Goal: Task Accomplishment & Management: Manage account settings

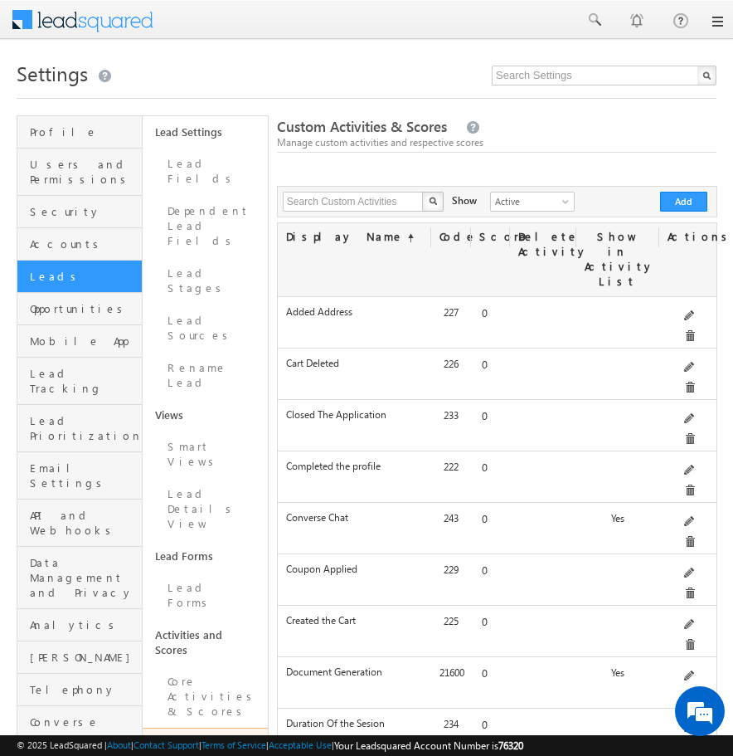
click at [719, 19] on link at bounding box center [716, 21] width 13 height 13
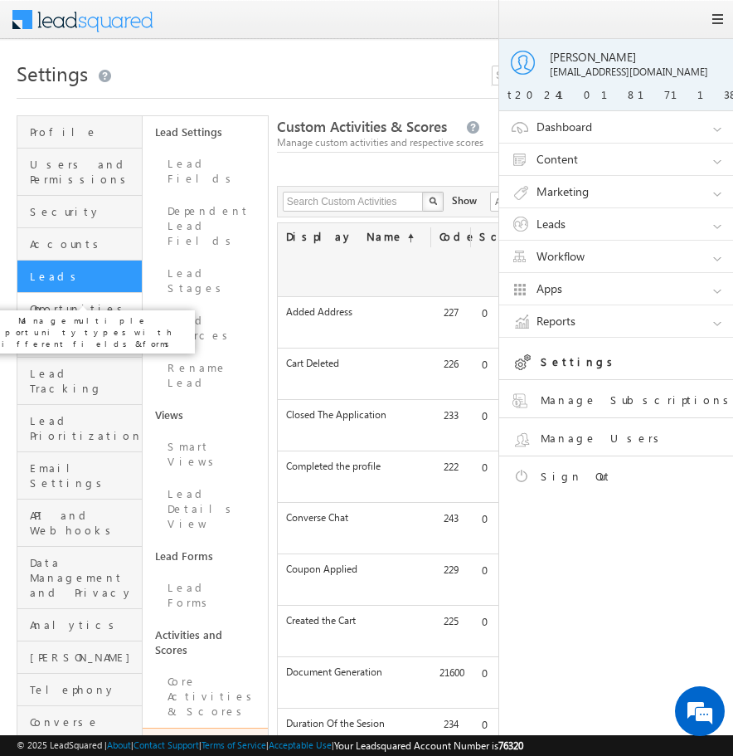
click at [109, 301] on span "Opportunities" at bounding box center [84, 308] width 108 height 15
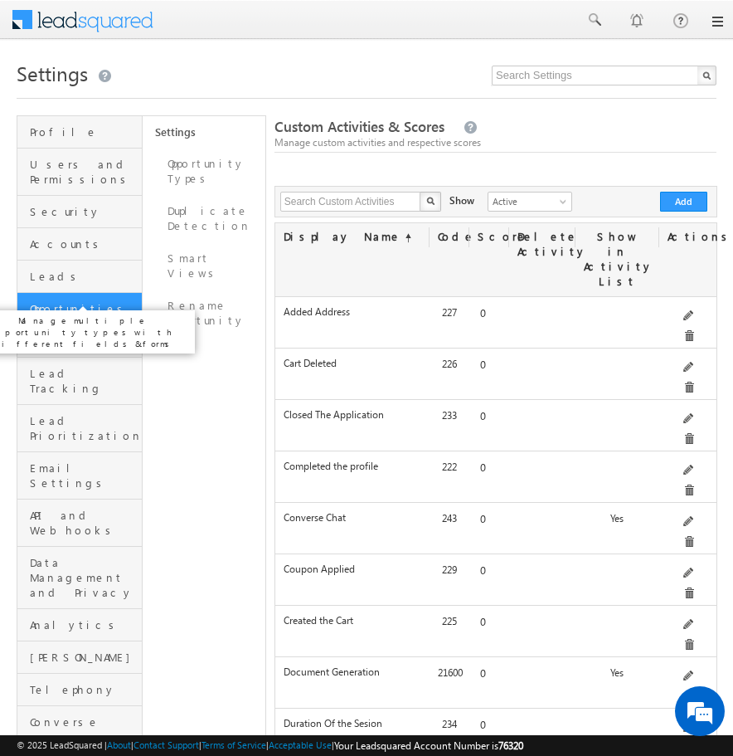
click at [109, 301] on span "Opportunities" at bounding box center [84, 308] width 108 height 15
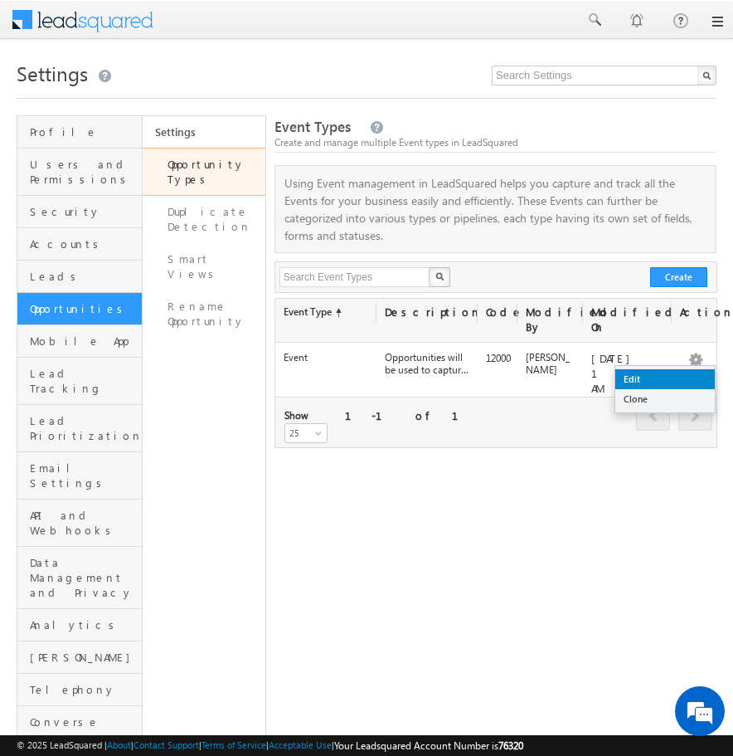
click at [669, 380] on link "Edit" at bounding box center [666, 379] width 100 height 20
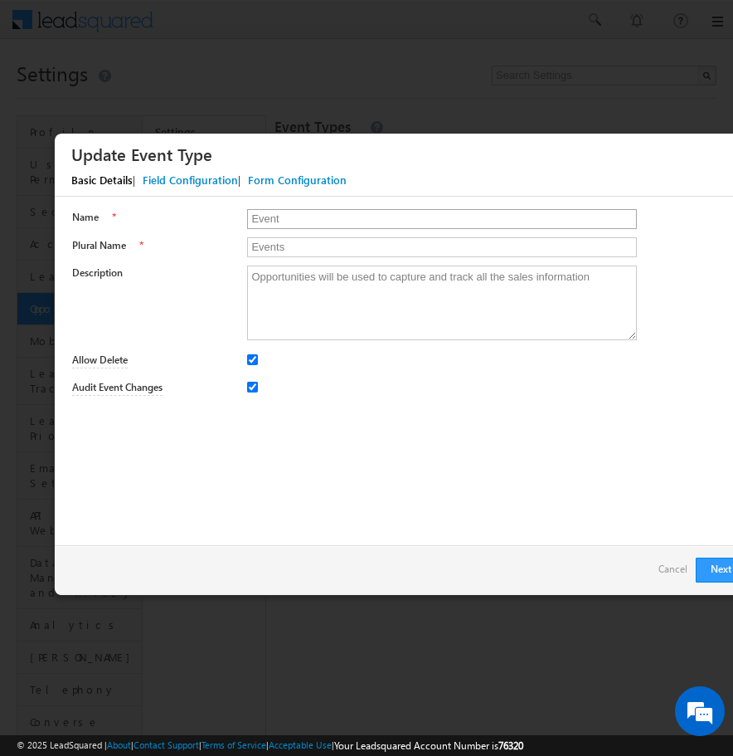
click at [299, 212] on input "Event" at bounding box center [441, 219] width 389 height 20
click at [250, 361] on input "Allow Delete" at bounding box center [252, 359] width 11 height 11
checkbox input "false"
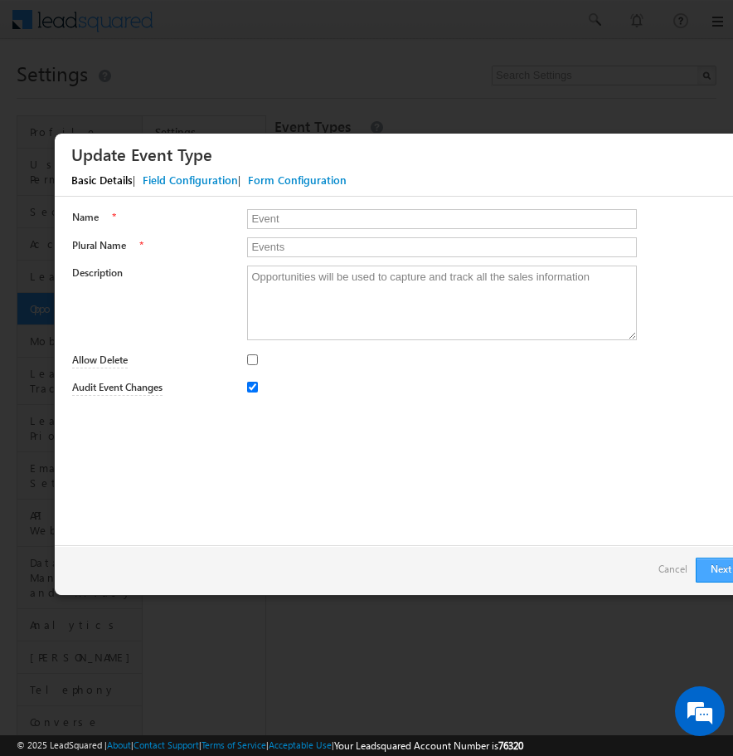
click at [710, 569] on button "Next" at bounding box center [726, 569] width 60 height 25
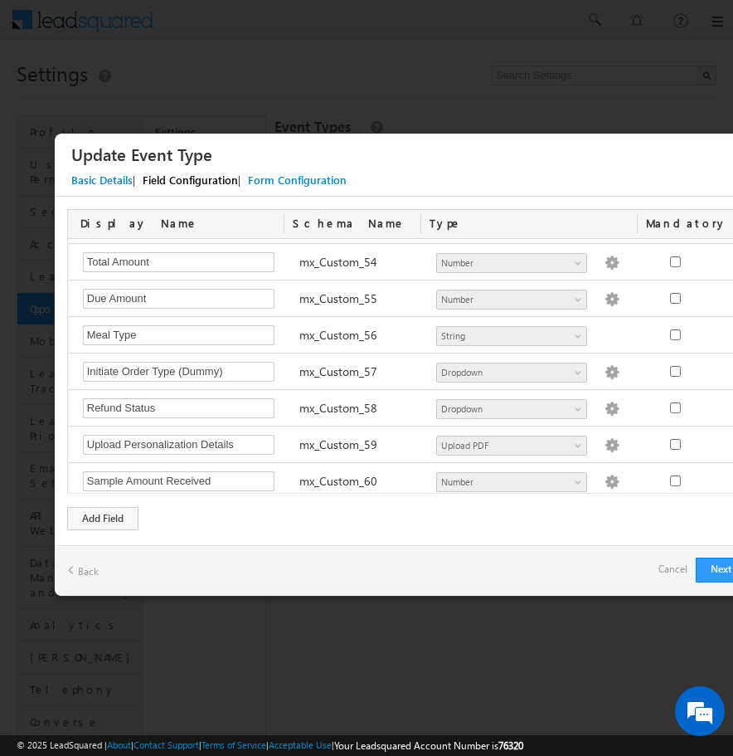
scroll to position [1972, 0]
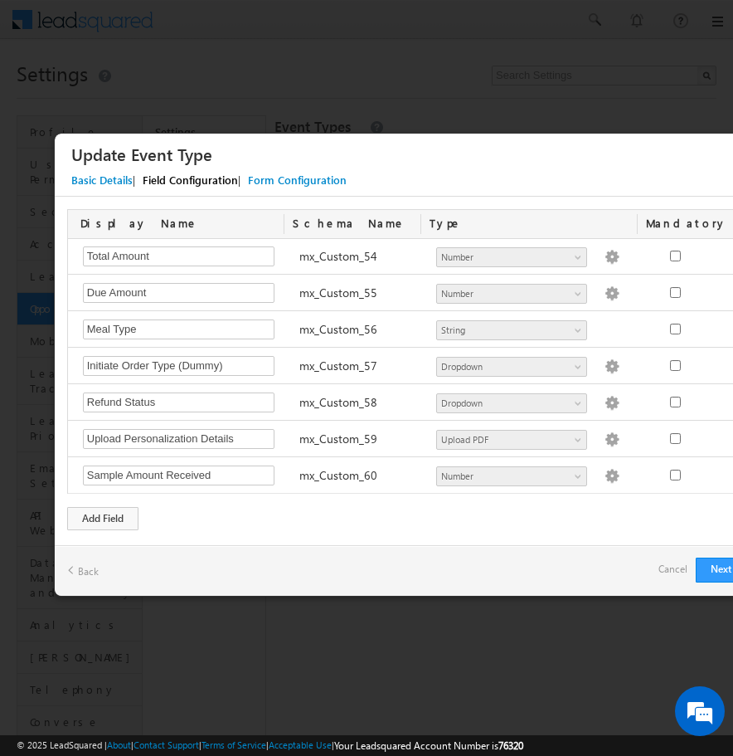
click at [715, 474] on p "Remove field" at bounding box center [730, 464] width 51 height 23
click at [722, 473] on div "Remove field" at bounding box center [721, 456] width 75 height 40
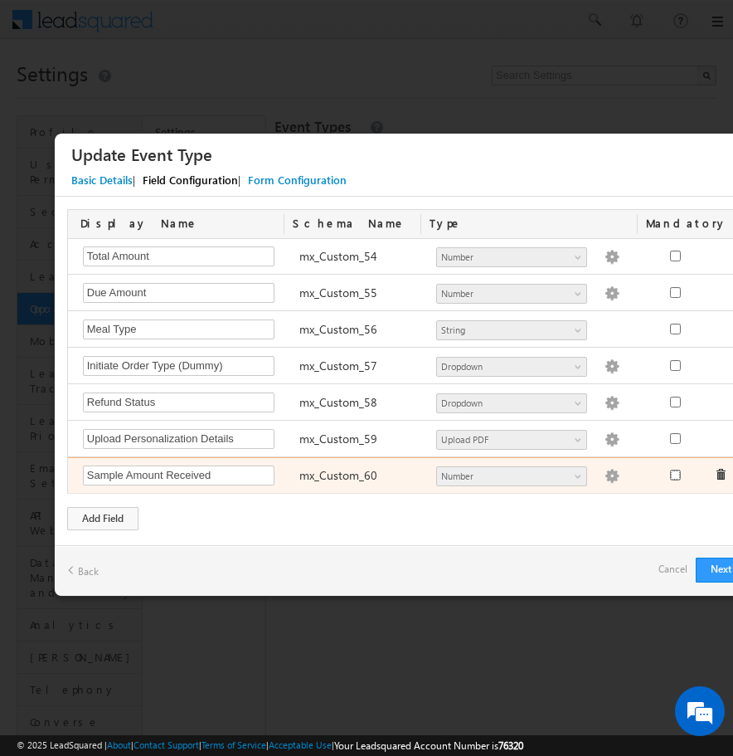
click at [680, 477] on input "checkbox" at bounding box center [675, 475] width 11 height 11
click at [679, 479] on input "checkbox" at bounding box center [675, 475] width 11 height 11
checkbox input "false"
click at [722, 477] on span at bounding box center [721, 475] width 12 height 12
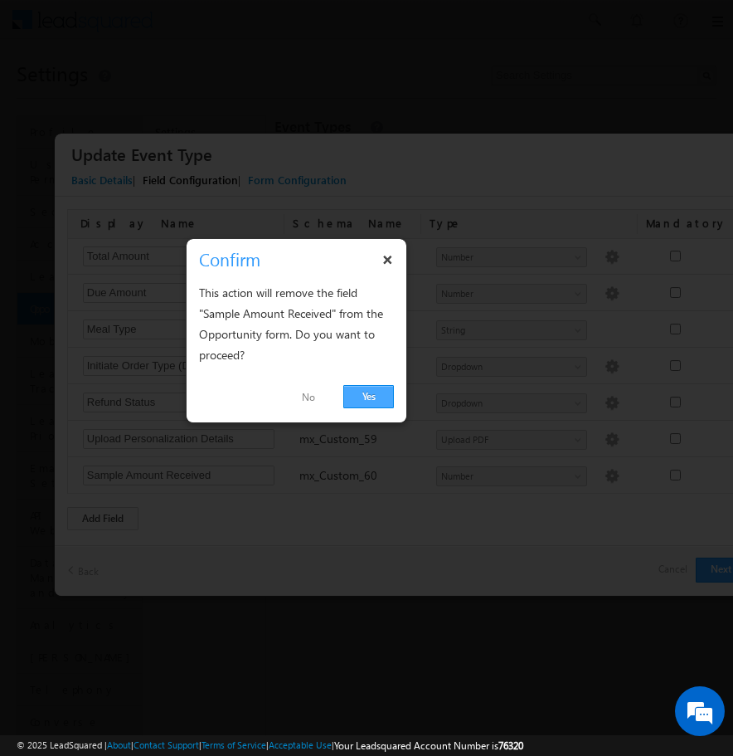
click at [367, 399] on link "Yes" at bounding box center [368, 396] width 51 height 23
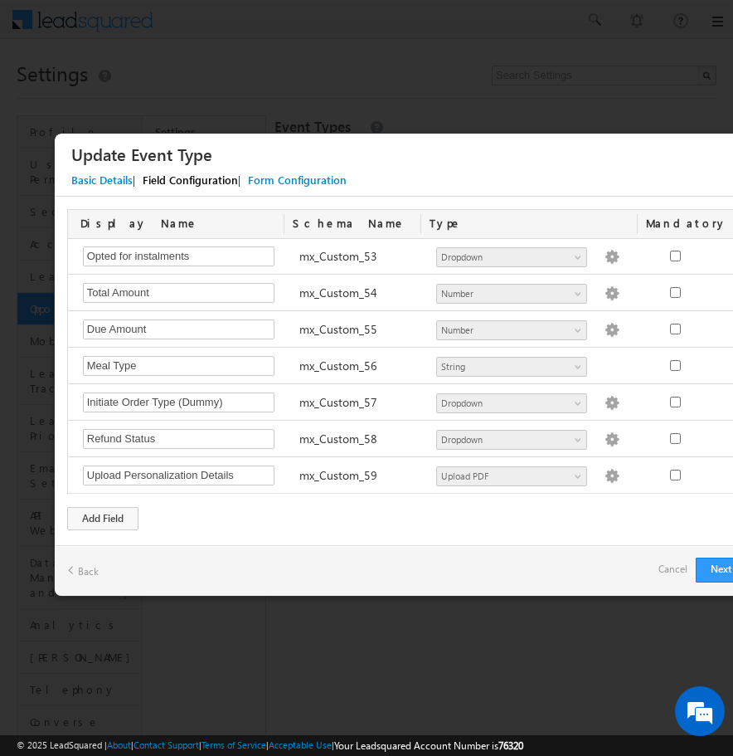
scroll to position [1935, 0]
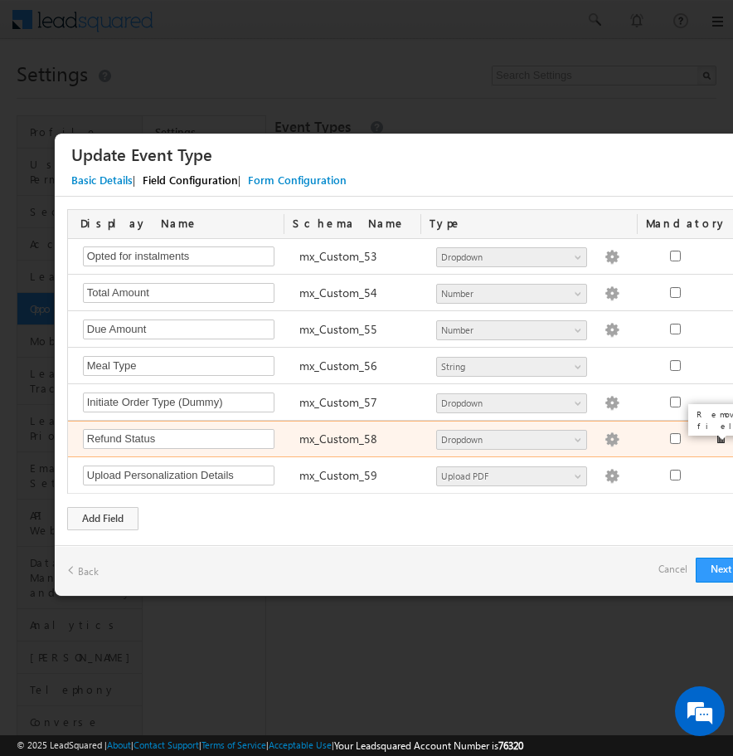
click at [719, 440] on span at bounding box center [721, 438] width 12 height 12
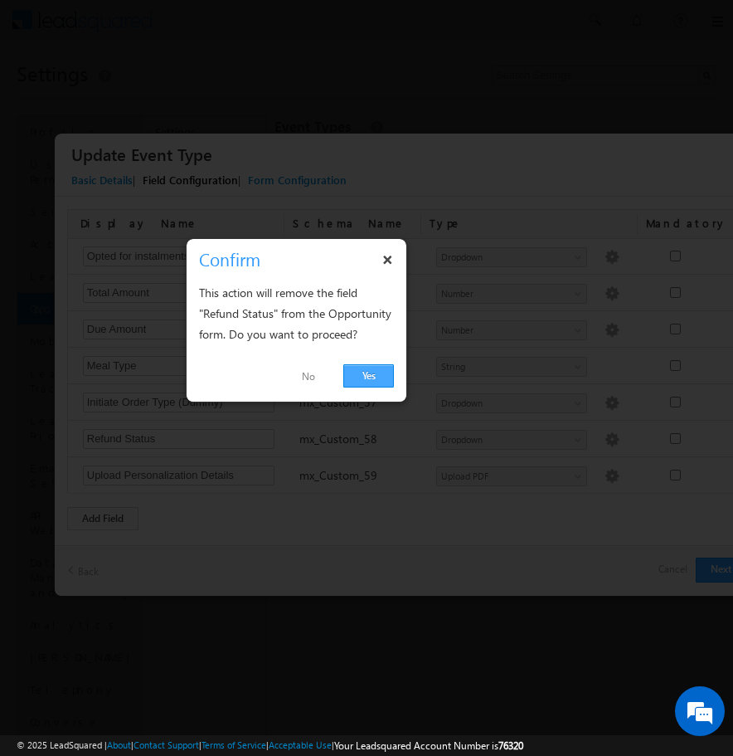
click at [372, 375] on link "Yes" at bounding box center [368, 375] width 51 height 23
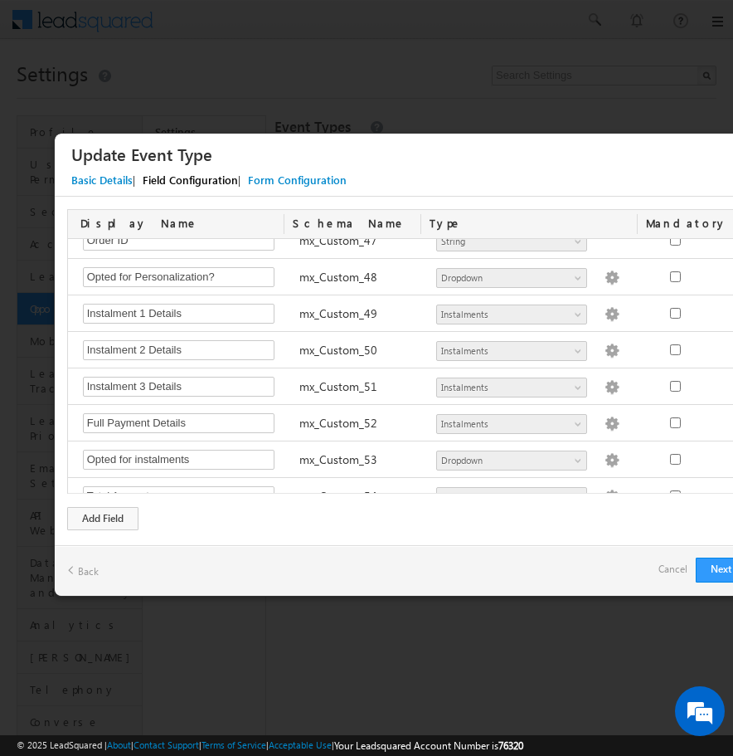
scroll to position [1899, 0]
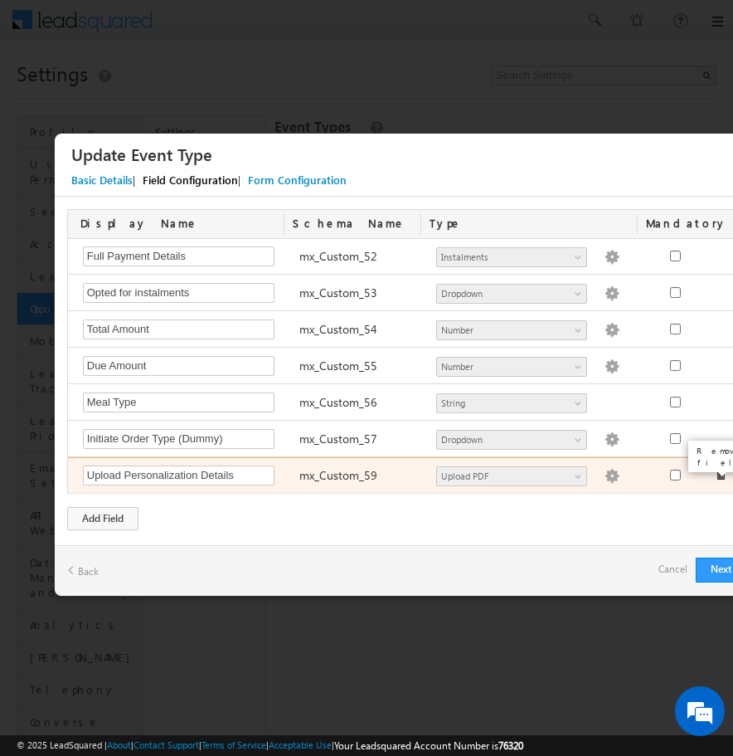
click at [723, 475] on div "Upload Personalization Details Required Field mx_Custom_59 Number String DateTi…" at bounding box center [414, 475] width 692 height 36
click at [723, 475] on span at bounding box center [721, 475] width 12 height 12
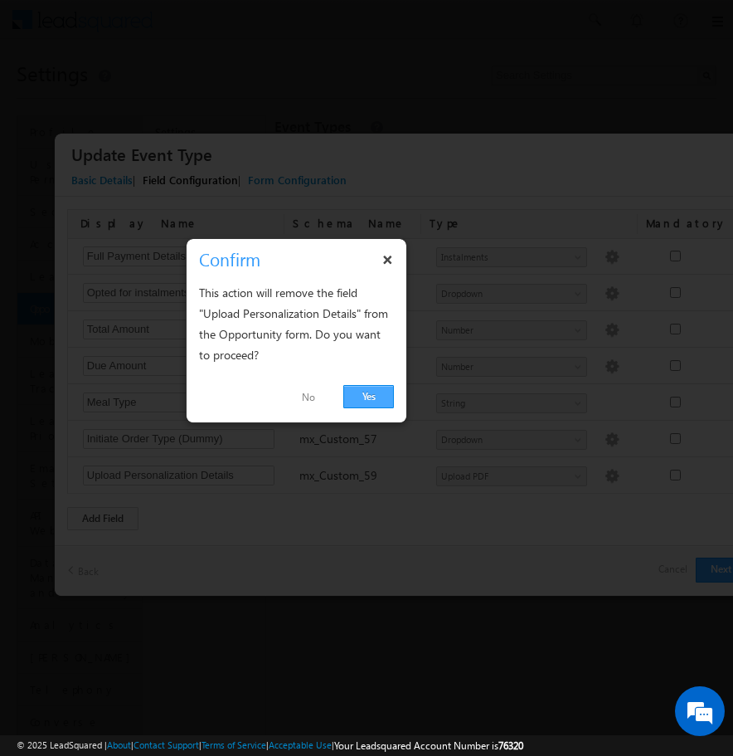
click at [376, 400] on link "Yes" at bounding box center [368, 396] width 51 height 23
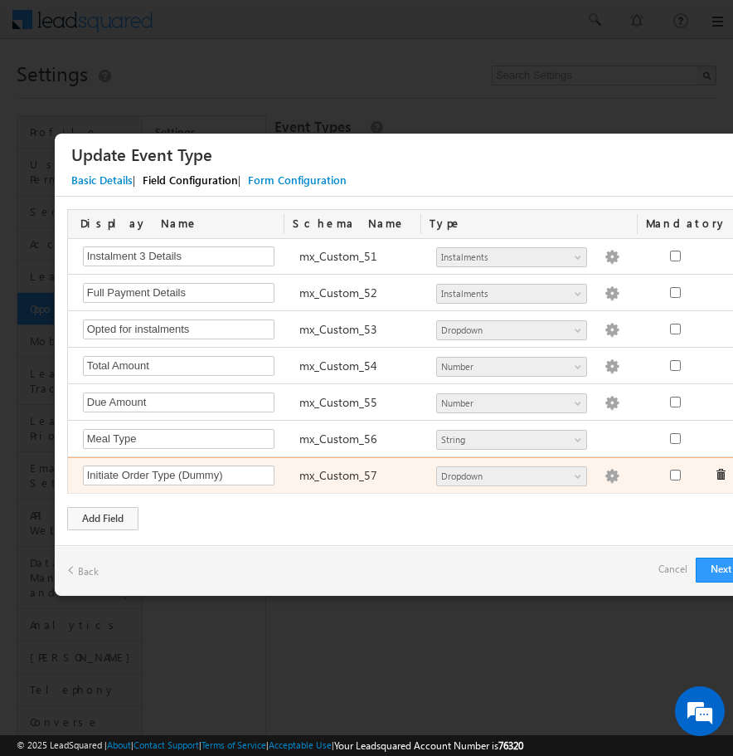
click at [718, 473] on span at bounding box center [721, 475] width 12 height 12
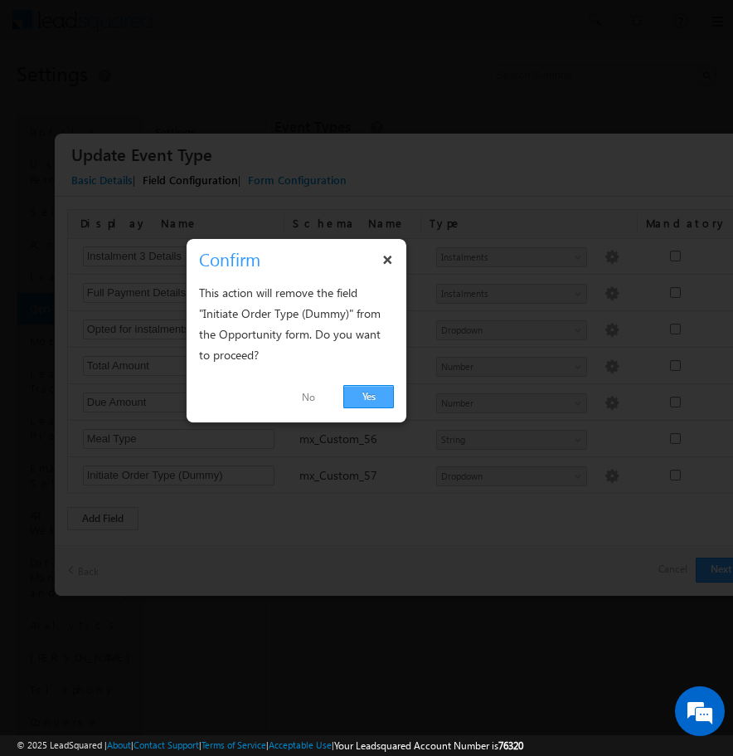
click at [378, 399] on link "Yes" at bounding box center [368, 396] width 51 height 23
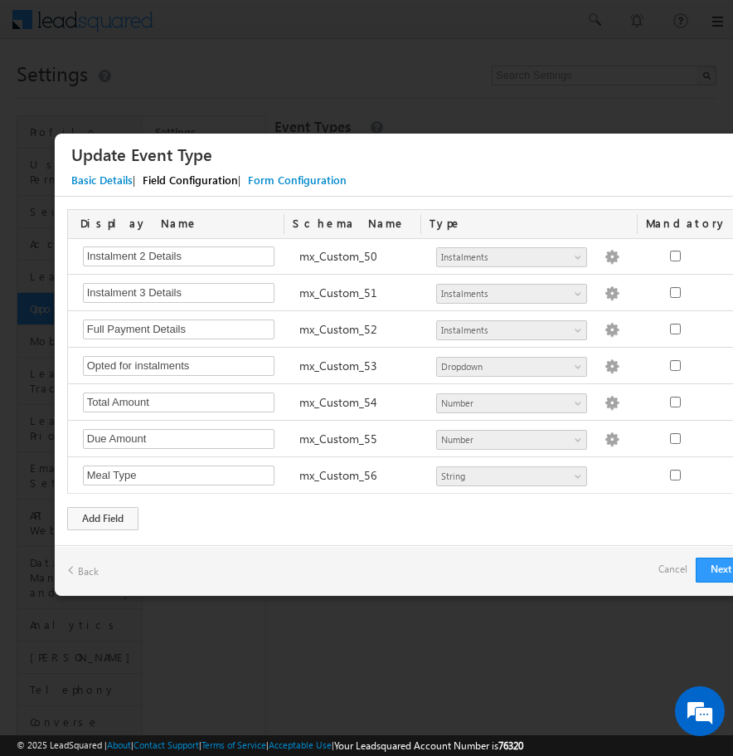
scroll to position [1826, 0]
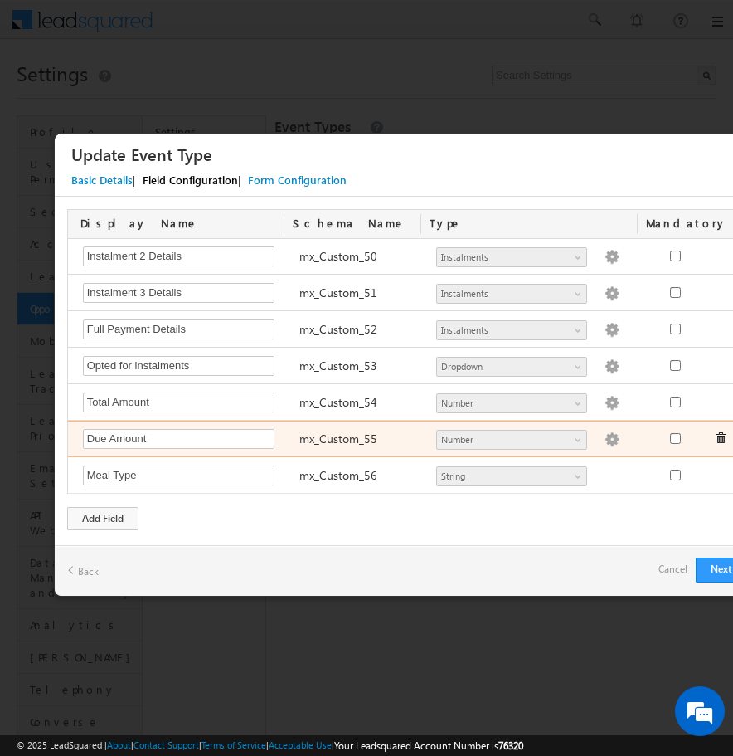
click at [723, 436] on span at bounding box center [721, 438] width 12 height 12
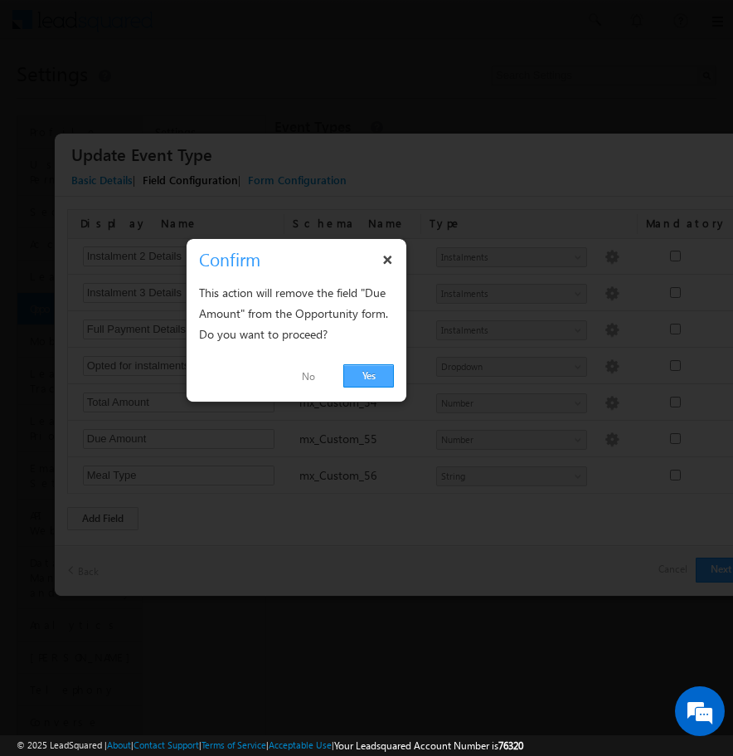
click at [367, 372] on link "Yes" at bounding box center [368, 375] width 51 height 23
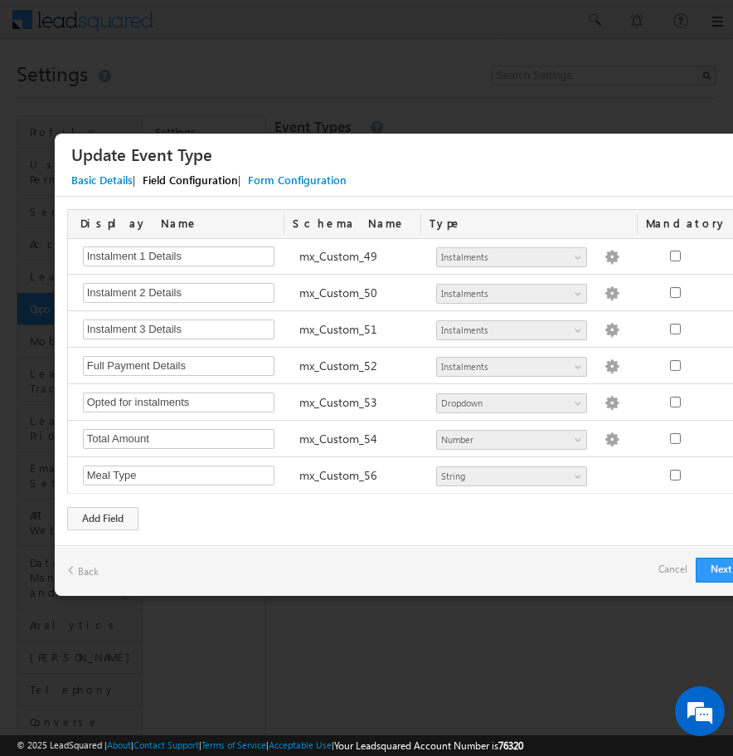
scroll to position [1789, 0]
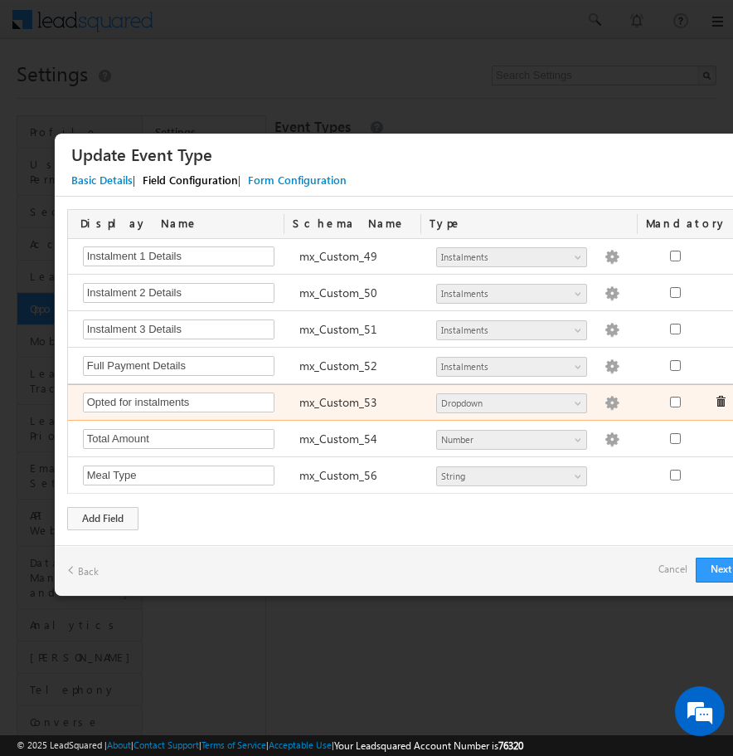
click at [718, 401] on span at bounding box center [721, 402] width 12 height 12
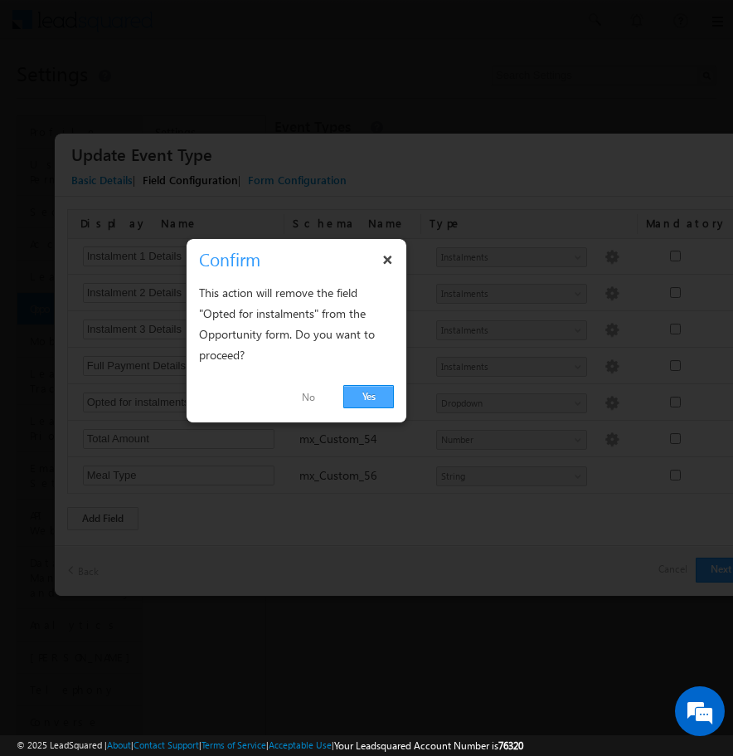
click at [366, 396] on link "Yes" at bounding box center [368, 396] width 51 height 23
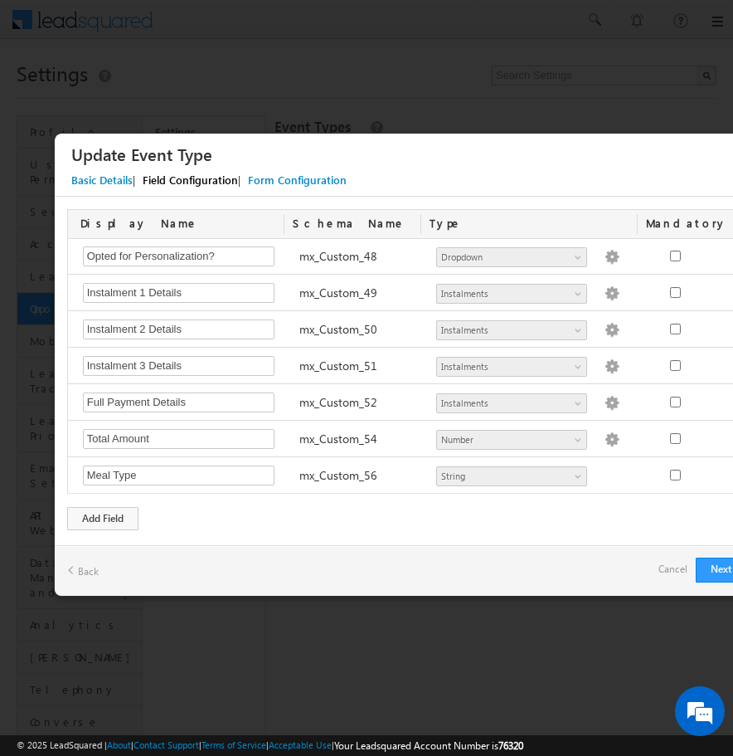
scroll to position [1753, 0]
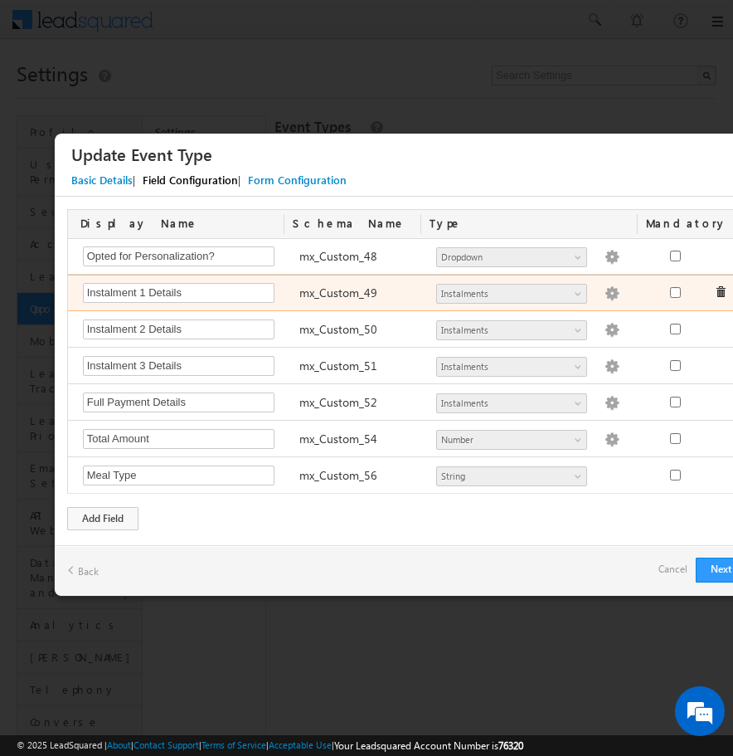
click at [722, 294] on span at bounding box center [721, 292] width 12 height 12
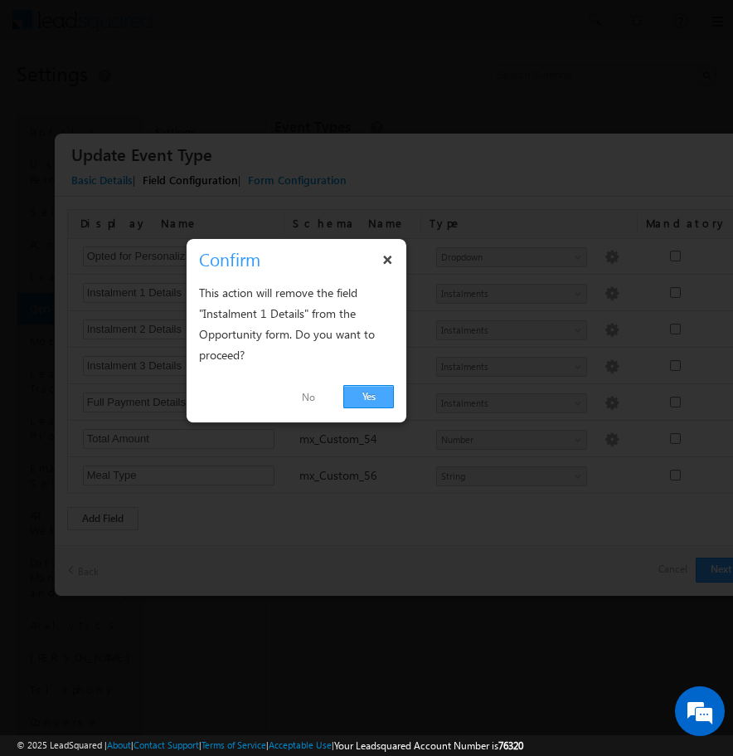
click at [370, 398] on link "Yes" at bounding box center [368, 396] width 51 height 23
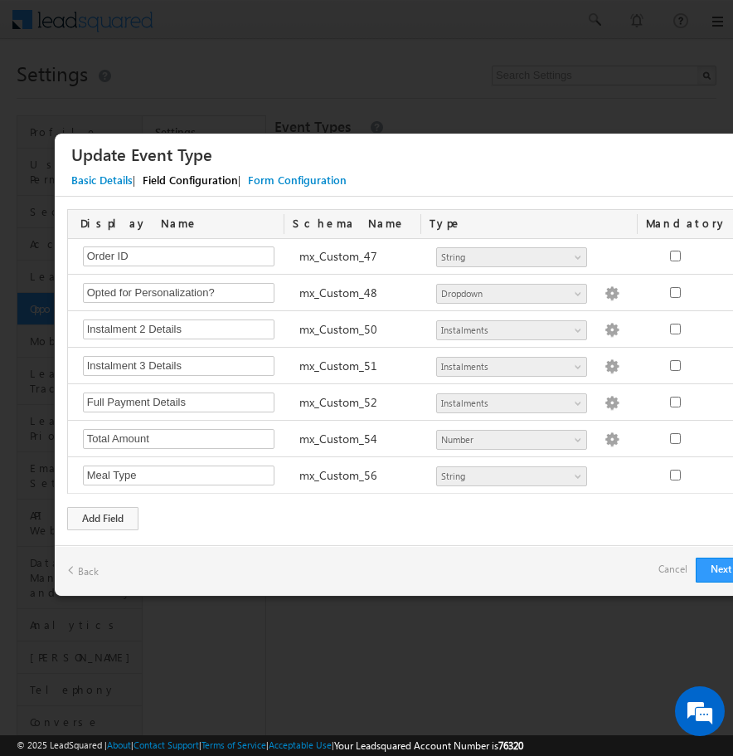
scroll to position [1716, 0]
click at [722, 327] on div "Instalment 2 Details Required Field mx_Custom_50 Number String DateTime Dropdow…" at bounding box center [414, 329] width 692 height 36
click at [722, 327] on span at bounding box center [721, 329] width 12 height 12
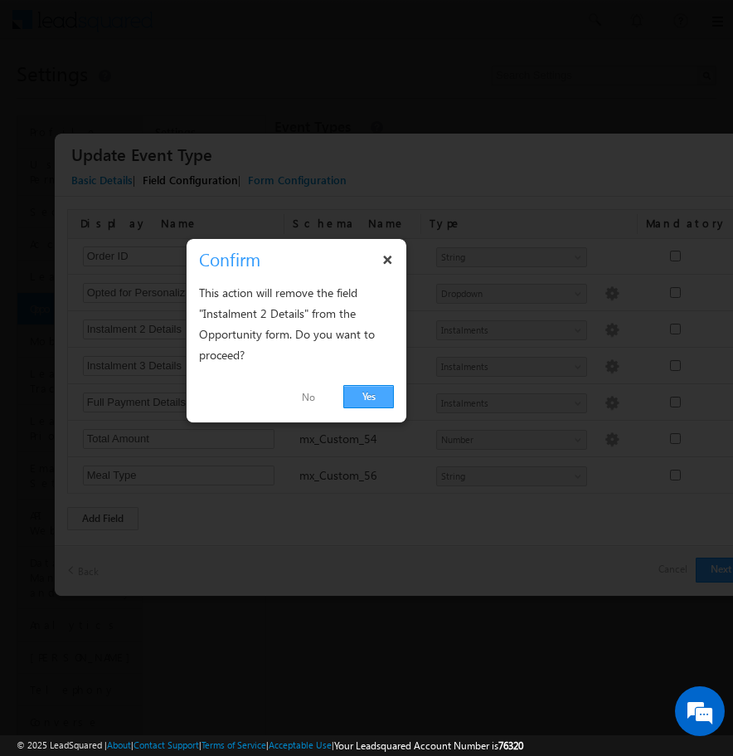
click at [371, 398] on link "Yes" at bounding box center [368, 396] width 51 height 23
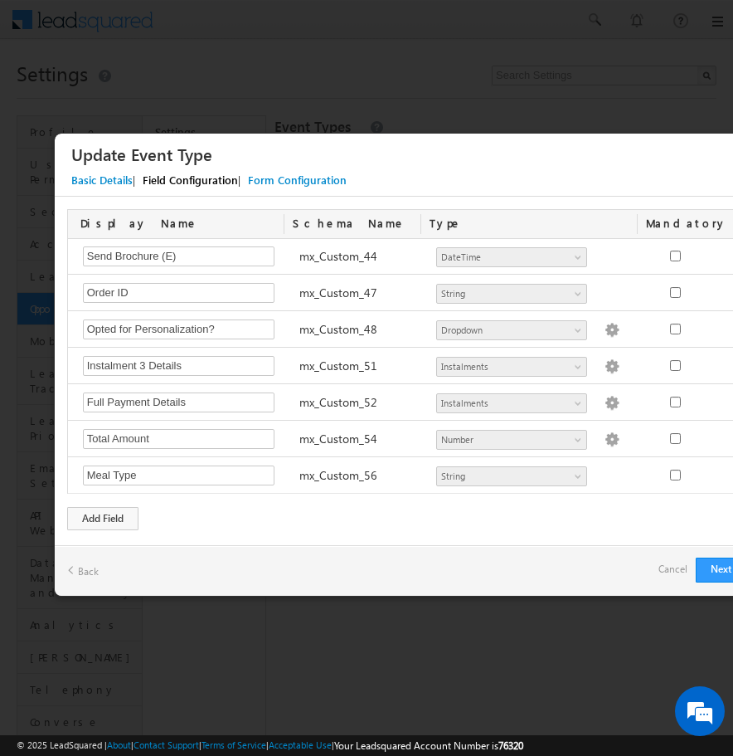
scroll to position [1680, 0]
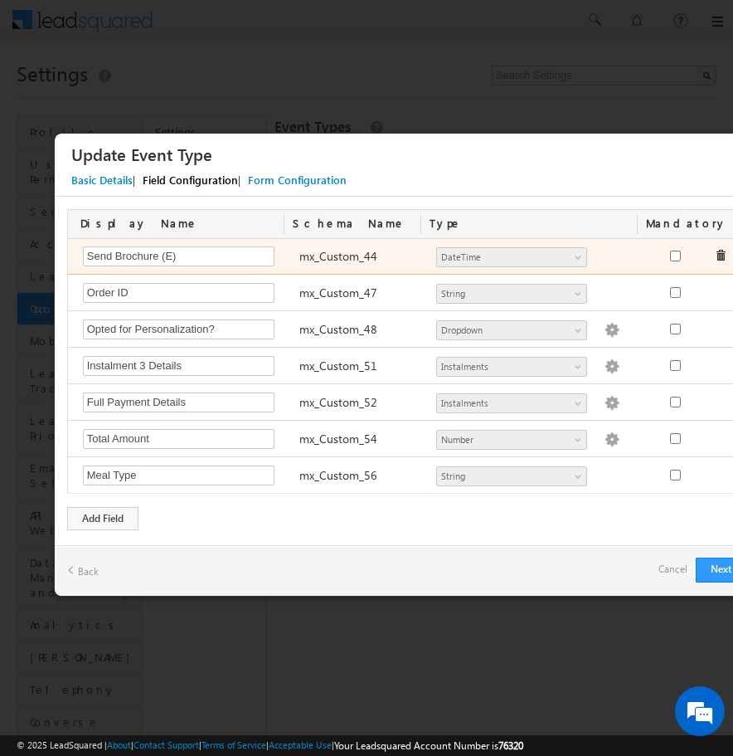
click at [718, 258] on span at bounding box center [721, 256] width 12 height 12
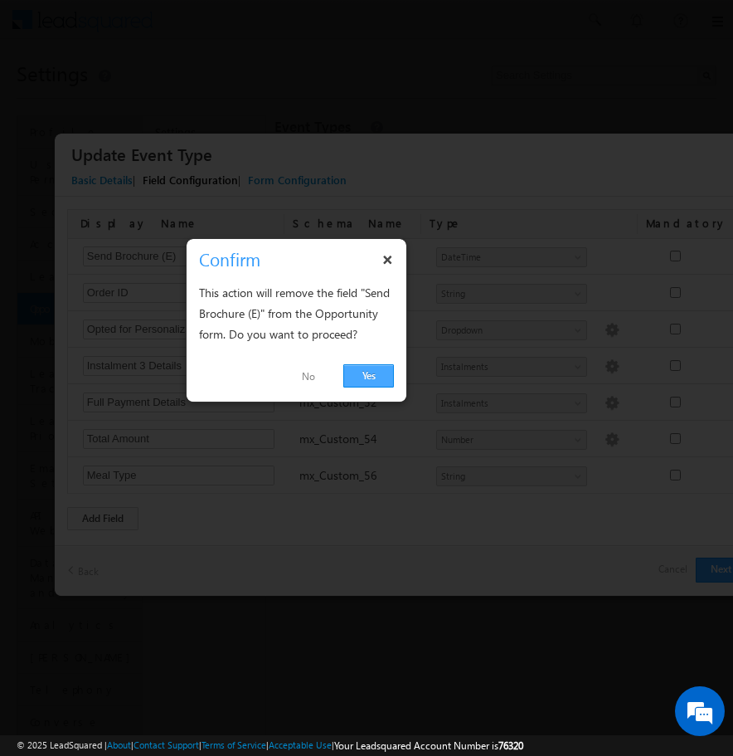
click at [374, 375] on link "Yes" at bounding box center [368, 375] width 51 height 23
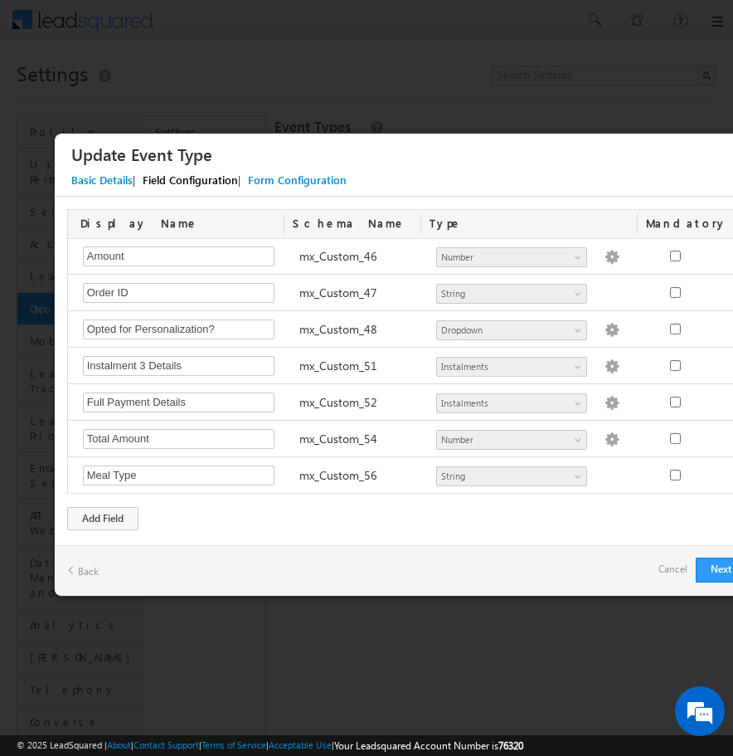
scroll to position [1643, 0]
click at [724, 293] on body "Menu YASHWANTH kalimi team@ CRAFT MYPLA TE.CO" at bounding box center [366, 382] width 733 height 764
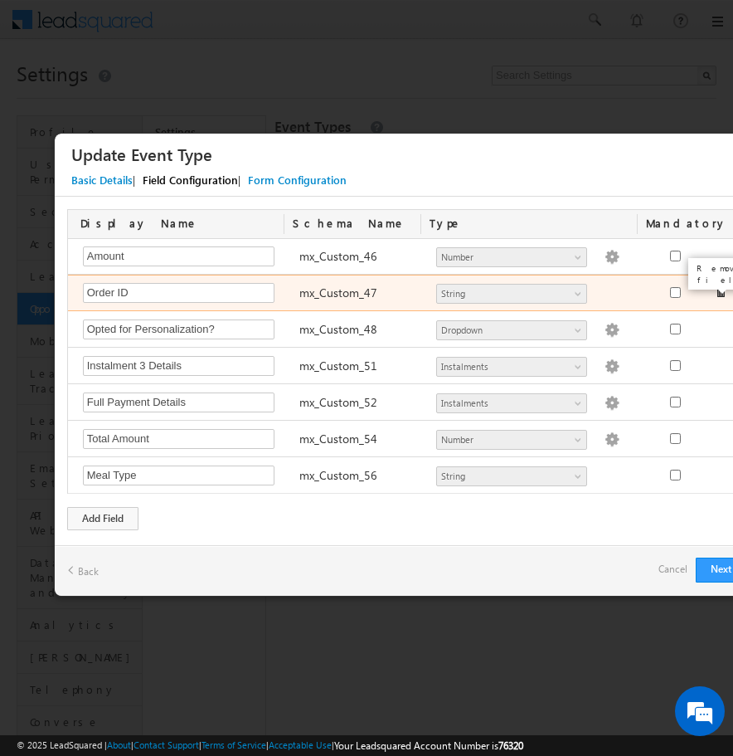
click at [720, 293] on body "Menu YASHWANTH kalimi team@ CRAFT MYPLA TE.CO" at bounding box center [366, 382] width 733 height 764
click at [723, 293] on span at bounding box center [721, 292] width 12 height 12
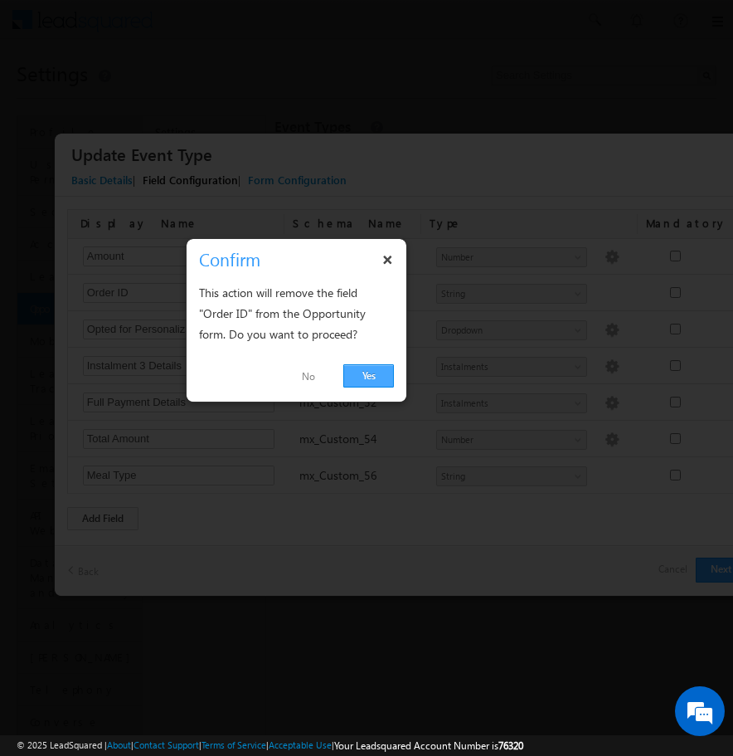
click at [363, 368] on link "Yes" at bounding box center [368, 375] width 51 height 23
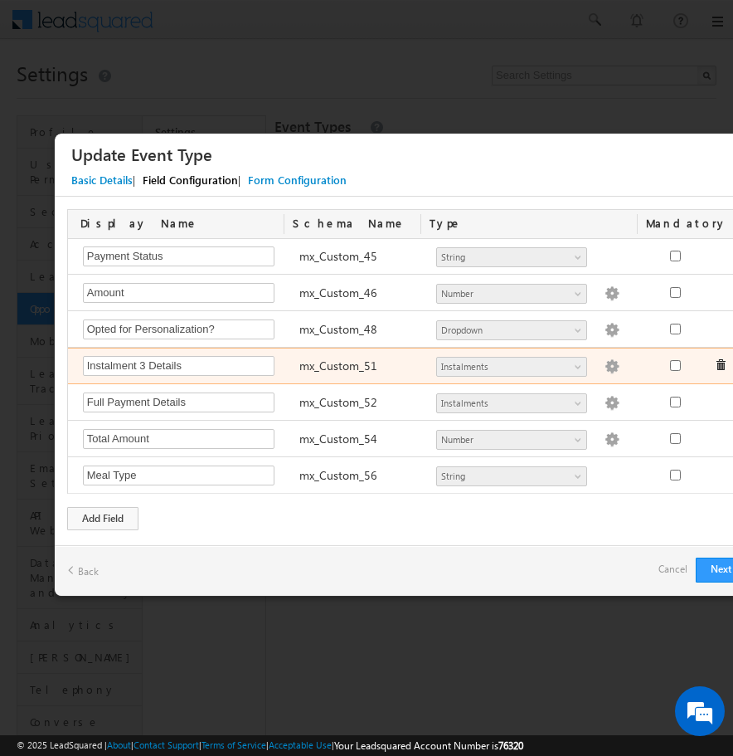
click at [721, 365] on span at bounding box center [721, 365] width 12 height 12
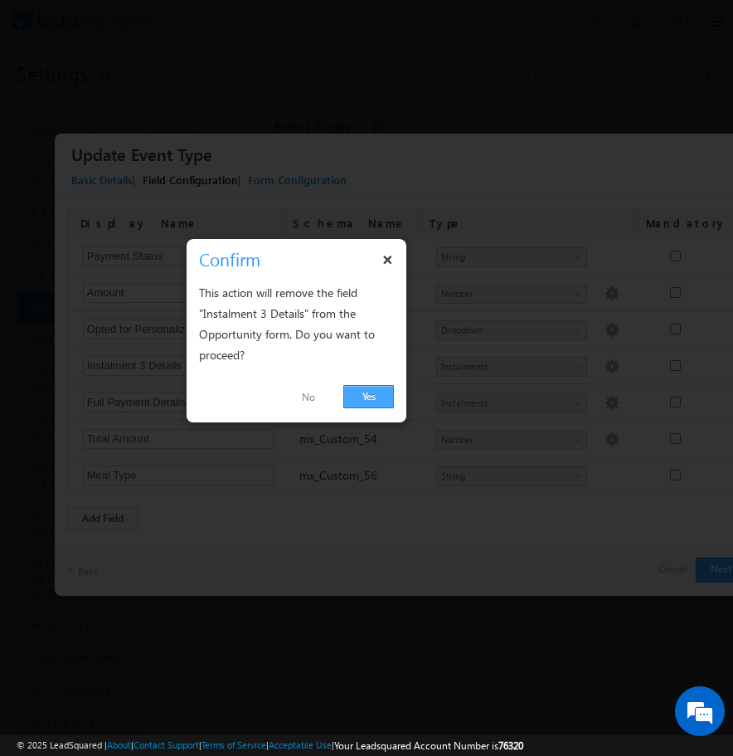
click at [368, 396] on link "Yes" at bounding box center [368, 396] width 51 height 23
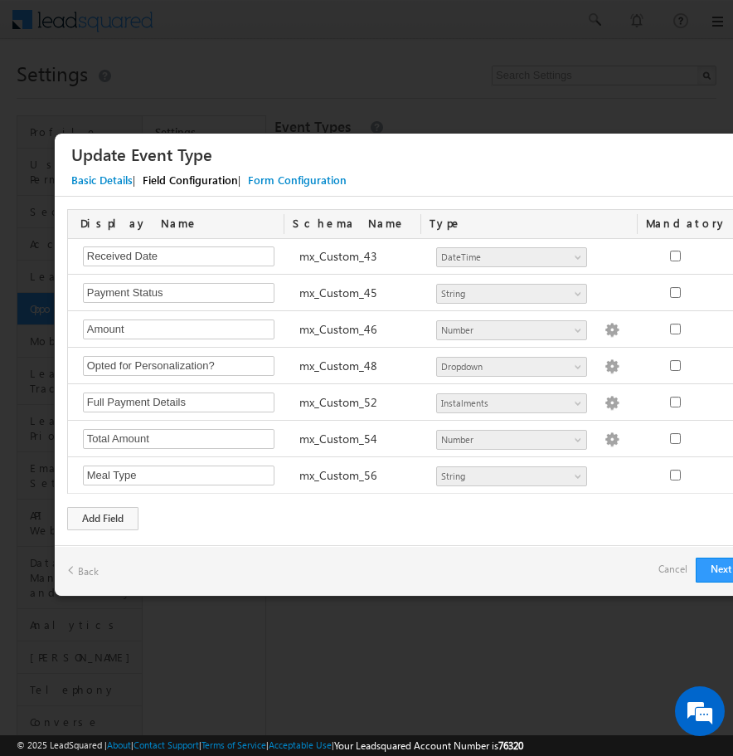
scroll to position [1570, 0]
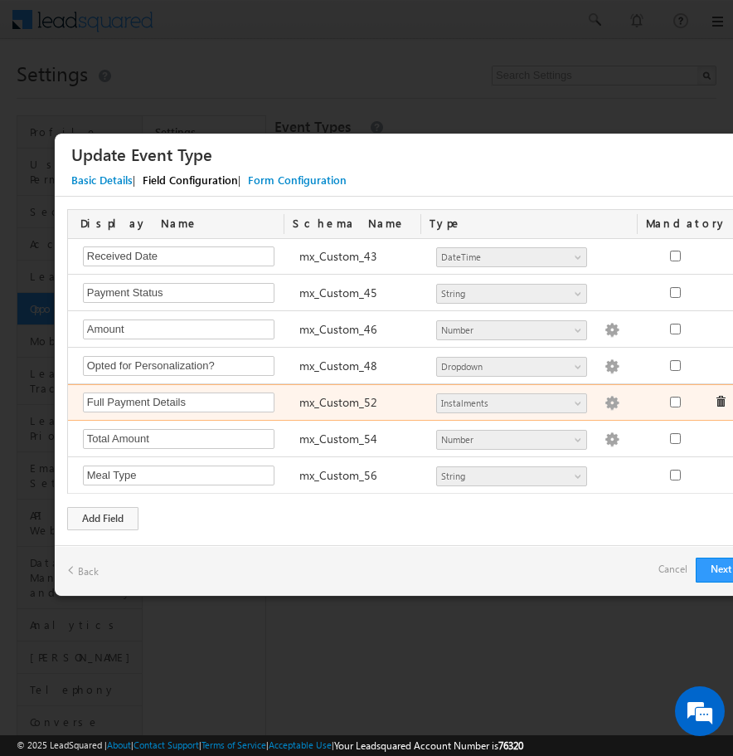
click at [723, 402] on span at bounding box center [721, 402] width 12 height 12
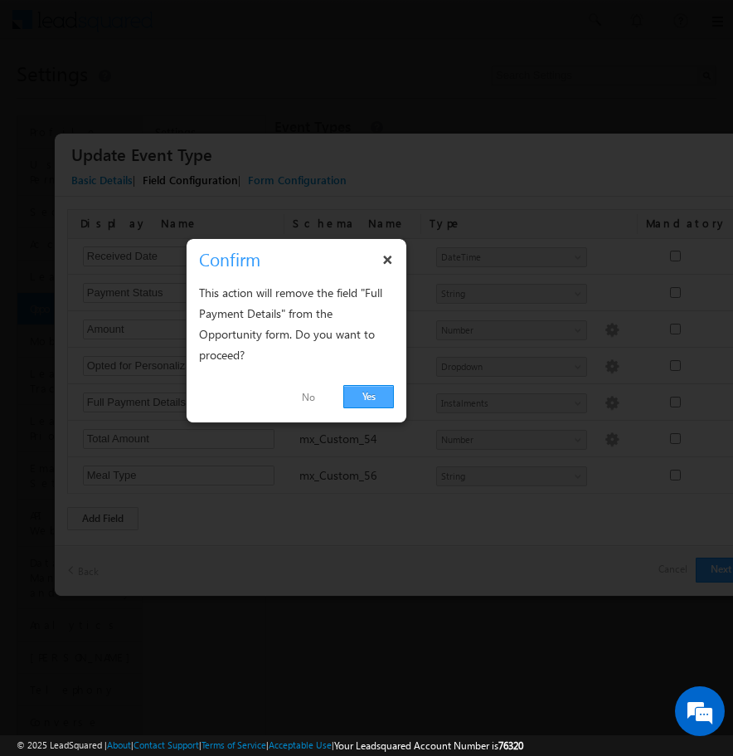
click at [382, 398] on link "Yes" at bounding box center [368, 396] width 51 height 23
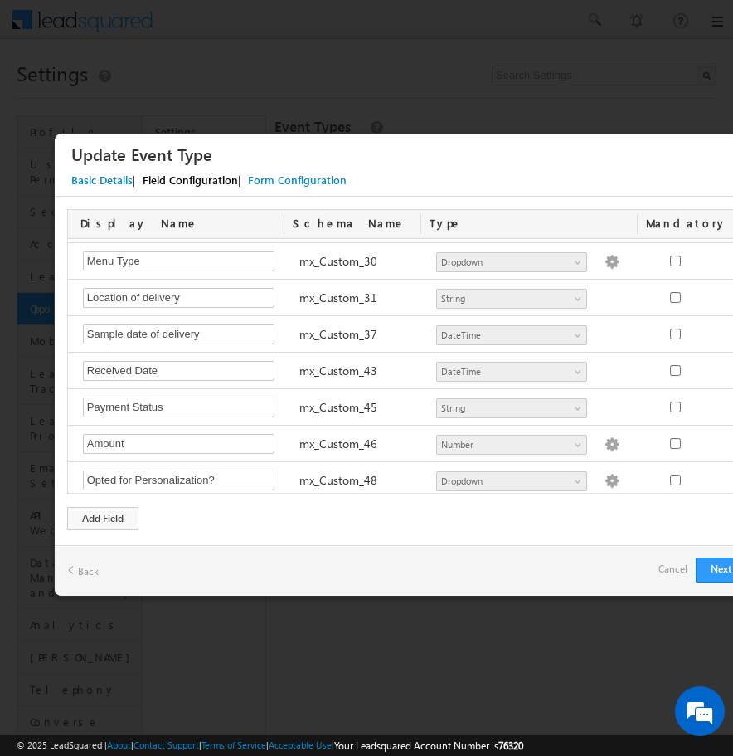
scroll to position [1534, 0]
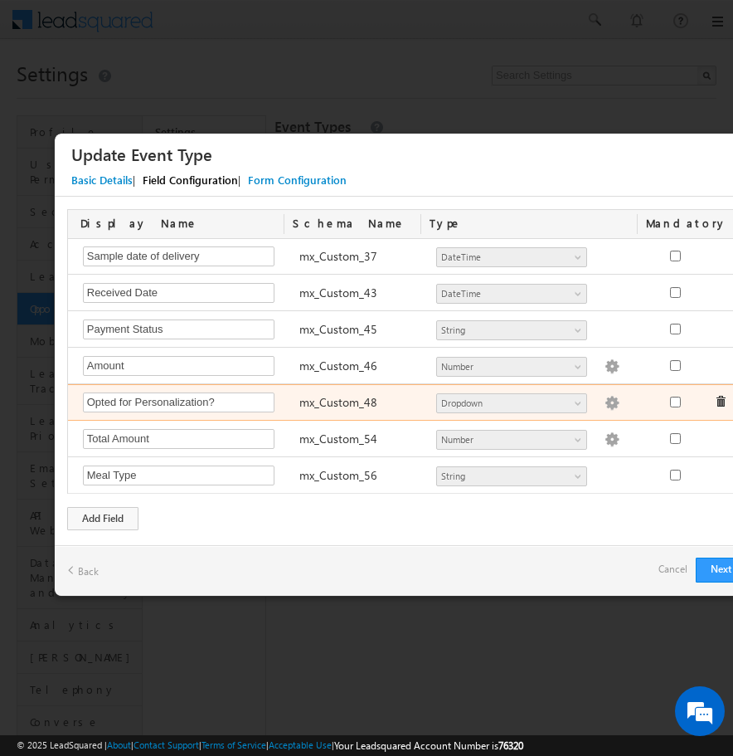
click at [719, 402] on span at bounding box center [721, 402] width 12 height 12
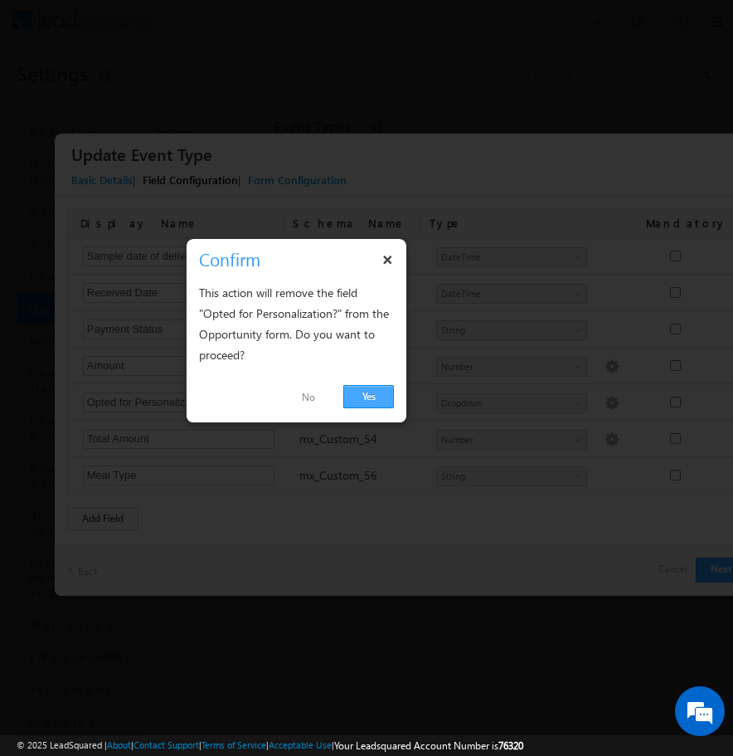
click at [360, 394] on link "Yes" at bounding box center [368, 396] width 51 height 23
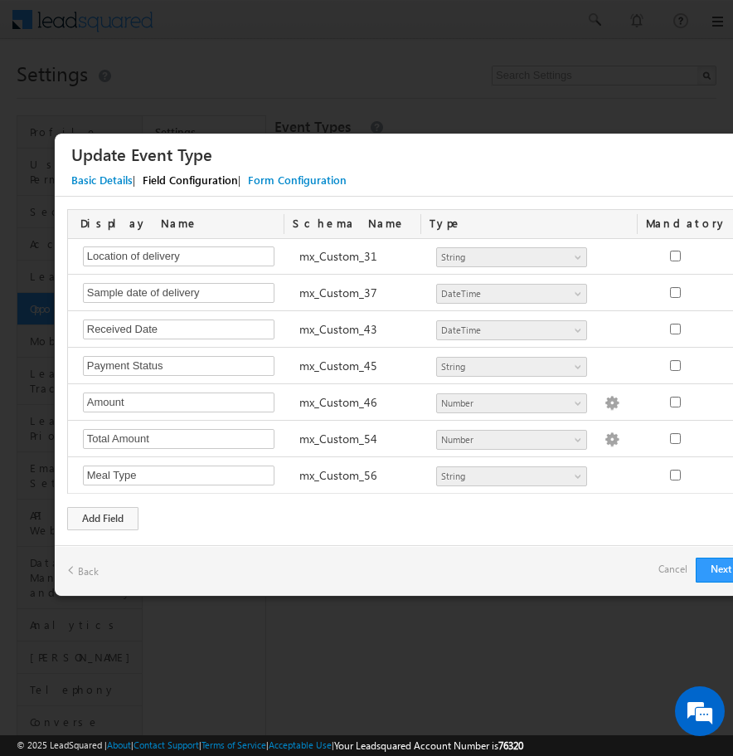
scroll to position [1497, 0]
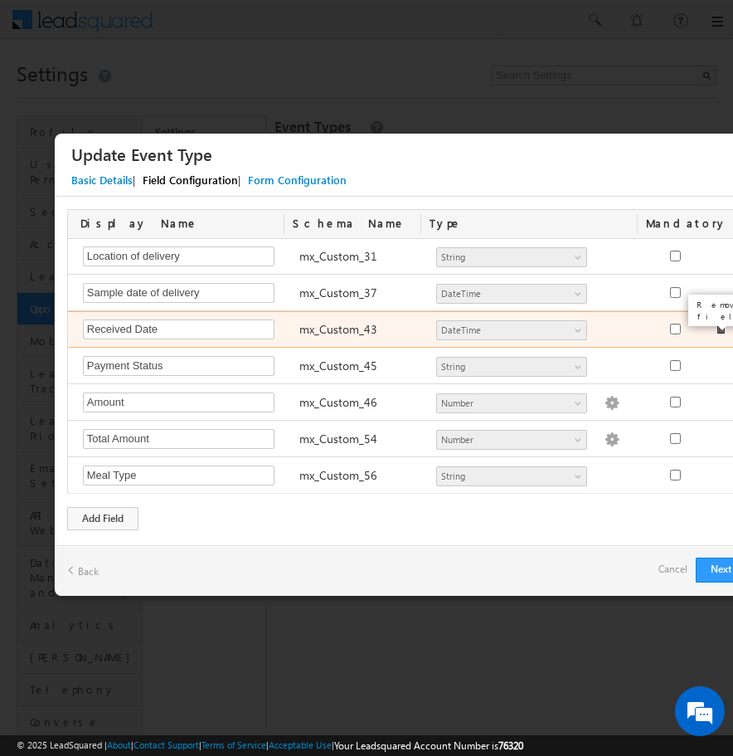
click at [723, 330] on span at bounding box center [721, 329] width 12 height 12
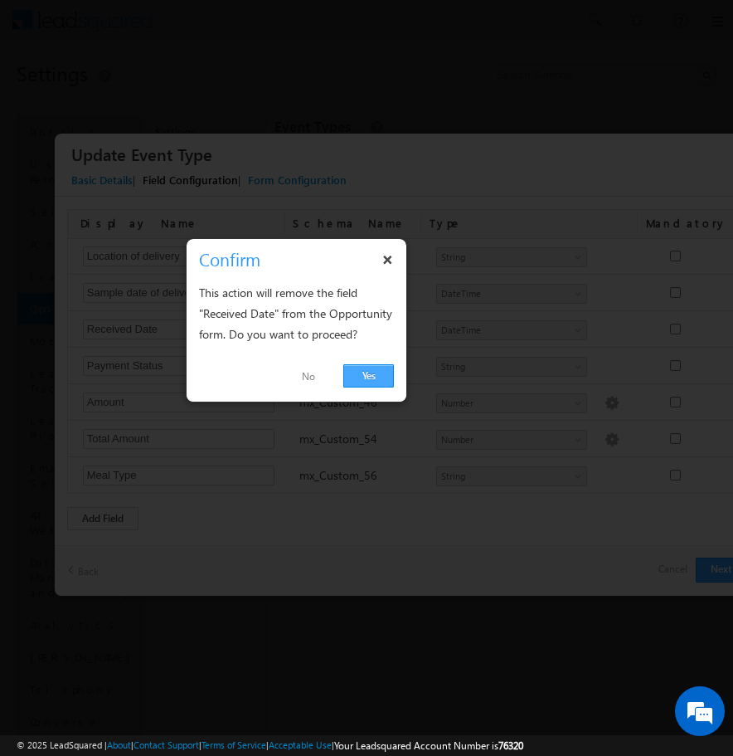
click at [373, 371] on link "Yes" at bounding box center [368, 375] width 51 height 23
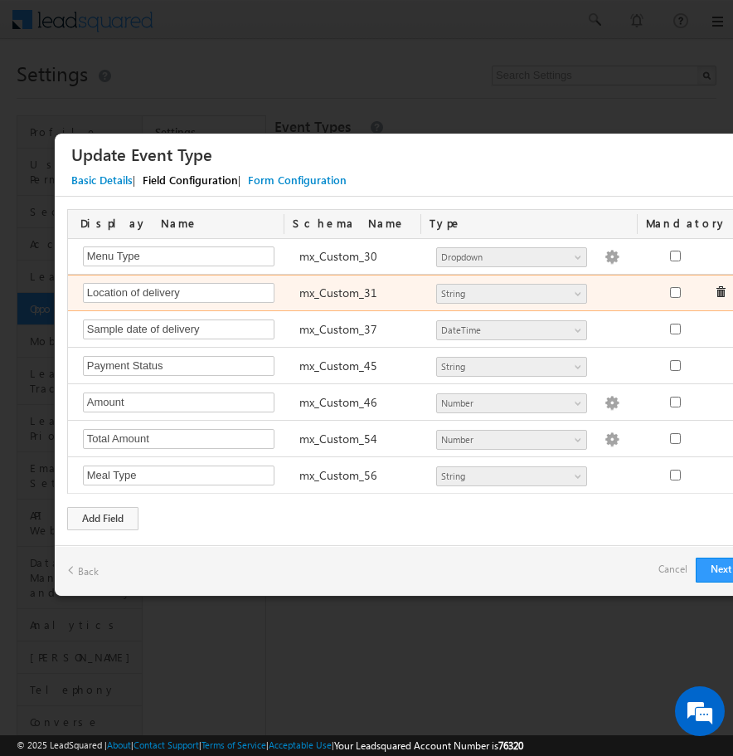
click at [720, 291] on div "Location of delivery Required Field mx_Custom_31 Number String DateTime Dropdow…" at bounding box center [414, 293] width 692 height 36
click at [721, 293] on span at bounding box center [721, 292] width 12 height 12
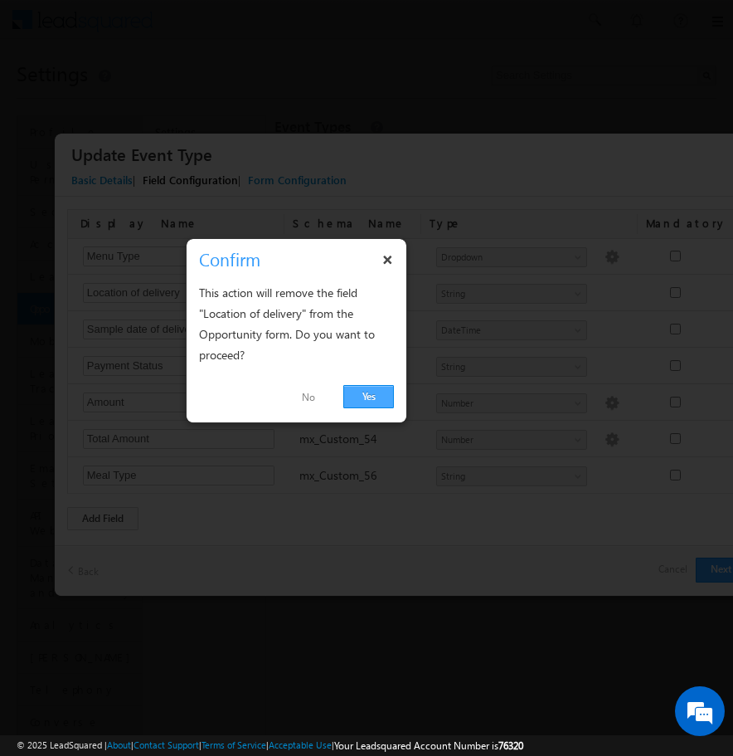
click at [363, 392] on link "Yes" at bounding box center [368, 396] width 51 height 23
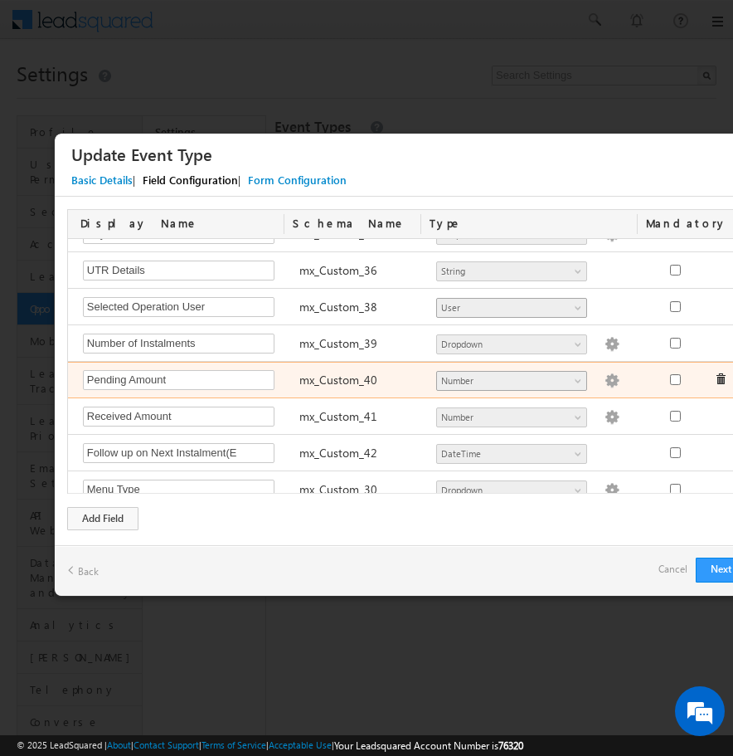
scroll to position [1168, 0]
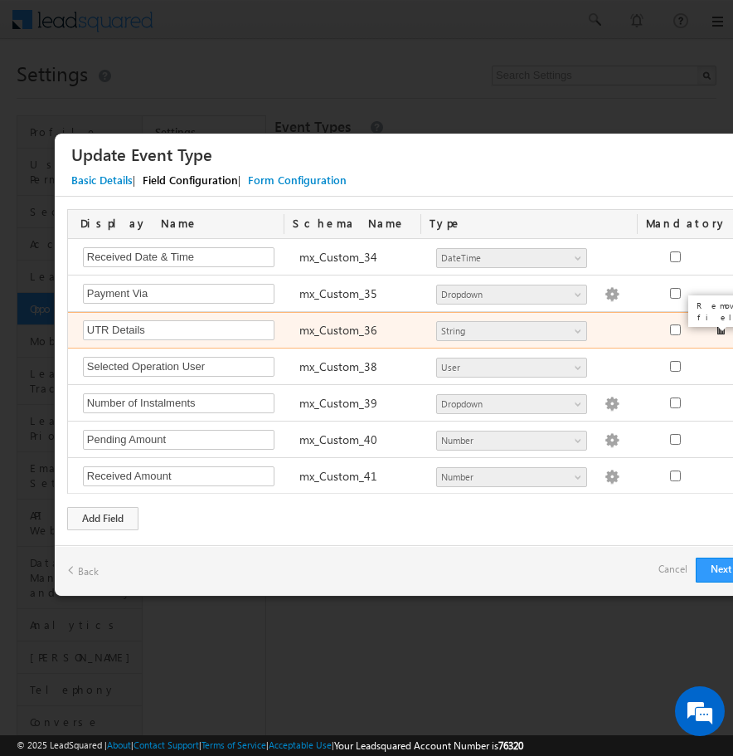
click at [721, 331] on span at bounding box center [721, 330] width 12 height 12
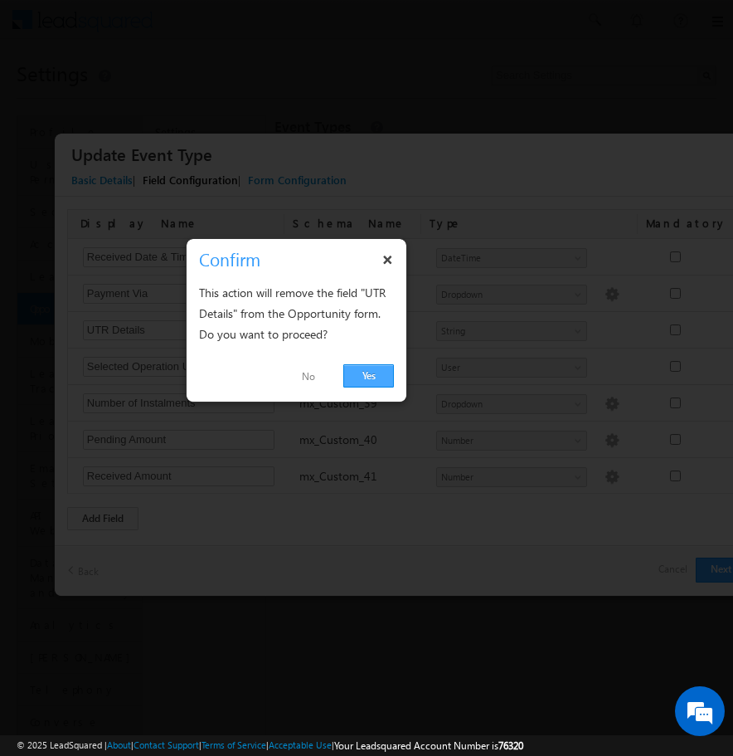
click at [381, 368] on link "Yes" at bounding box center [368, 375] width 51 height 23
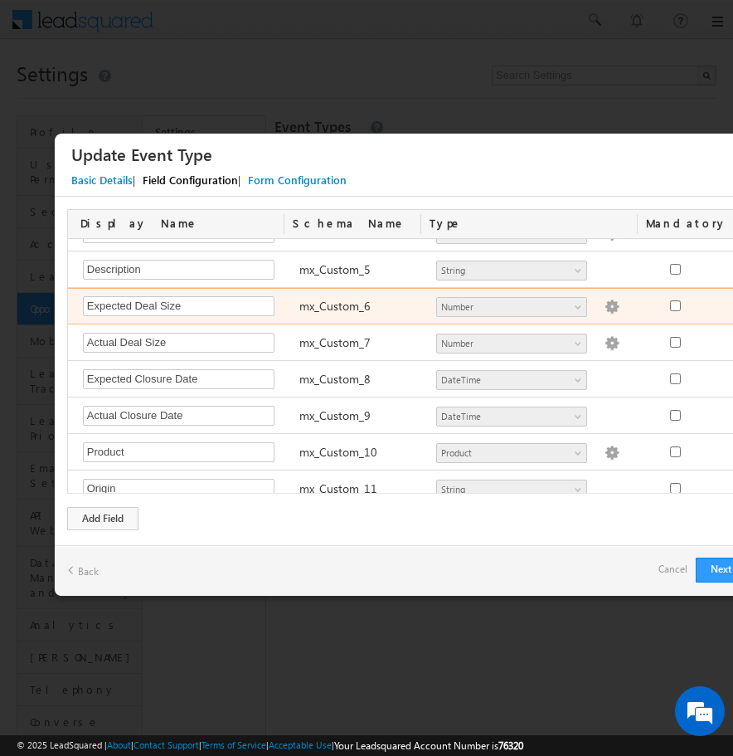
scroll to position [173, 0]
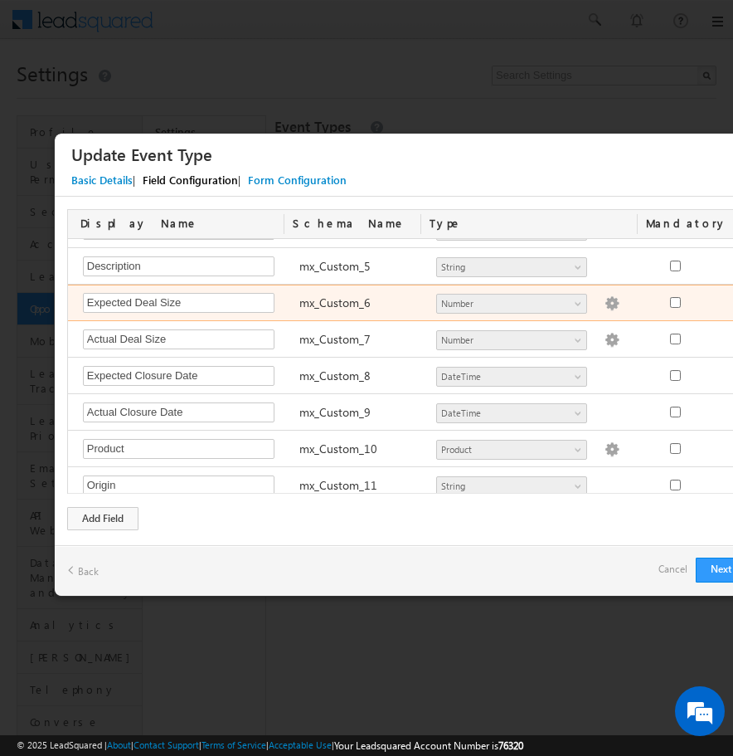
click at [718, 303] on div "Expected Deal Size Required Field mx_Custom_6 Number String DateTime Dropdown U…" at bounding box center [414, 303] width 692 height 36
click at [714, 300] on div "Expected Deal Size Required Field mx_Custom_6 Number String DateTime Dropdown U…" at bounding box center [414, 303] width 692 height 36
click at [605, 300] on img at bounding box center [612, 303] width 15 height 15
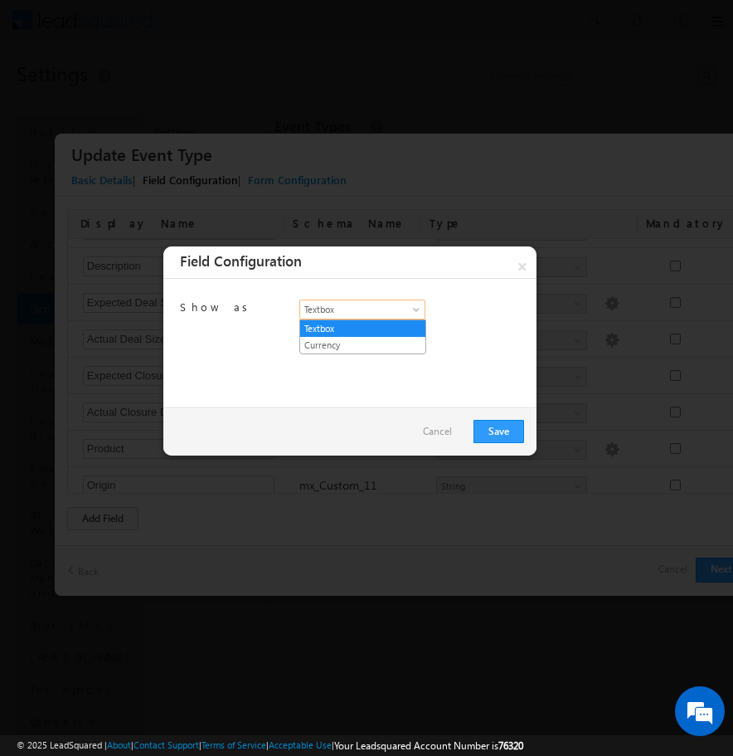
click at [395, 307] on span "Textbox" at bounding box center [357, 309] width 114 height 15
click at [457, 356] on div "Show as Textbox Currency Textbox Export as Plain Text" at bounding box center [349, 343] width 373 height 129
click at [450, 432] on link "Cancel" at bounding box center [437, 431] width 29 height 23
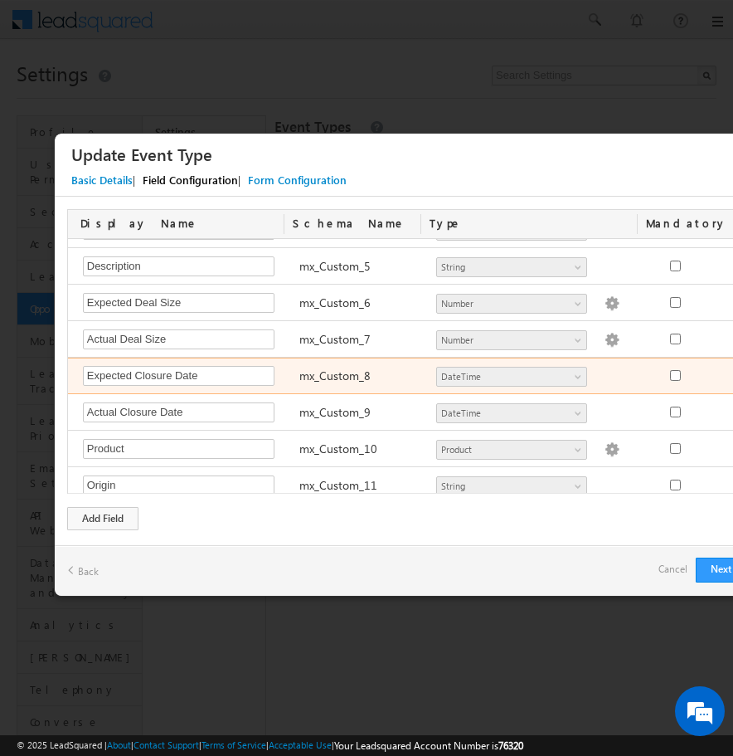
click at [713, 375] on div "Expected Closure Date Required Field mx_Custom_8 Number String DateTime Dropdow…" at bounding box center [414, 376] width 692 height 36
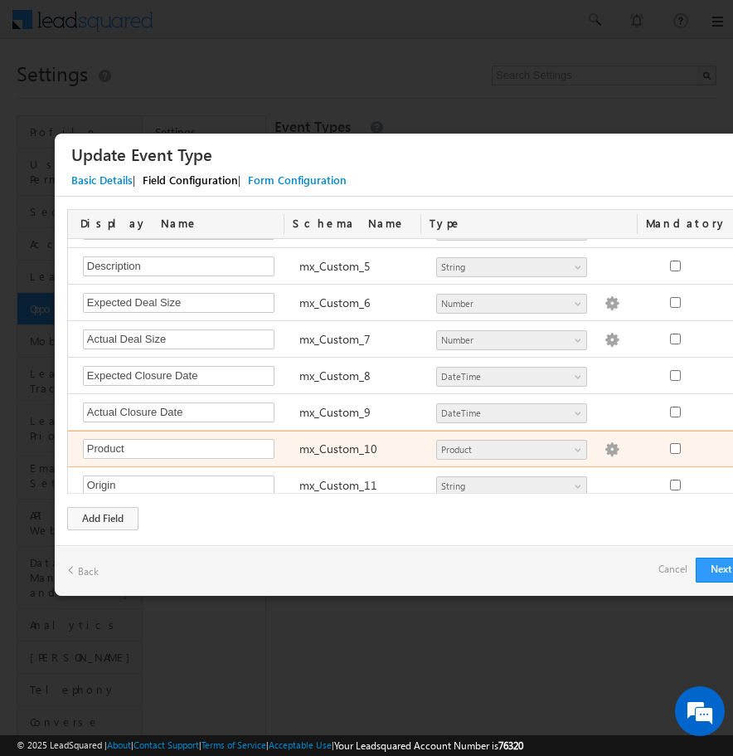
click at [700, 448] on div at bounding box center [676, 450] width 62 height 23
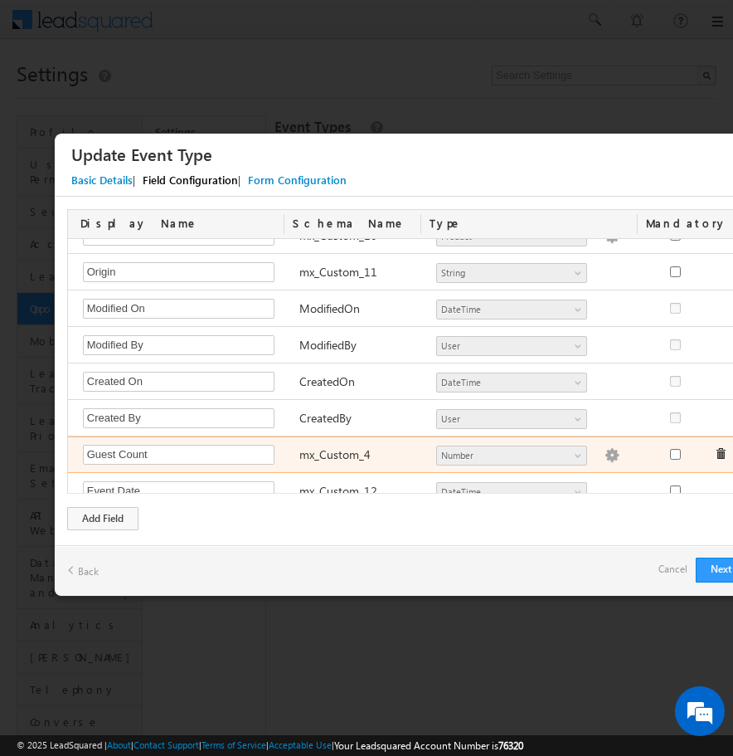
scroll to position [312, 0]
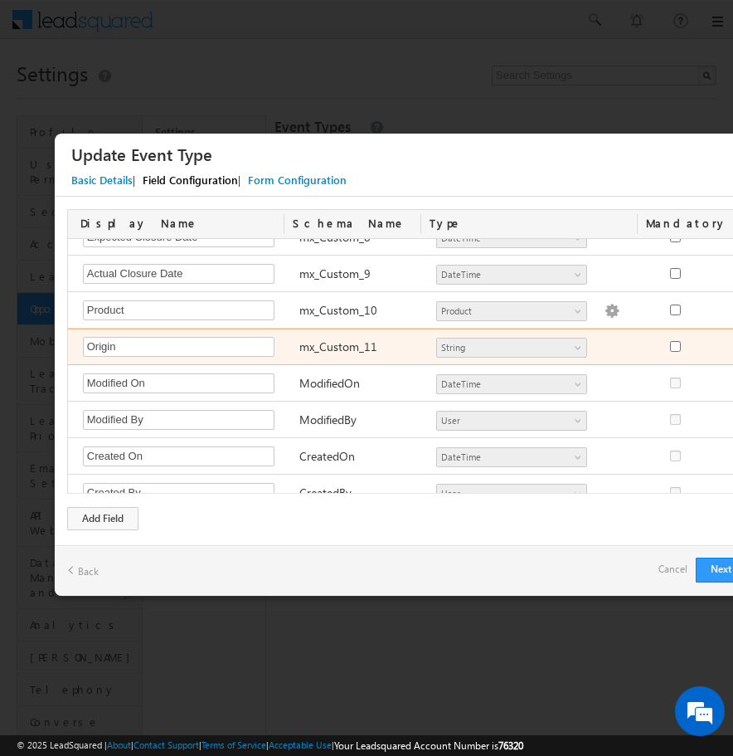
click at [713, 346] on div "Origin Required Field mx_Custom_11 Number String DateTime Dropdown User Geoloca…" at bounding box center [414, 346] width 692 height 36
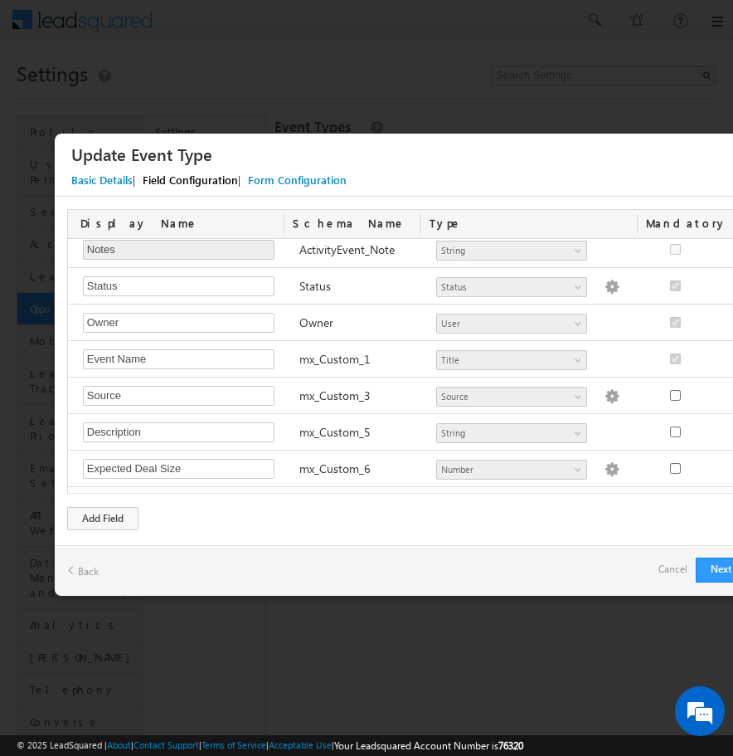
scroll to position [0, 0]
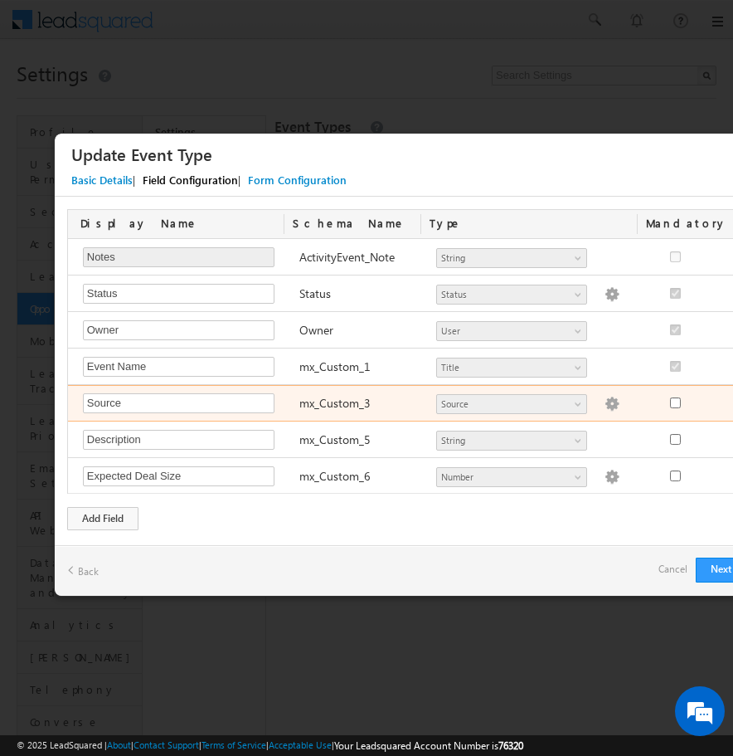
click at [693, 417] on div "Source Required Field mx_Custom_3 Status Title Product Source User Geolocation …" at bounding box center [414, 403] width 692 height 36
click at [694, 413] on div at bounding box center [676, 404] width 62 height 23
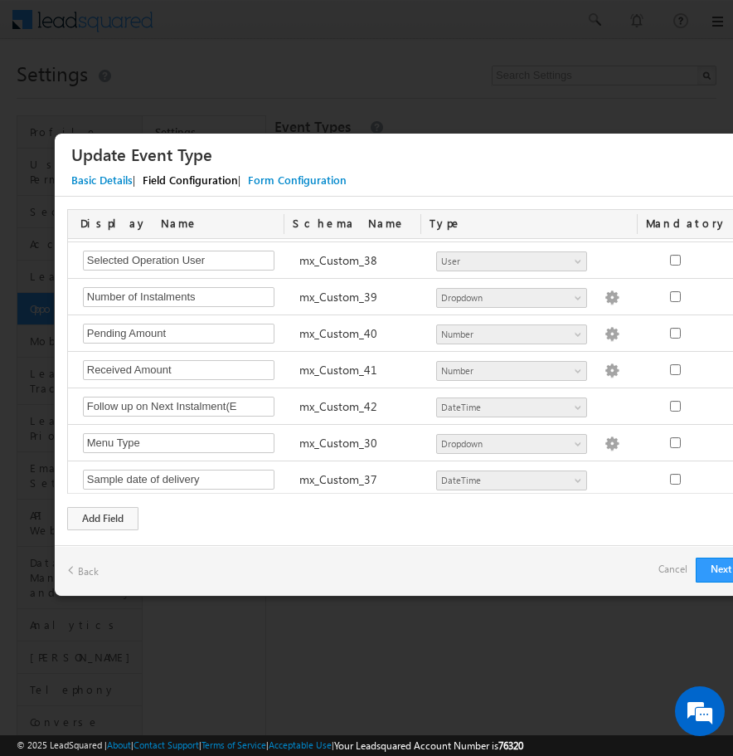
scroll to position [1388, 0]
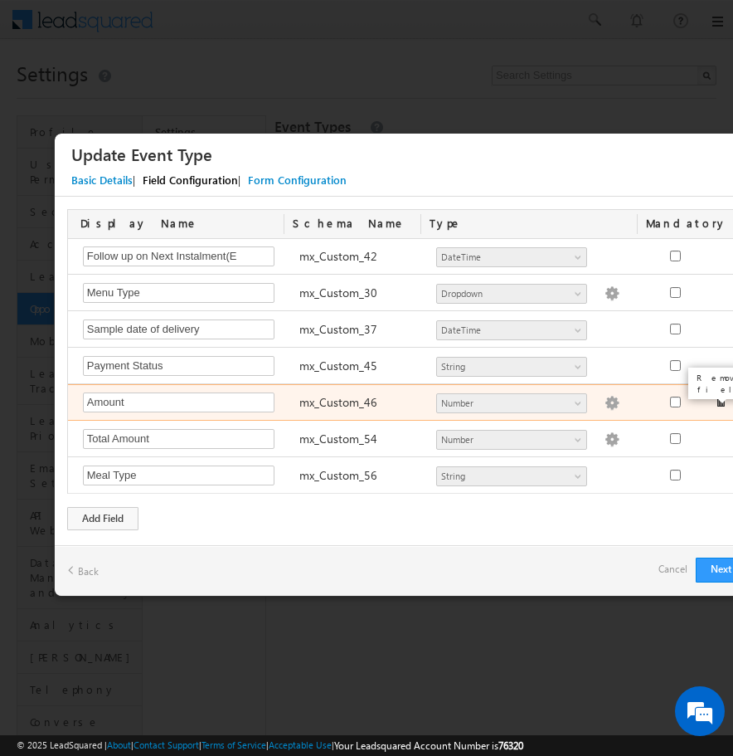
click at [723, 403] on span at bounding box center [721, 402] width 12 height 12
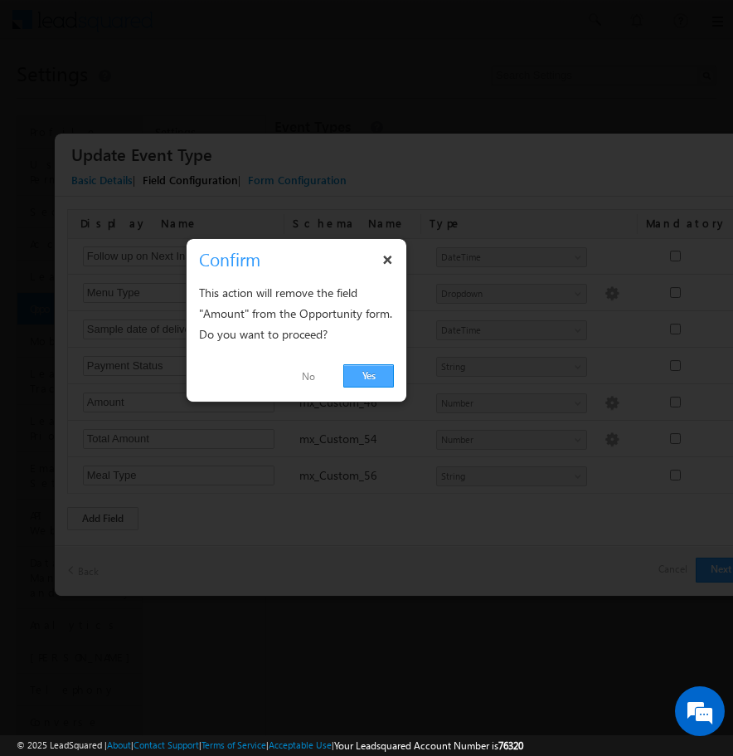
click at [370, 376] on link "Yes" at bounding box center [368, 375] width 51 height 23
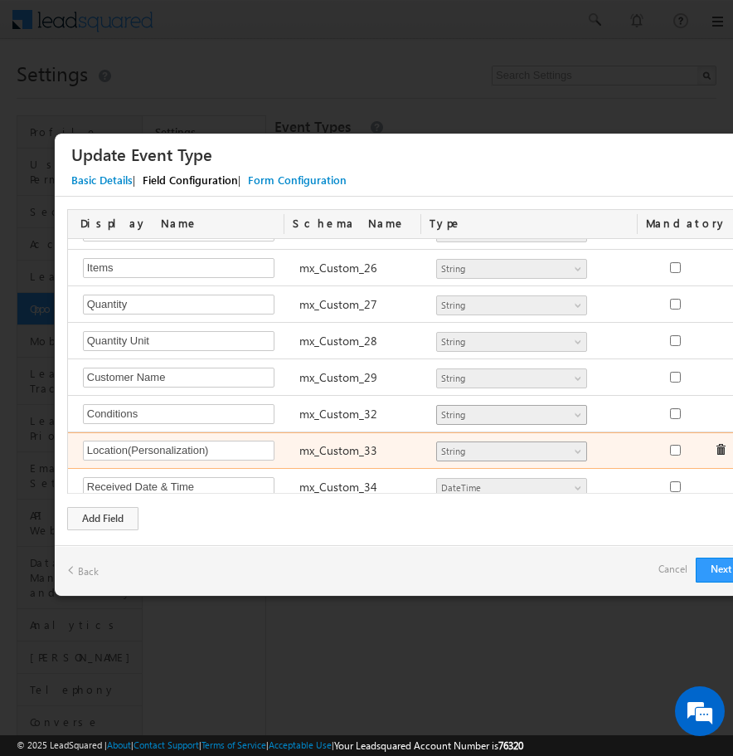
scroll to position [932, 0]
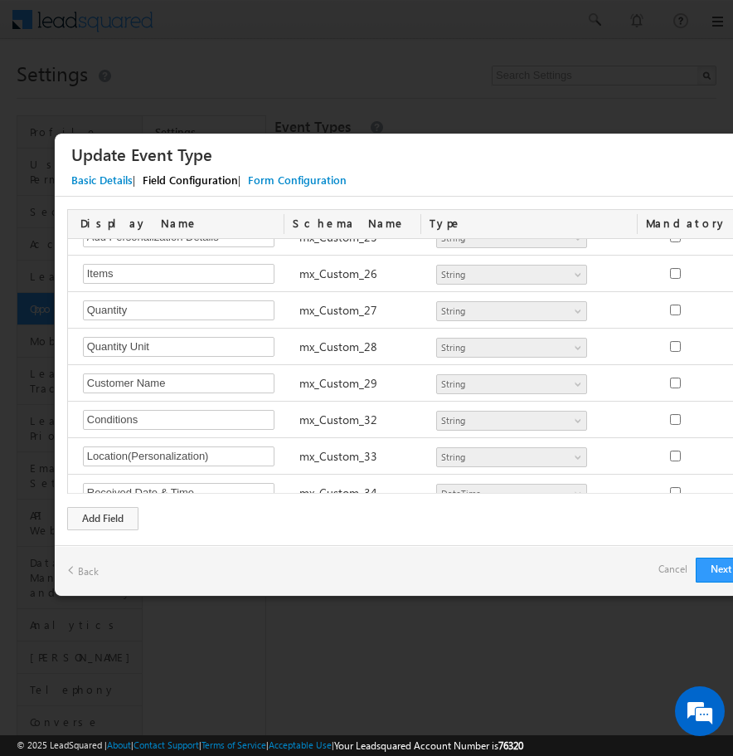
click at [718, 347] on span at bounding box center [721, 346] width 12 height 12
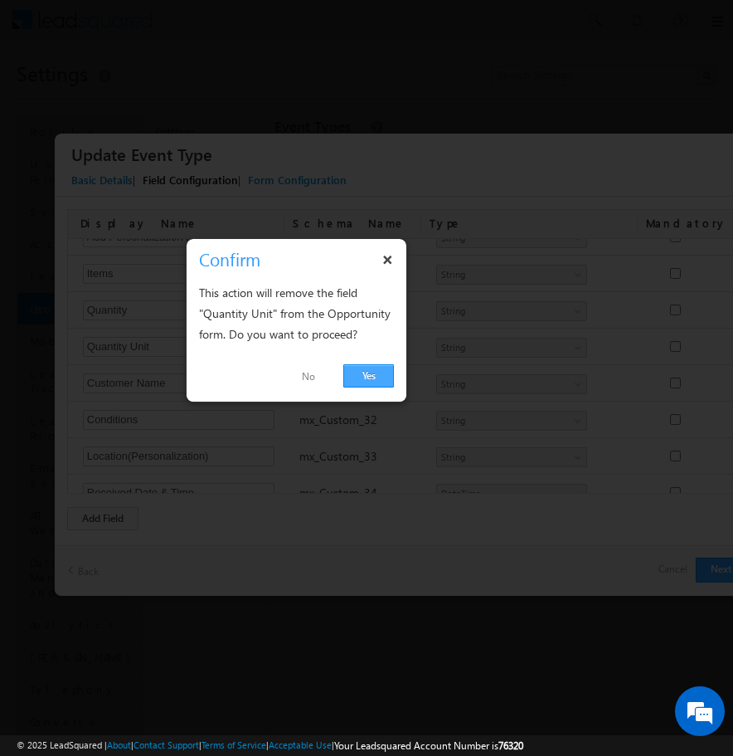
click at [367, 377] on link "Yes" at bounding box center [368, 375] width 51 height 23
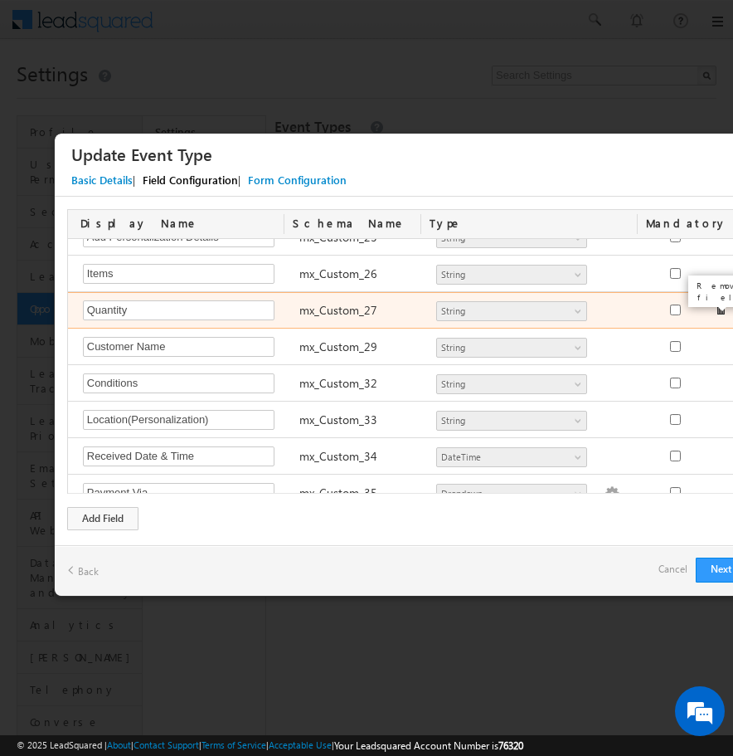
click at [718, 314] on span at bounding box center [721, 310] width 12 height 12
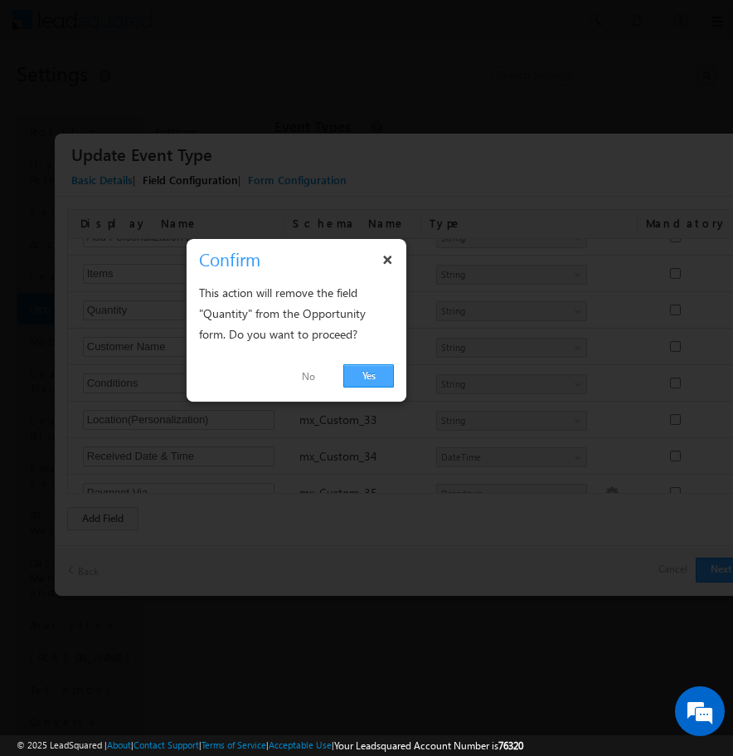
click at [366, 376] on link "Yes" at bounding box center [368, 375] width 51 height 23
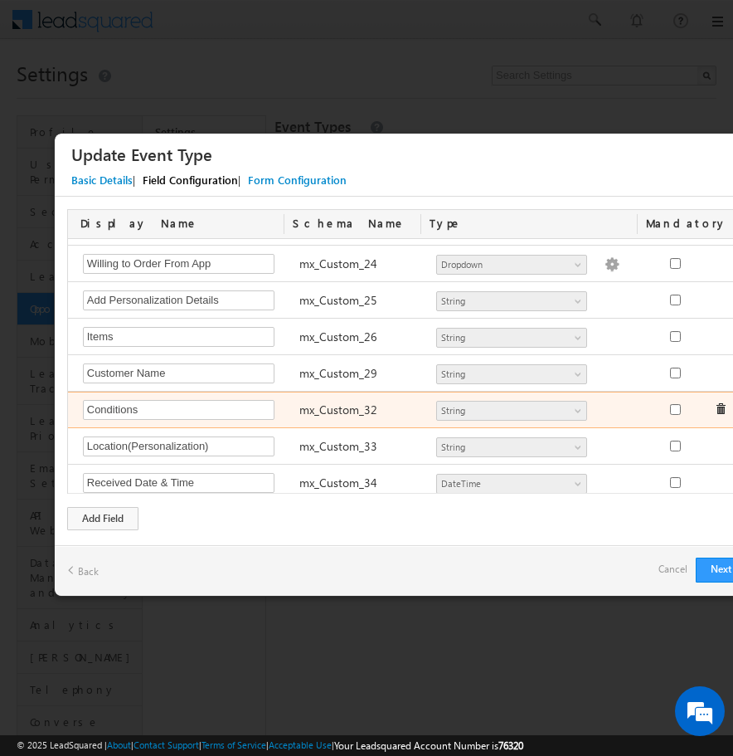
scroll to position [869, 0]
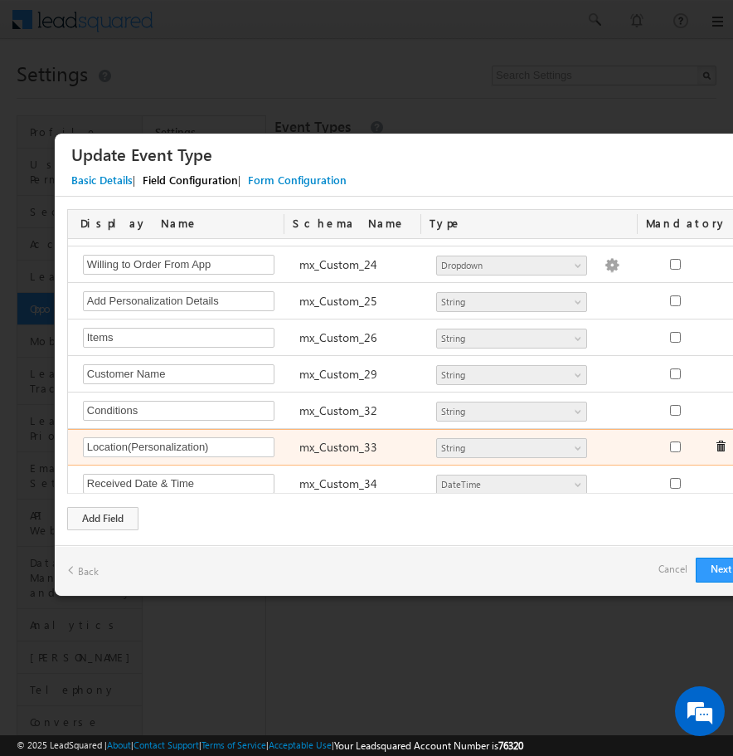
click at [720, 445] on body "Menu YASHWANTH kalimi team@ CRAFT MYPLA TE.CO" at bounding box center [366, 382] width 733 height 764
click at [720, 447] on span at bounding box center [721, 446] width 12 height 12
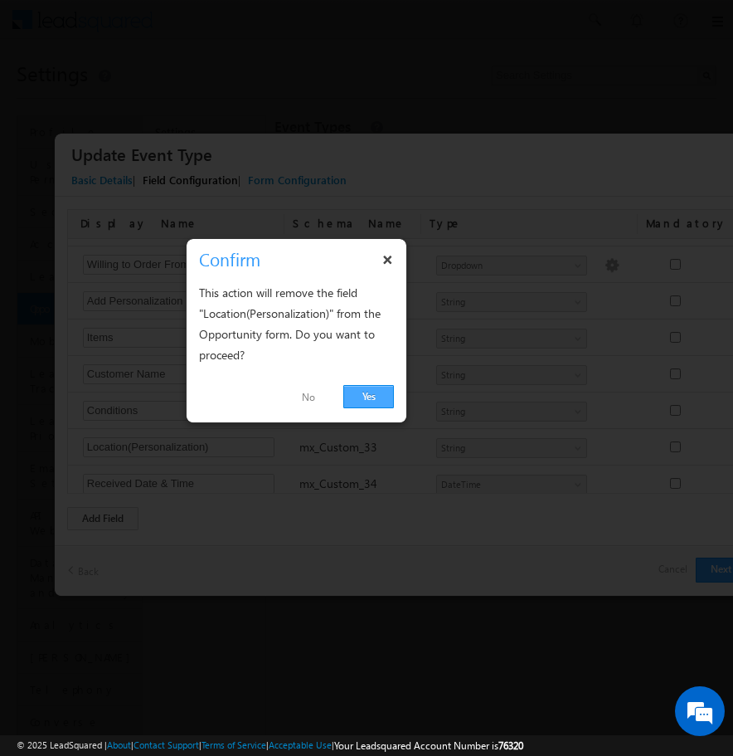
click at [363, 397] on link "Yes" at bounding box center [368, 396] width 51 height 23
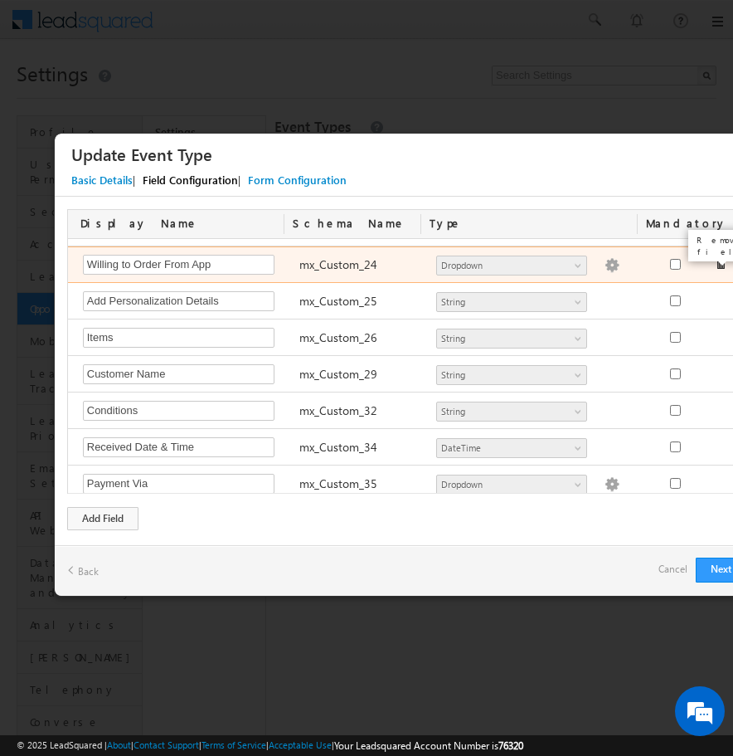
click at [722, 268] on span at bounding box center [721, 264] width 12 height 12
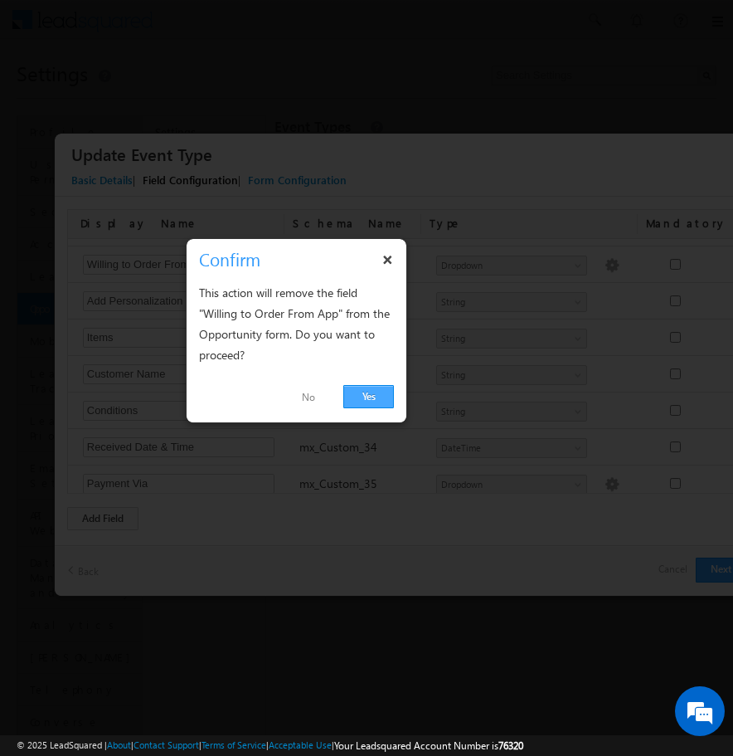
click at [383, 398] on link "Yes" at bounding box center [368, 396] width 51 height 23
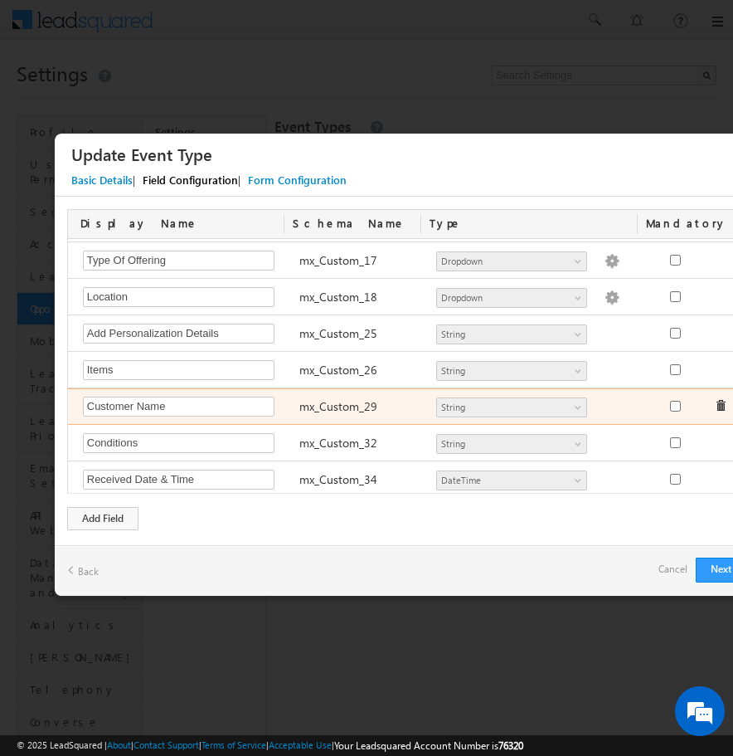
scroll to position [797, 0]
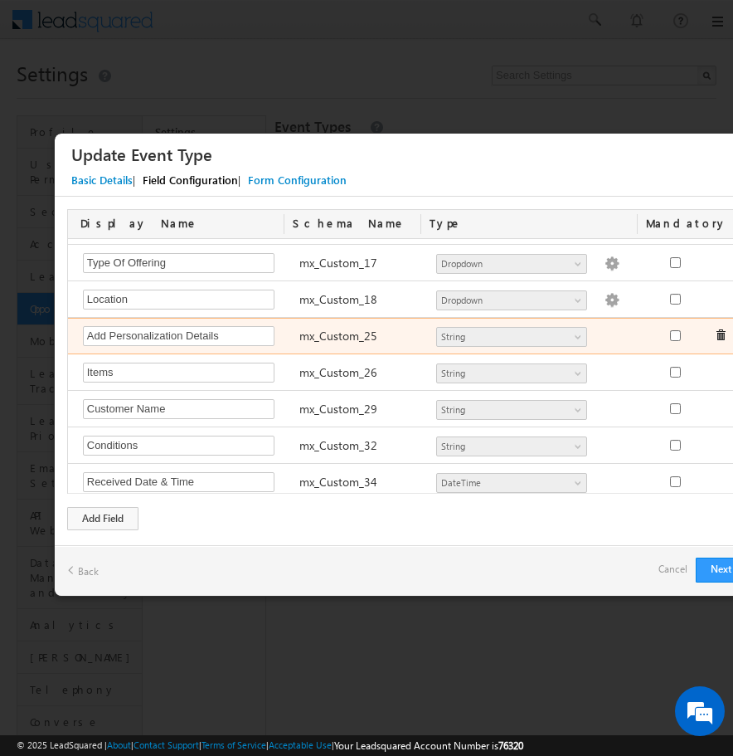
click at [722, 336] on span at bounding box center [721, 335] width 12 height 12
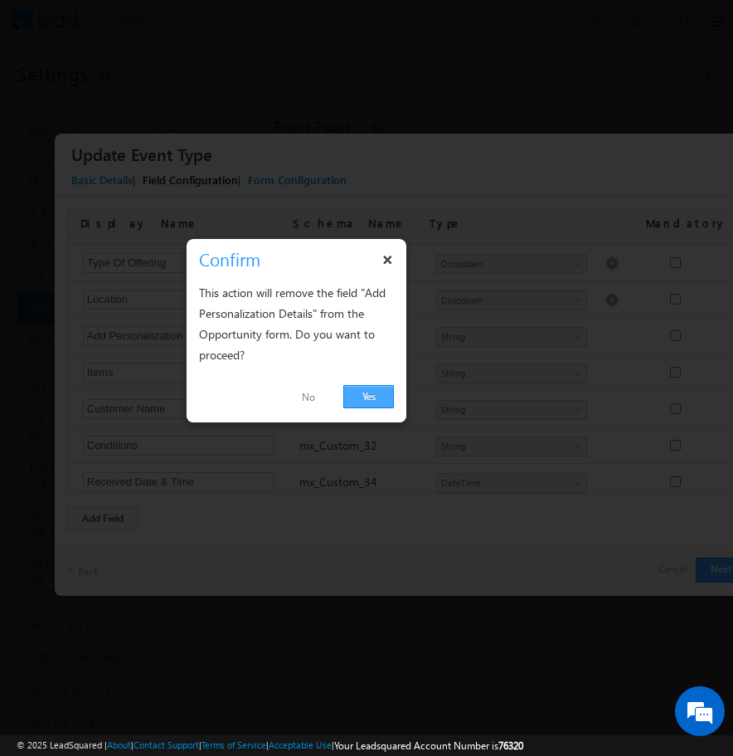
click at [363, 401] on link "Yes" at bounding box center [368, 396] width 51 height 23
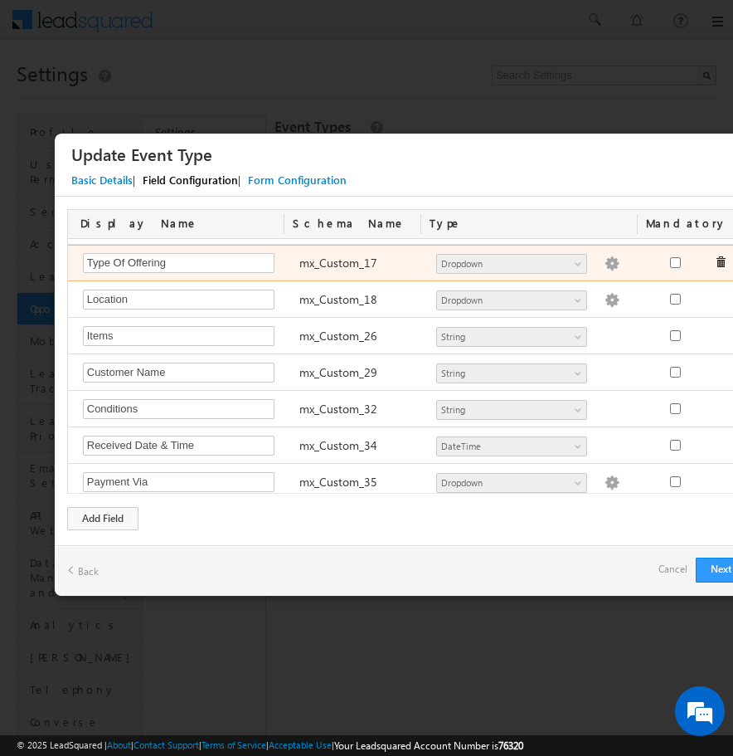
click at [722, 262] on span at bounding box center [721, 262] width 12 height 12
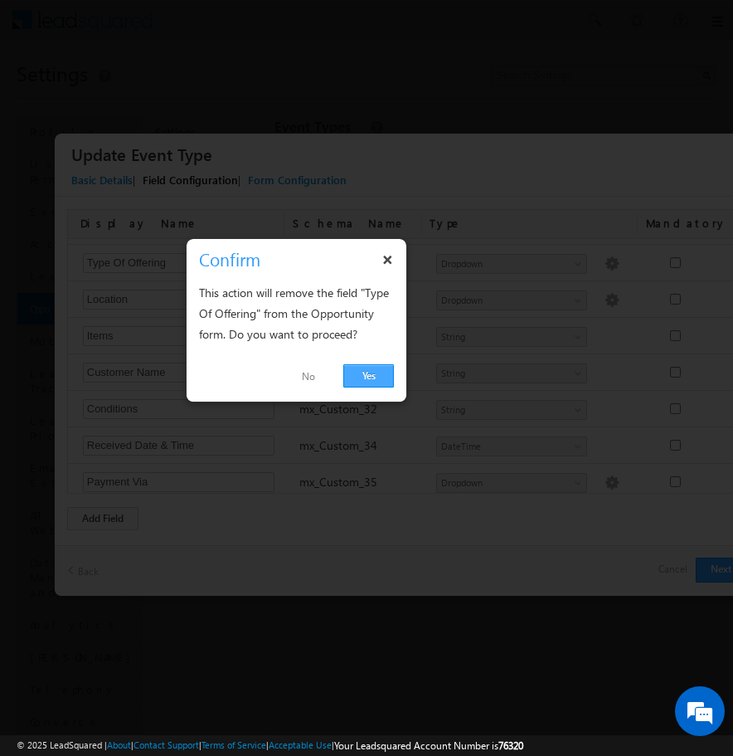
click at [363, 380] on link "Yes" at bounding box center [368, 375] width 51 height 23
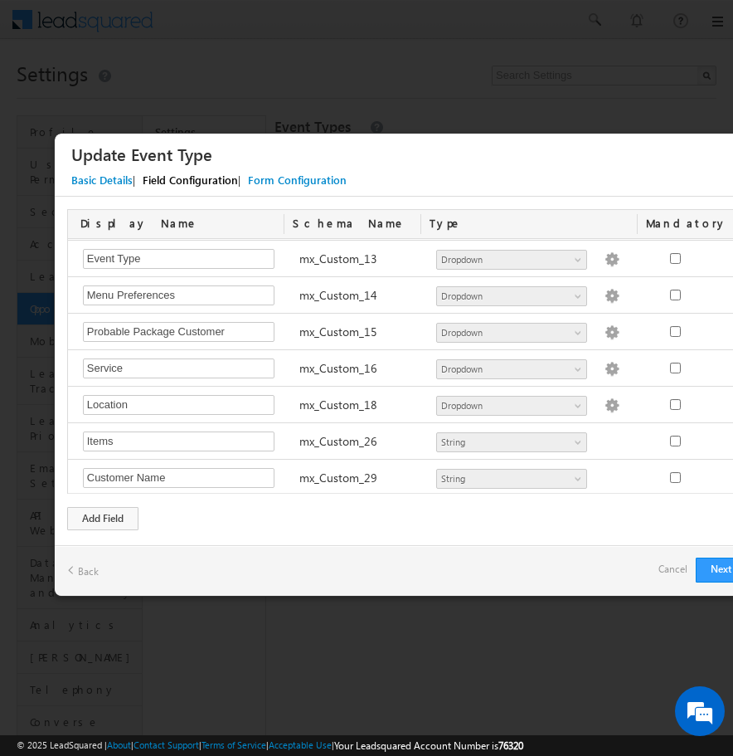
scroll to position [654, 0]
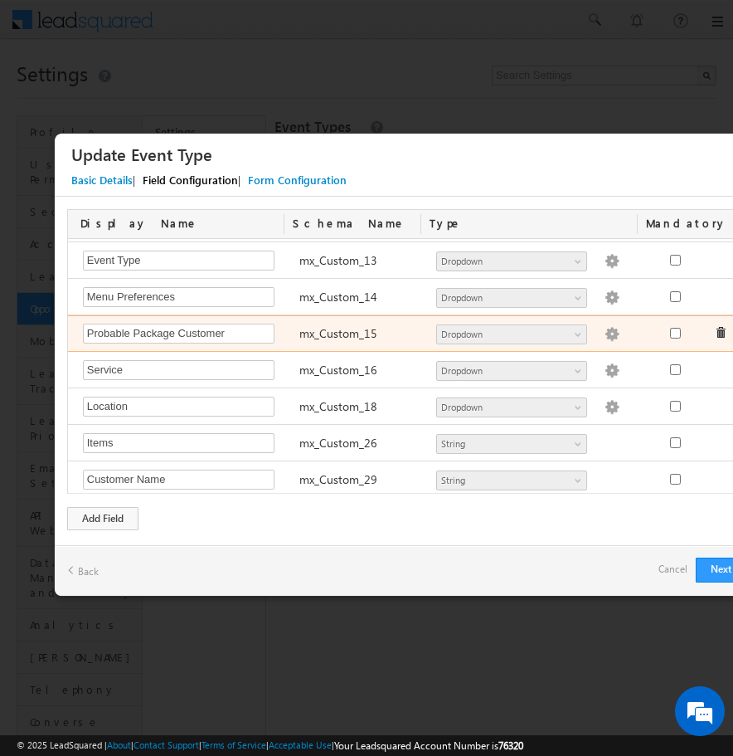
click at [718, 333] on body "Menu YASHWANTH kalimi team@ CRAFT MYPLA TE.CO" at bounding box center [366, 382] width 733 height 764
click at [719, 335] on span at bounding box center [721, 333] width 12 height 12
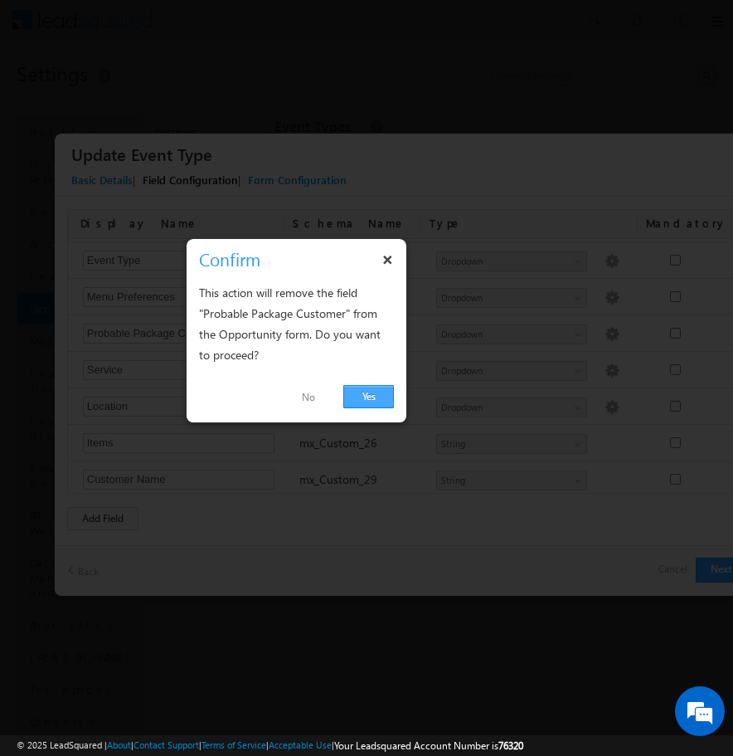
click at [372, 397] on link "Yes" at bounding box center [368, 396] width 51 height 23
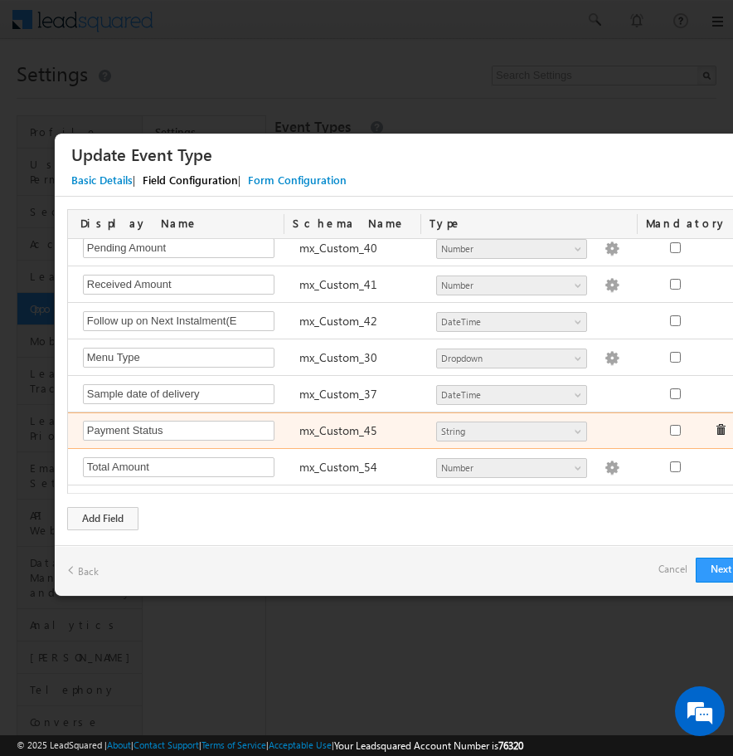
scroll to position [1065, 0]
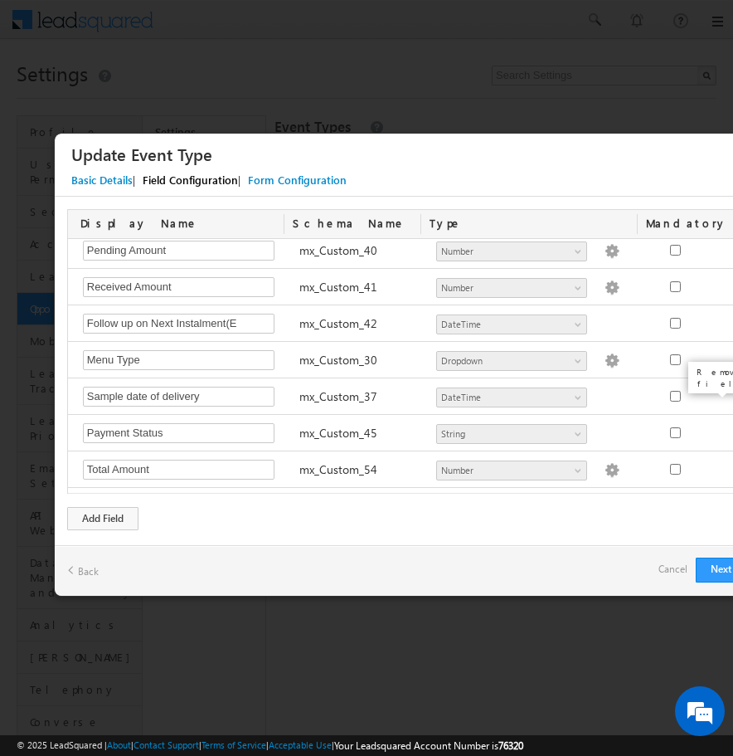
click at [722, 394] on body "Menu YASHWANTH kalimi team@ CRAFT MYPLA TE.CO" at bounding box center [366, 382] width 733 height 764
click at [722, 394] on span at bounding box center [721, 396] width 12 height 12
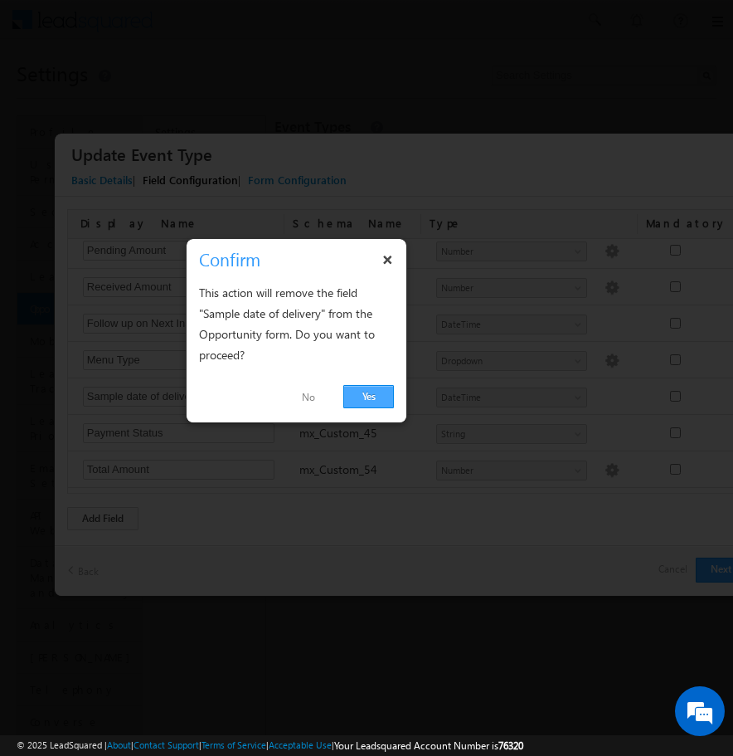
click at [369, 401] on link "Yes" at bounding box center [368, 396] width 51 height 23
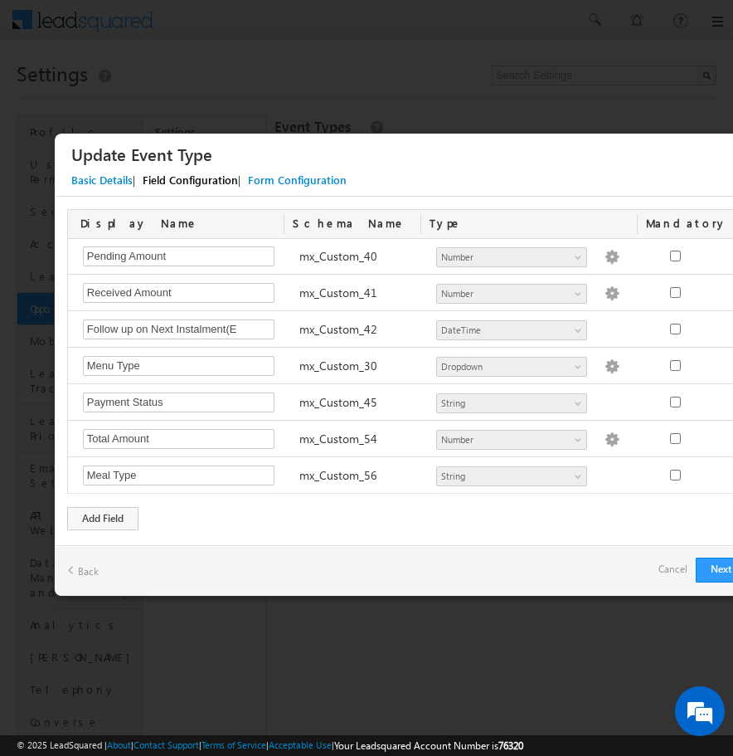
scroll to position [1059, 0]
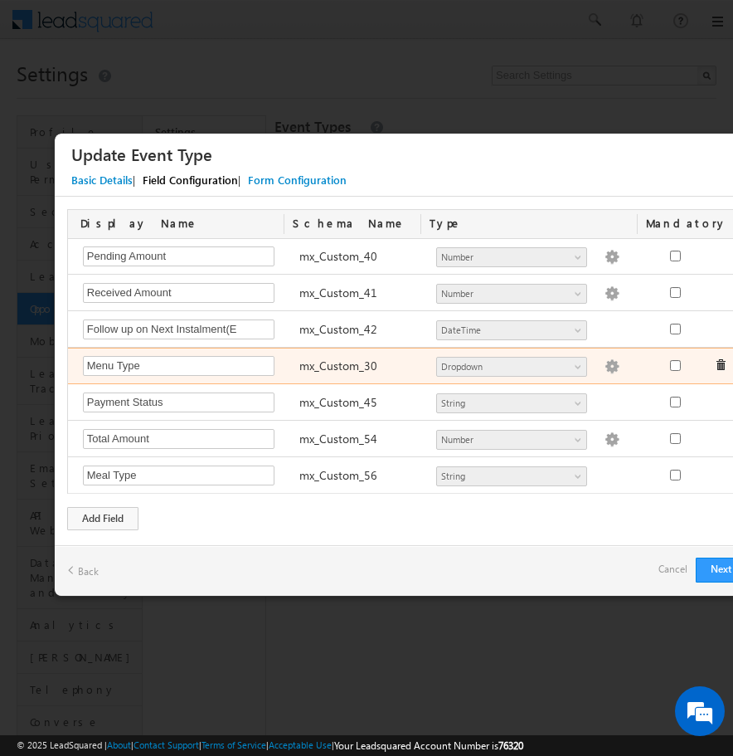
click at [605, 367] on img at bounding box center [612, 366] width 15 height 15
type textarea "Veg Non Veg"
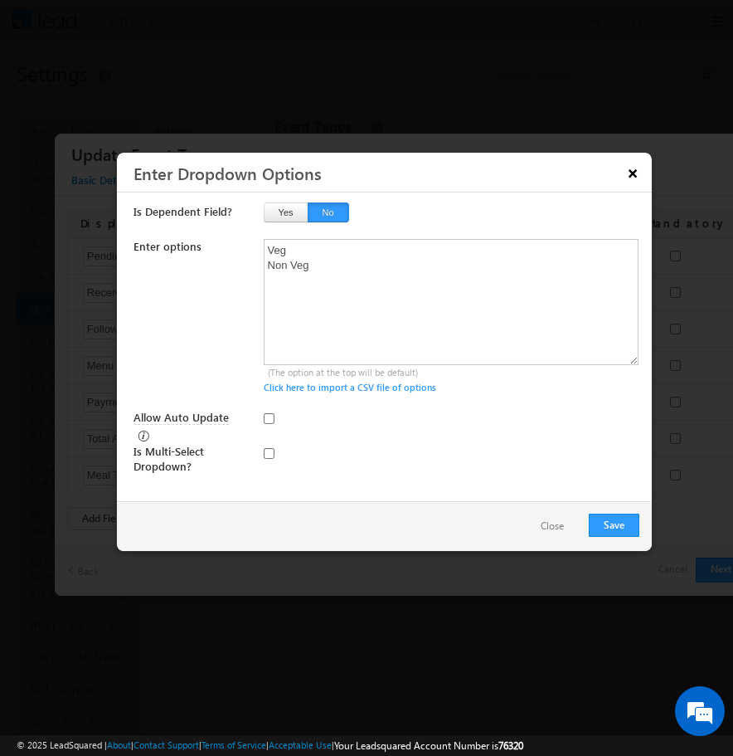
click at [634, 175] on button "×" at bounding box center [633, 172] width 27 height 29
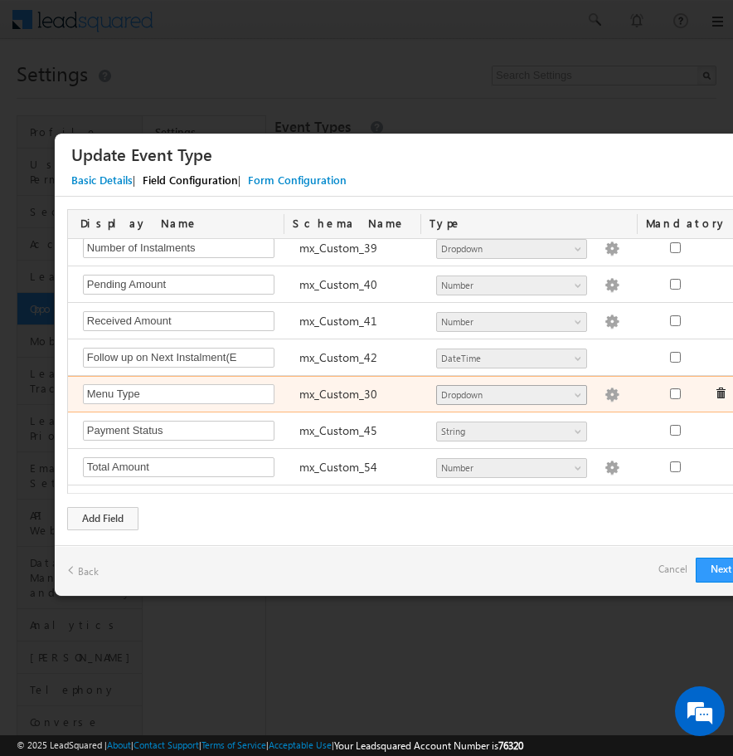
scroll to position [1029, 0]
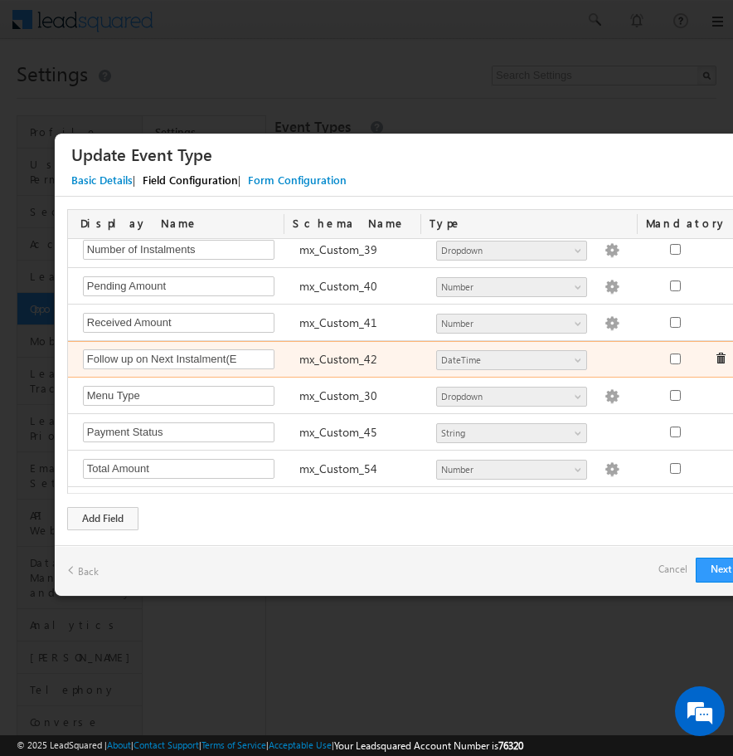
click at [722, 358] on span at bounding box center [721, 359] width 12 height 12
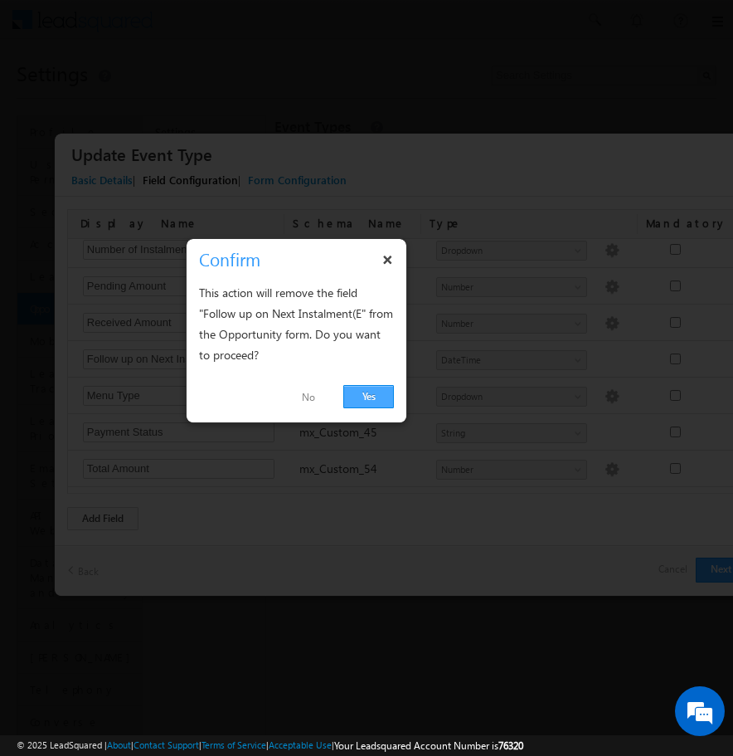
click at [366, 397] on link "Yes" at bounding box center [368, 396] width 51 height 23
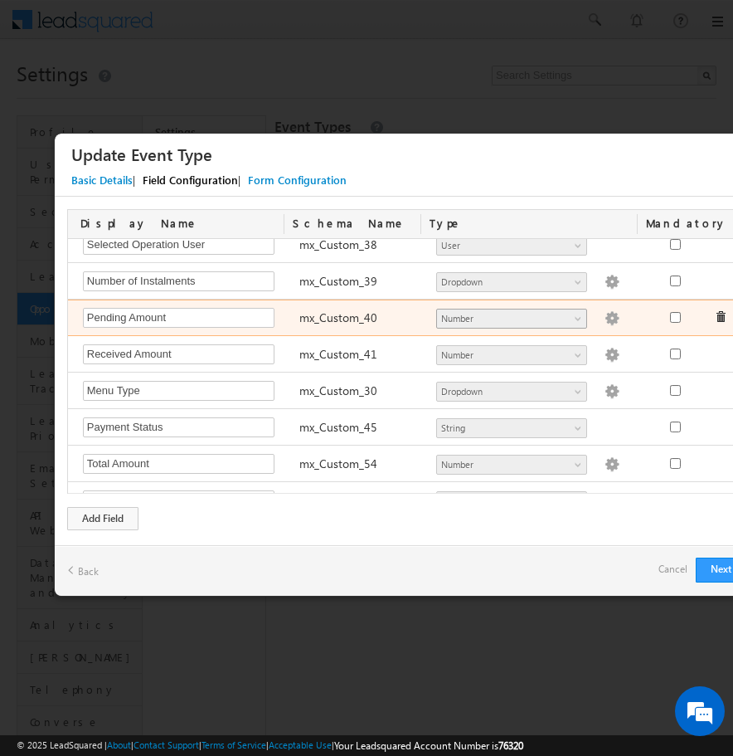
scroll to position [976, 0]
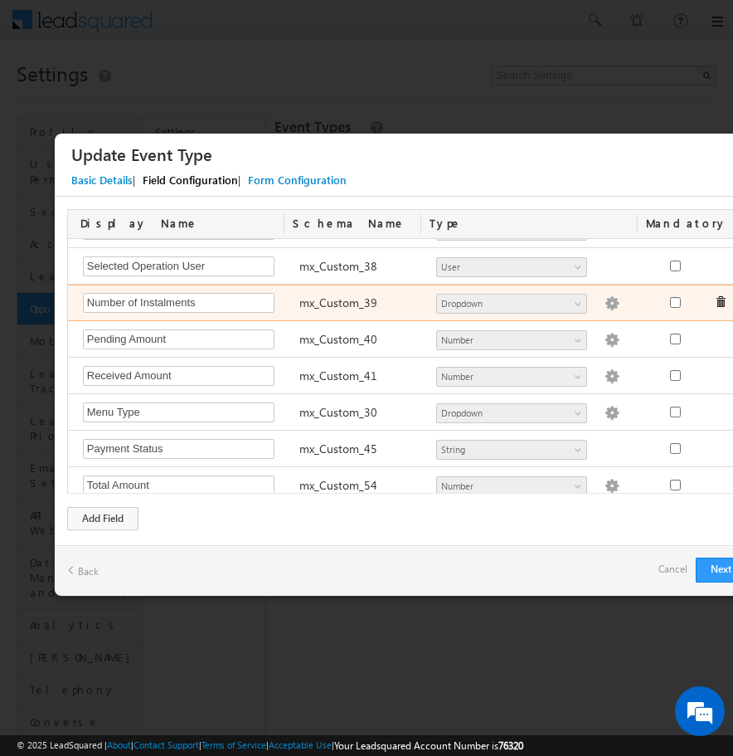
click at [718, 304] on span at bounding box center [721, 302] width 12 height 12
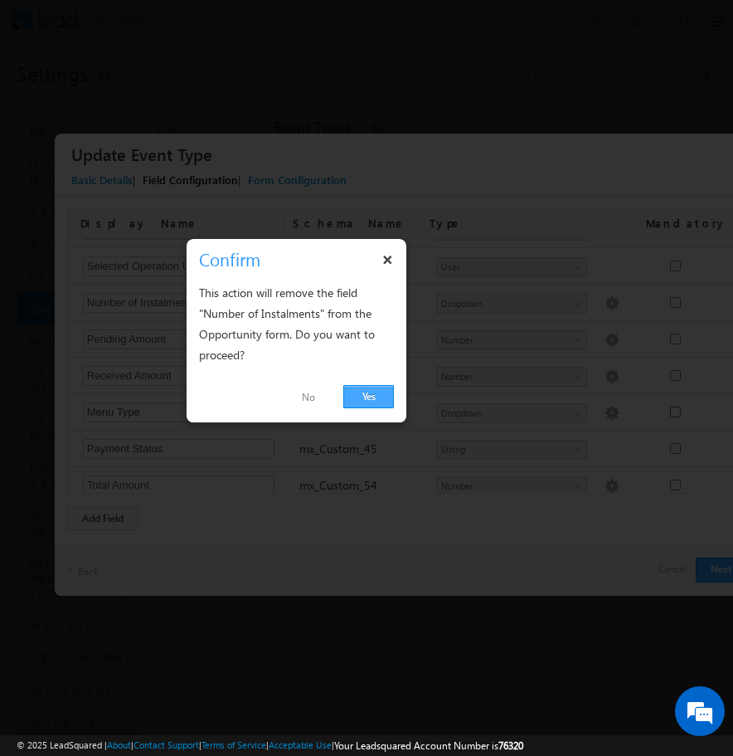
click at [360, 392] on link "Yes" at bounding box center [368, 396] width 51 height 23
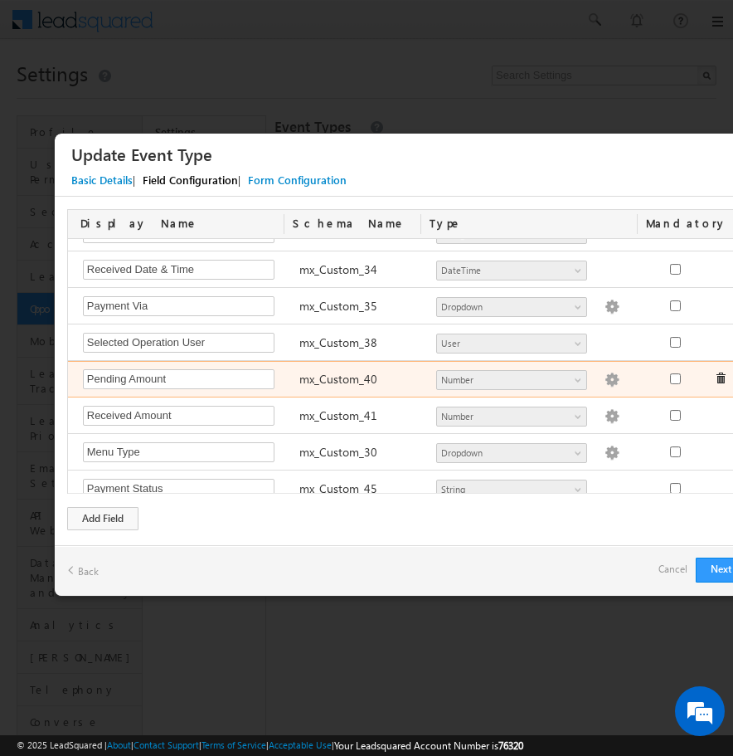
scroll to position [890, 0]
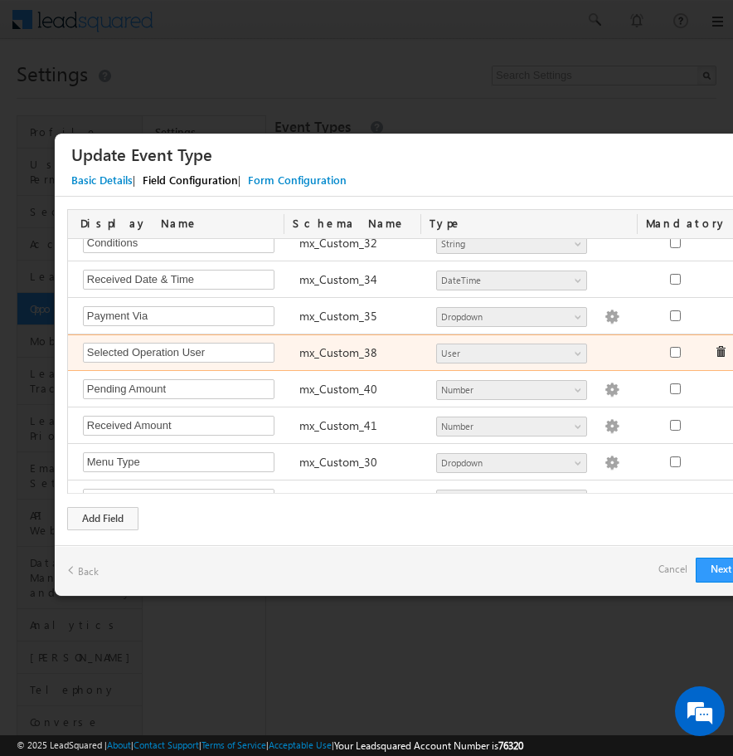
click at [722, 349] on span at bounding box center [721, 352] width 12 height 12
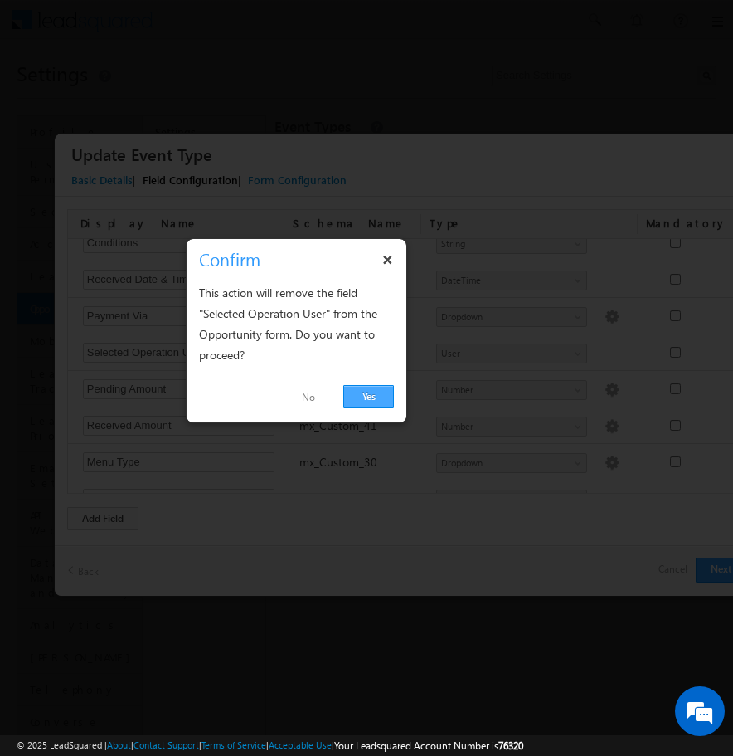
click at [359, 397] on link "Yes" at bounding box center [368, 396] width 51 height 23
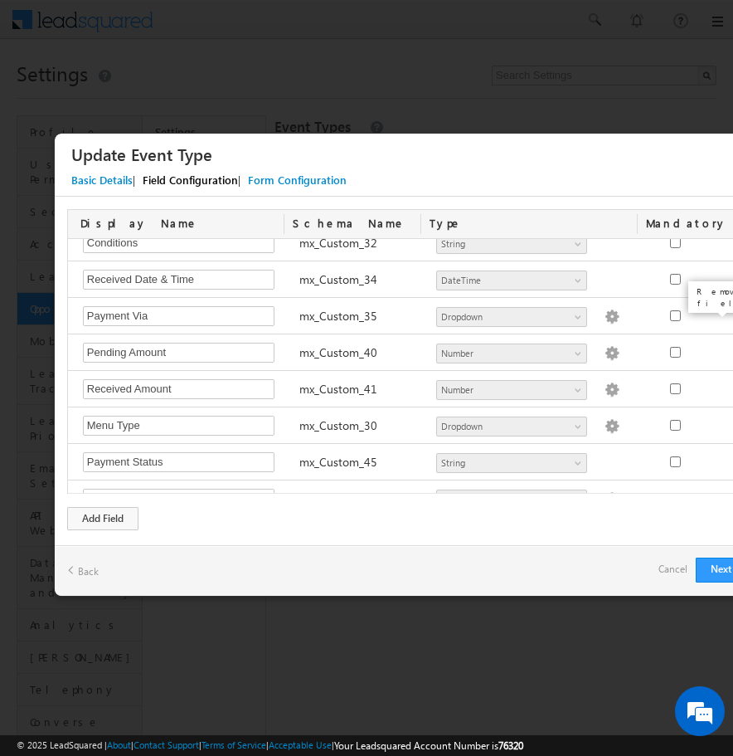
click at [721, 316] on div "Payment Via Required Field mx_Custom_35 Number String DateTime Dropdown User Ge…" at bounding box center [414, 316] width 692 height 36
click at [721, 316] on span at bounding box center [721, 315] width 12 height 12
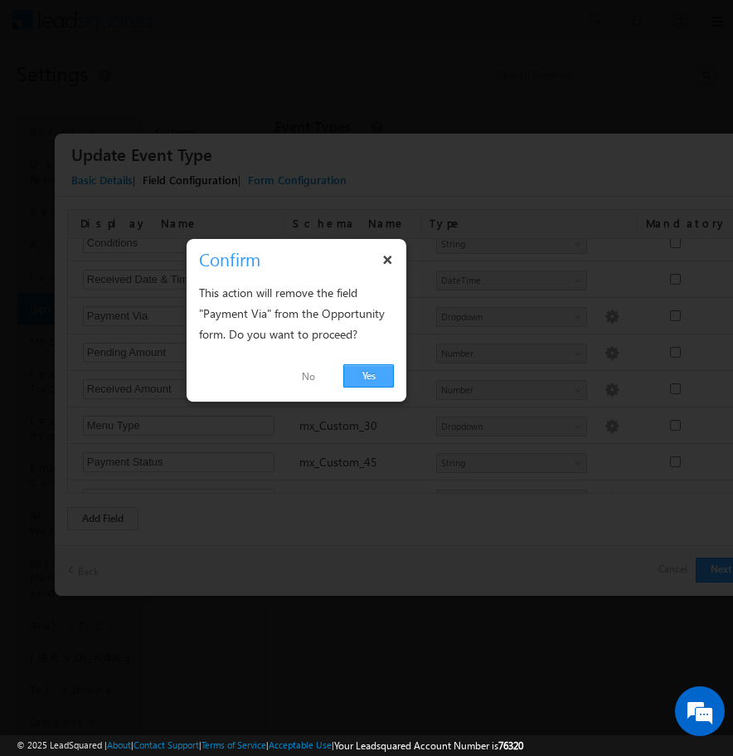
click at [374, 376] on link "Yes" at bounding box center [368, 375] width 51 height 23
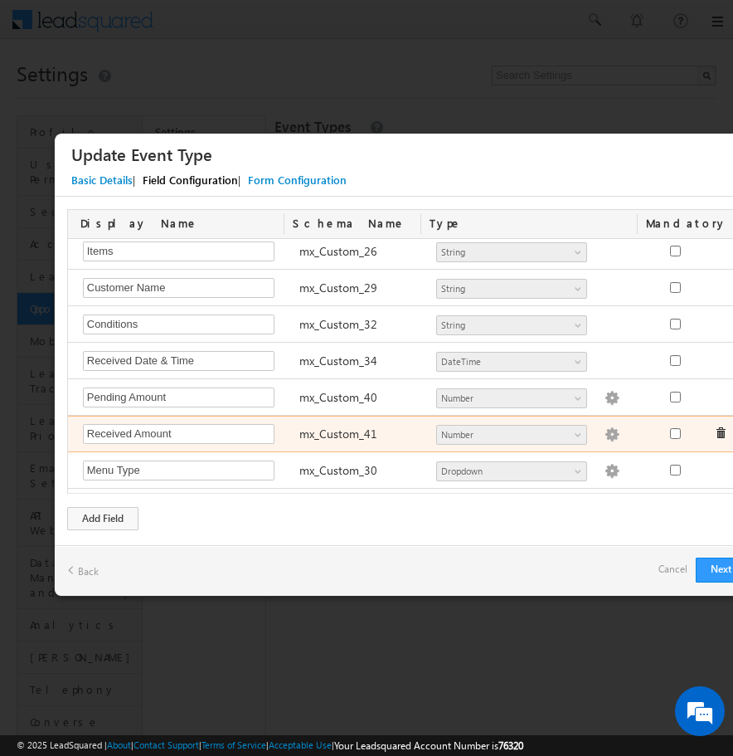
scroll to position [797, 0]
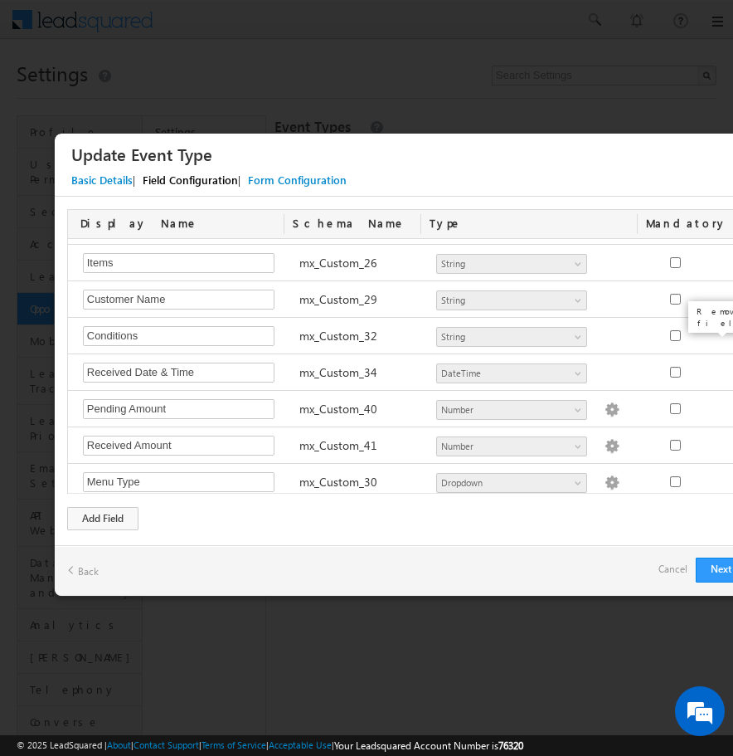
click at [719, 335] on div "Conditions Required Field mx_Custom_32 Number String DateTime Dropdown User Geo…" at bounding box center [414, 336] width 692 height 36
click at [719, 335] on span at bounding box center [721, 335] width 12 height 12
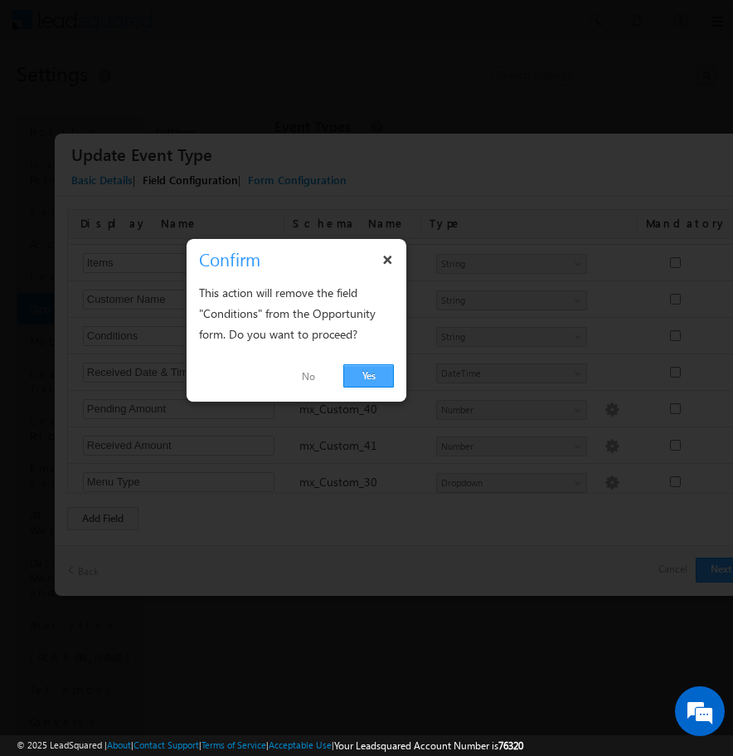
click at [358, 378] on link "Yes" at bounding box center [368, 375] width 51 height 23
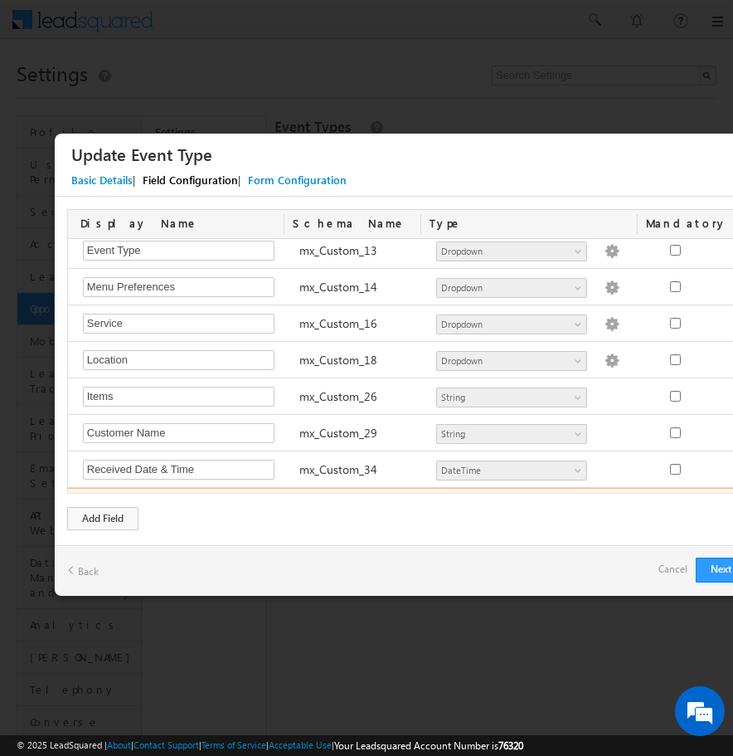
scroll to position [659, 0]
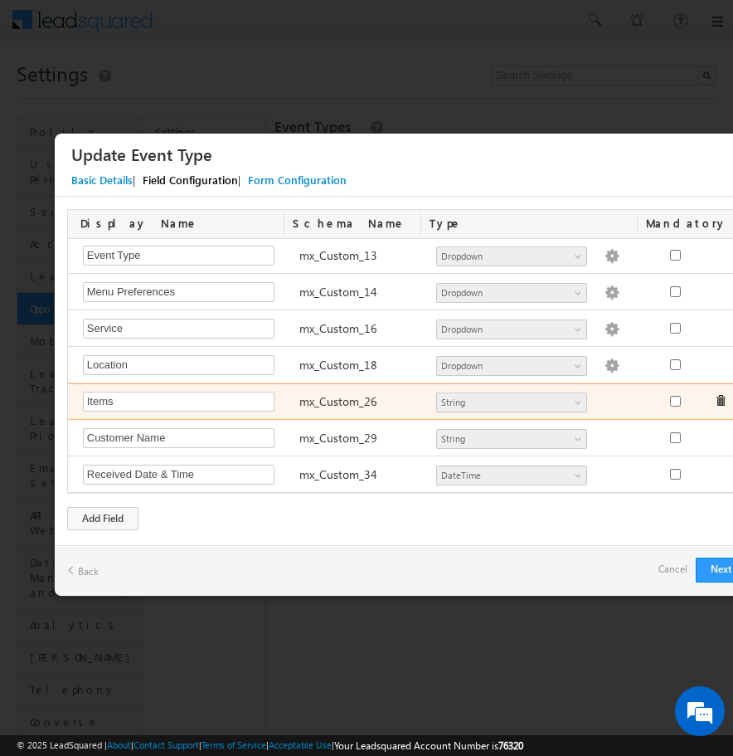
click at [719, 399] on span at bounding box center [721, 401] width 12 height 12
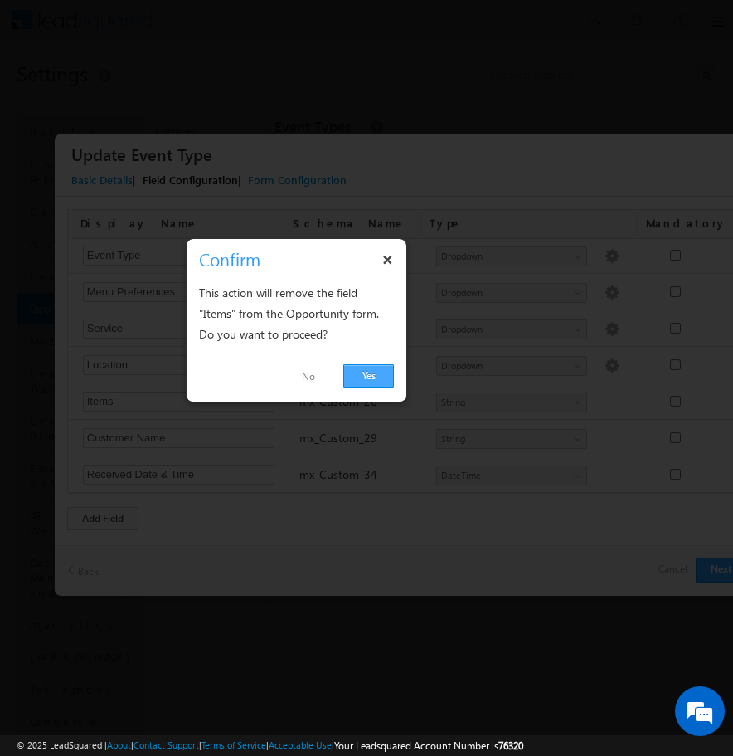
click at [372, 375] on link "Yes" at bounding box center [368, 375] width 51 height 23
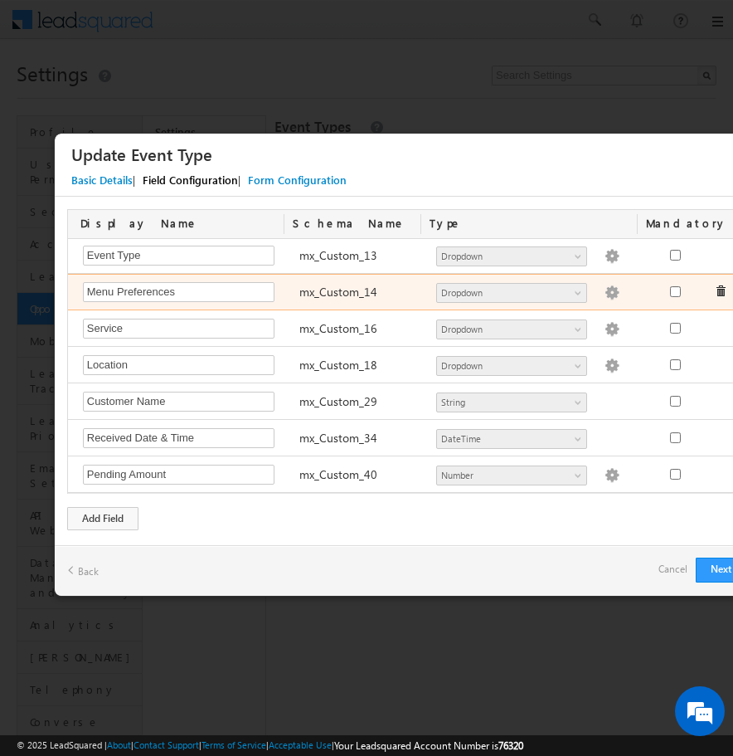
click at [718, 293] on span at bounding box center [721, 291] width 12 height 12
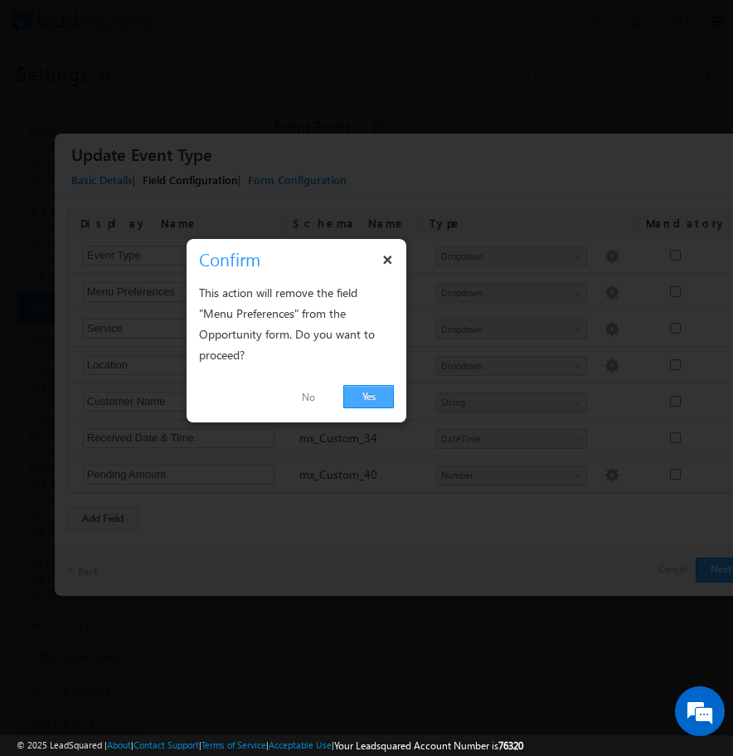
click at [374, 397] on link "Yes" at bounding box center [368, 396] width 51 height 23
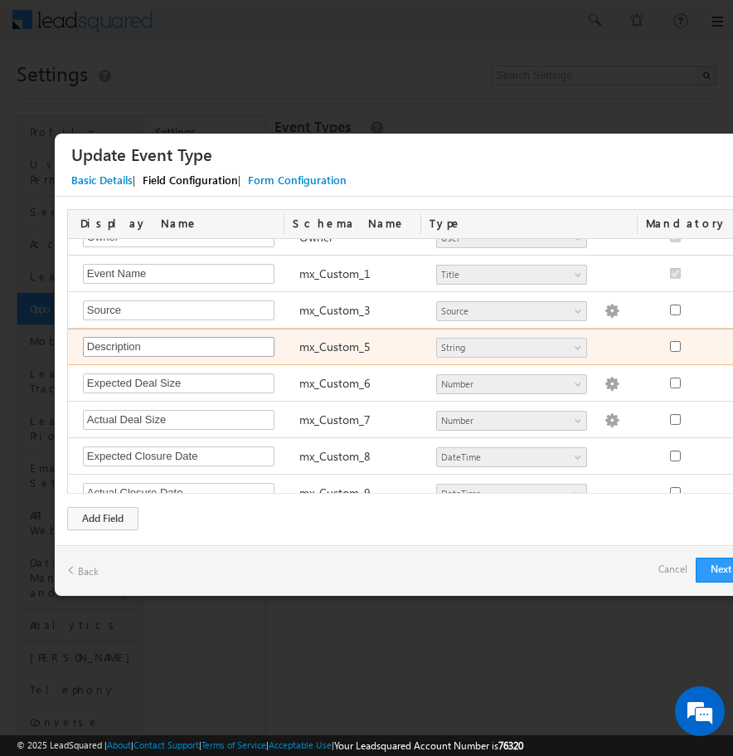
scroll to position [95, 0]
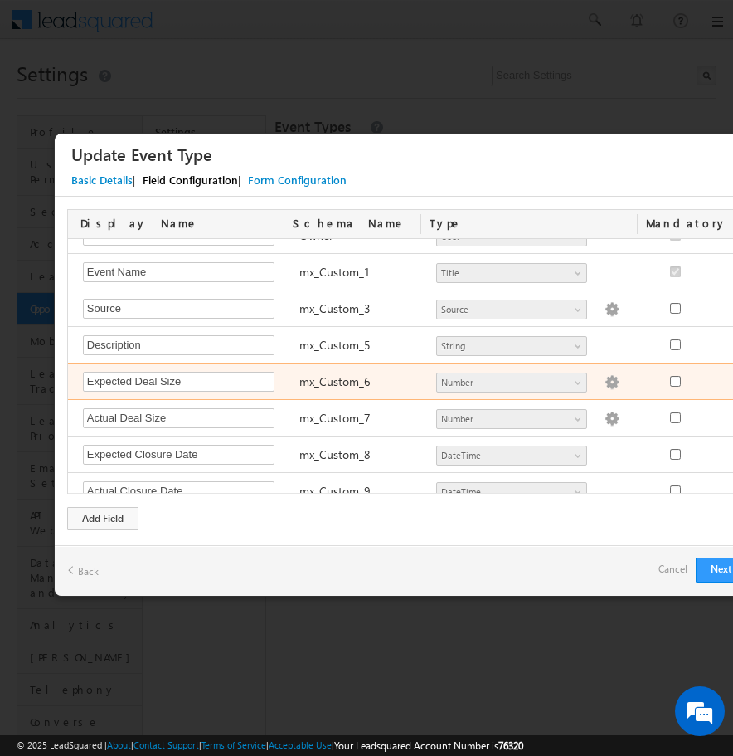
click at [605, 379] on img at bounding box center [612, 382] width 15 height 15
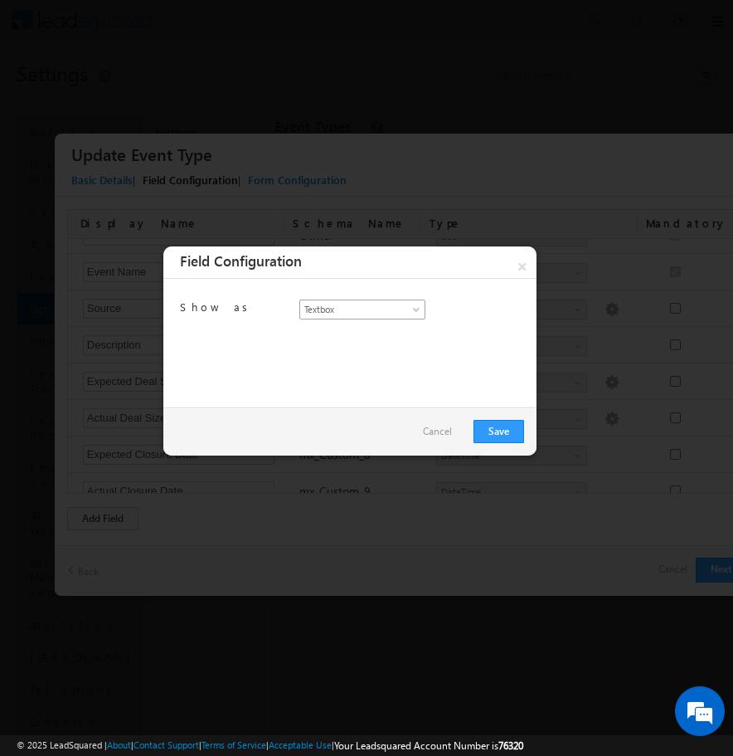
click at [412, 306] on span at bounding box center [417, 312] width 13 height 13
click at [520, 264] on link "×" at bounding box center [522, 262] width 29 height 32
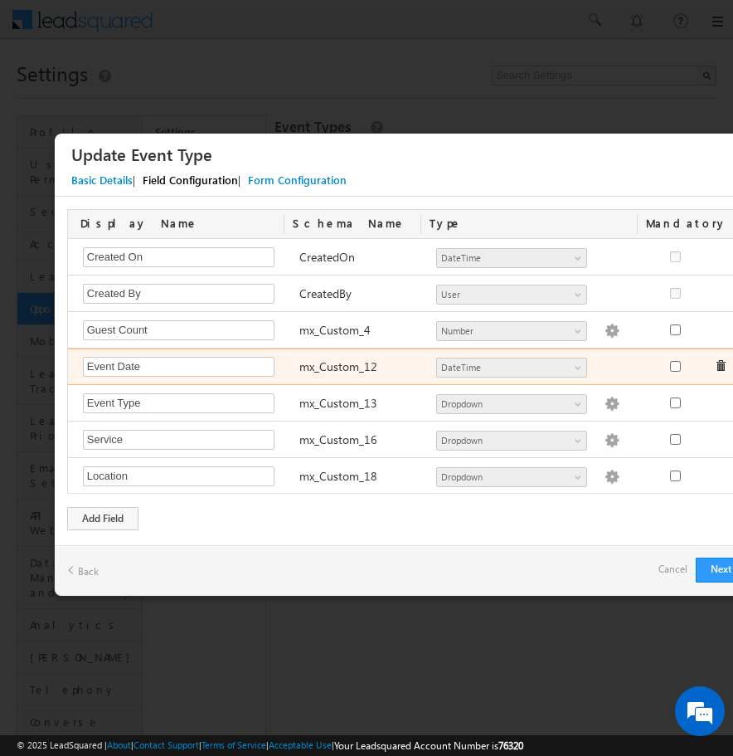
scroll to position [523, 0]
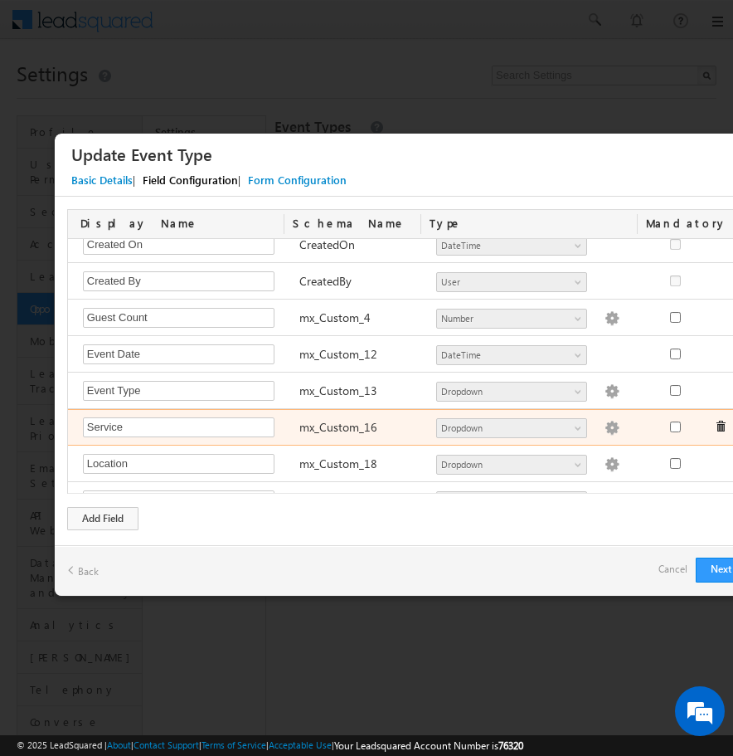
click at [605, 426] on img at bounding box center [612, 428] width 15 height 15
type textarea "Required Not Required"
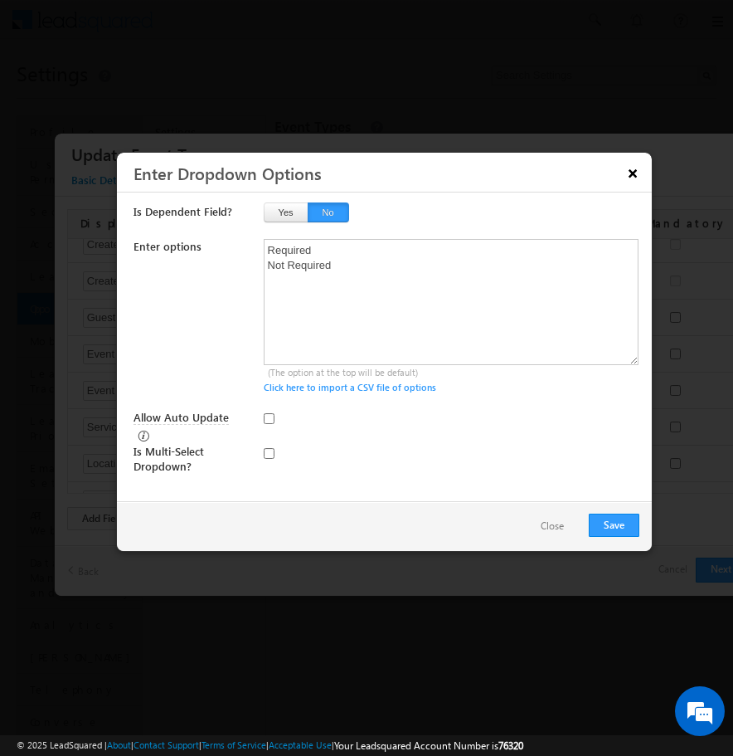
click at [634, 177] on button "×" at bounding box center [633, 172] width 27 height 29
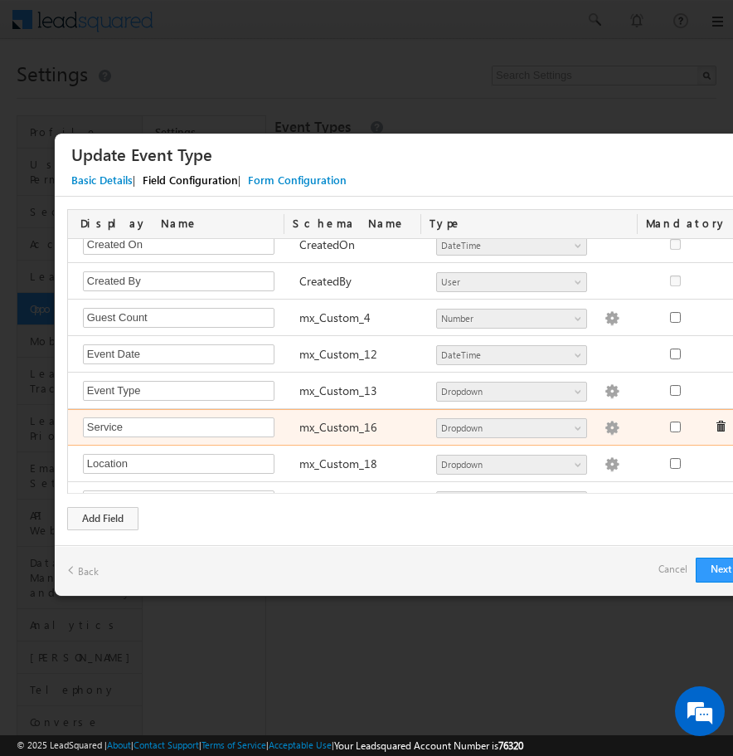
click at [723, 426] on body "Menu YASHWANTH kalimi team@ CRAFT MYPLA TE.CO" at bounding box center [366, 382] width 733 height 764
click at [719, 428] on span at bounding box center [721, 427] width 12 height 12
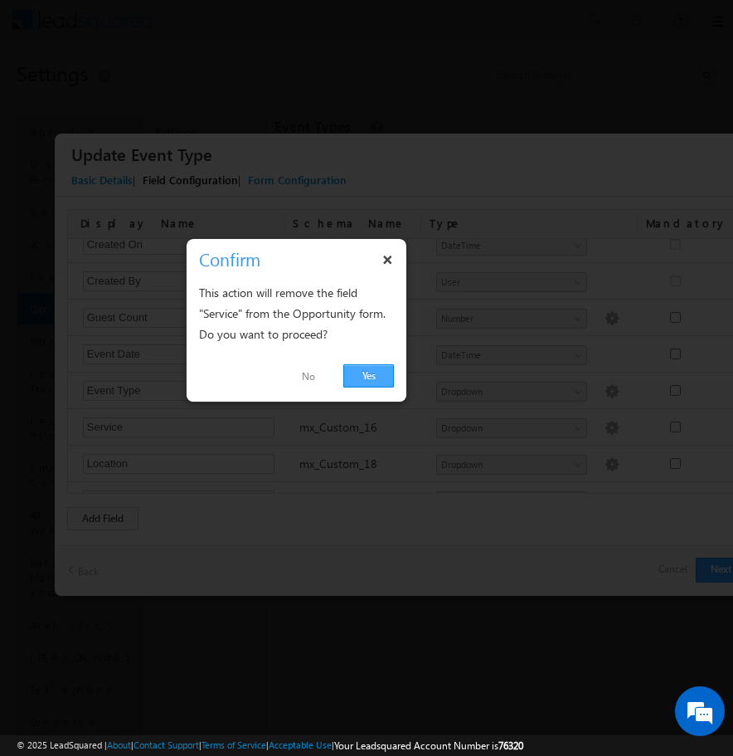
click at [364, 378] on link "Yes" at bounding box center [368, 375] width 51 height 23
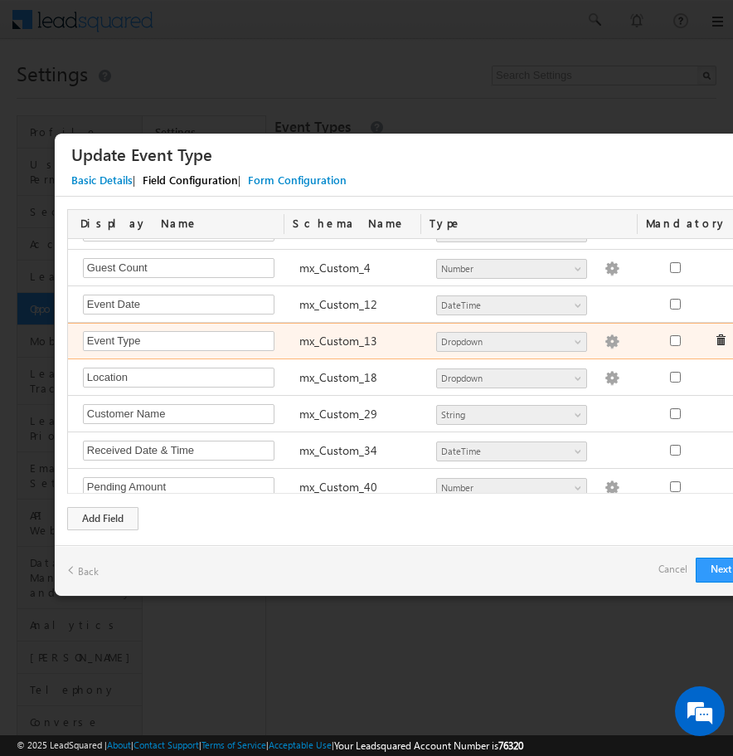
scroll to position [588, 0]
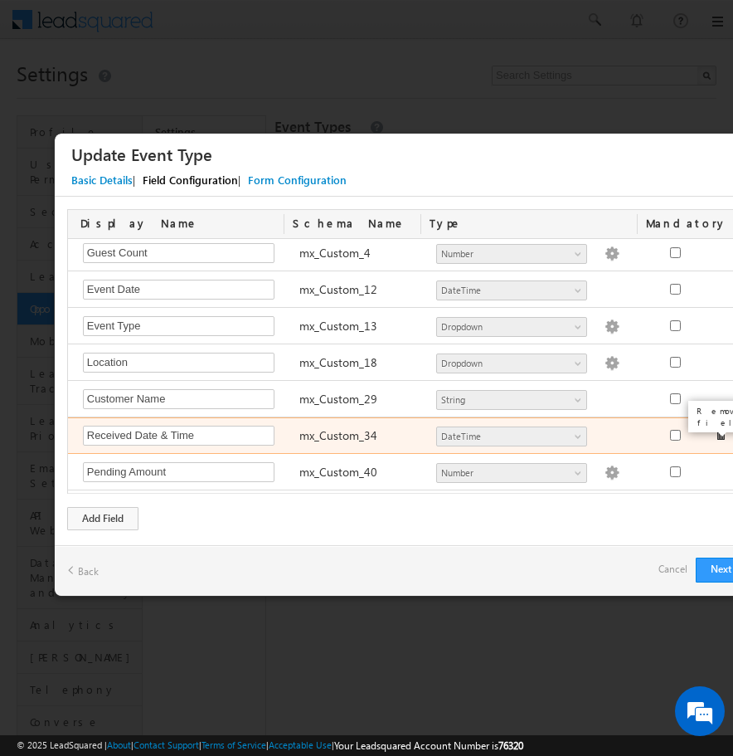
click at [721, 435] on div "Received Date & Time Required Field mx_Custom_34 Number String DateTime Dropdow…" at bounding box center [414, 435] width 692 height 36
click at [721, 435] on span at bounding box center [721, 435] width 12 height 12
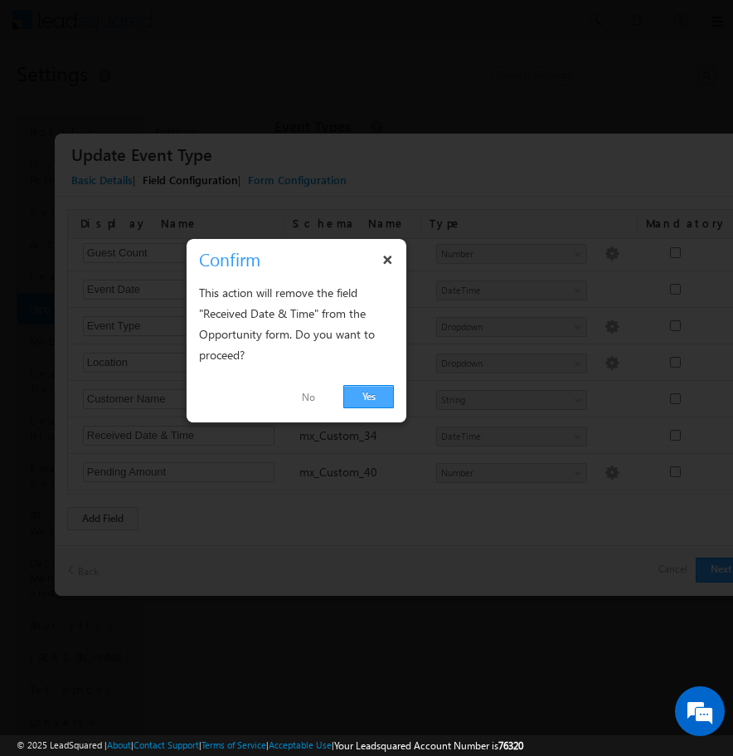
click at [372, 394] on link "Yes" at bounding box center [368, 396] width 51 height 23
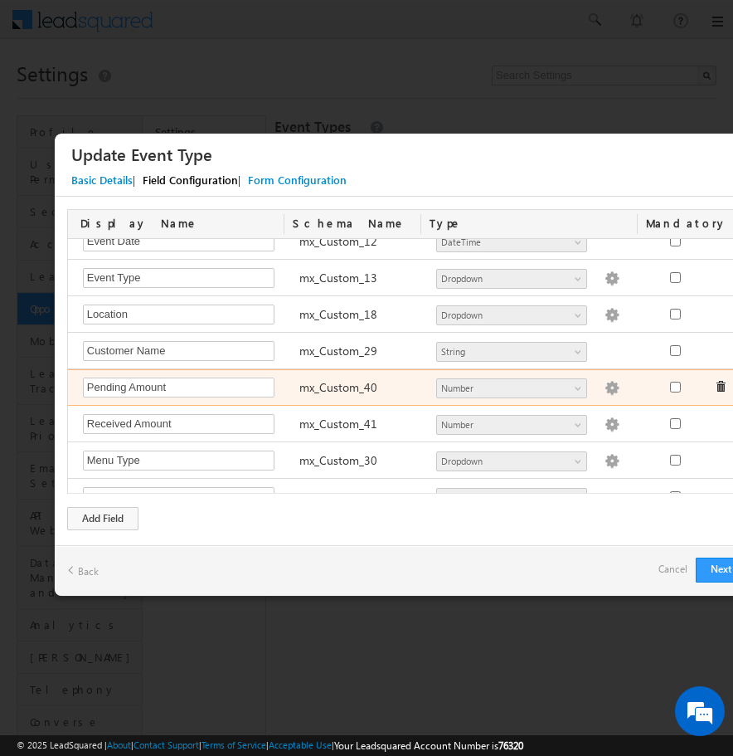
scroll to position [638, 0]
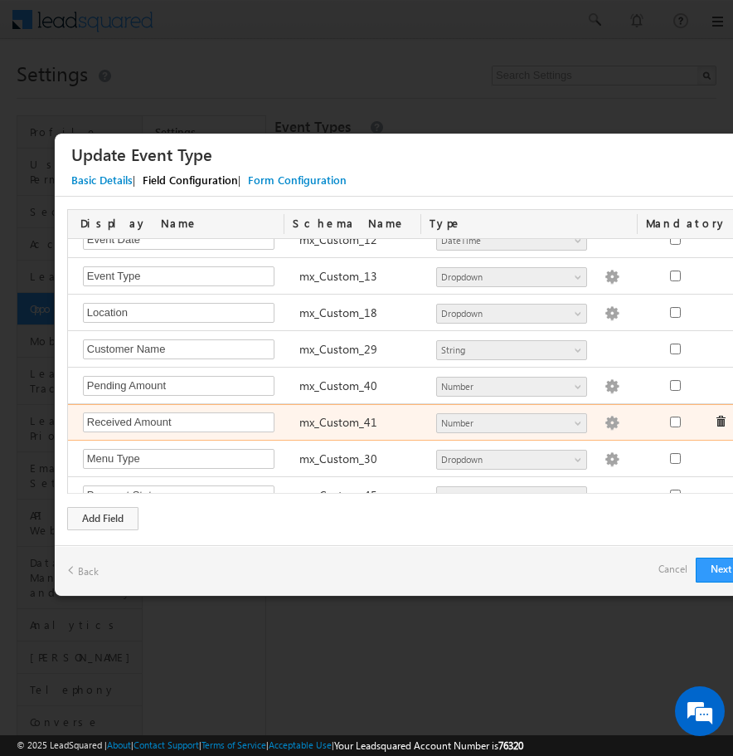
click at [721, 421] on span at bounding box center [721, 422] width 12 height 12
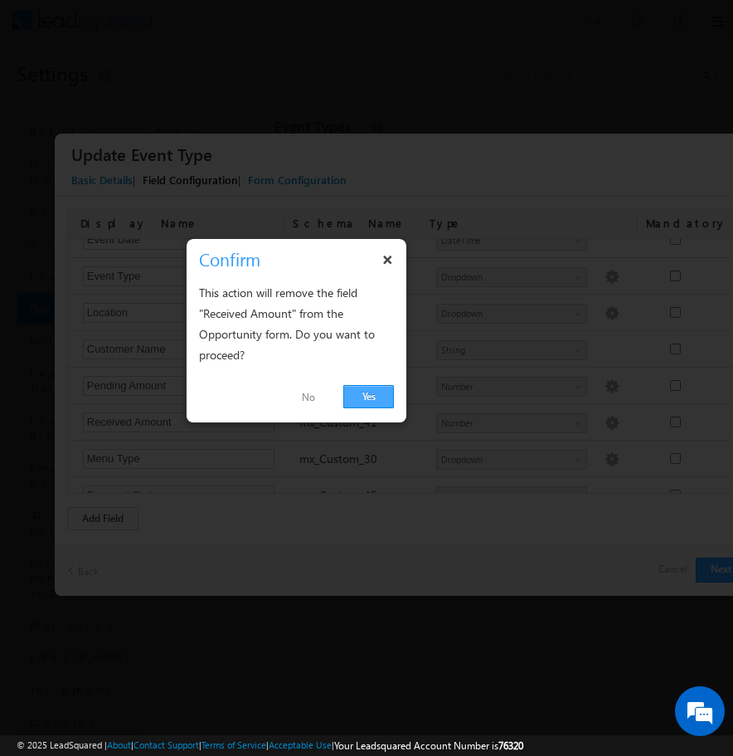
click at [381, 397] on link "Yes" at bounding box center [368, 396] width 51 height 23
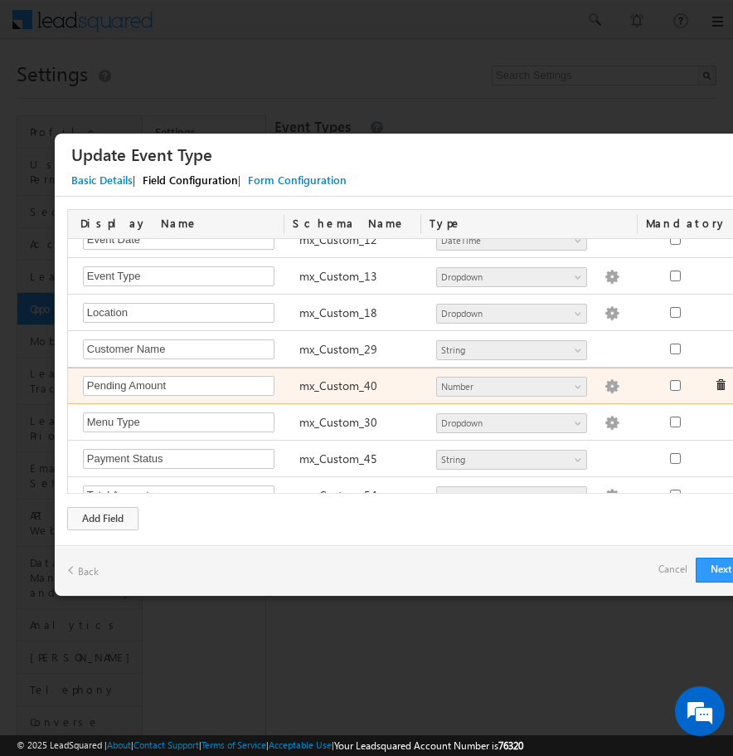
click at [724, 385] on span at bounding box center [721, 385] width 12 height 12
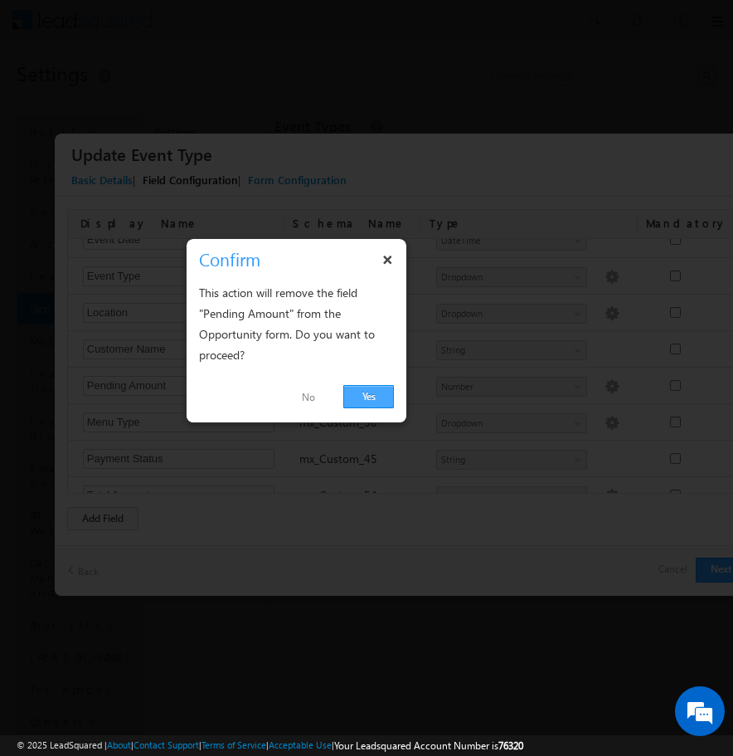
click at [373, 392] on link "Yes" at bounding box center [368, 396] width 51 height 23
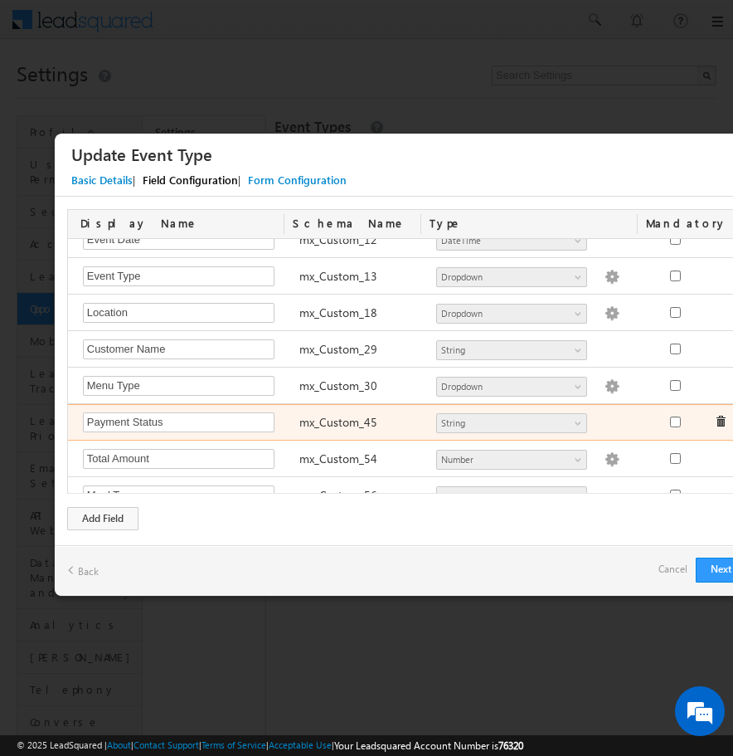
scroll to position [658, 0]
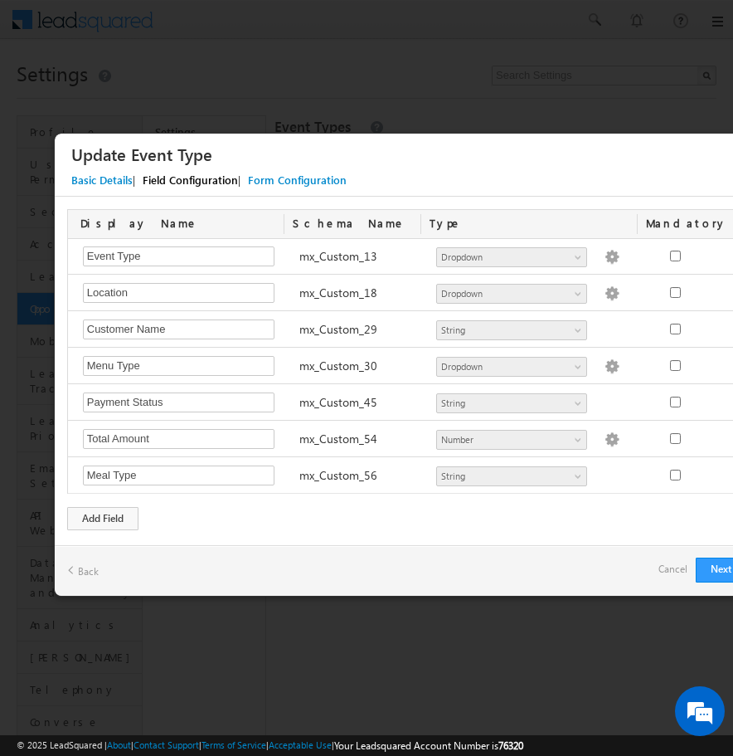
click at [718, 401] on span at bounding box center [721, 402] width 12 height 12
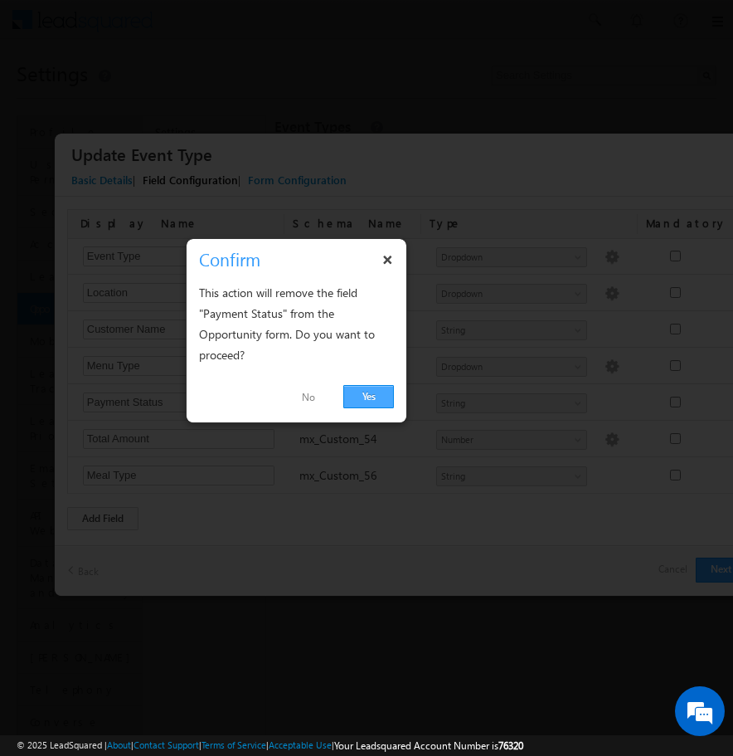
click at [379, 400] on link "Yes" at bounding box center [368, 396] width 51 height 23
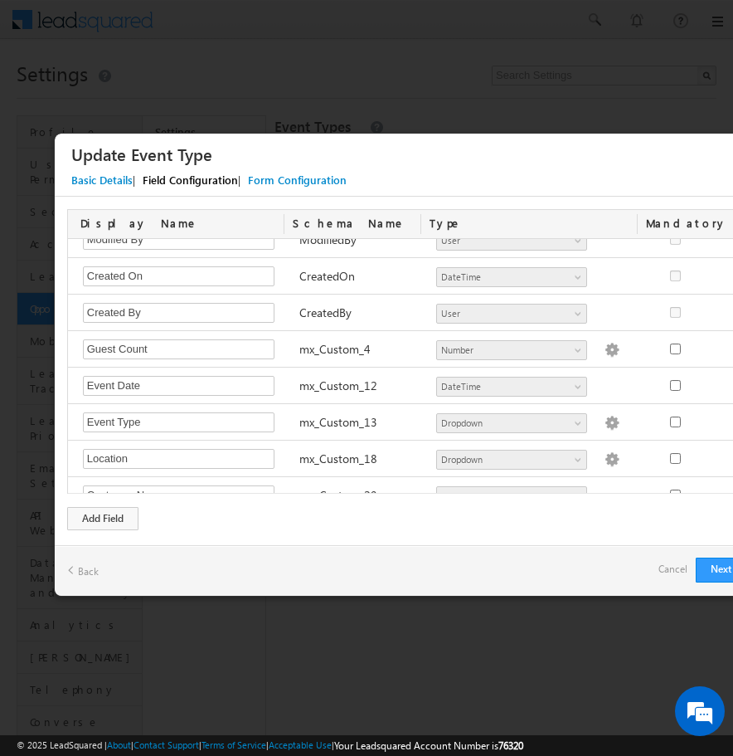
scroll to position [621, 0]
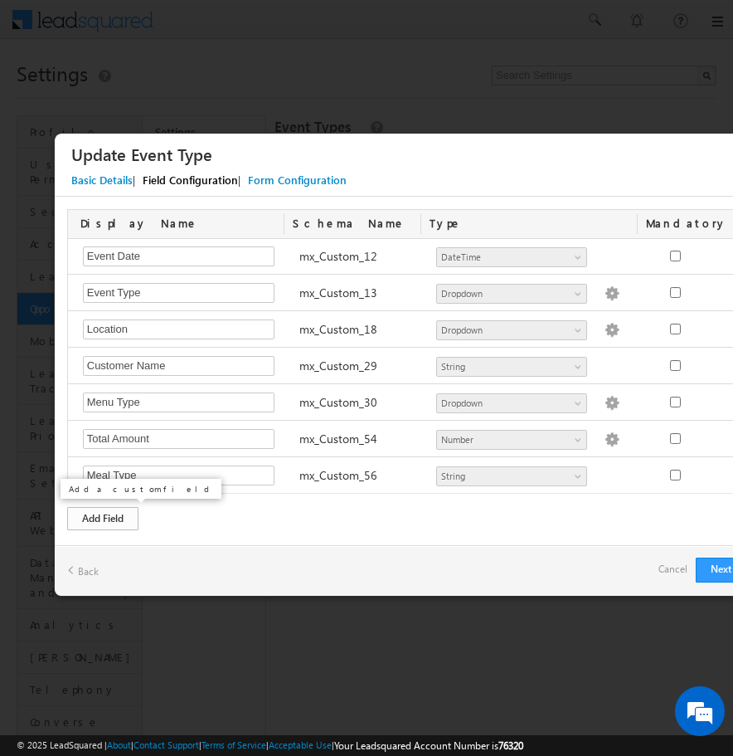
click at [93, 516] on div "Add Field" at bounding box center [102, 518] width 71 height 23
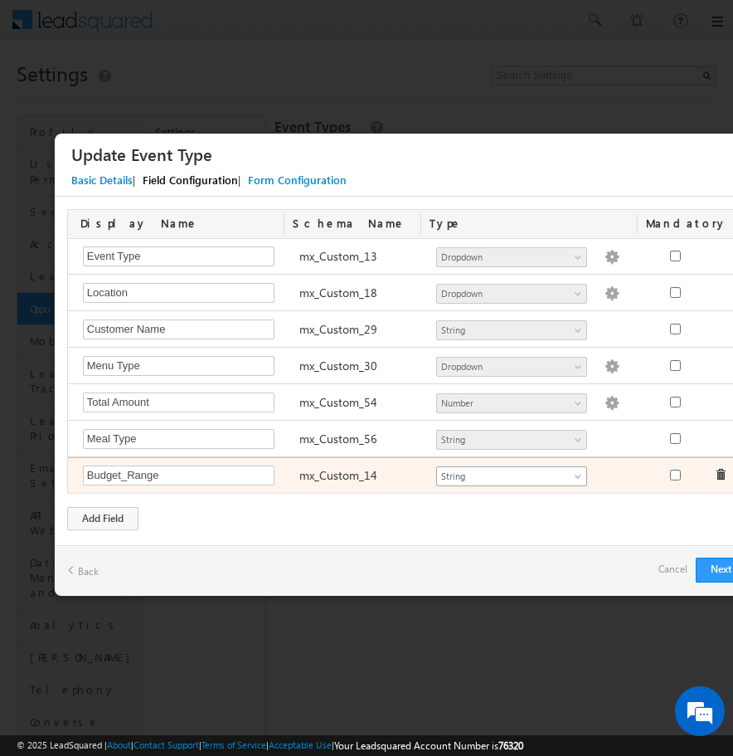
type input "Budget_Range"
click at [458, 470] on span "String" at bounding box center [504, 476] width 135 height 15
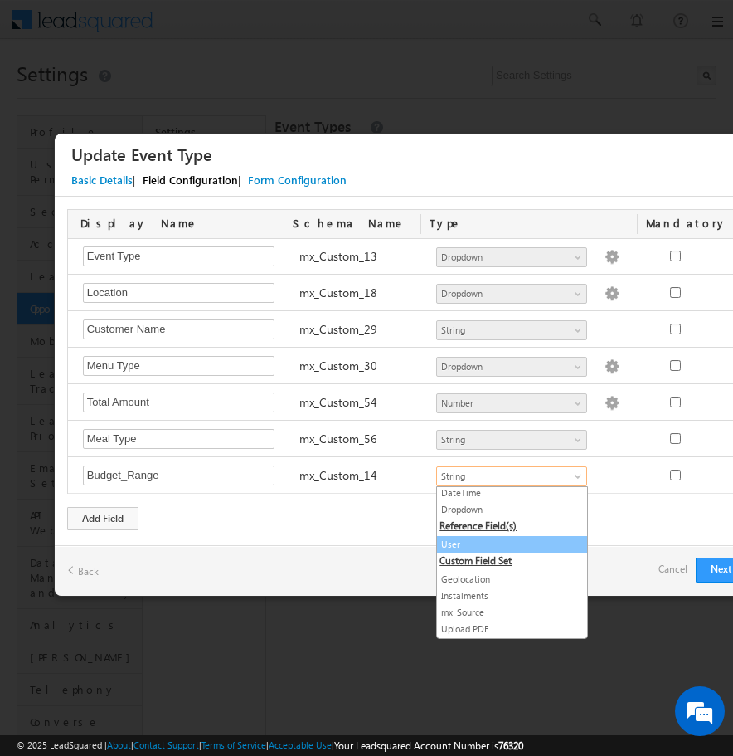
scroll to position [0, 0]
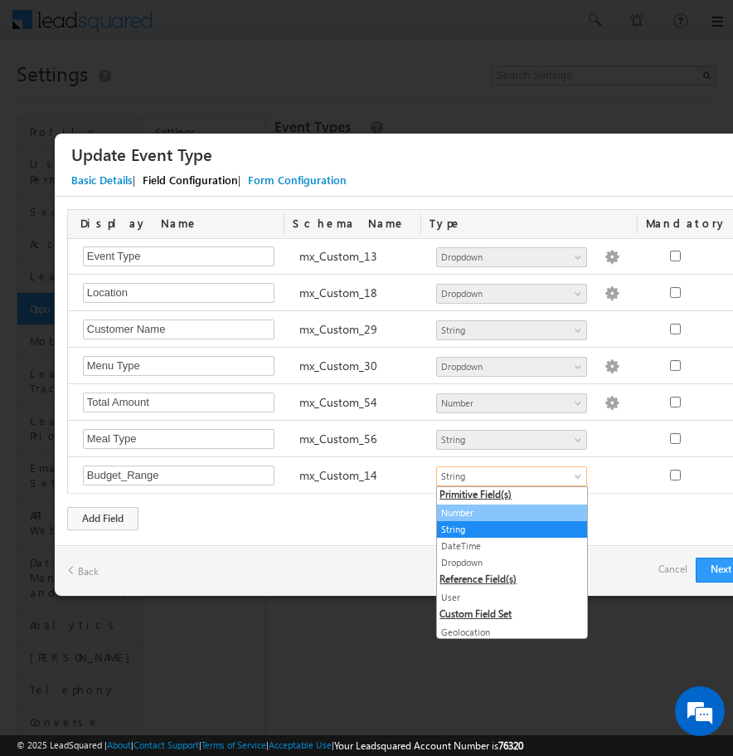
click at [488, 511] on link "Number" at bounding box center [512, 512] width 150 height 15
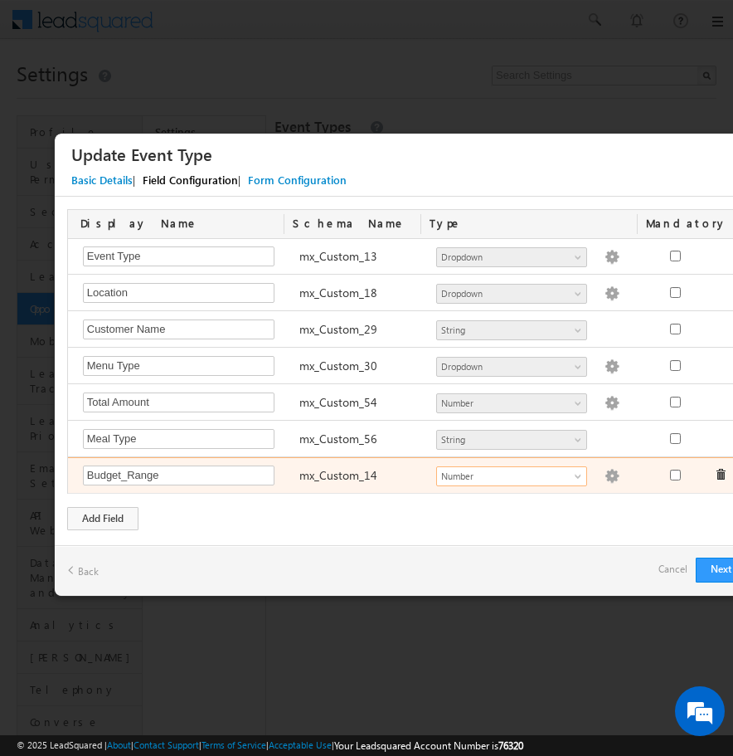
click at [605, 474] on img at bounding box center [612, 476] width 15 height 15
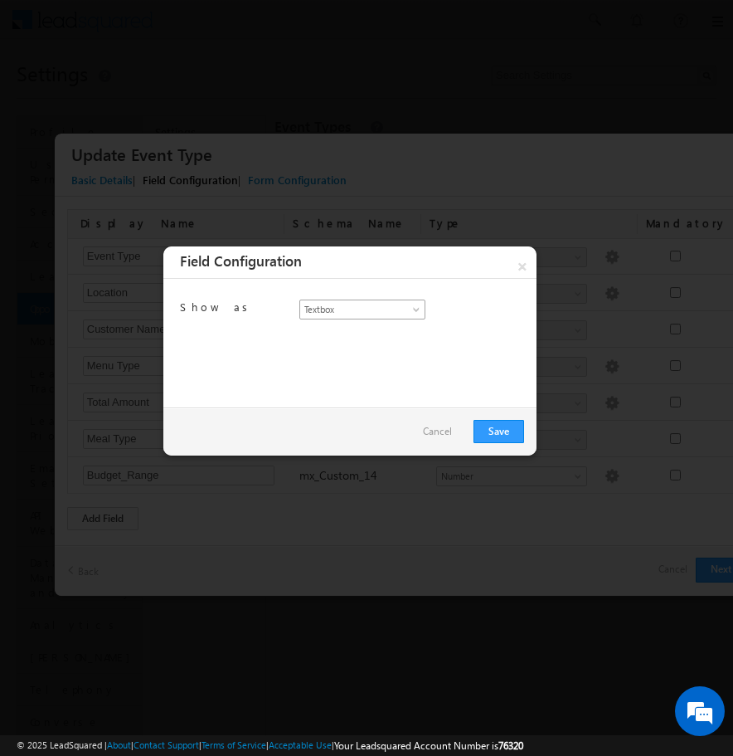
click at [417, 313] on span at bounding box center [417, 312] width 13 height 13
click at [505, 431] on link "Save" at bounding box center [499, 431] width 51 height 23
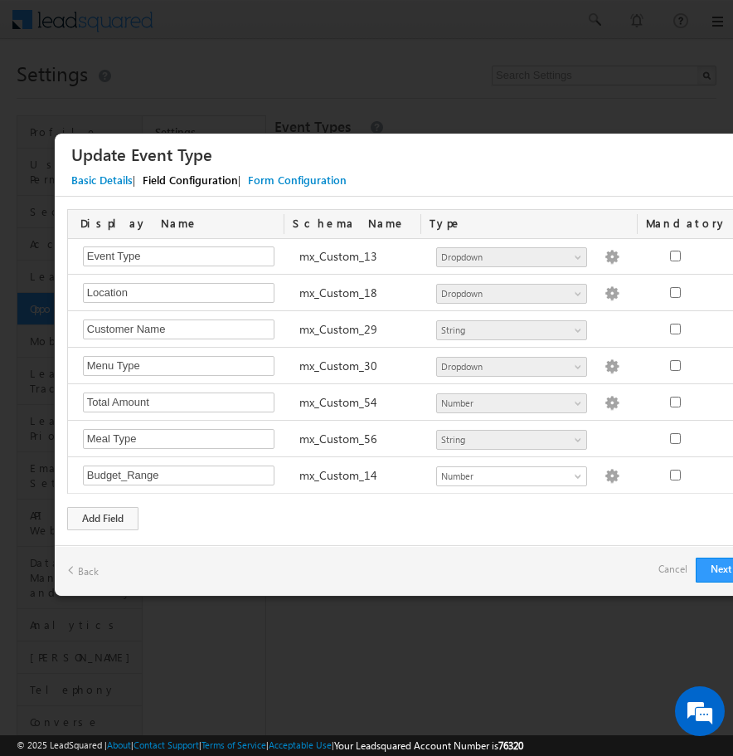
click at [479, 532] on div "Display Name Schema Name Type Mandatory Notes Required Field ActivityEvent_Note…" at bounding box center [411, 370] width 713 height 346
click at [125, 518] on div "Add Field" at bounding box center [102, 518] width 71 height 23
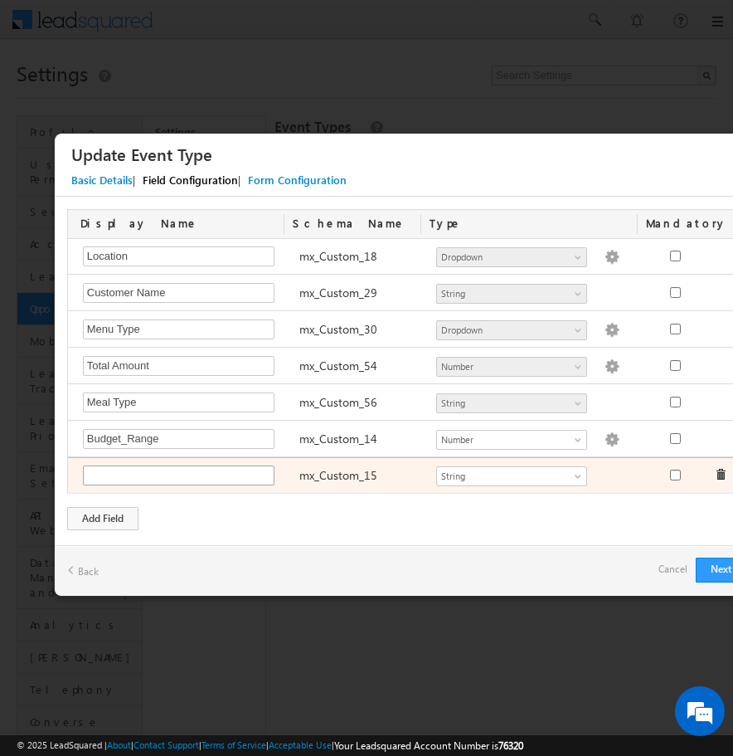
click at [178, 477] on input "text" at bounding box center [179, 475] width 192 height 20
type input "o"
type input "Opportunity_Score"
click at [516, 479] on span "String" at bounding box center [504, 476] width 135 height 15
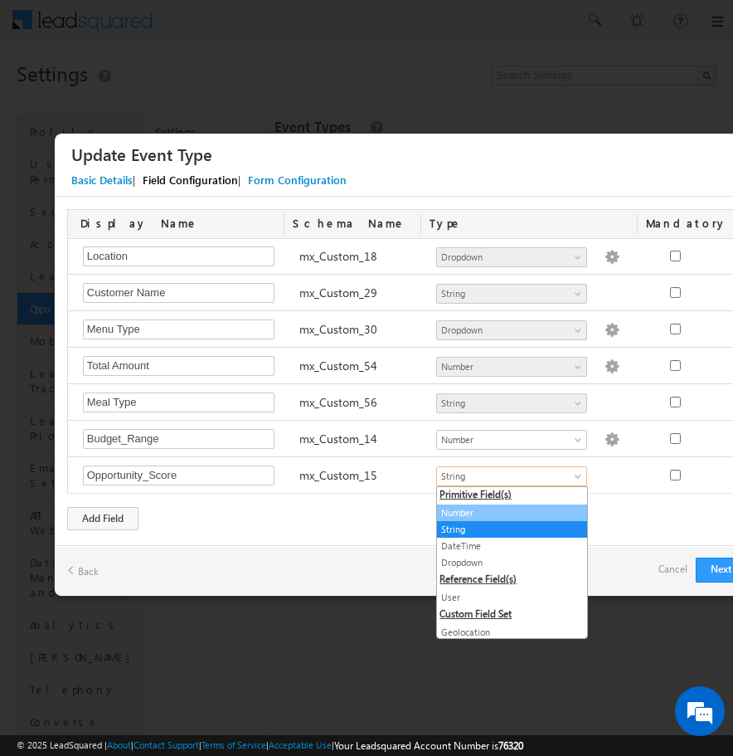
click at [495, 514] on link "Number" at bounding box center [512, 512] width 150 height 15
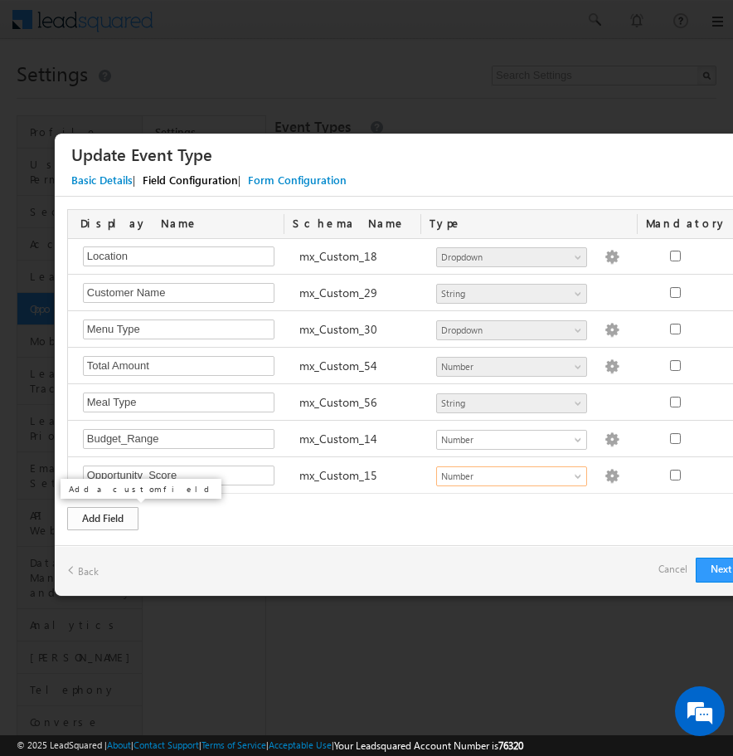
click at [103, 517] on div "Add Field" at bounding box center [102, 518] width 71 height 23
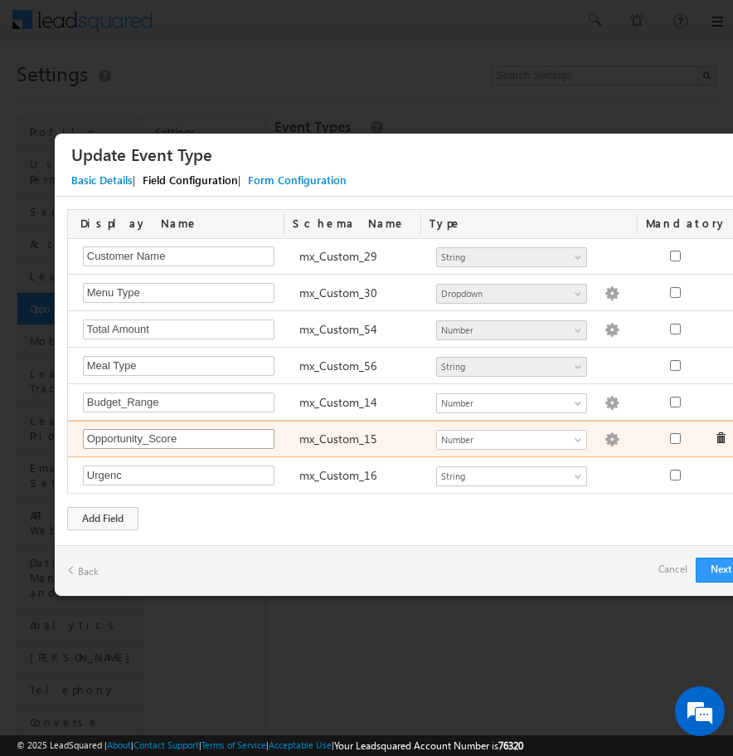
type input "Urgenc"
click at [146, 442] on input "Opportunity_Score" at bounding box center [179, 439] width 192 height 20
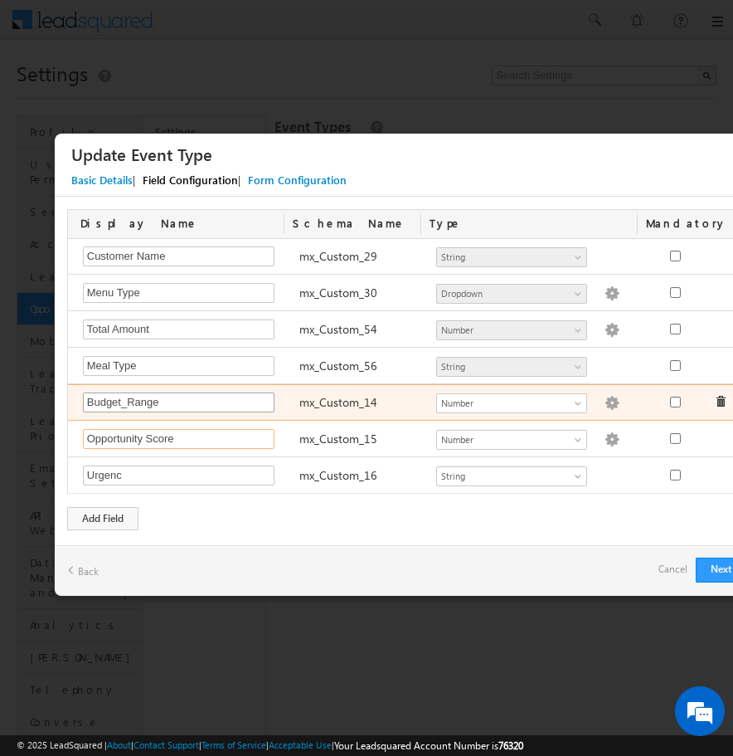
type input "Opportunity Score"
click at [130, 400] on input "Budget_Range" at bounding box center [179, 402] width 192 height 20
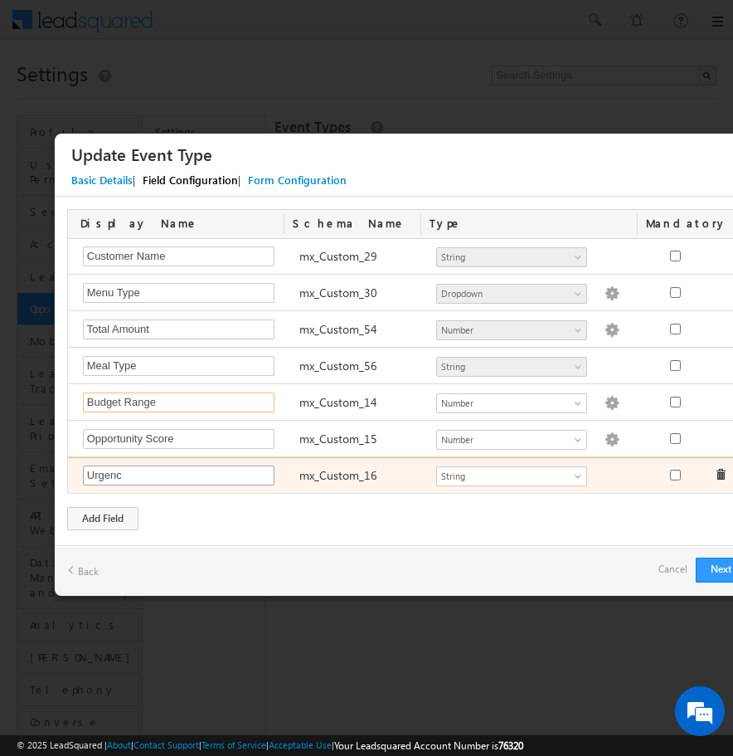
type input "Budget Range"
click at [130, 476] on input "Urgenc" at bounding box center [179, 475] width 192 height 20
type input "Urgency Band"
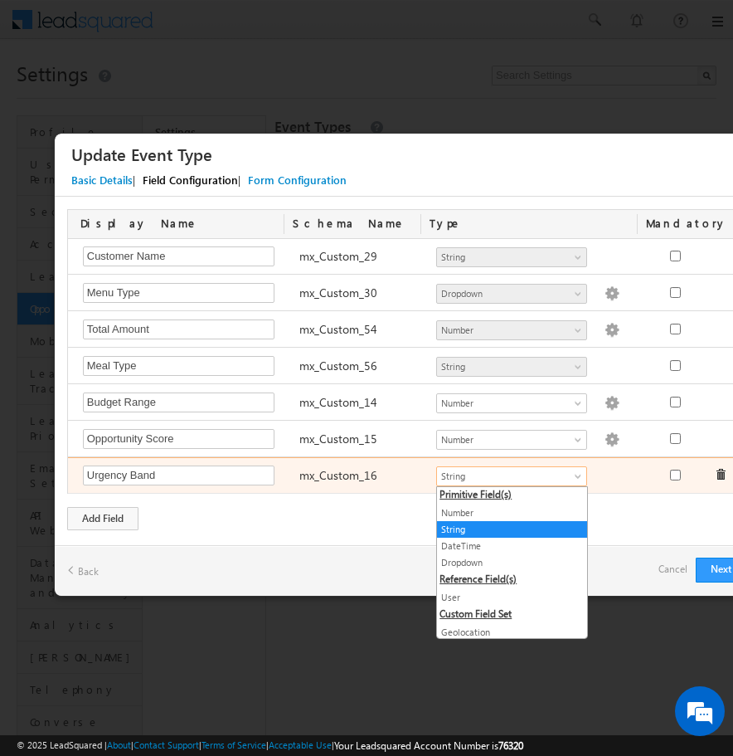
click at [455, 471] on span "String" at bounding box center [504, 476] width 135 height 15
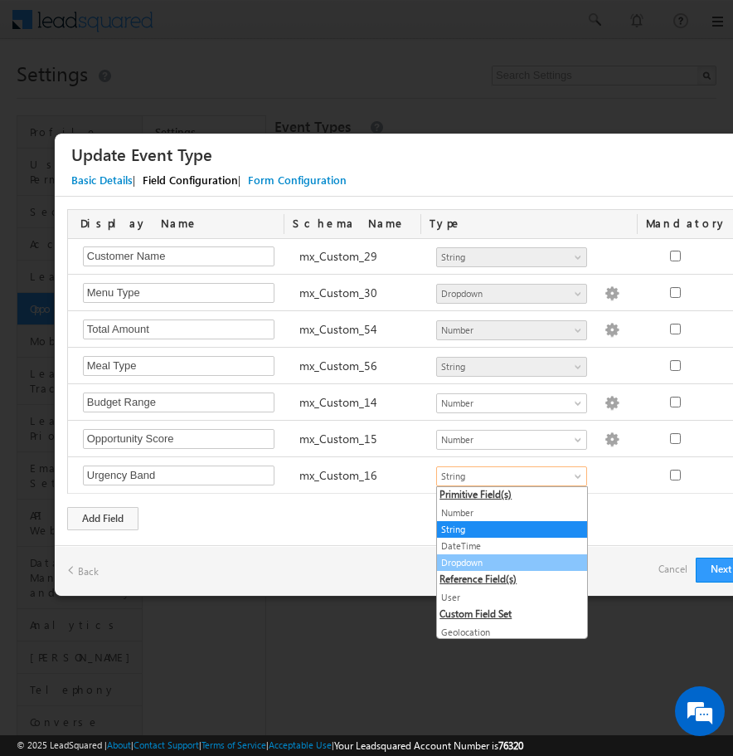
click at [502, 559] on link "Dropdown" at bounding box center [512, 562] width 150 height 15
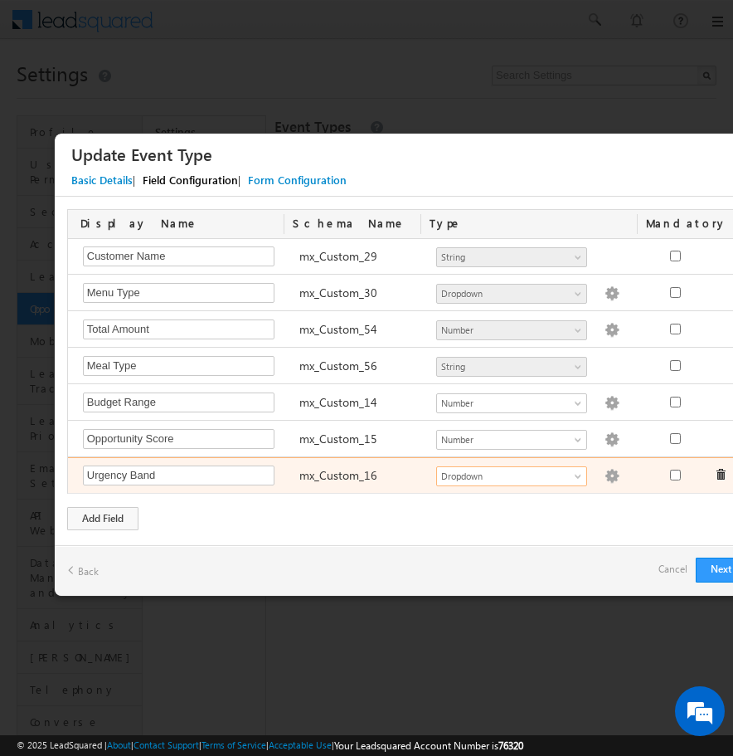
click at [605, 478] on img at bounding box center [612, 476] width 15 height 15
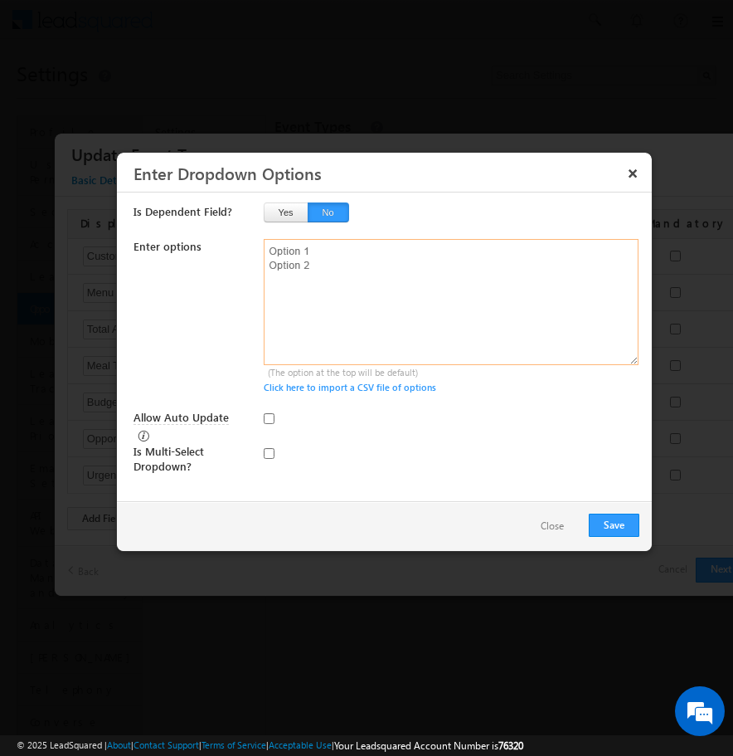
click at [304, 250] on textarea at bounding box center [451, 302] width 375 height 126
click at [338, 266] on textarea "<2 days 2-7 days" at bounding box center [451, 302] width 375 height 126
click at [311, 283] on textarea "<2 days 2-7 days" at bounding box center [451, 302] width 375 height 126
type textarea "<2 days 2-7 days 8-30 days 30 days+"
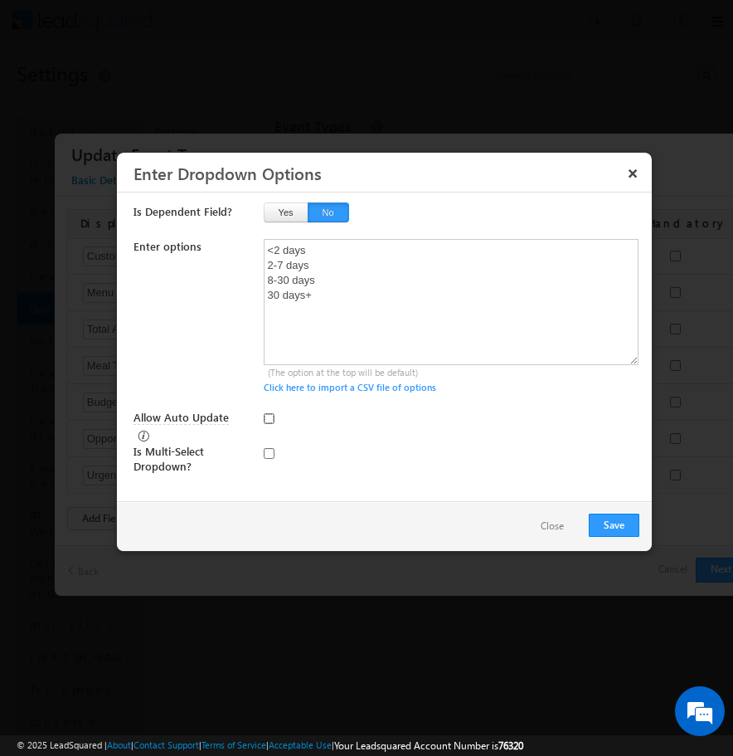
click at [267, 421] on input "Allow Auto Update" at bounding box center [269, 418] width 11 height 11
click at [264, 417] on input "Allow Auto Update" at bounding box center [269, 418] width 11 height 11
checkbox input "false"
click at [285, 213] on button "Yes" at bounding box center [286, 212] width 45 height 20
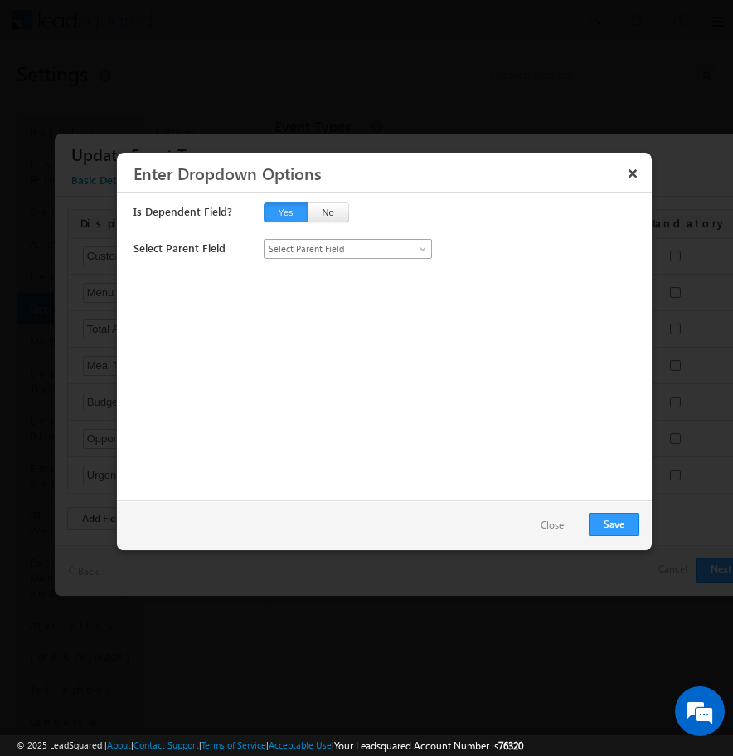
click at [317, 251] on span "Select Parent Field" at bounding box center [340, 248] width 150 height 15
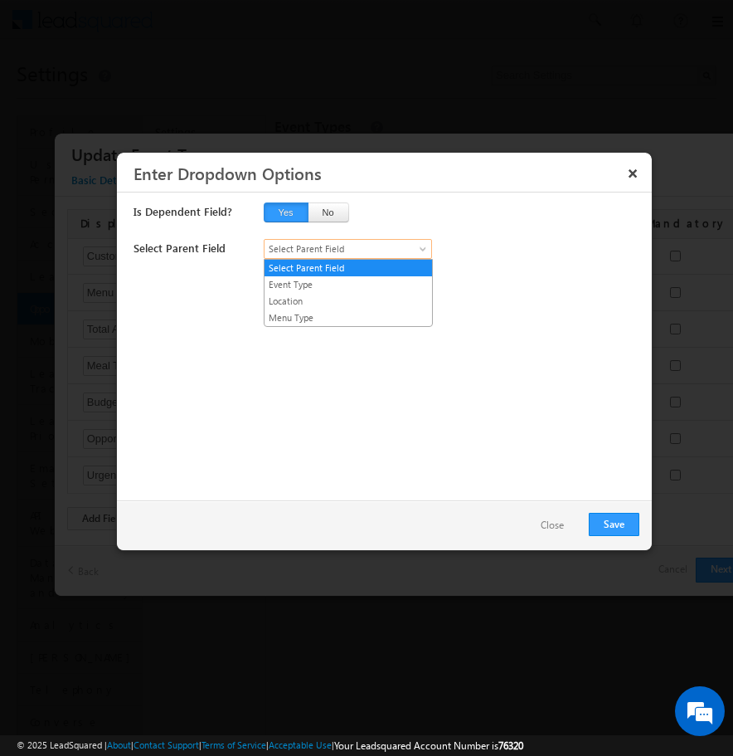
click at [243, 393] on div "Select Parent Field Select Parent Field Event Type Location Menu Type Select Pa…" at bounding box center [387, 363] width 506 height 249
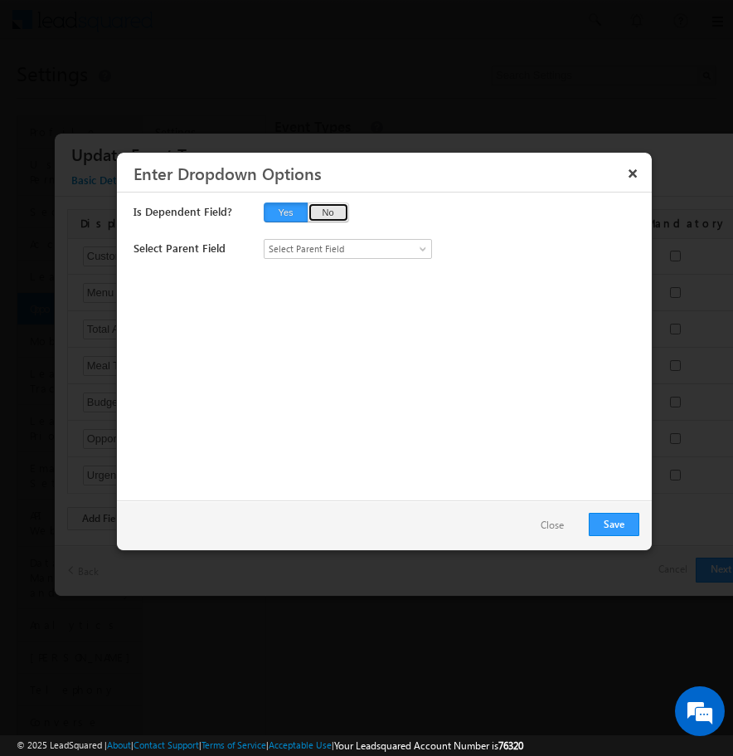
click at [338, 215] on button "No" at bounding box center [328, 212] width 41 height 20
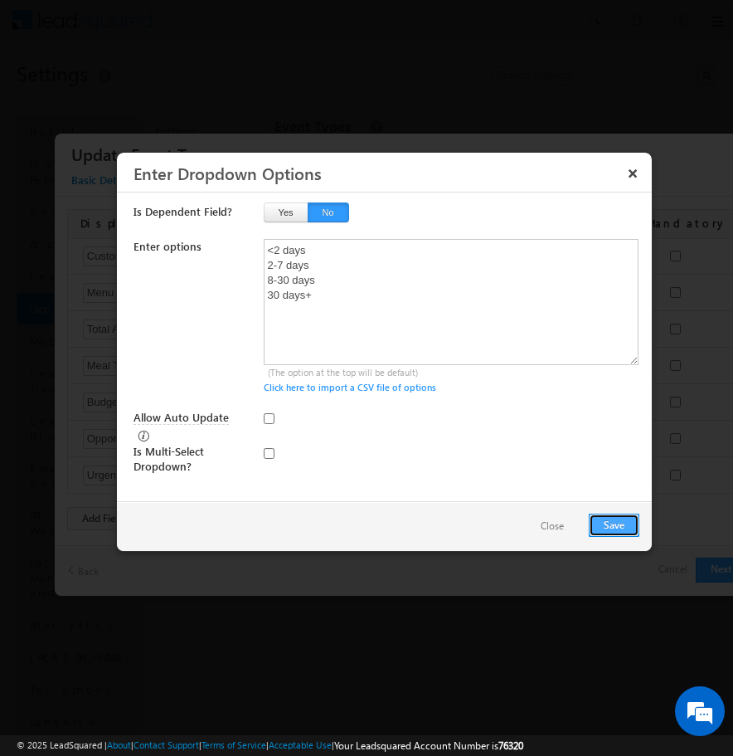
click at [628, 526] on button "Save" at bounding box center [614, 524] width 51 height 23
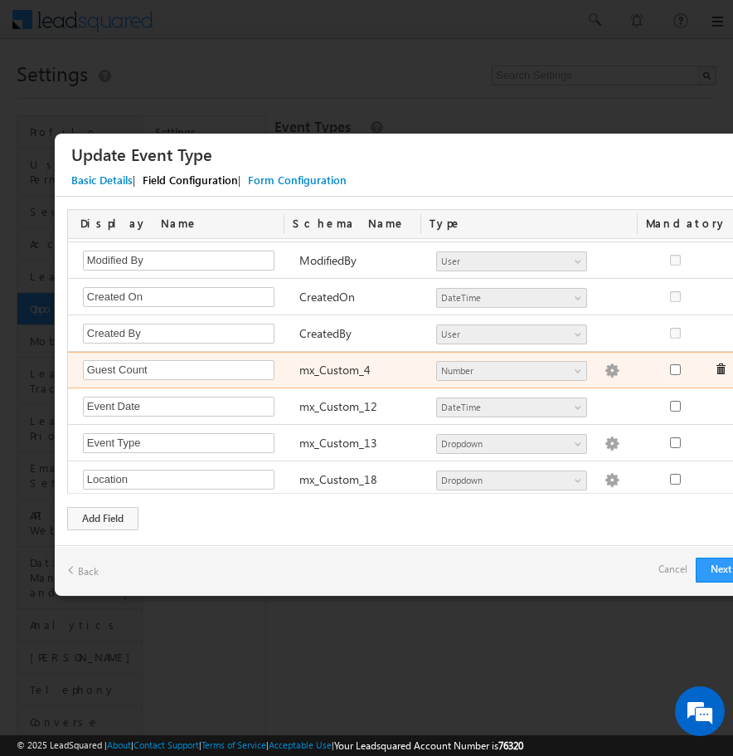
scroll to position [512, 0]
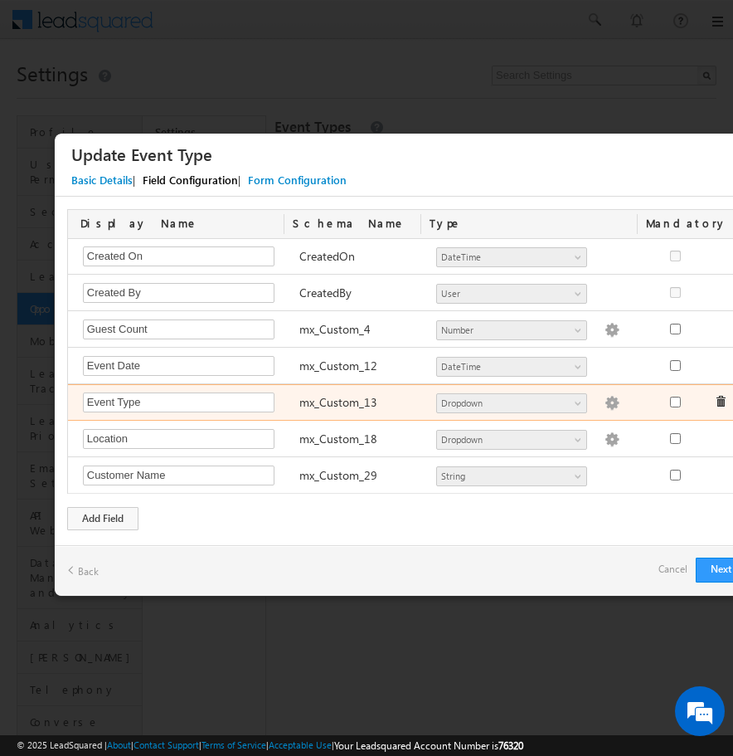
click at [384, 412] on div "mx_Custom_13" at bounding box center [360, 403] width 138 height 23
click at [605, 405] on img at bounding box center [612, 403] width 15 height 15
type textarea "House Warming Puja Wedding Engagement Haldi Reception Corporate Events Workshop…"
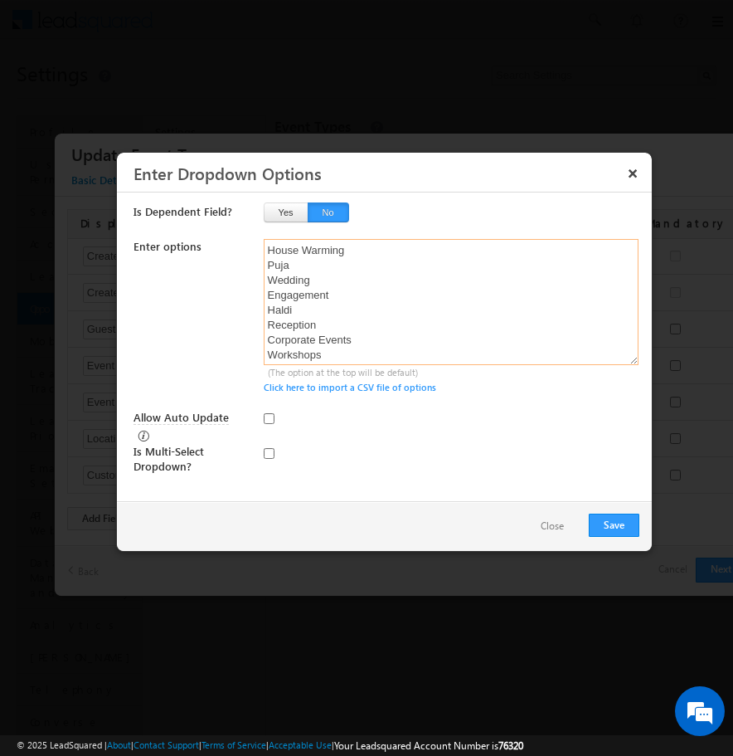
click at [392, 342] on textarea "House Warming Puja Wedding Engagement Haldi Reception Corporate Events Workshop…" at bounding box center [451, 302] width 375 height 126
click at [371, 348] on textarea "House Warming Puja Wedding Engagement Haldi Reception Corporate Events Workshop…" at bounding box center [451, 302] width 375 height 126
paste textarea "1. Party & Celebrations 2. Formal & Corporate Events 3. Pooja & Traditional Fes…"
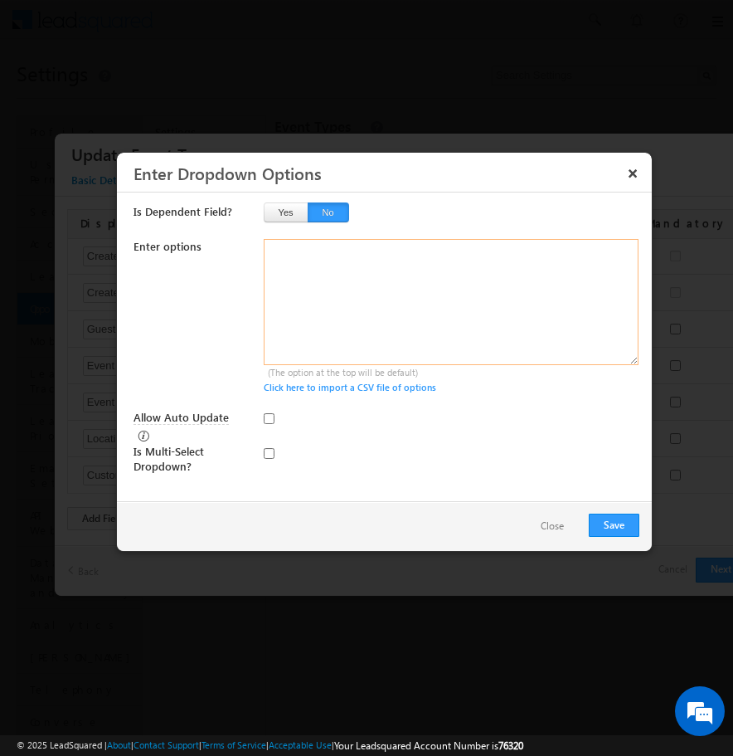
type textarea "1. Party & Celebrations 2. Formal & Corporate Events 3. Pooja & Traditional Fes…"
click at [279, 248] on textarea "1. Party & Celebrations 2. Formal & Corporate Events 3. Pooja & Traditional Fes…" at bounding box center [451, 302] width 375 height 126
click at [343, 308] on textarea "House Warming Puja Wedding Engagement Haldi Reception Corporate Events Workshop…" at bounding box center [451, 302] width 375 height 126
paste textarea "1. Party & Celebrations 2. Formal & Corporate Events 3. Pooja & Traditional Fes…"
click at [280, 249] on textarea "1. Party & Celebrations 2. Formal & Corporate Events 3. Pooja & Traditional Fes…" at bounding box center [451, 302] width 375 height 126
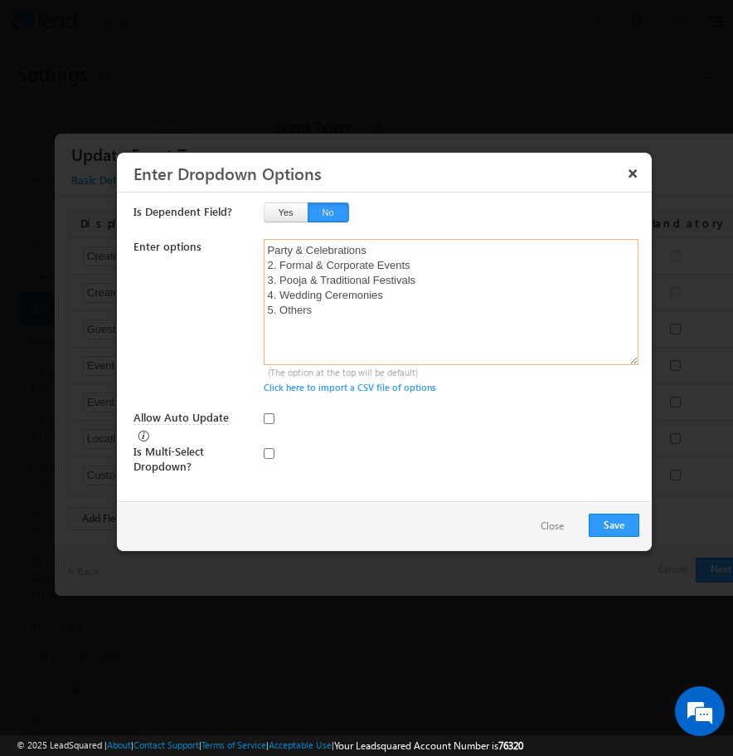
click at [280, 262] on textarea "Party & Celebrations 2. Formal & Corporate Events 3. Pooja & Traditional Festiv…" at bounding box center [451, 302] width 375 height 126
click at [281, 283] on textarea "Party & Celebrations Formal & Corporate Events 3. Pooja & Traditional Festivals…" at bounding box center [451, 302] width 375 height 126
click at [282, 294] on textarea "Party & Celebrations Formal & Corporate Events Pooja & Traditional Festivals 4.…" at bounding box center [451, 302] width 375 height 126
click at [282, 309] on textarea "Party & Celebrations Formal & Corporate Events Pooja & Traditional Festivals We…" at bounding box center [451, 302] width 375 height 126
click at [359, 324] on textarea "Party & Celebrations Formal & Corporate Events Pooja & Traditional Festivals We…" at bounding box center [451, 302] width 375 height 126
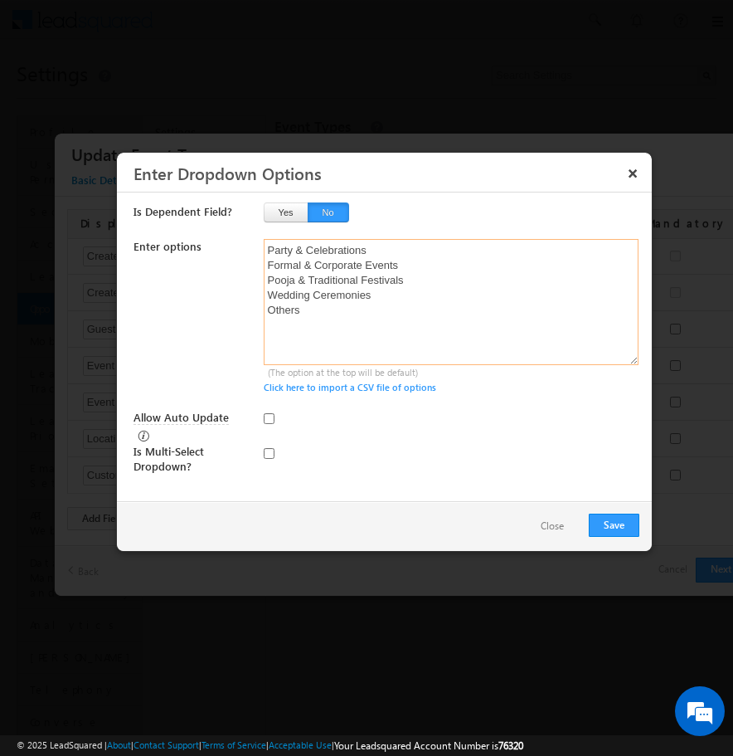
click at [290, 311] on textarea "Party & Celebrations Formal & Corporate Events Pooja & Traditional Festivals We…" at bounding box center [451, 302] width 375 height 126
click at [332, 329] on textarea "Party & Celebrations Formal & Corporate Events Pooja & Traditional Festivals We…" at bounding box center [451, 302] width 375 height 126
type textarea "Party & Celebrations Formal & Corporate Events Pooja & Traditional Festivals We…"
click at [266, 448] on input "checkbox" at bounding box center [269, 453] width 11 height 11
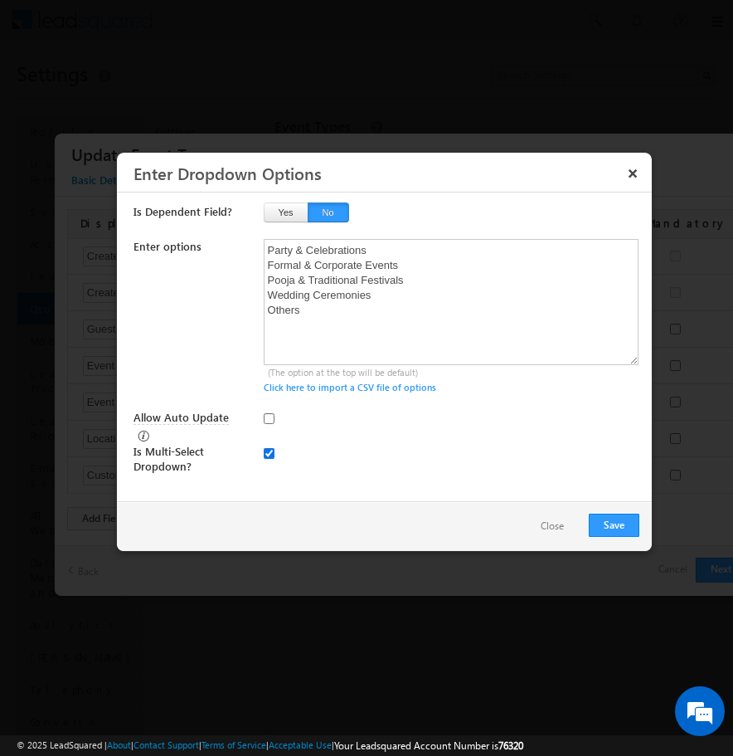
click at [266, 448] on input "checkbox" at bounding box center [269, 453] width 11 height 11
checkbox input "false"
click at [363, 319] on textarea "Party & Celebrations Formal & Corporate Events Pooja & Traditional Festivals We…" at bounding box center [451, 302] width 375 height 126
click at [363, 318] on textarea "Party & Celebrations Formal & Corporate Events Pooja & Traditional Festivals We…" at bounding box center [451, 302] width 375 height 126
click at [620, 520] on button "Save" at bounding box center [614, 524] width 51 height 23
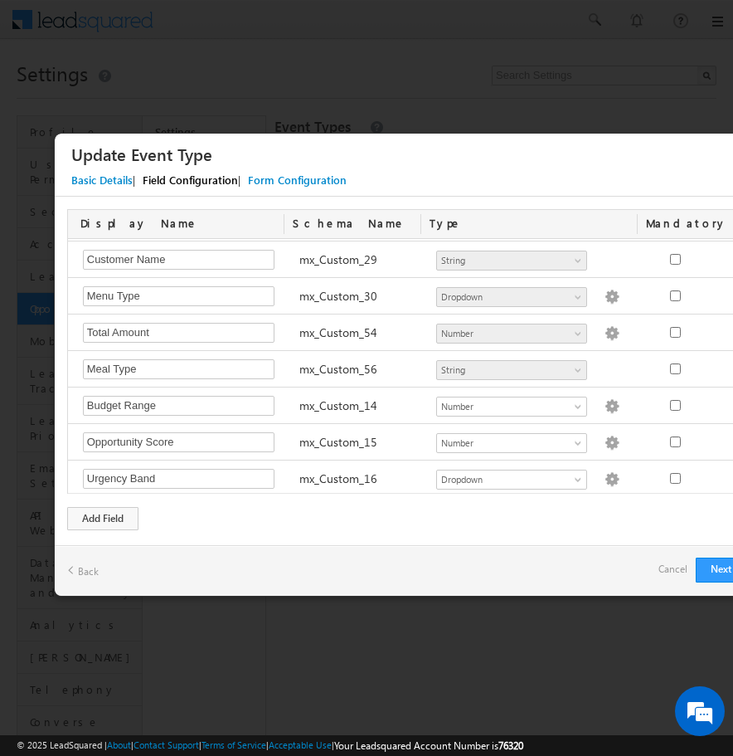
scroll to position [731, 0]
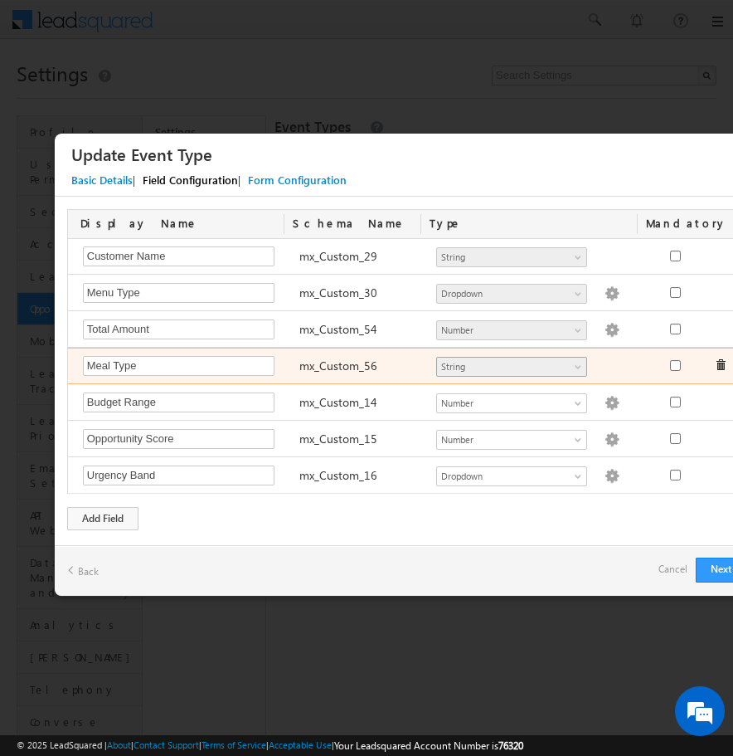
click at [533, 368] on span "String" at bounding box center [504, 366] width 135 height 15
click at [465, 364] on span "String" at bounding box center [504, 366] width 135 height 15
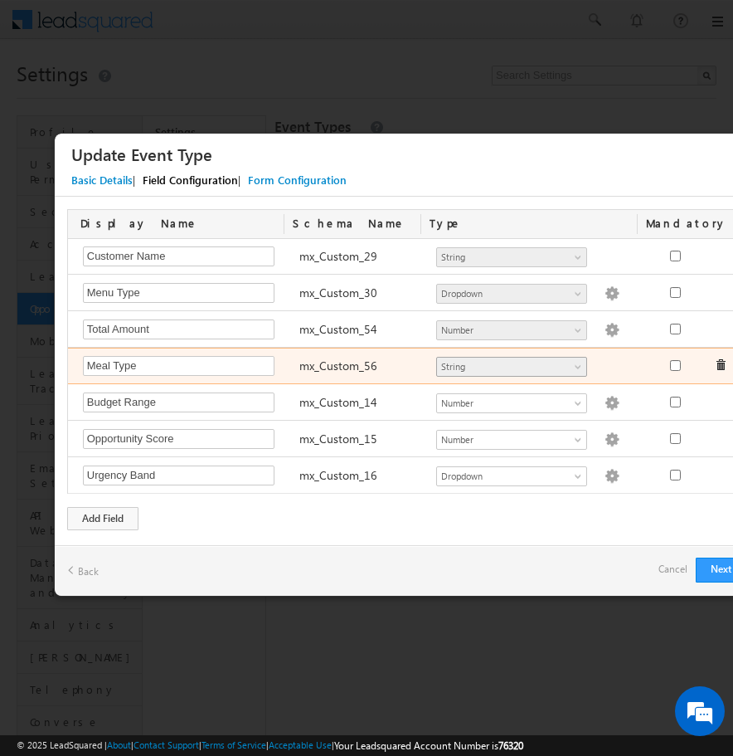
click at [535, 372] on span "String" at bounding box center [504, 366] width 135 height 15
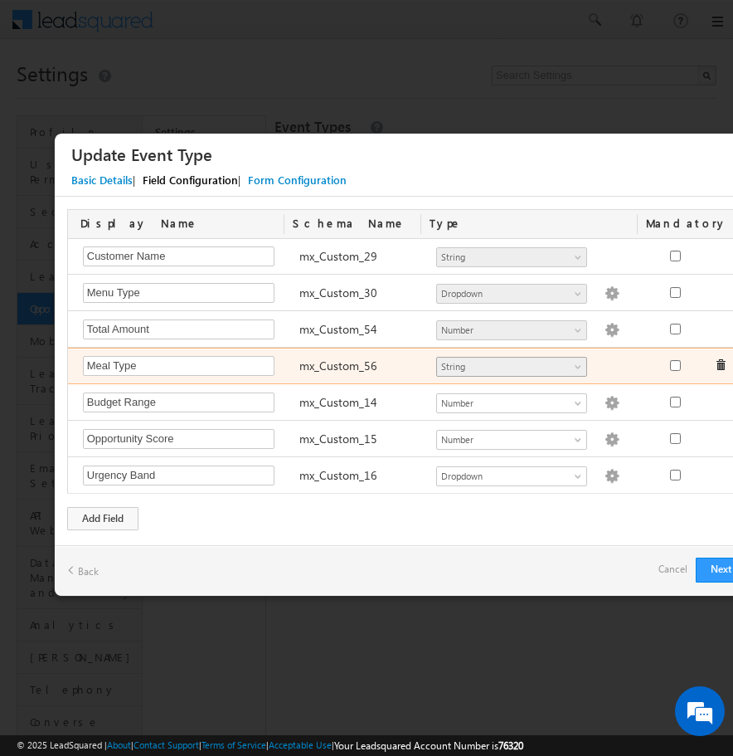
scroll to position [717, 0]
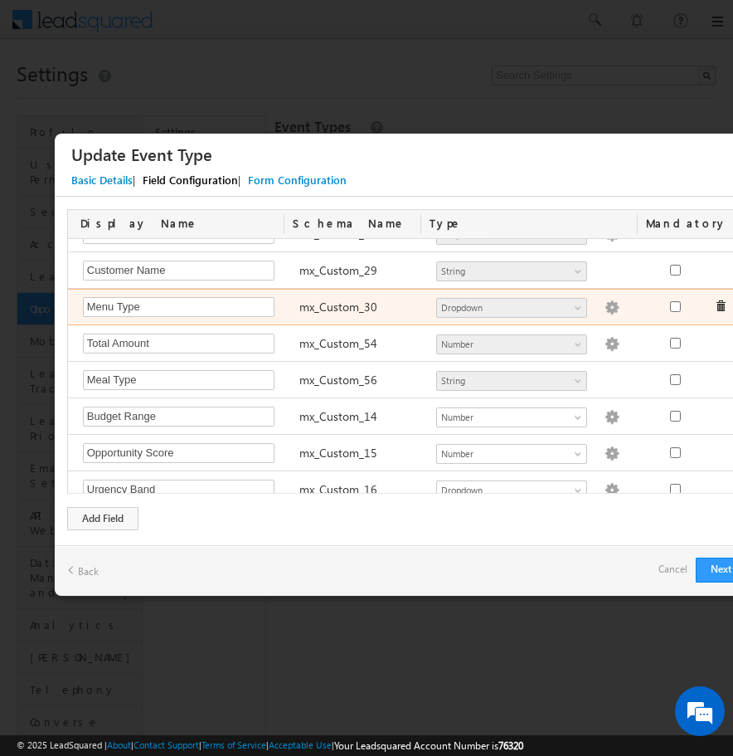
click at [606, 311] on img at bounding box center [612, 307] width 15 height 15
type textarea "Veg Non Veg"
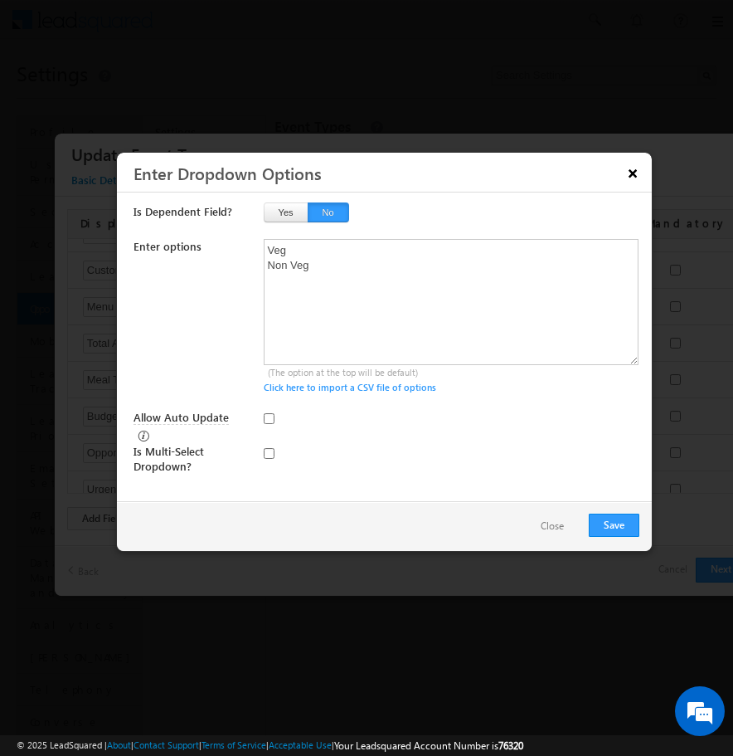
click at [635, 177] on button "×" at bounding box center [633, 172] width 27 height 29
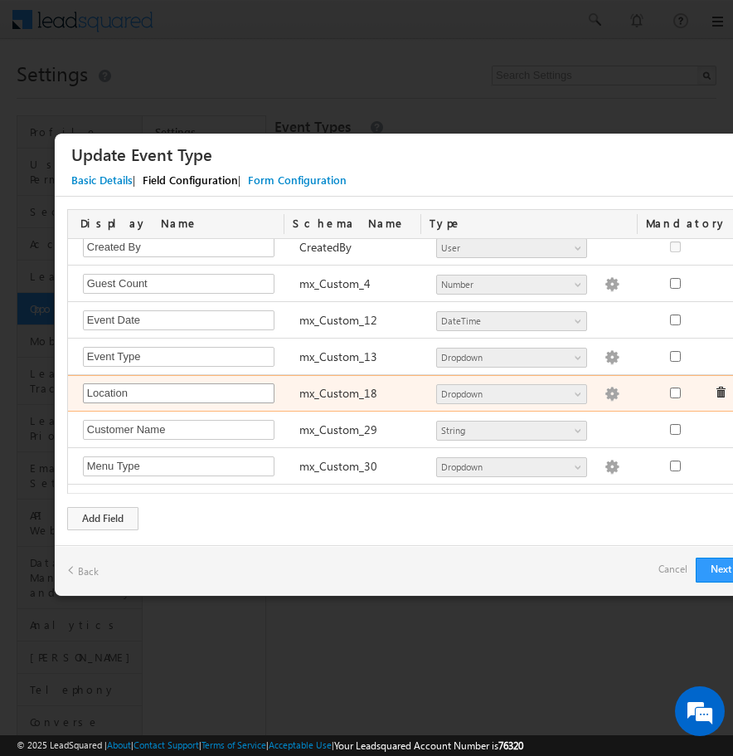
scroll to position [731, 0]
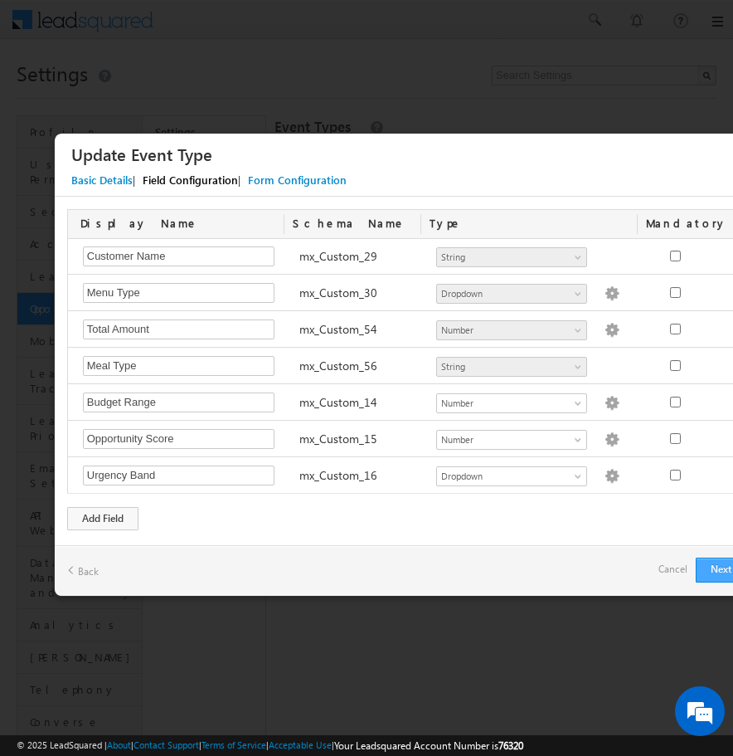
click at [723, 570] on button "Next" at bounding box center [726, 569] width 60 height 25
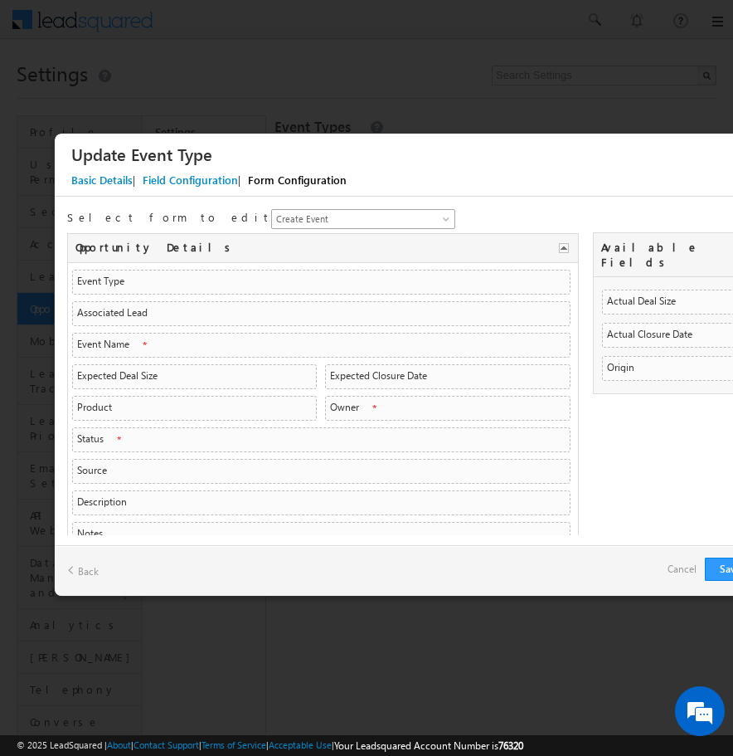
click at [275, 222] on span "Create Event" at bounding box center [353, 219] width 163 height 15
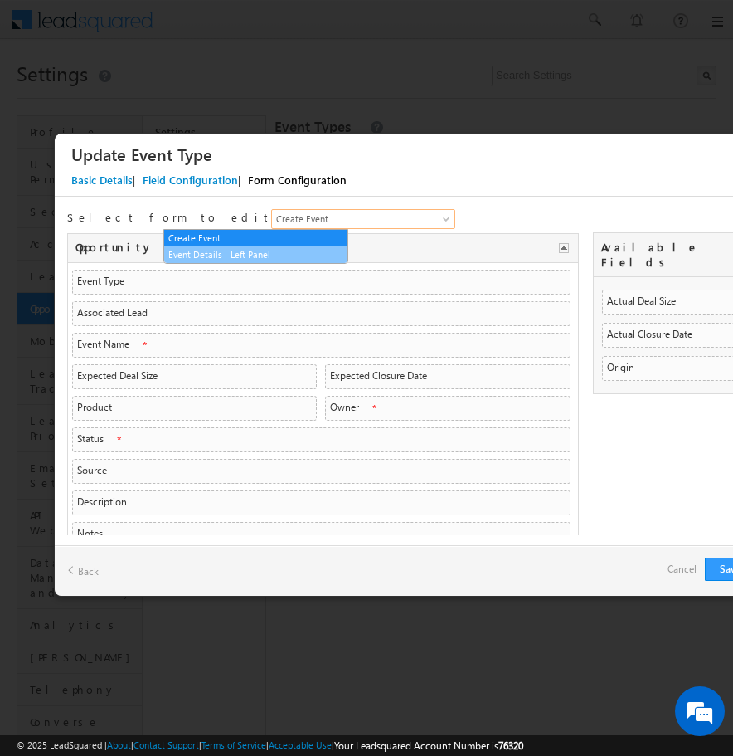
click at [260, 251] on link "Event Details - Left Panel" at bounding box center [255, 254] width 183 height 15
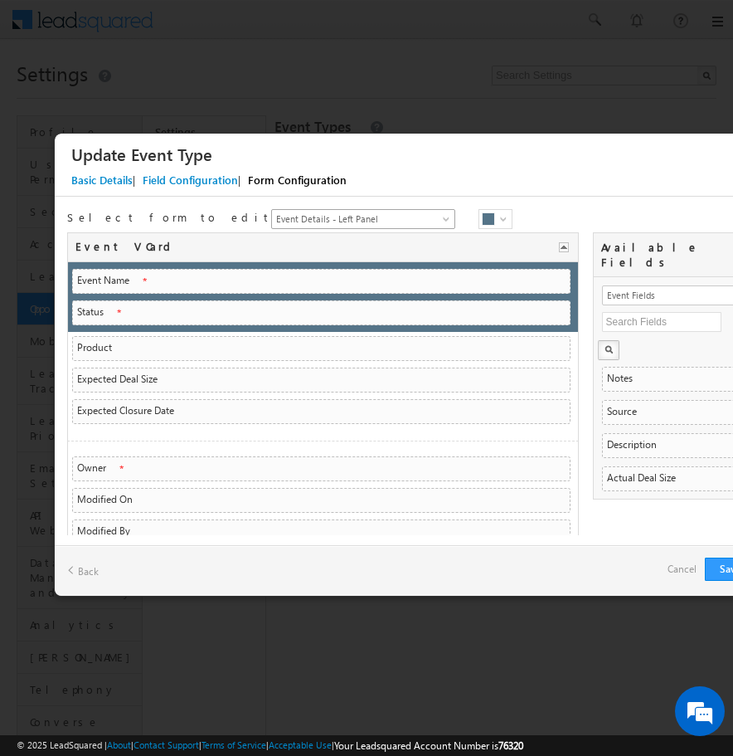
click at [293, 214] on span "Event Details - Left Panel" at bounding box center [353, 219] width 163 height 15
click at [479, 226] on div "#557488" at bounding box center [496, 219] width 34 height 20
click at [434, 280] on icon at bounding box center [431, 279] width 13 height 13
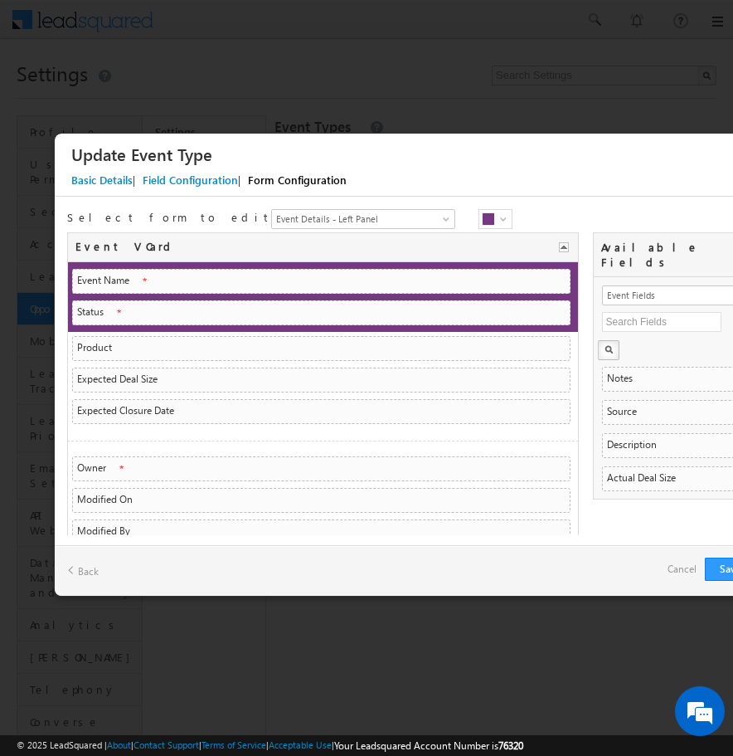
click at [465, 212] on div "Select form to edit Create Event Event Details - Left Panel Event Details - Lef…" at bounding box center [411, 220] width 689 height 23
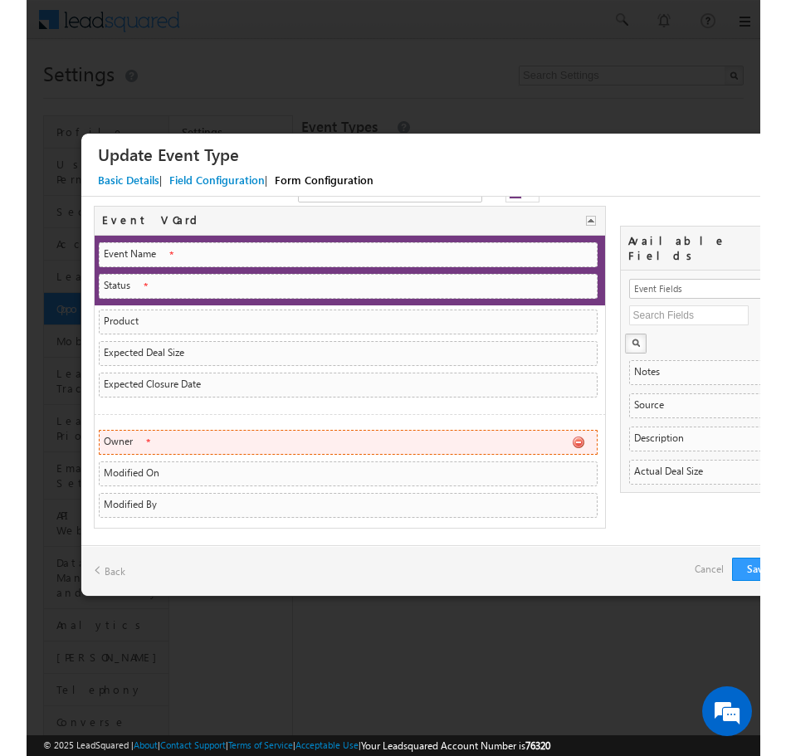
scroll to position [0, 0]
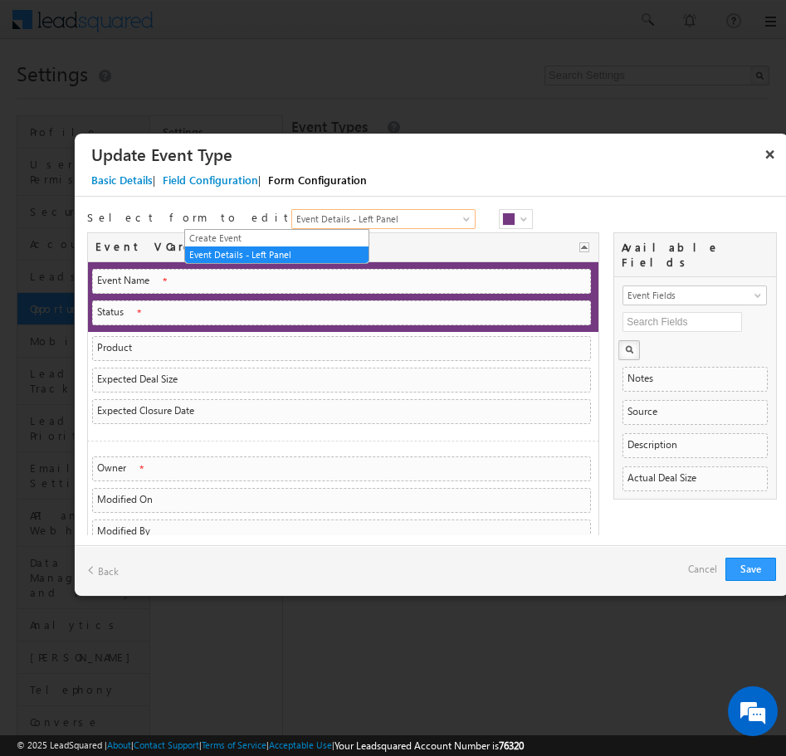
click at [342, 220] on span "Event Details - Left Panel" at bounding box center [373, 219] width 163 height 15
click at [295, 236] on link "Create Event" at bounding box center [276, 238] width 183 height 15
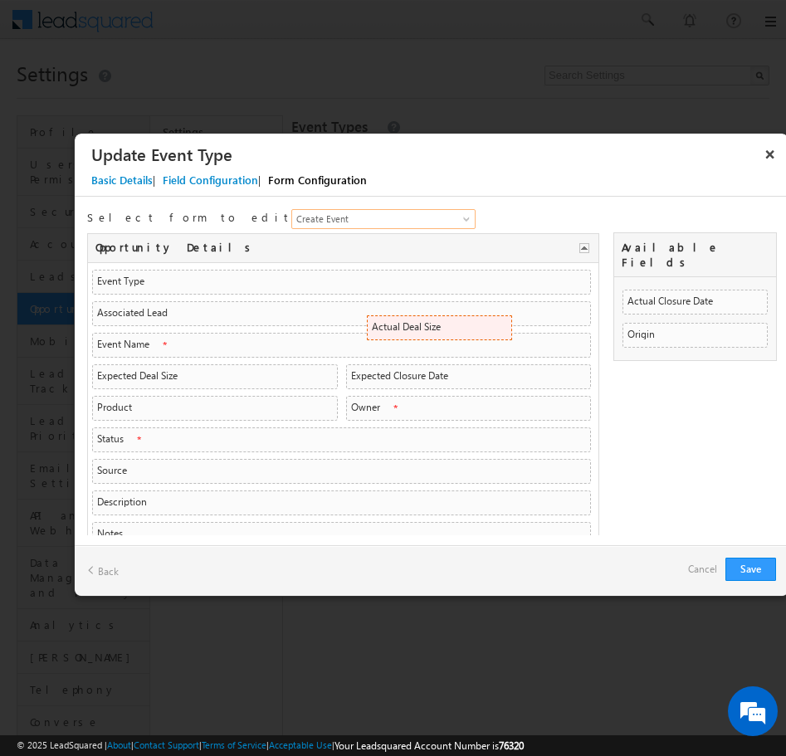
drag, startPoint x: 662, startPoint y: 286, endPoint x: 494, endPoint y: 328, distance: 173.6
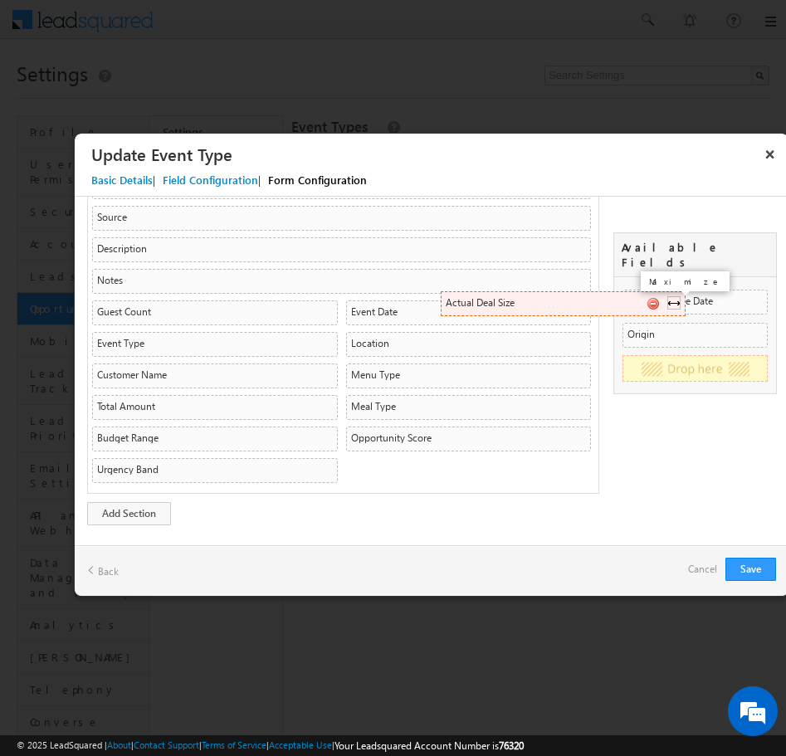
drag, startPoint x: 372, startPoint y: 471, endPoint x: 671, endPoint y: 304, distance: 343.2
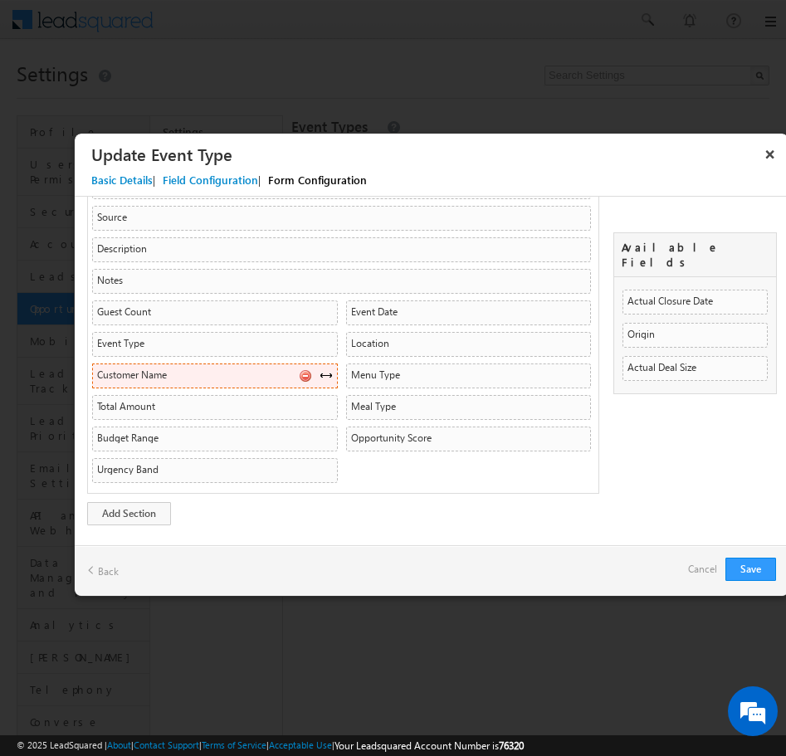
scroll to position [221, 0]
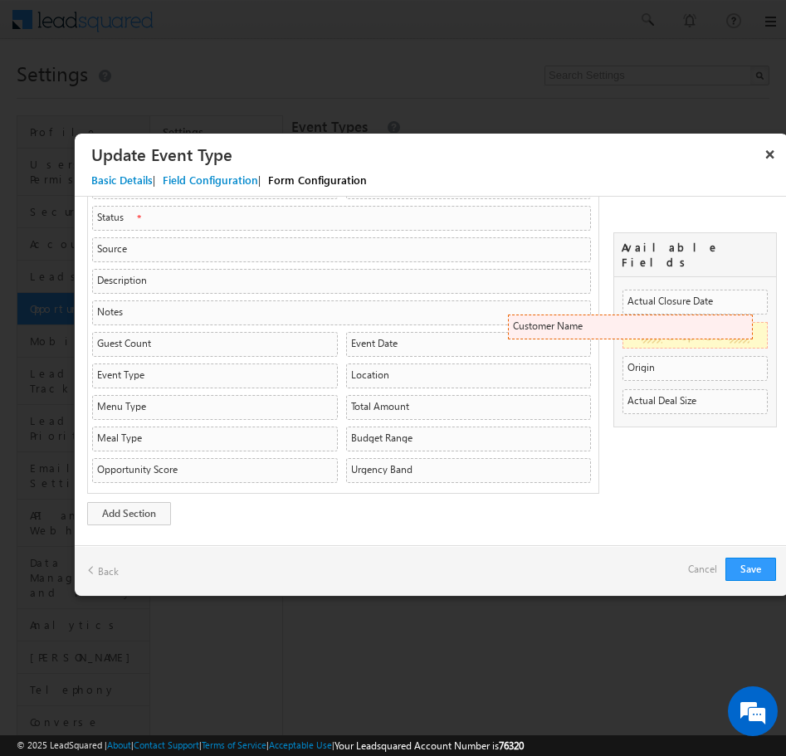
drag, startPoint x: 225, startPoint y: 375, endPoint x: 737, endPoint y: 325, distance: 514.2
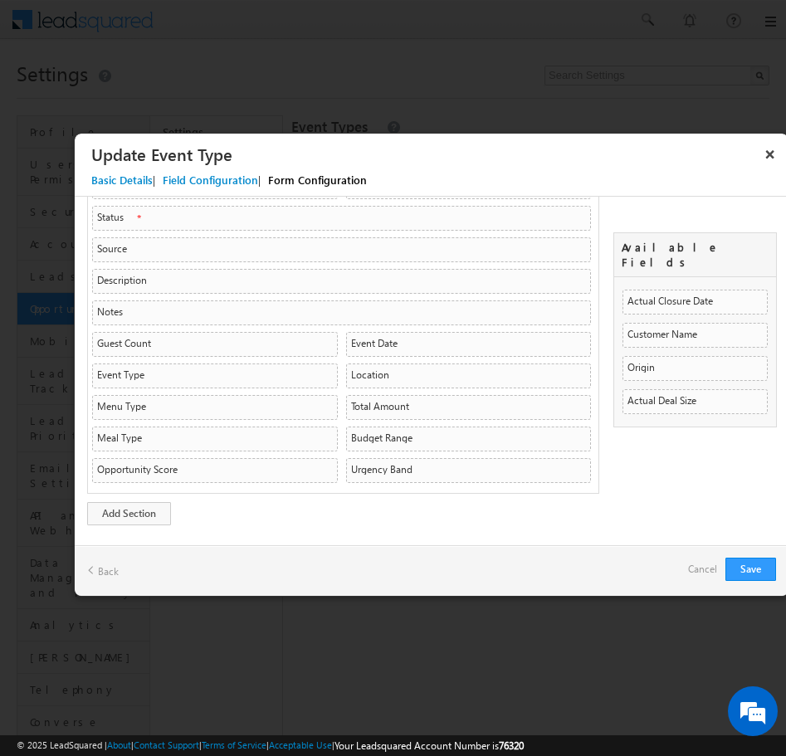
click at [219, 182] on div "Field Configuration" at bounding box center [210, 180] width 95 height 15
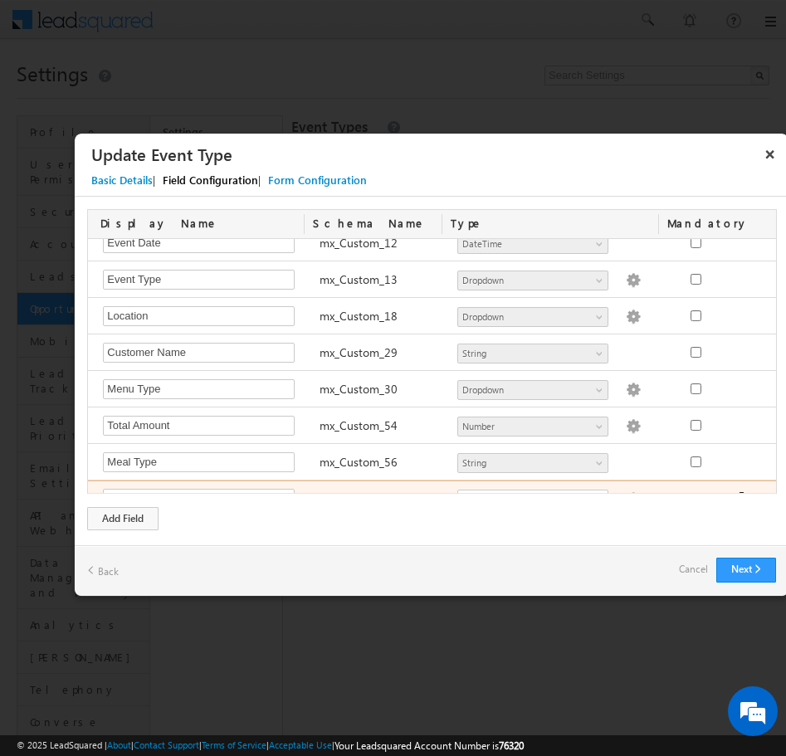
scroll to position [615, 0]
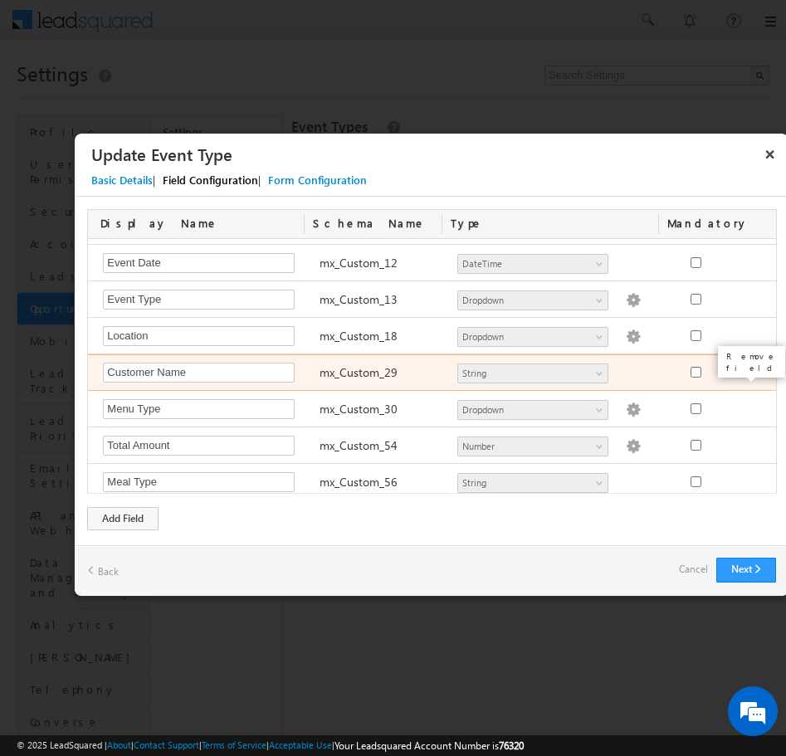
click at [732, 372] on span at bounding box center [741, 372] width 12 height 12
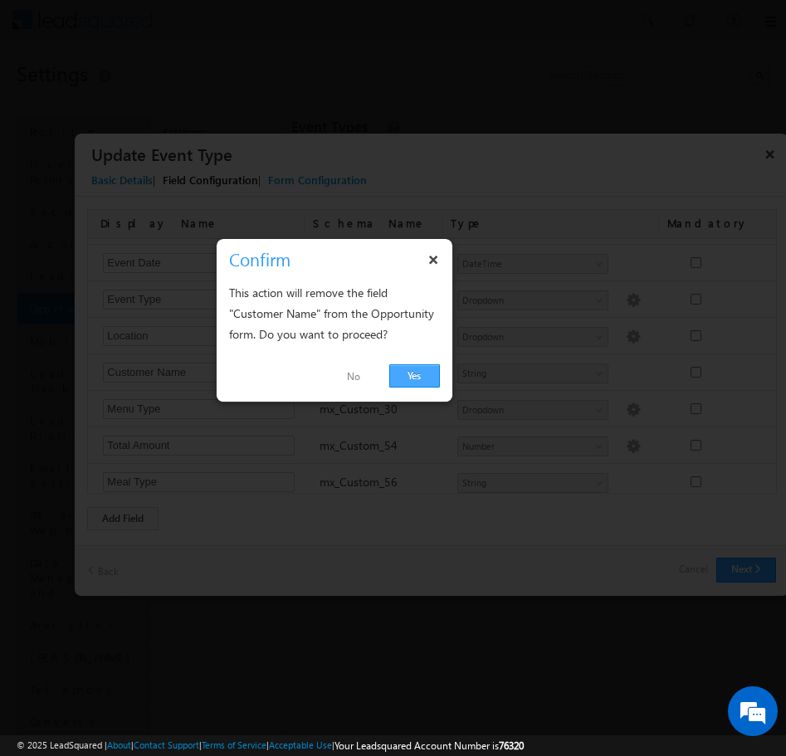
click at [425, 377] on link "Yes" at bounding box center [414, 375] width 51 height 23
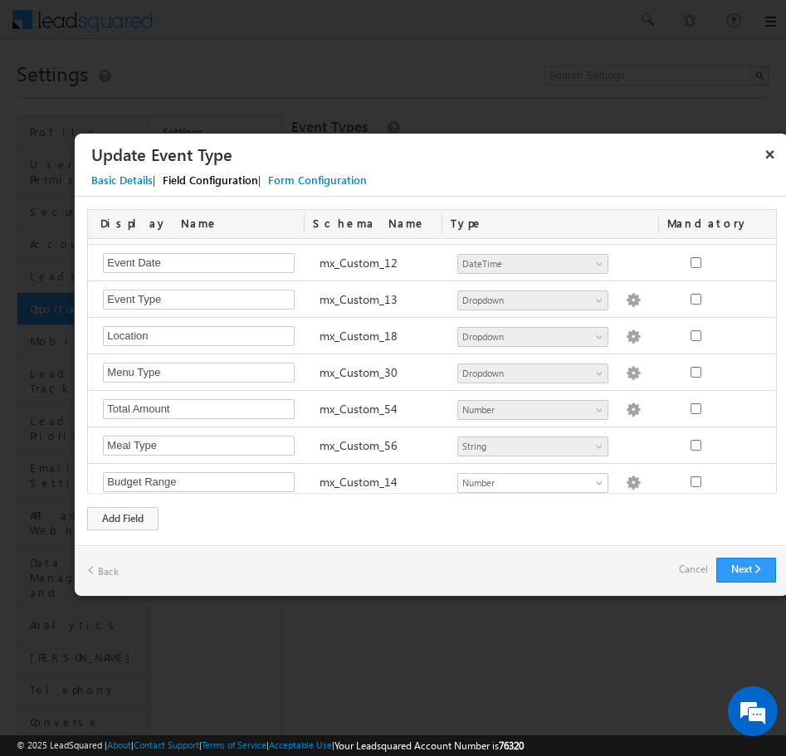
click at [323, 178] on div "Form Configuration" at bounding box center [317, 180] width 99 height 15
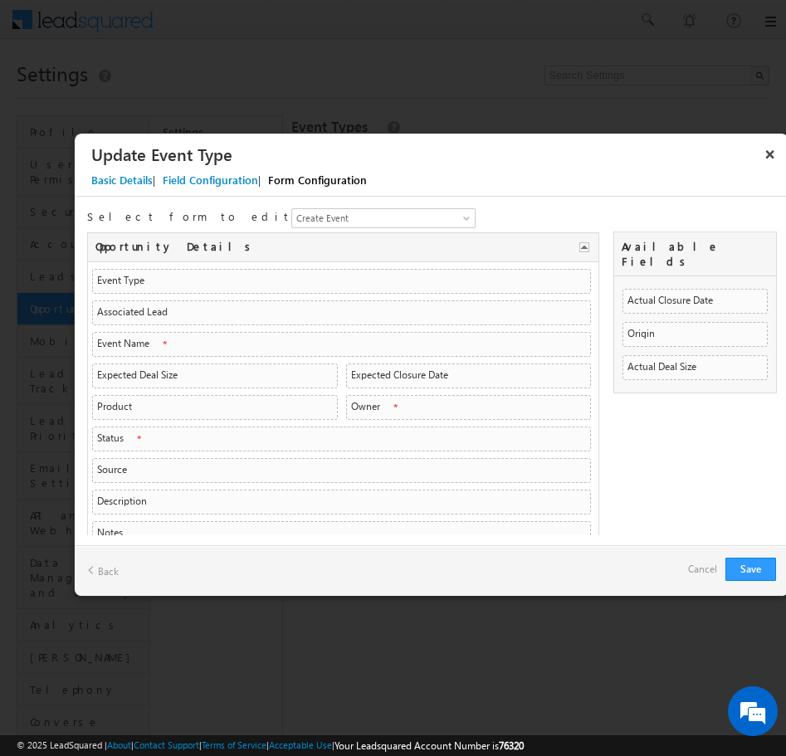
scroll to position [0, 0]
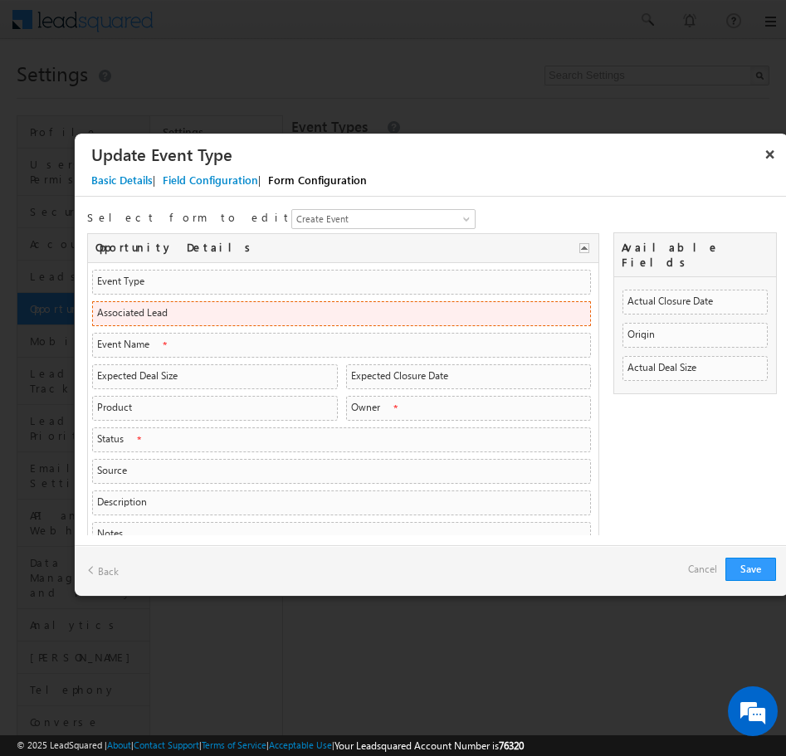
drag, startPoint x: 219, startPoint y: 310, endPoint x: 318, endPoint y: 306, distance: 98.8
click at [318, 306] on li "Associated Lead AssociatedEntityIdName String String" at bounding box center [341, 313] width 499 height 25
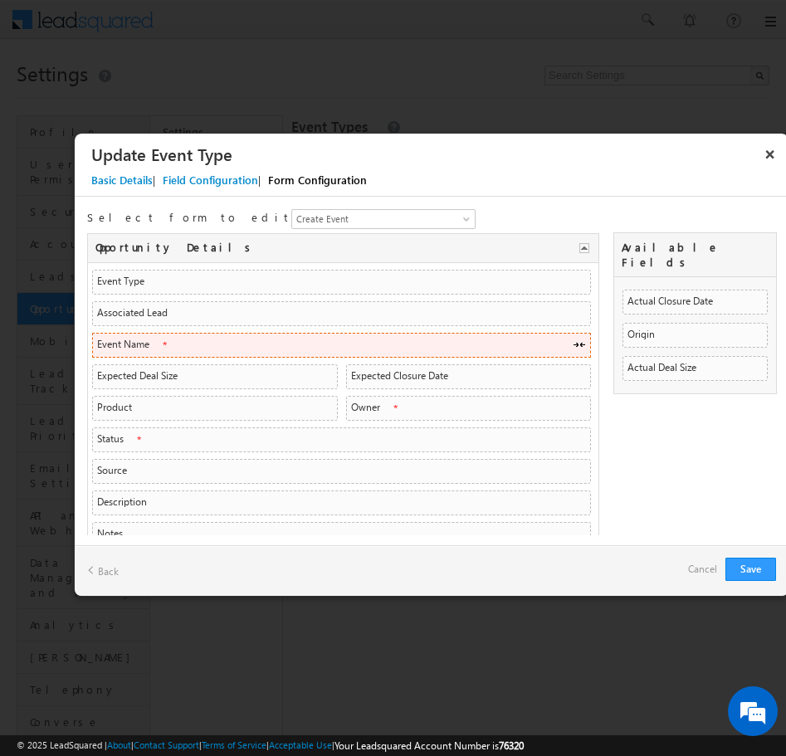
click at [217, 349] on li "Event Name mx_Custom_1 String String" at bounding box center [341, 345] width 499 height 25
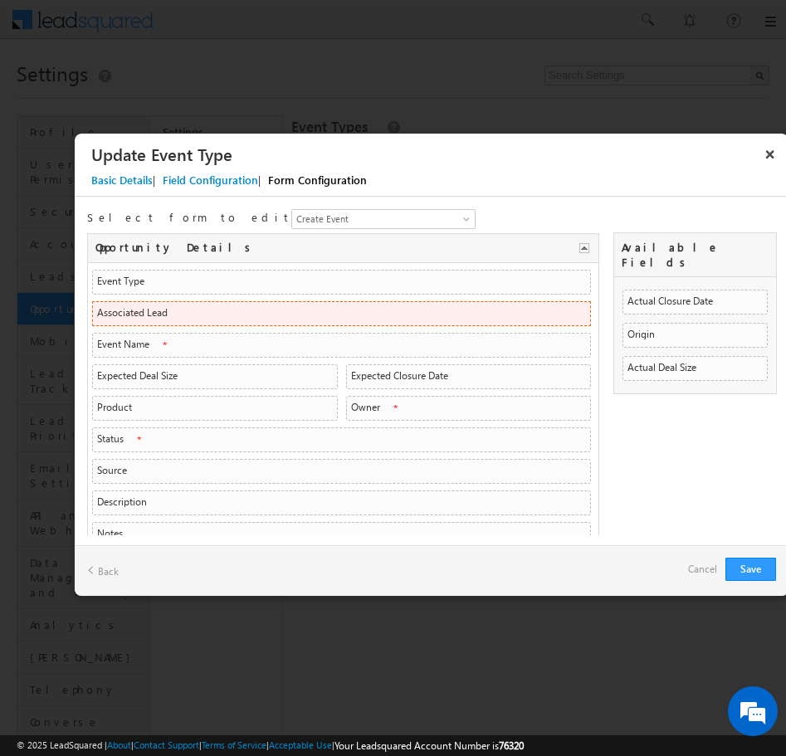
drag, startPoint x: 259, startPoint y: 315, endPoint x: 523, endPoint y: 317, distance: 263.8
click at [528, 317] on li "Associated Lead AssociatedEntityIdName String String" at bounding box center [341, 313] width 499 height 25
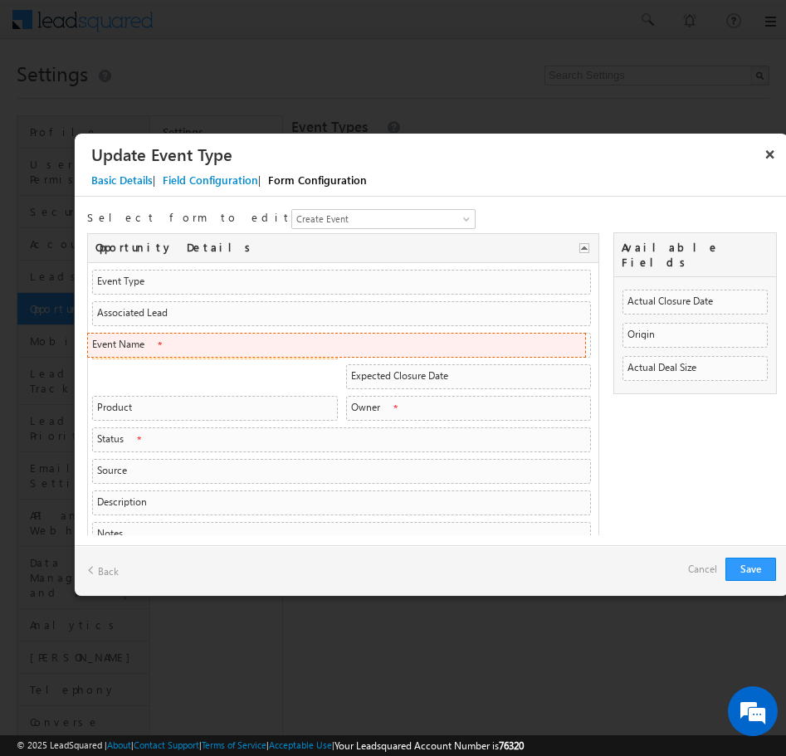
drag, startPoint x: 379, startPoint y: 348, endPoint x: 399, endPoint y: 348, distance: 19.9
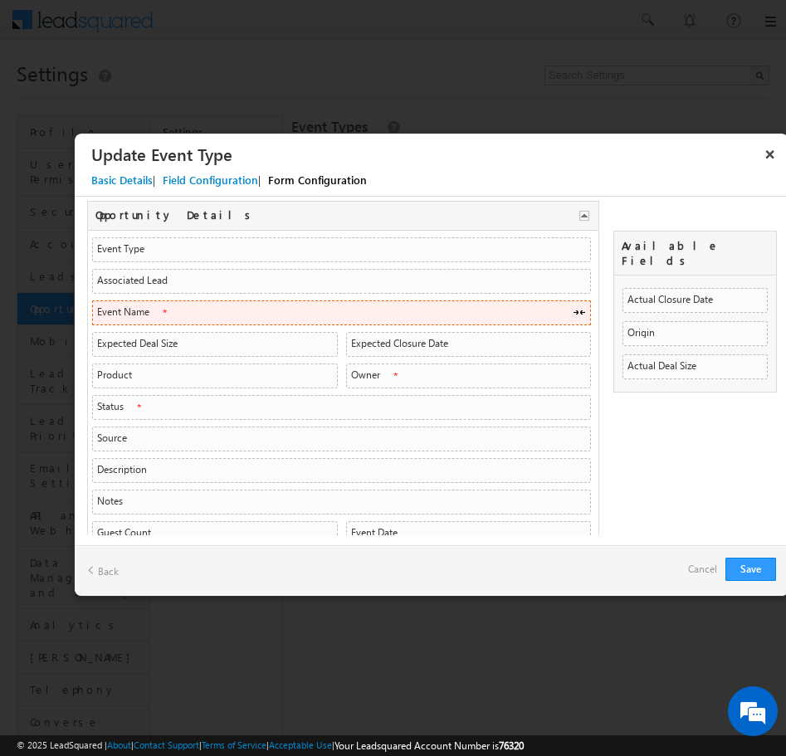
scroll to position [39, 0]
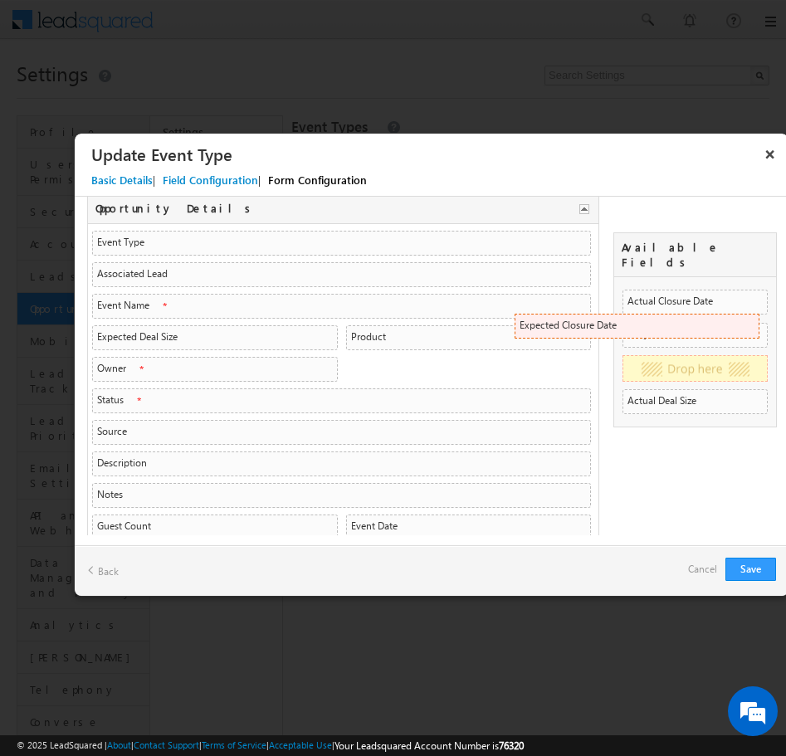
drag, startPoint x: 418, startPoint y: 334, endPoint x: 742, endPoint y: 323, distance: 324.6
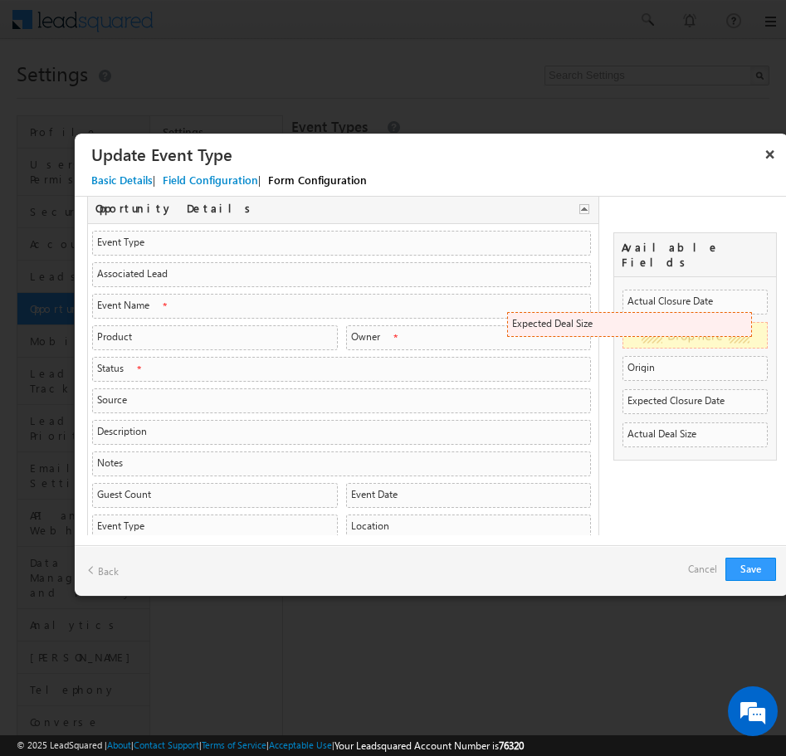
drag, startPoint x: 253, startPoint y: 340, endPoint x: 735, endPoint y: 327, distance: 482.1
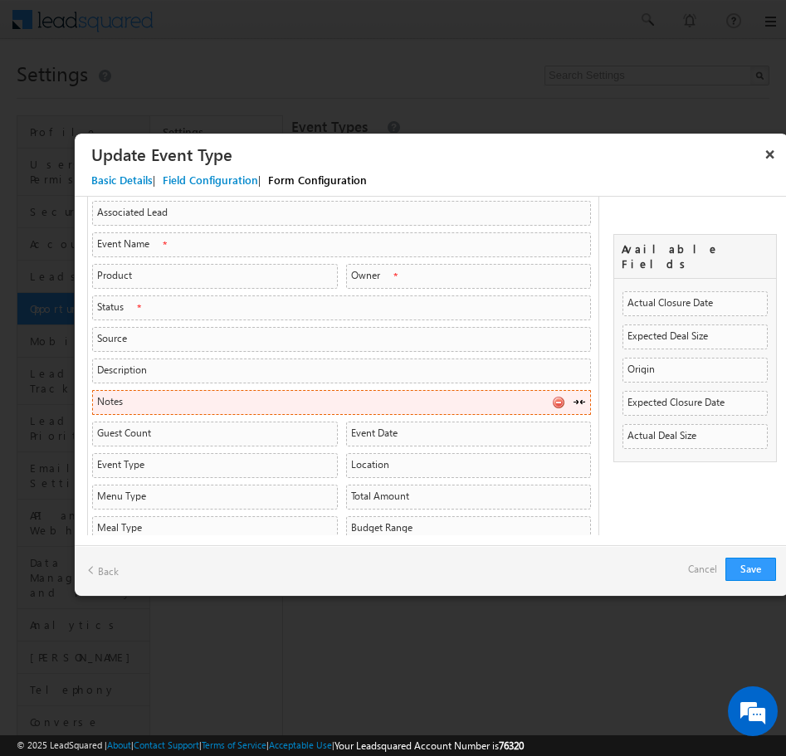
scroll to position [102, 0]
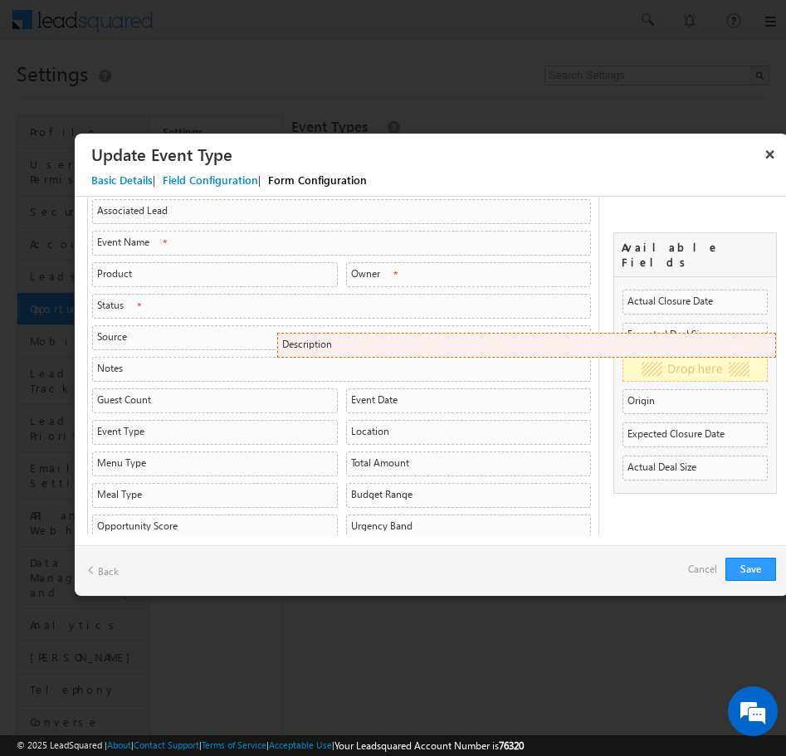
drag, startPoint x: 304, startPoint y: 371, endPoint x: 773, endPoint y: 347, distance: 470.1
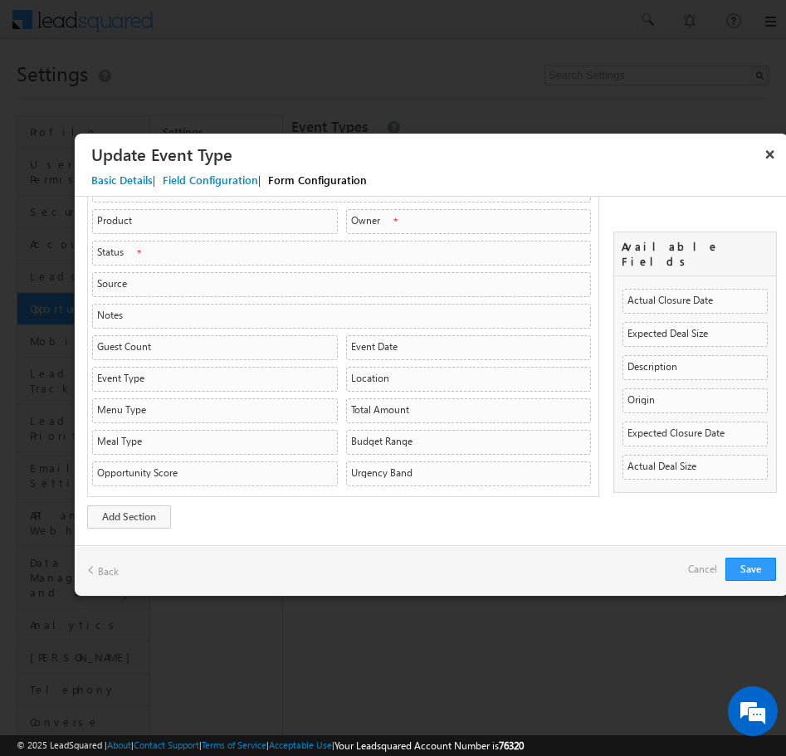
scroll to position [156, 0]
click at [398, 383] on li "Location mx_Custom_18 SearchableDropdown SearchableDropdown" at bounding box center [468, 378] width 245 height 25
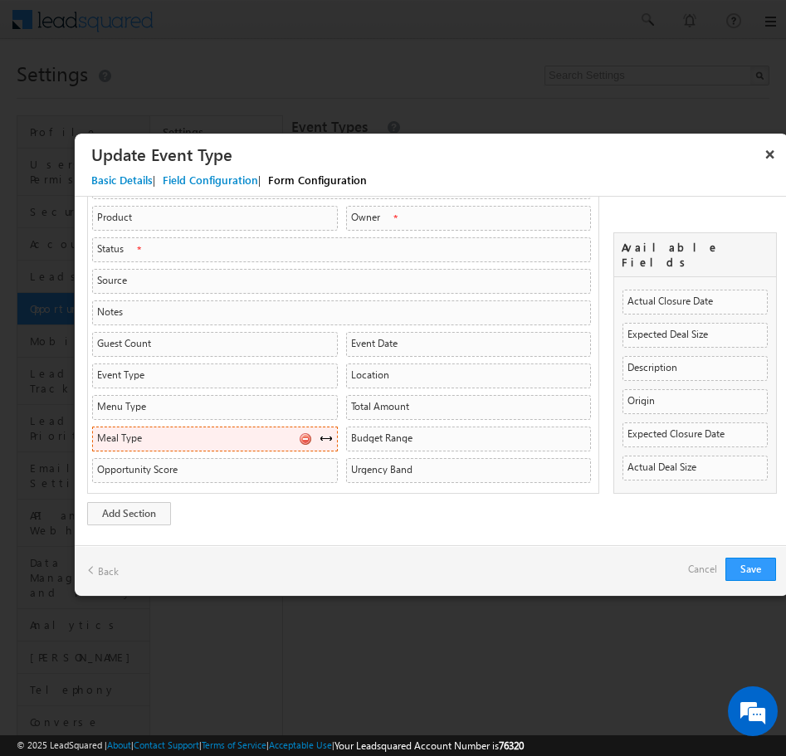
scroll to position [0, 0]
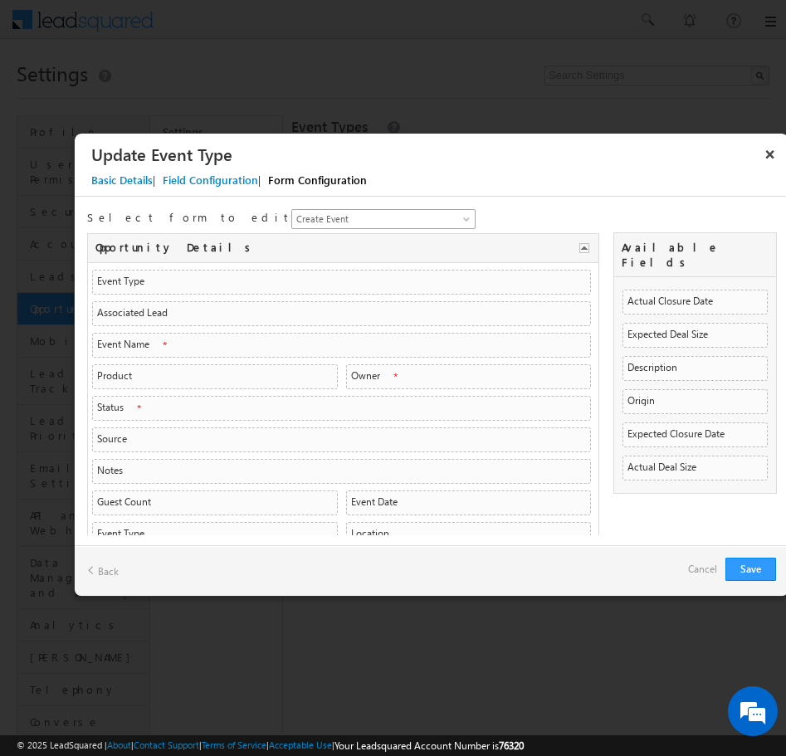
click at [305, 213] on span "Create Event" at bounding box center [373, 219] width 163 height 15
click at [292, 220] on span "Create Event" at bounding box center [373, 219] width 163 height 15
click at [519, 197] on div "Select form to edit Create Event Event Details - Left Panel Create Event #74398…" at bounding box center [431, 366] width 713 height 338
click at [292, 217] on span "Create Event" at bounding box center [373, 219] width 163 height 15
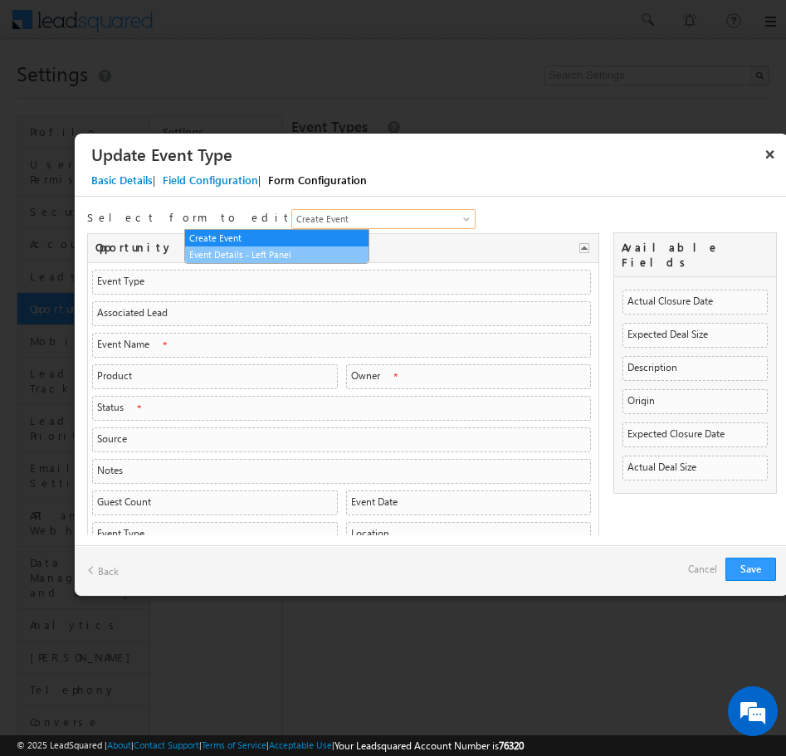
click at [256, 252] on link "Event Details - Left Panel" at bounding box center [276, 254] width 183 height 15
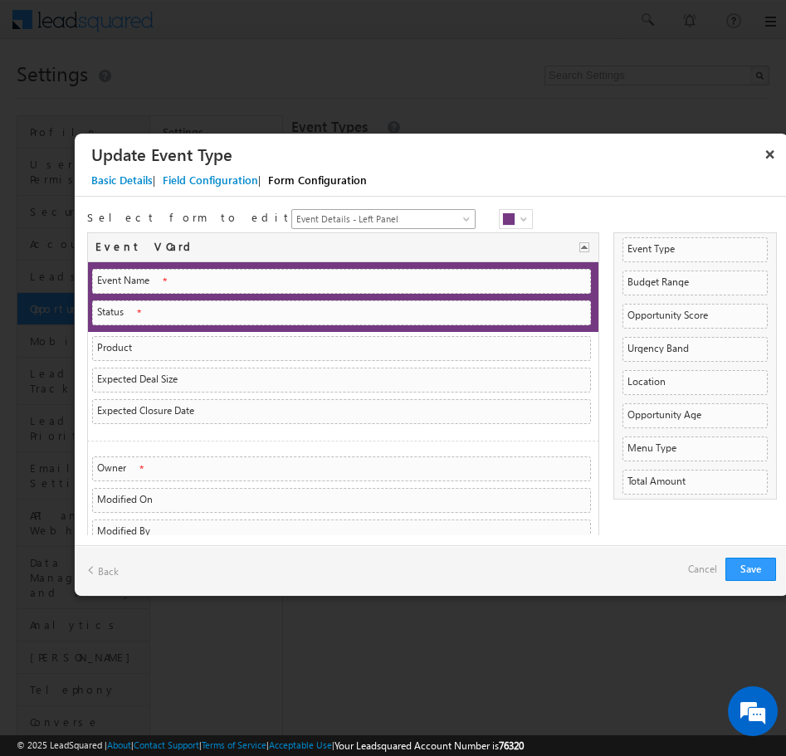
click at [292, 212] on span "Event Details - Left Panel" at bounding box center [373, 219] width 163 height 15
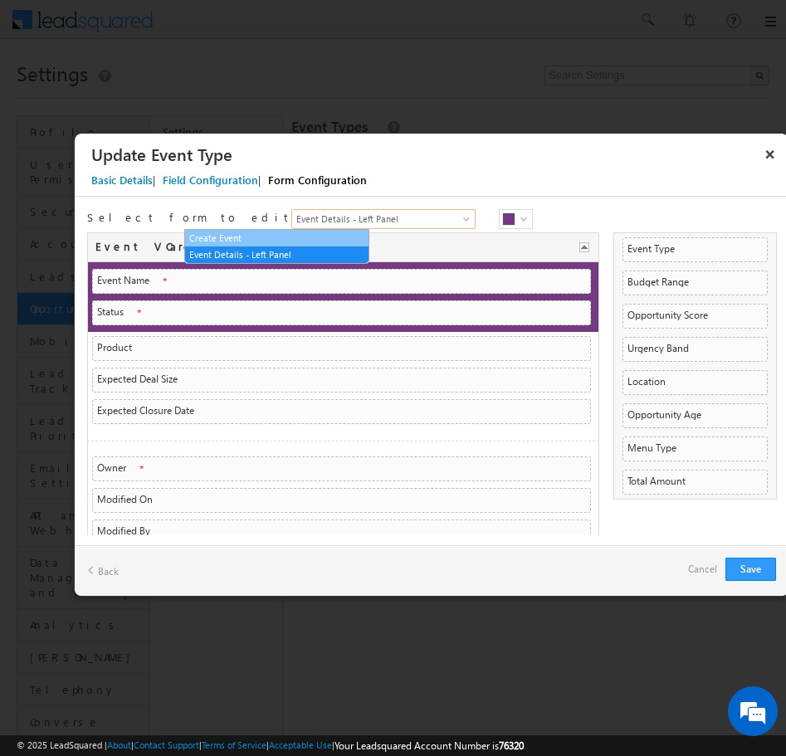
click at [271, 242] on link "Create Event" at bounding box center [276, 238] width 183 height 15
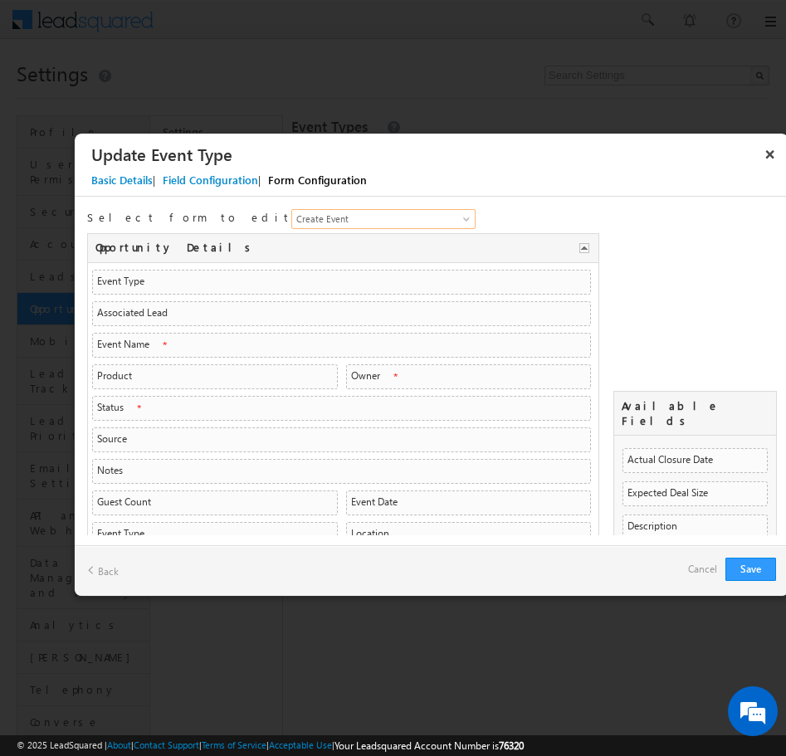
scroll to position [158, 0]
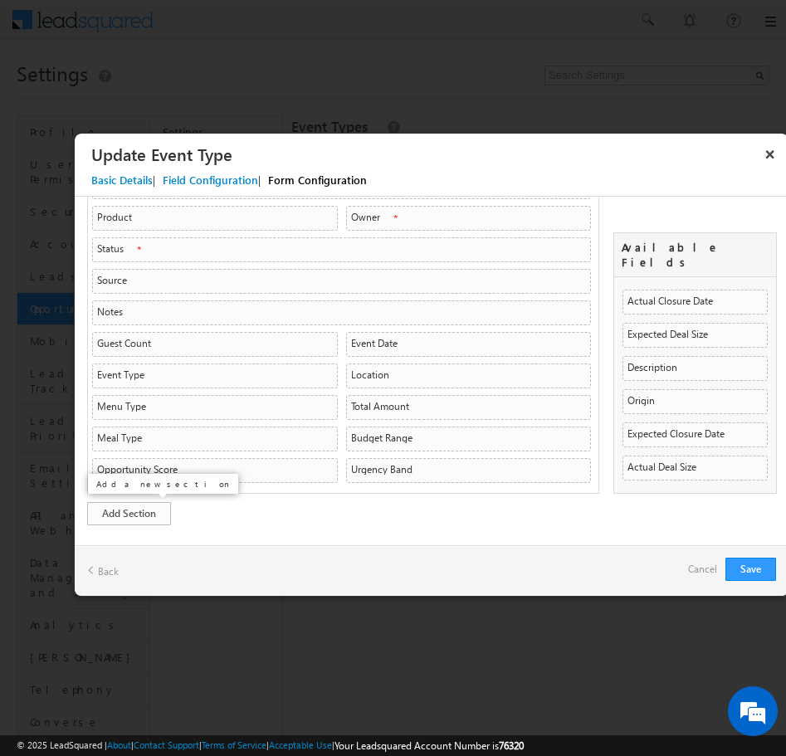
click at [149, 509] on link "Add Section" at bounding box center [129, 513] width 84 height 23
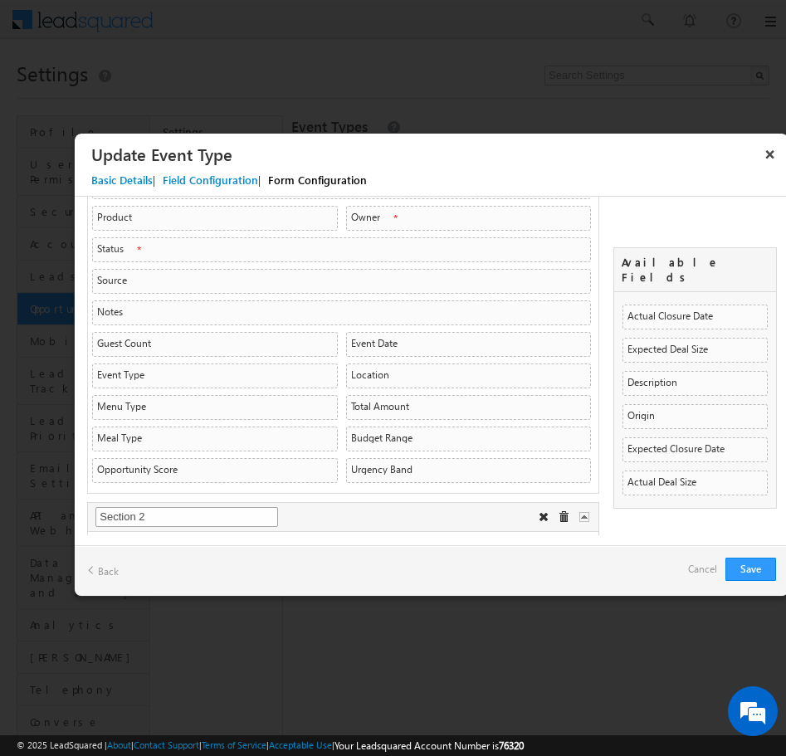
scroll to position [224, 0]
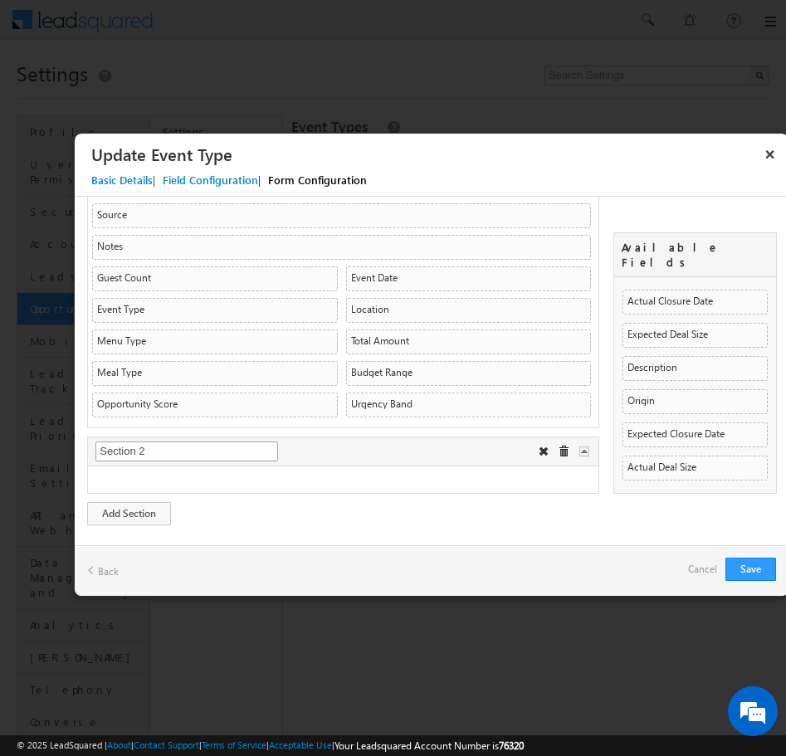
click at [184, 445] on input "Section 2" at bounding box center [186, 451] width 182 height 20
click at [187, 445] on input "Section 2" at bounding box center [186, 451] width 182 height 20
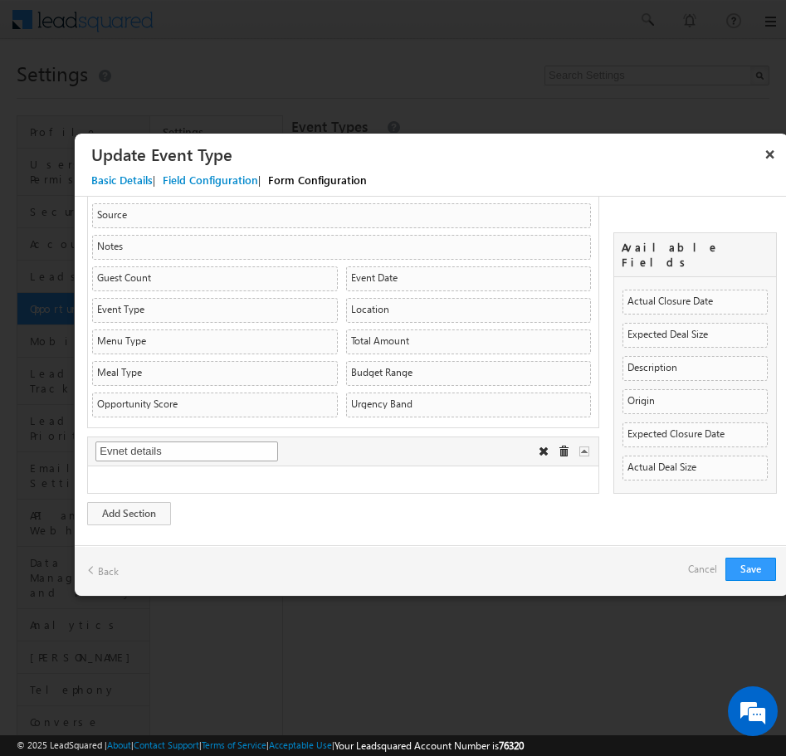
click at [137, 455] on input "Evnet details" at bounding box center [186, 451] width 182 height 20
type input "Evnet etails"
click at [177, 454] on input "Evnet etails" at bounding box center [186, 451] width 182 height 20
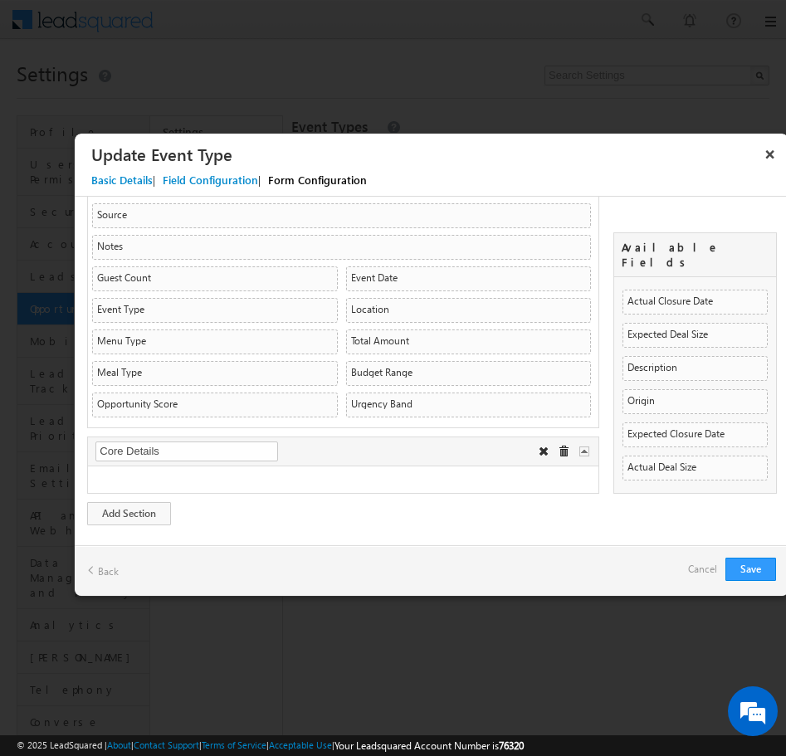
type input "Core Details"
click at [328, 449] on div "Section 11 Core Details" at bounding box center [343, 451] width 510 height 29
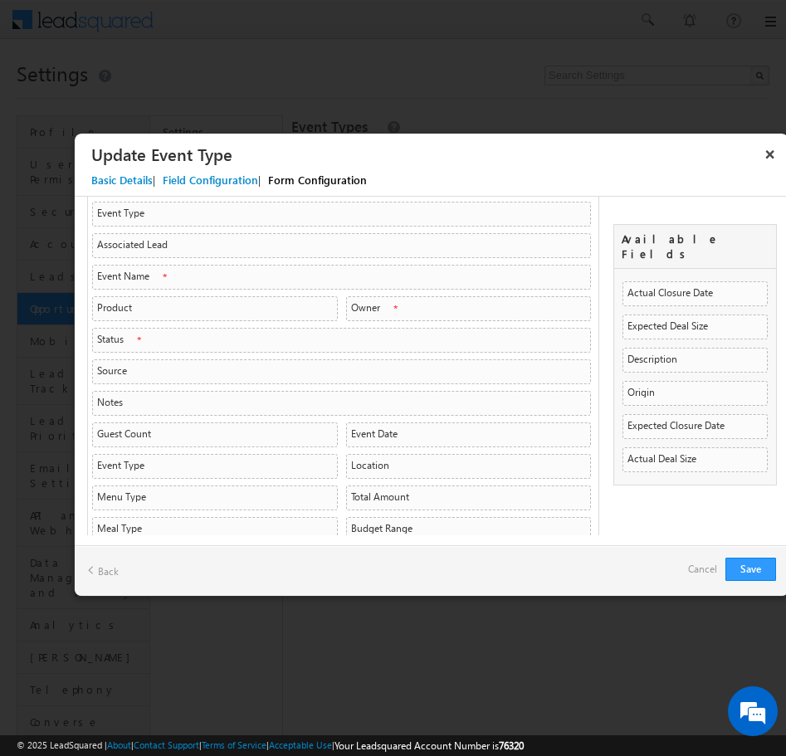
scroll to position [60, 0]
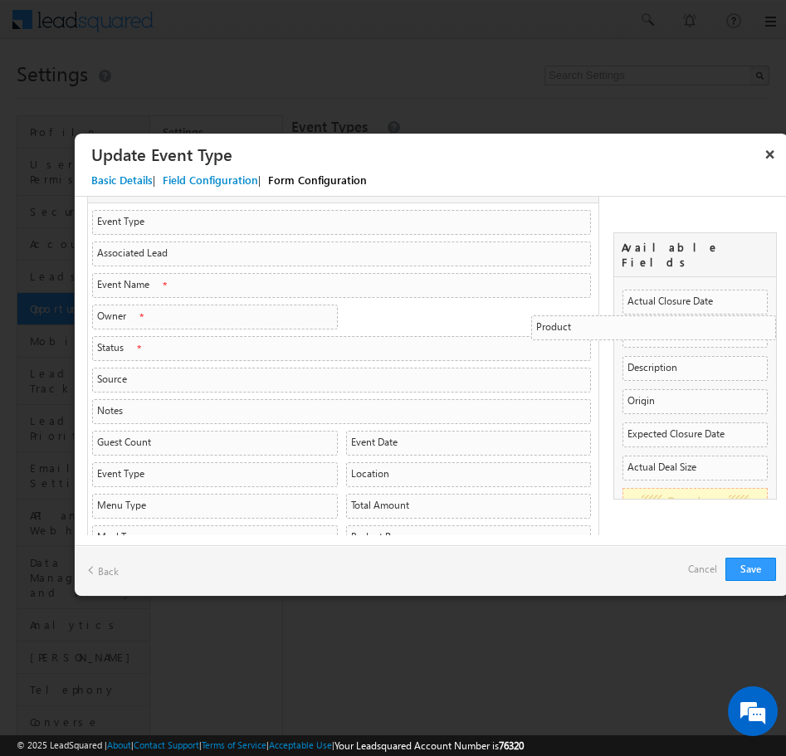
drag, startPoint x: 215, startPoint y: 316, endPoint x: 792, endPoint y: 327, distance: 577.5
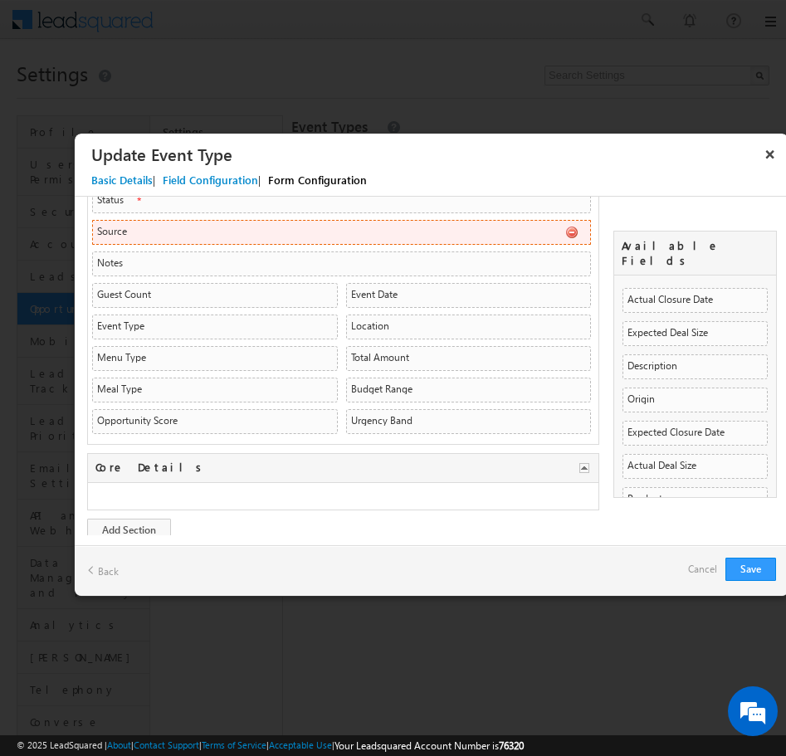
scroll to position [224, 0]
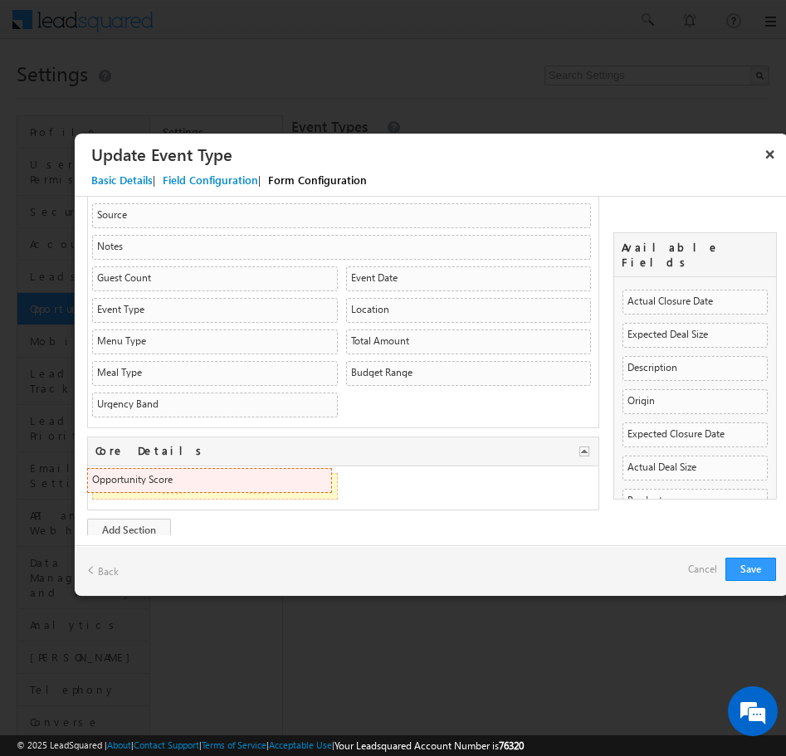
drag, startPoint x: 232, startPoint y: 410, endPoint x: 228, endPoint y: 486, distance: 76.4
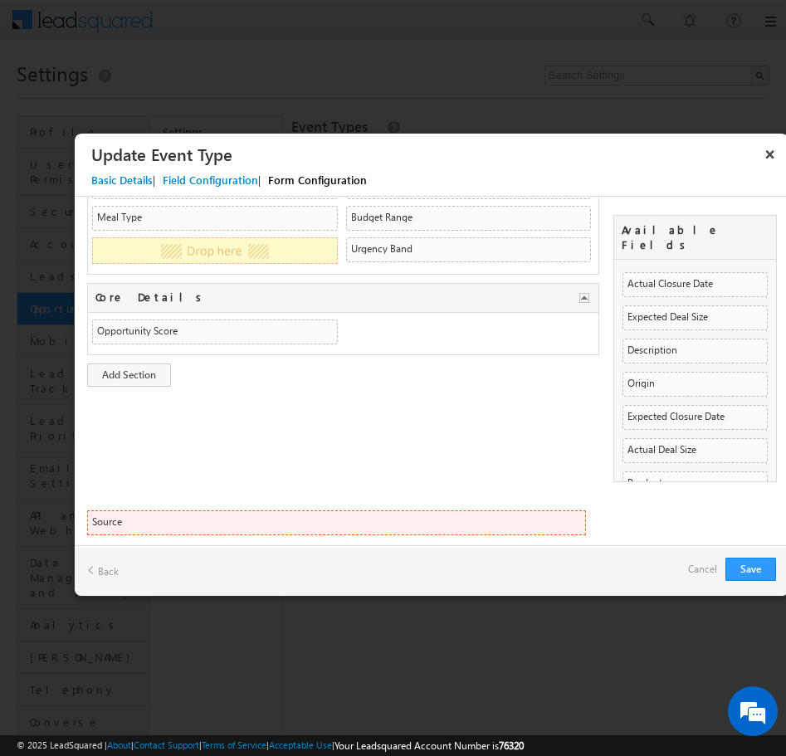
scroll to position [209, 0]
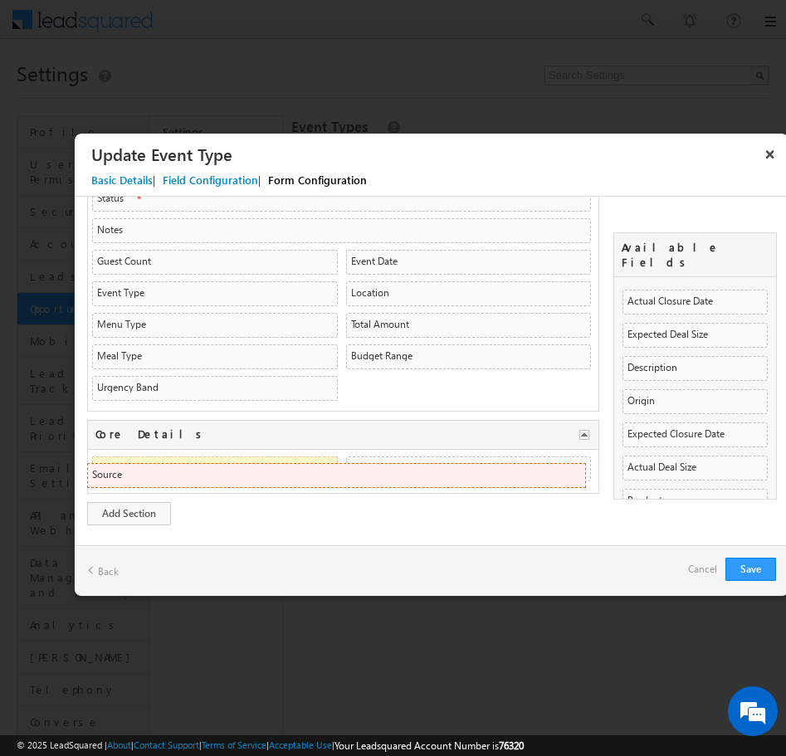
drag, startPoint x: 300, startPoint y: 351, endPoint x: 301, endPoint y: 482, distance: 131.1
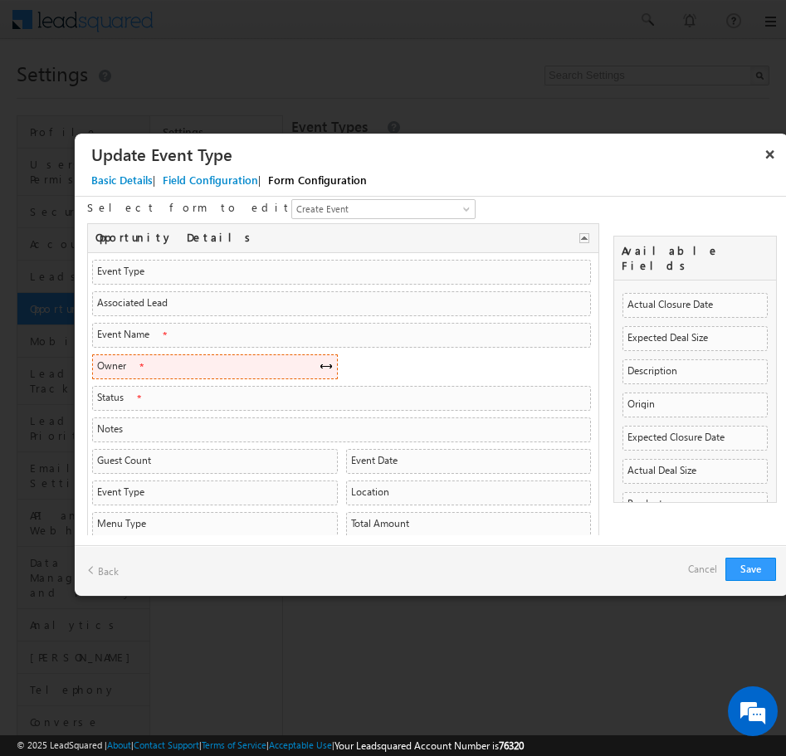
scroll to position [21, 0]
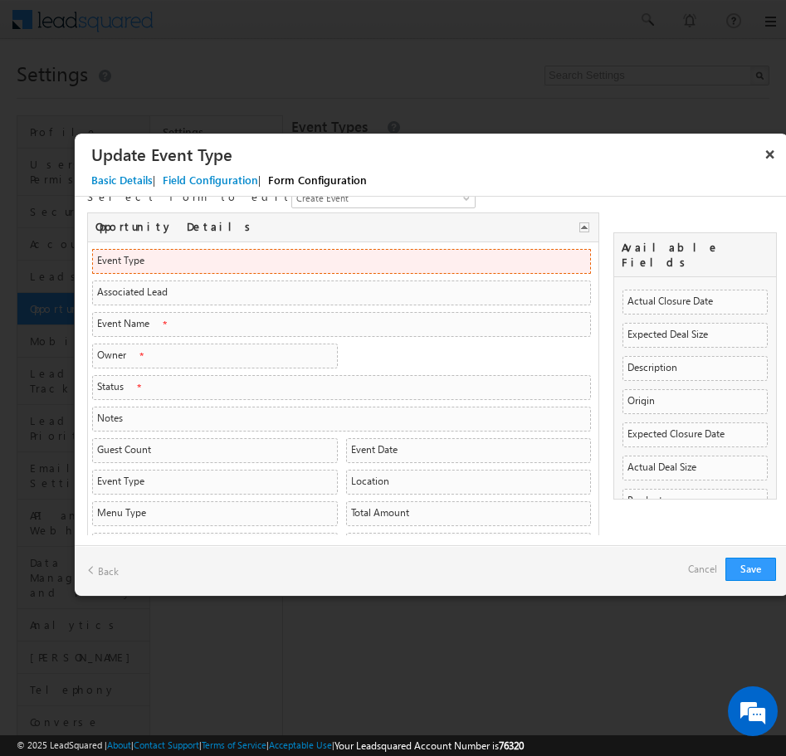
click at [197, 264] on li "Event Type ActivityEventName String String" at bounding box center [341, 261] width 499 height 25
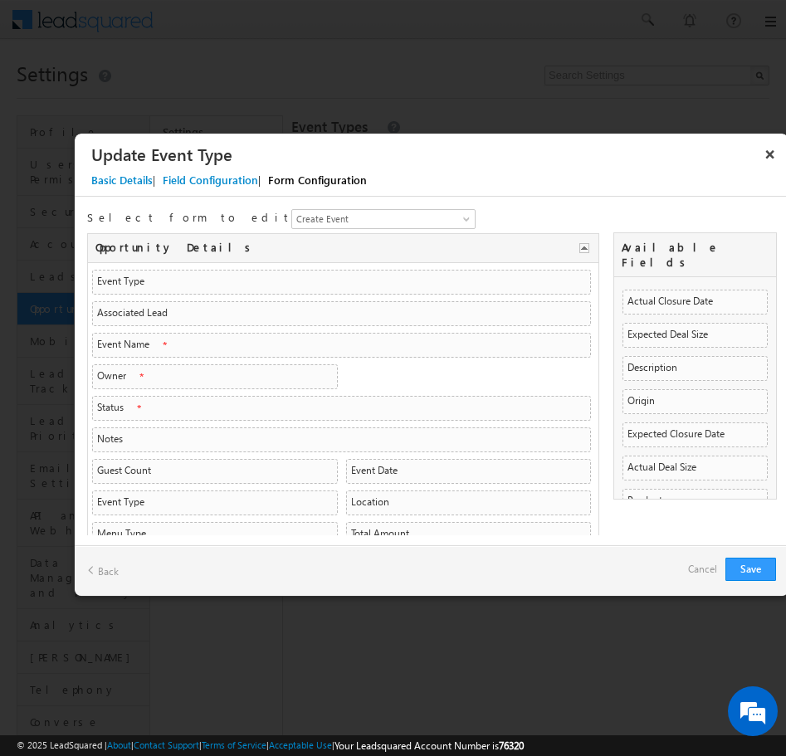
click at [212, 180] on div "Field Configuration" at bounding box center [210, 180] width 95 height 15
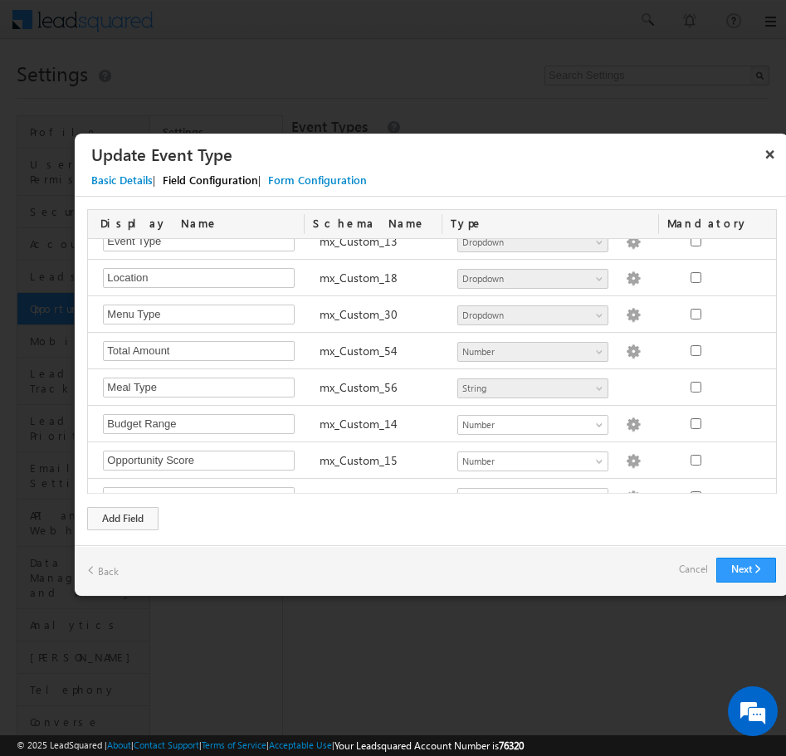
scroll to position [694, 0]
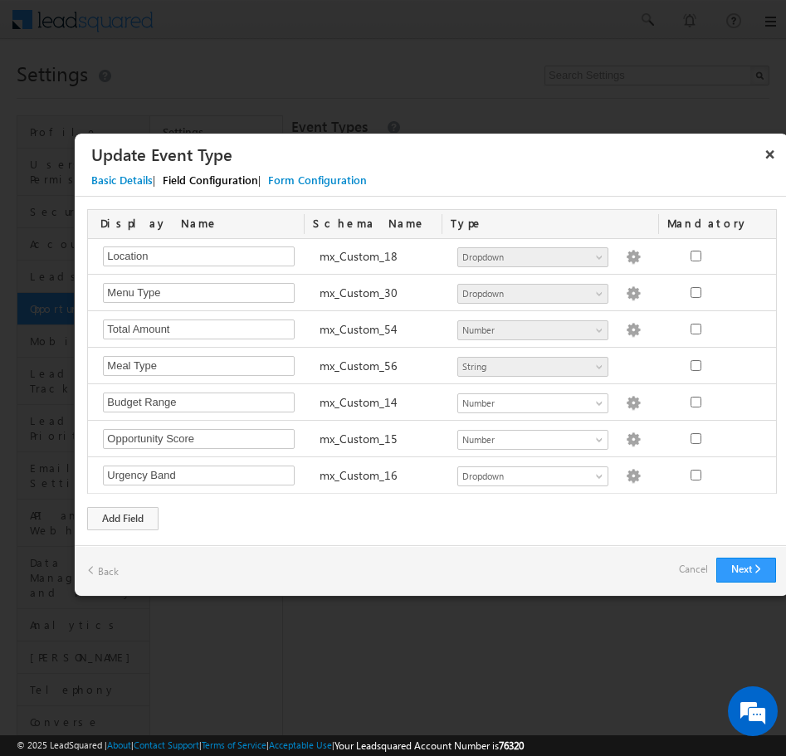
click at [314, 175] on div "Form Configuration" at bounding box center [317, 180] width 99 height 15
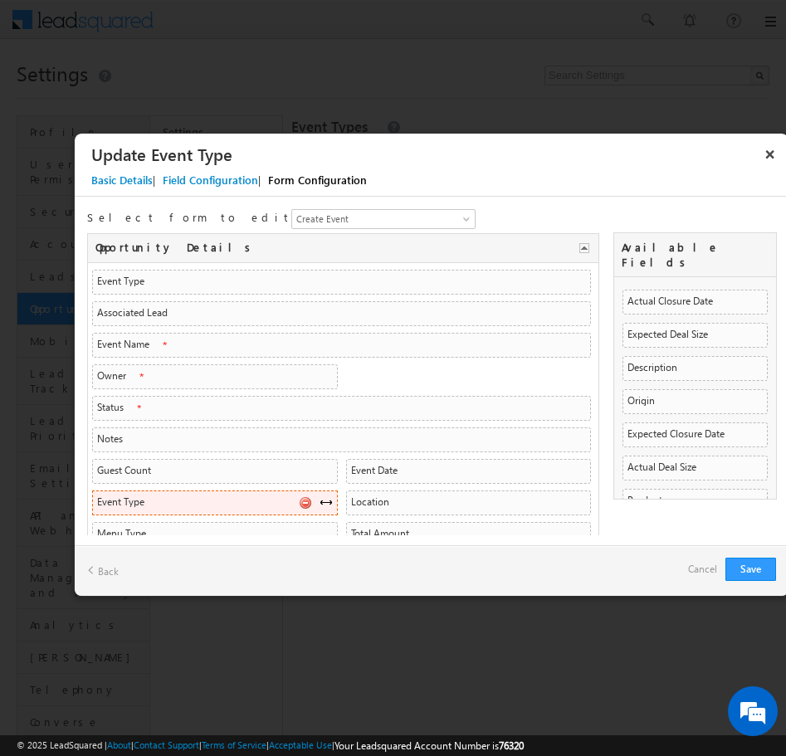
click at [233, 501] on li "Event Type mx_Custom_13 SearchableDropdown SearchableDropdown" at bounding box center [214, 502] width 245 height 25
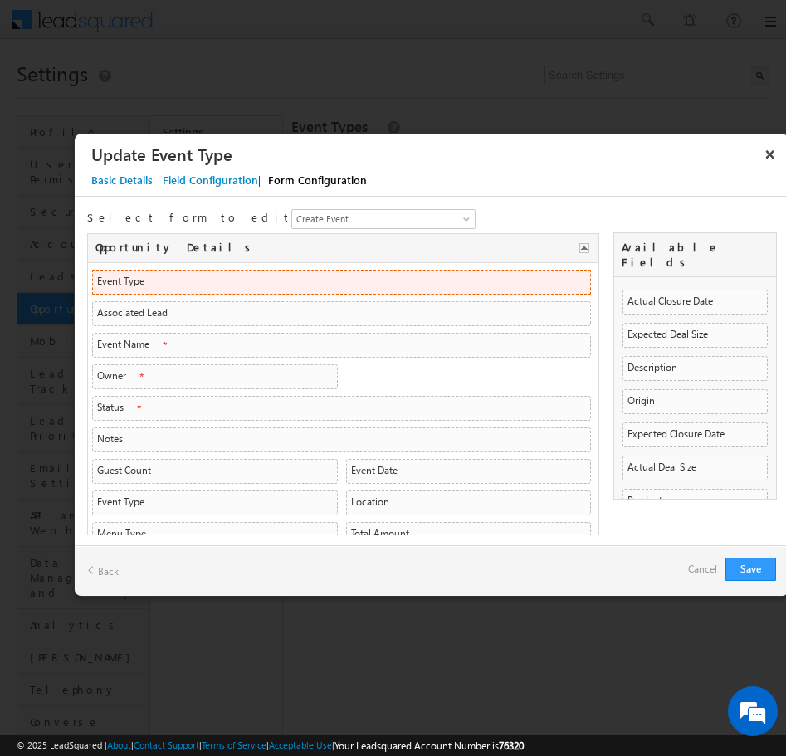
click at [224, 285] on li "Event Type ActivityEventName String String" at bounding box center [341, 282] width 499 height 25
drag, startPoint x: 224, startPoint y: 285, endPoint x: 392, endPoint y: 275, distance: 168.6
click at [392, 275] on li "Event Type ActivityEventName String String" at bounding box center [341, 282] width 499 height 25
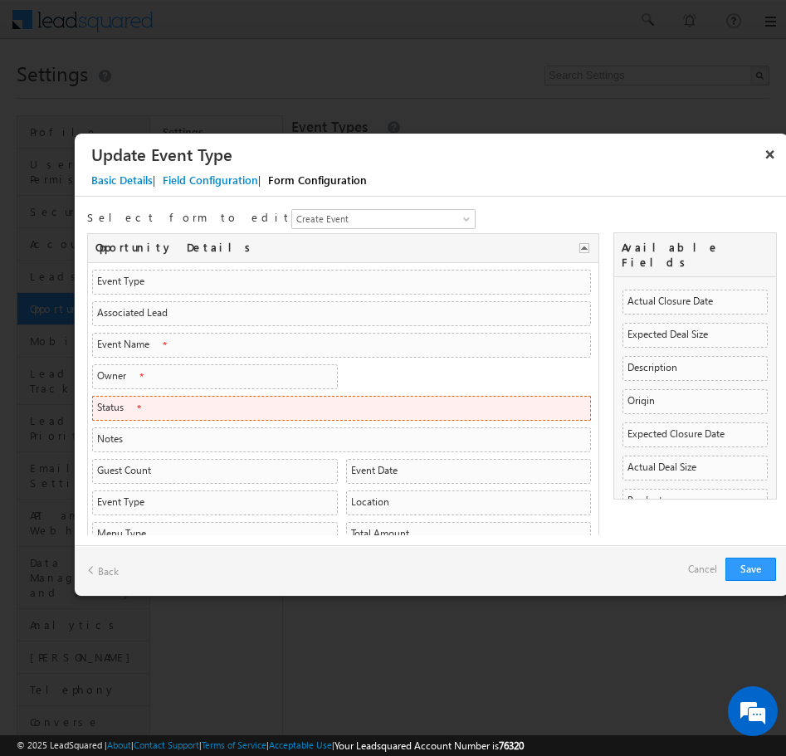
scroll to position [239, 0]
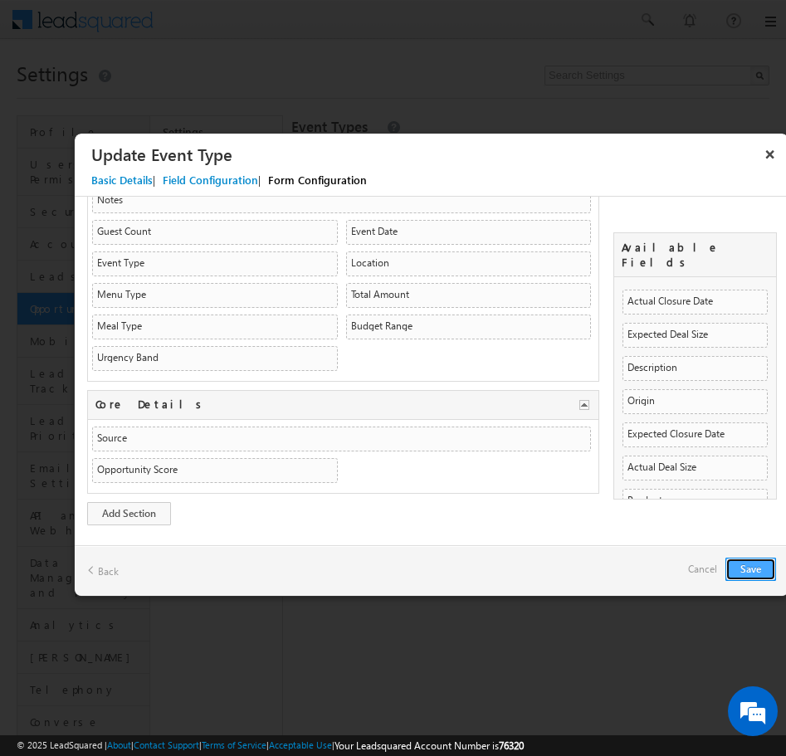
click at [732, 569] on button "Save" at bounding box center [750, 568] width 51 height 23
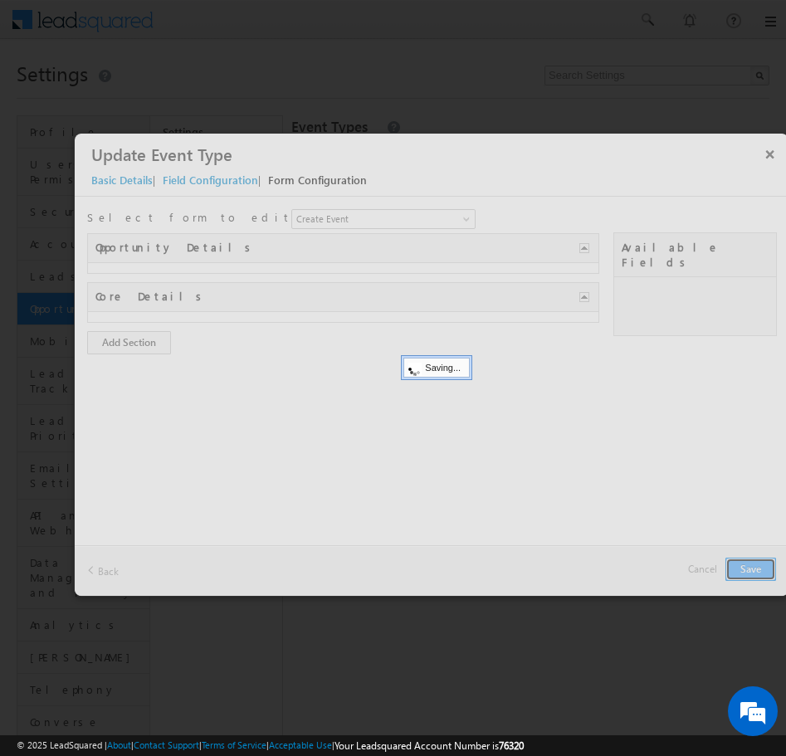
scroll to position [0, 0]
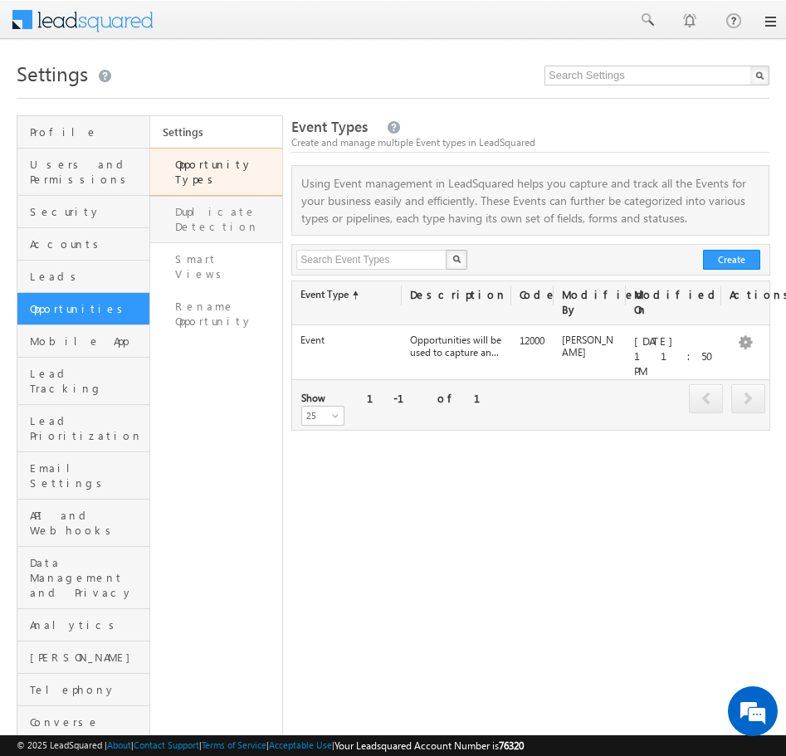
click at [214, 201] on link "Duplicate Detection" at bounding box center [216, 219] width 133 height 47
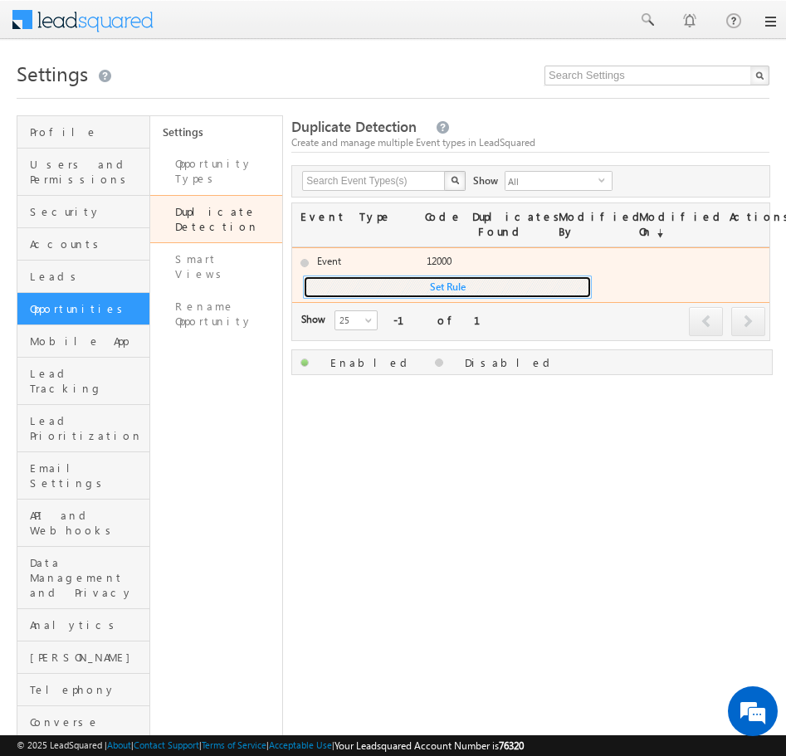
click at [443, 291] on button "Set Rule" at bounding box center [447, 286] width 289 height 23
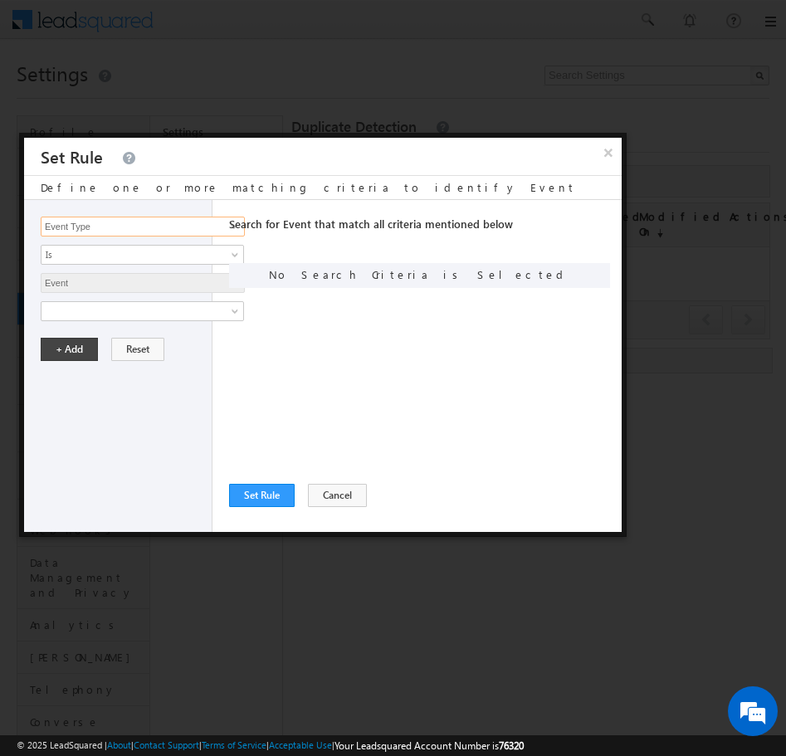
click at [166, 231] on input "Event Type" at bounding box center [143, 227] width 204 height 20
click at [271, 290] on div "Search for Event that match all criteria mentioned below Any Criteria All Crite…" at bounding box center [425, 366] width 392 height 332
click at [234, 224] on span "Search for Event that match all criteria mentioned below" at bounding box center [371, 224] width 284 height 14
click at [233, 255] on div "Search for Event that match all criteria mentioned below Any Criteria All Crite…" at bounding box center [425, 366] width 392 height 332
click at [231, 255] on div "Search for Event that match all criteria mentioned below Any Criteria All Crite…" at bounding box center [425, 366] width 392 height 332
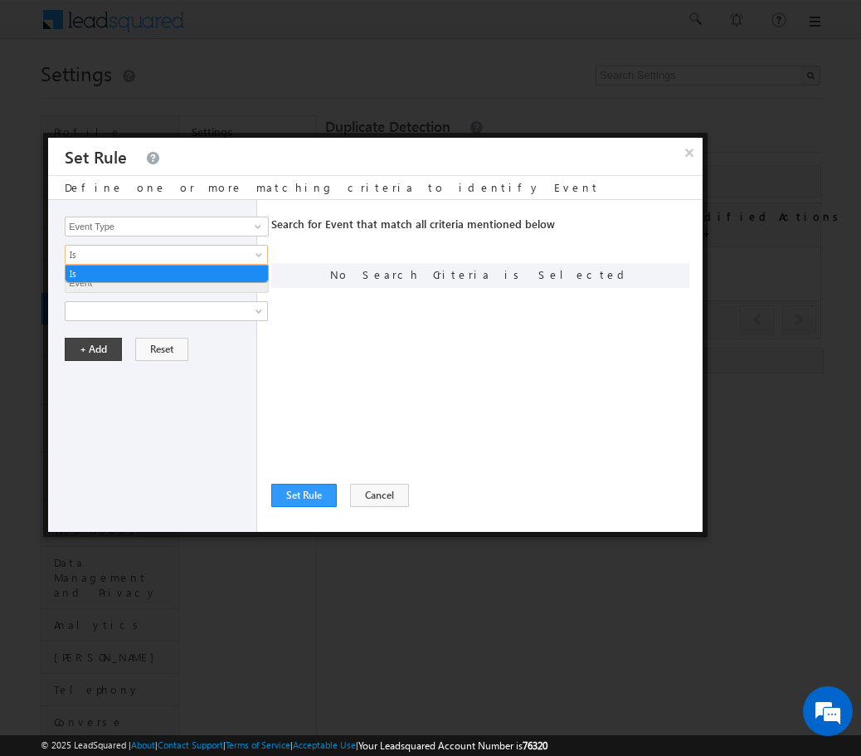
click at [139, 258] on span "Is" at bounding box center [156, 254] width 180 height 15
click at [137, 226] on input "Event Type" at bounding box center [167, 227] width 204 height 20
click at [260, 226] on span at bounding box center [257, 226] width 13 height 13
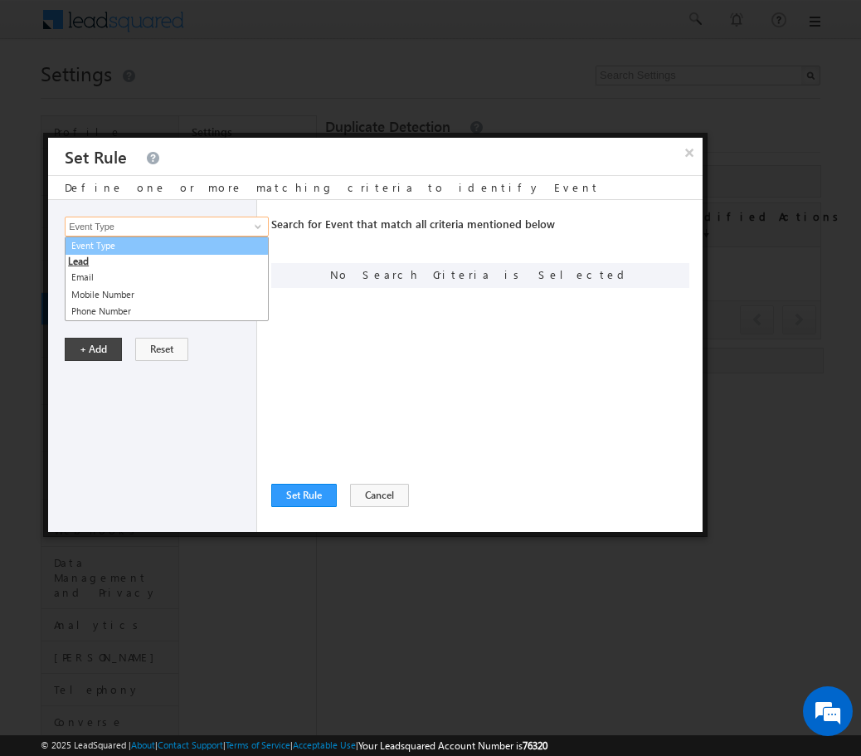
click at [173, 250] on link "Event Type" at bounding box center [167, 245] width 204 height 19
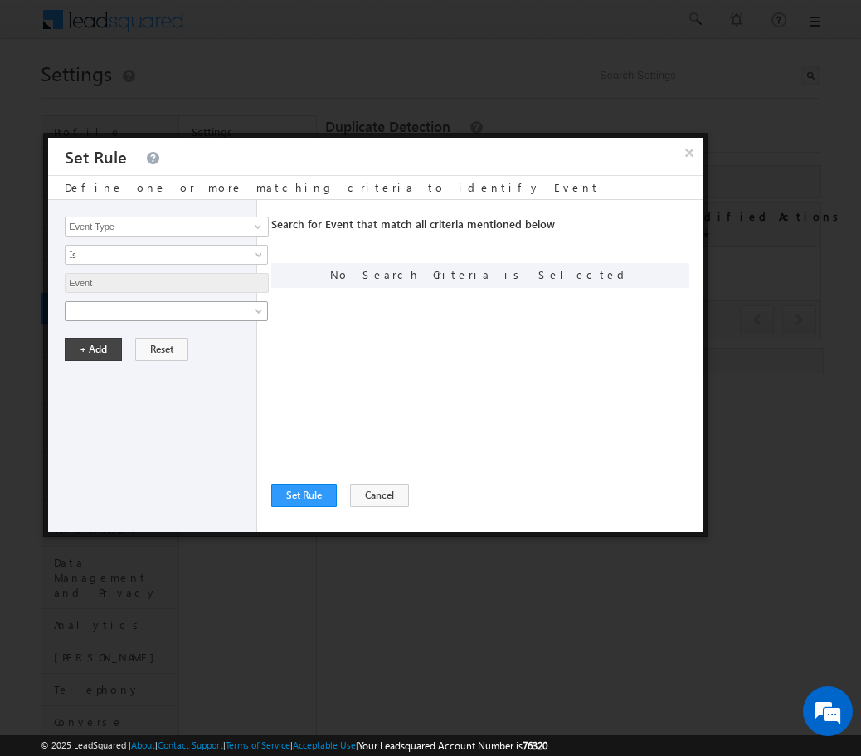
click at [146, 309] on span at bounding box center [156, 311] width 180 height 15
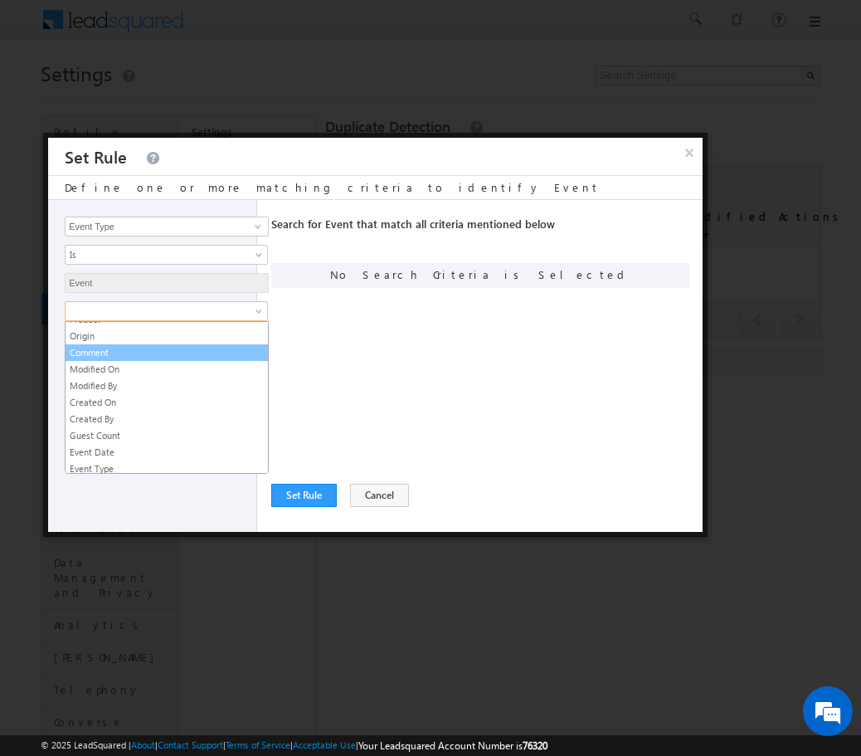
scroll to position [277, 0]
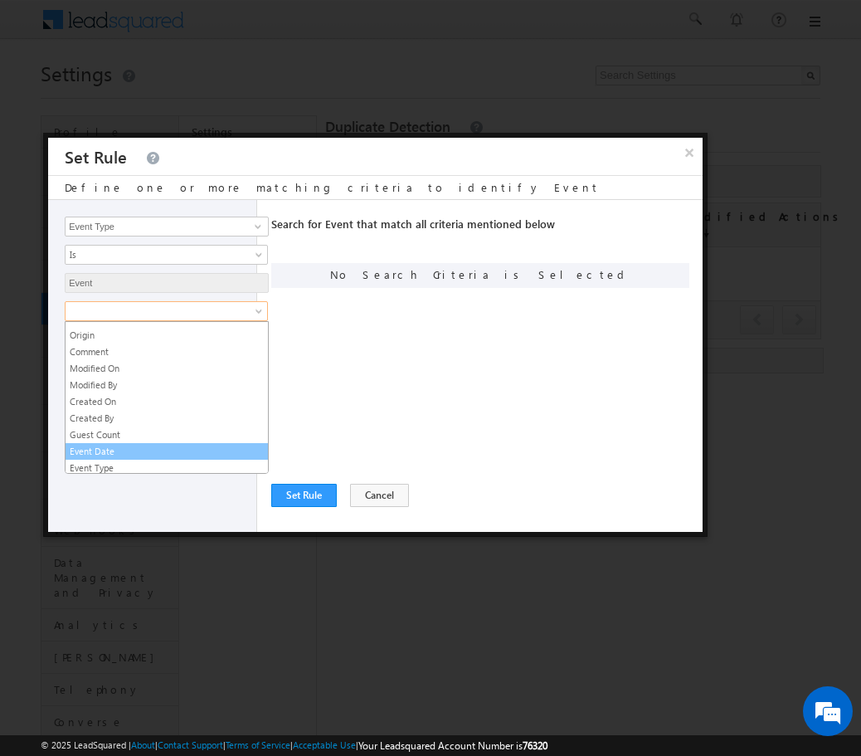
click at [147, 450] on link "Event Date" at bounding box center [167, 451] width 202 height 15
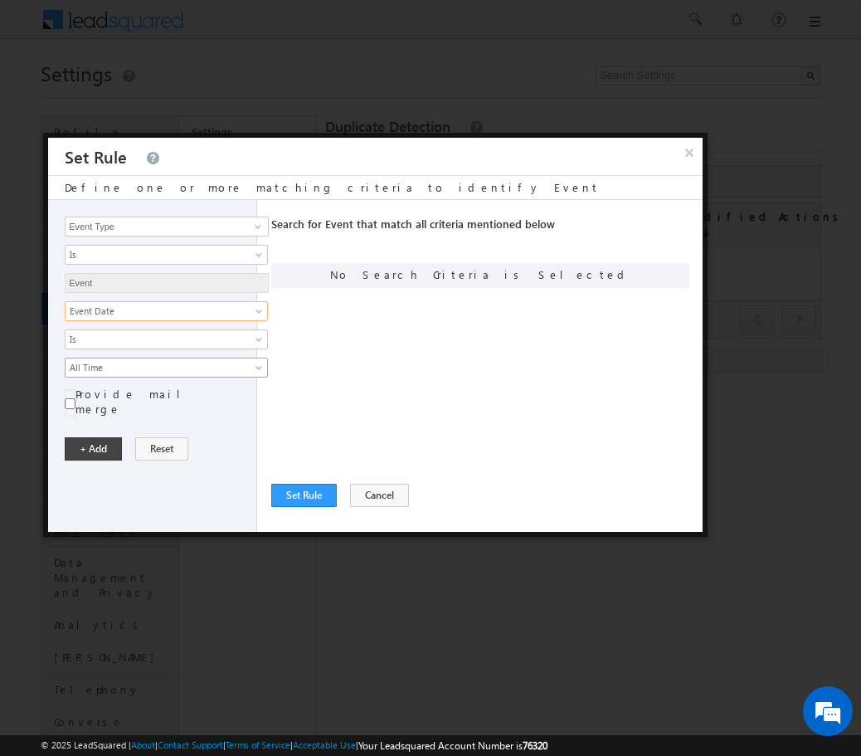
click at [180, 366] on span "All Time" at bounding box center [156, 367] width 180 height 15
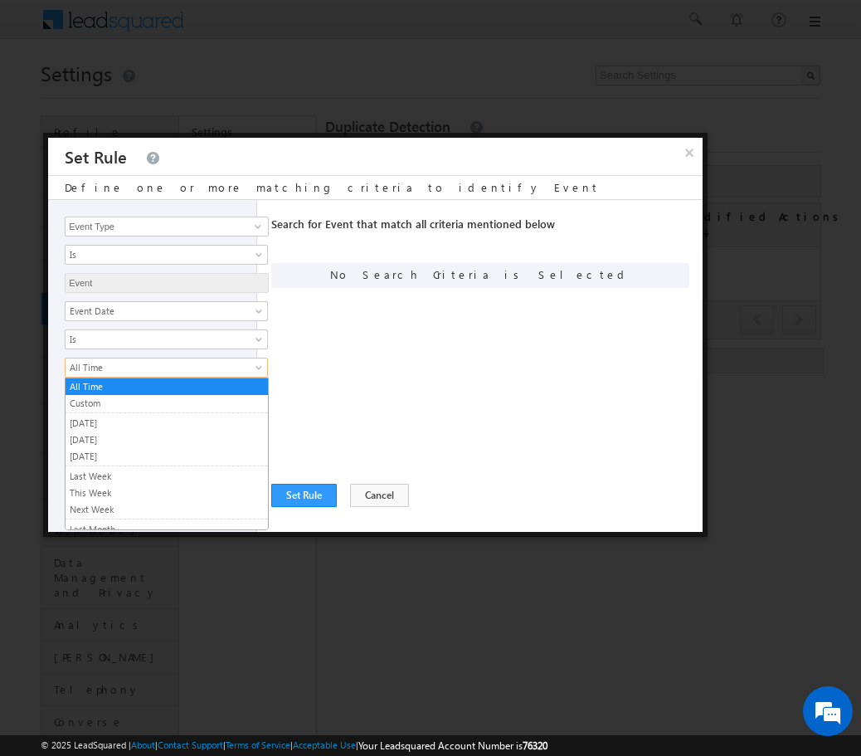
click at [312, 367] on div "Search for Event that match all criteria mentioned below Any Criteria All Crite…" at bounding box center [486, 366] width 431 height 332
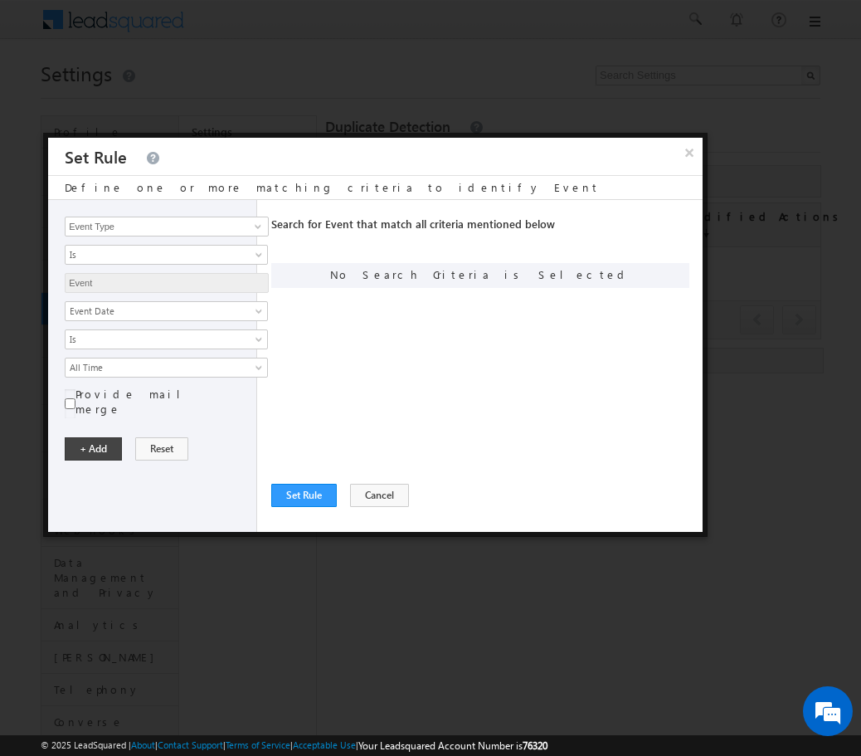
click at [406, 377] on div "Search for Event that match all criteria mentioned below Any Criteria All Crite…" at bounding box center [486, 366] width 431 height 332
click at [104, 438] on button "+ Add" at bounding box center [93, 448] width 57 height 23
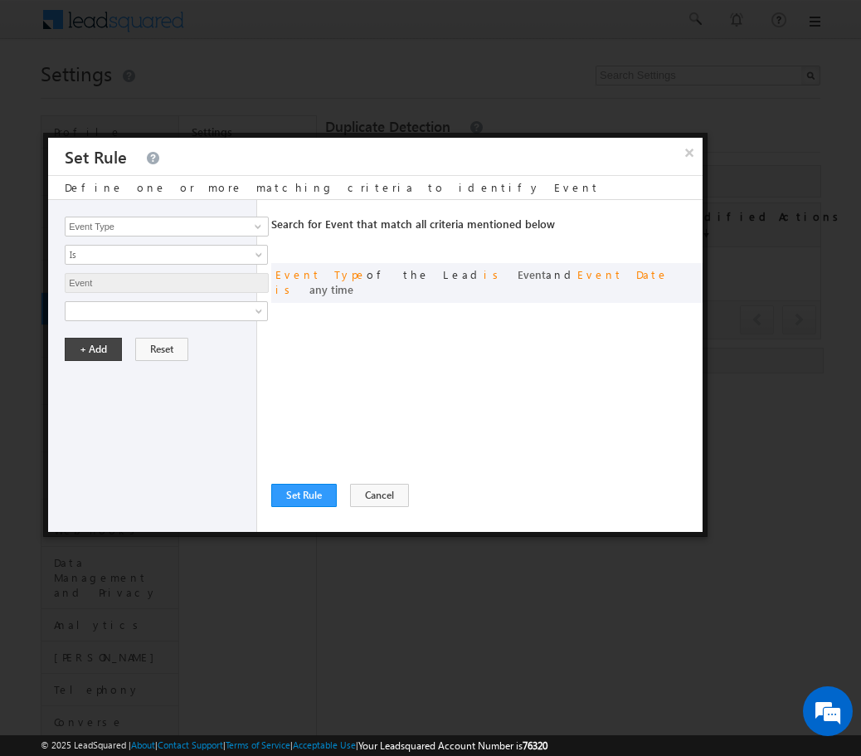
click at [134, 271] on div "Event Type Email Mobile Number Phone Number Event Type Is Is Event Event Notes …" at bounding box center [152, 366] width 209 height 332
click at [152, 236] on input "Event Type" at bounding box center [167, 227] width 204 height 20
click at [185, 226] on input "Event Type" at bounding box center [167, 227] width 204 height 20
click at [258, 226] on span at bounding box center [257, 226] width 13 height 13
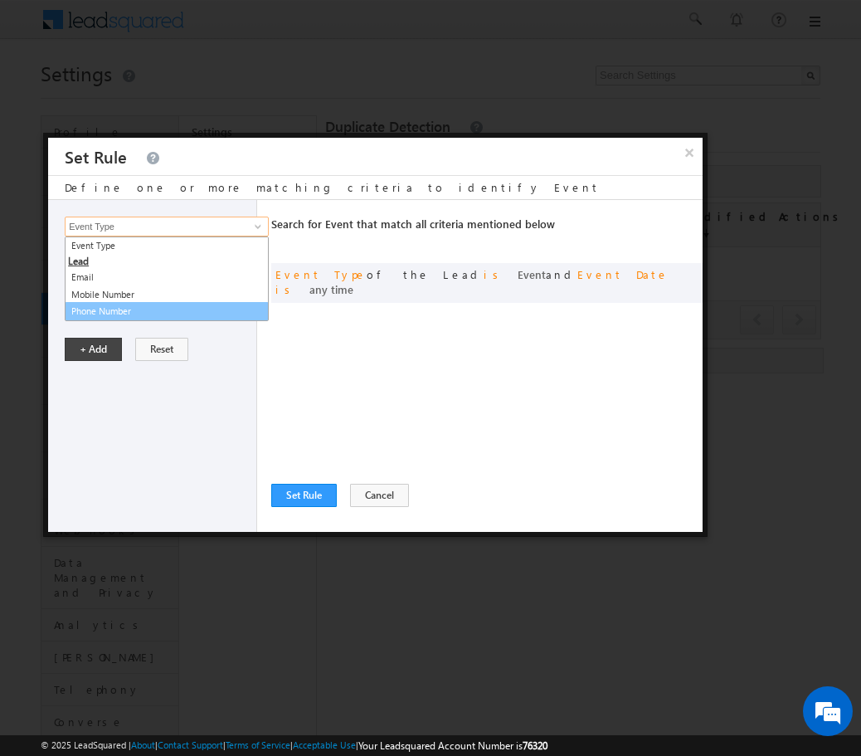
click at [184, 310] on link "Phone Number" at bounding box center [167, 311] width 204 height 19
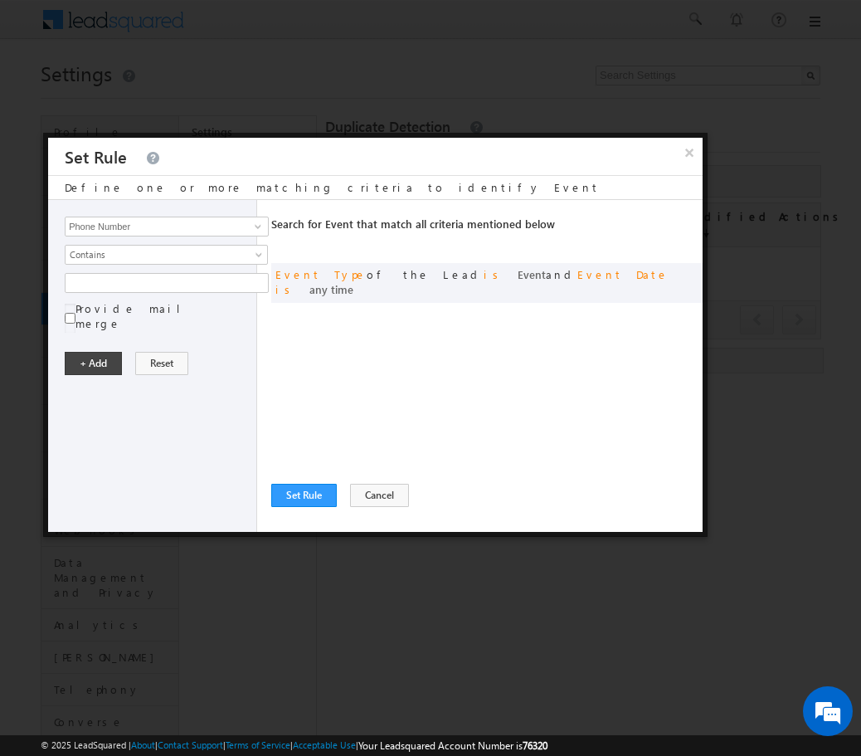
click at [202, 265] on div "Event Type Email Mobile Number Phone Number Phone Number 4 results are availabl…" at bounding box center [152, 366] width 209 height 332
click at [225, 257] on span "Contains" at bounding box center [156, 254] width 180 height 15
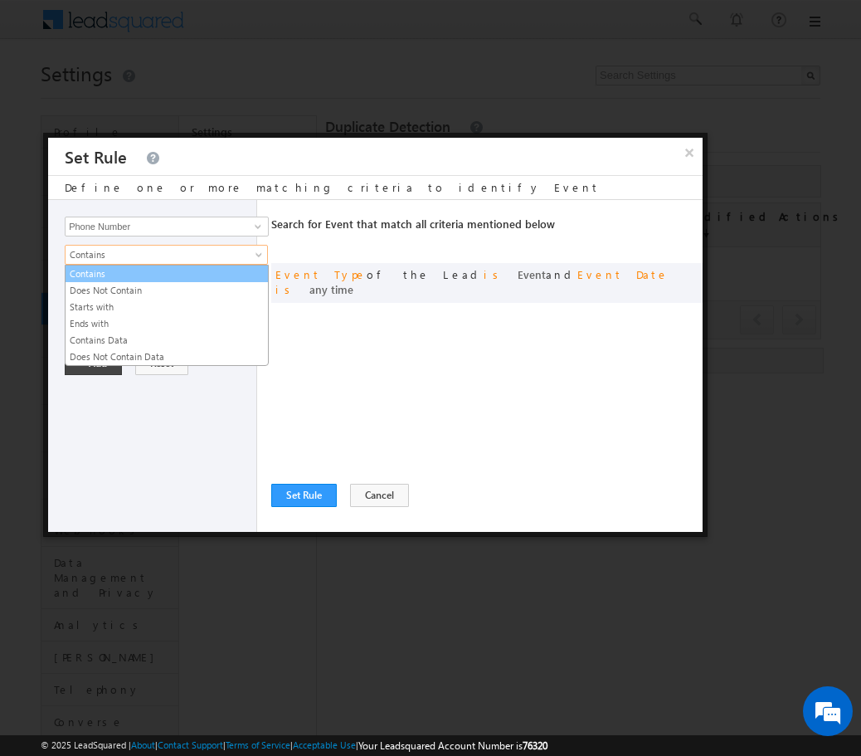
click at [233, 271] on link "Contains" at bounding box center [167, 273] width 202 height 15
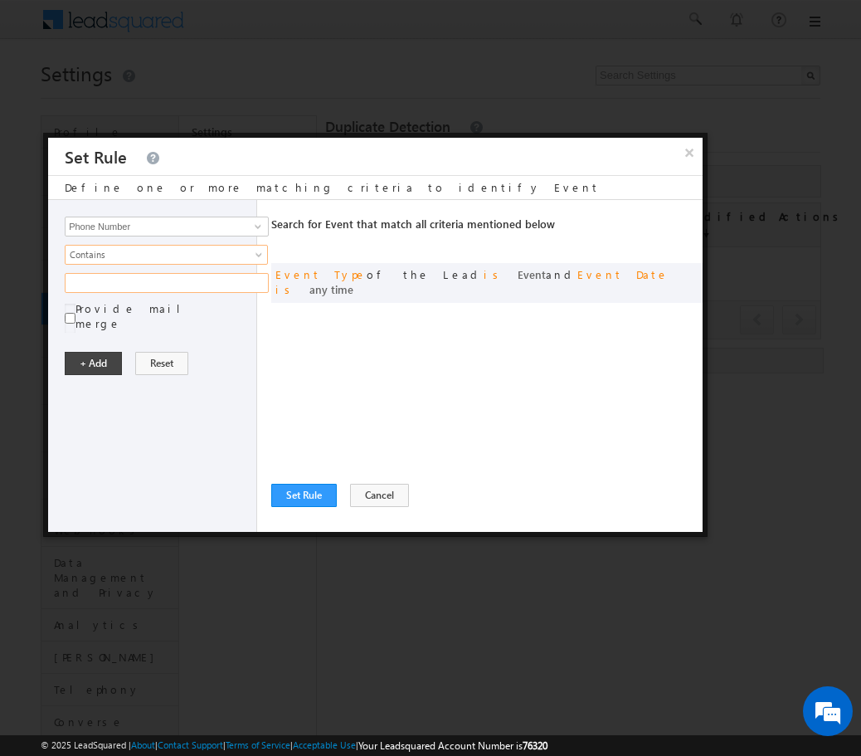
click at [225, 281] on input "text" at bounding box center [167, 283] width 204 height 20
click at [260, 225] on span at bounding box center [257, 226] width 13 height 13
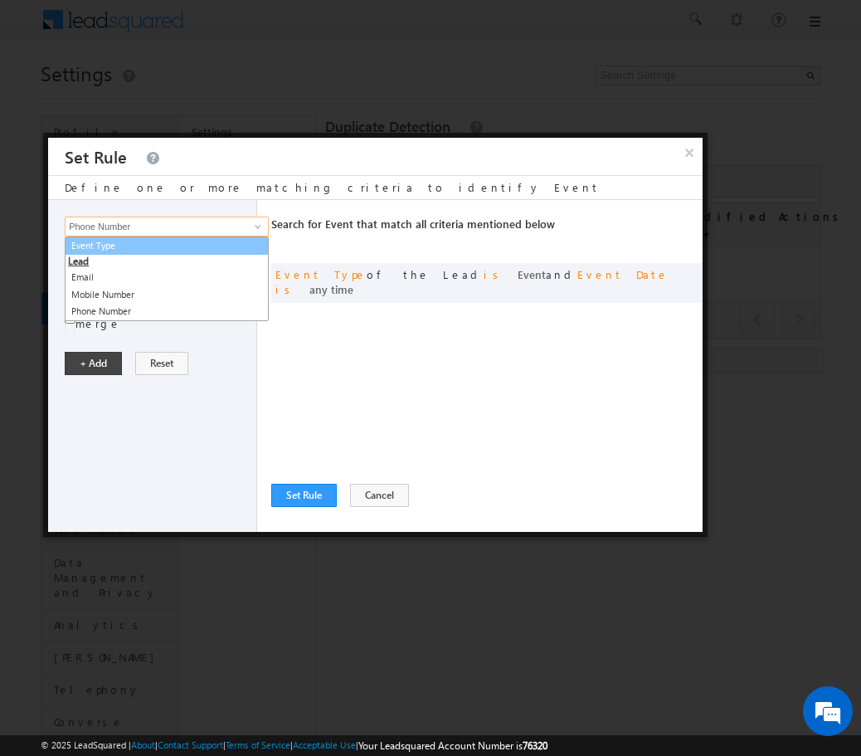
click at [208, 252] on link "Event Type" at bounding box center [167, 245] width 204 height 19
type input "Event Type"
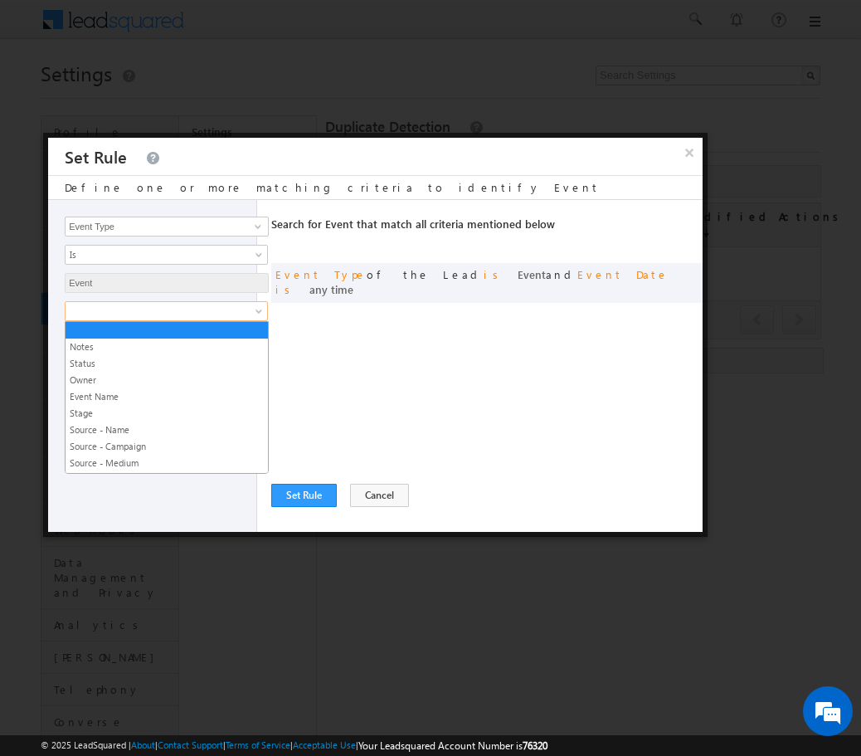
click at [211, 309] on span at bounding box center [156, 311] width 180 height 15
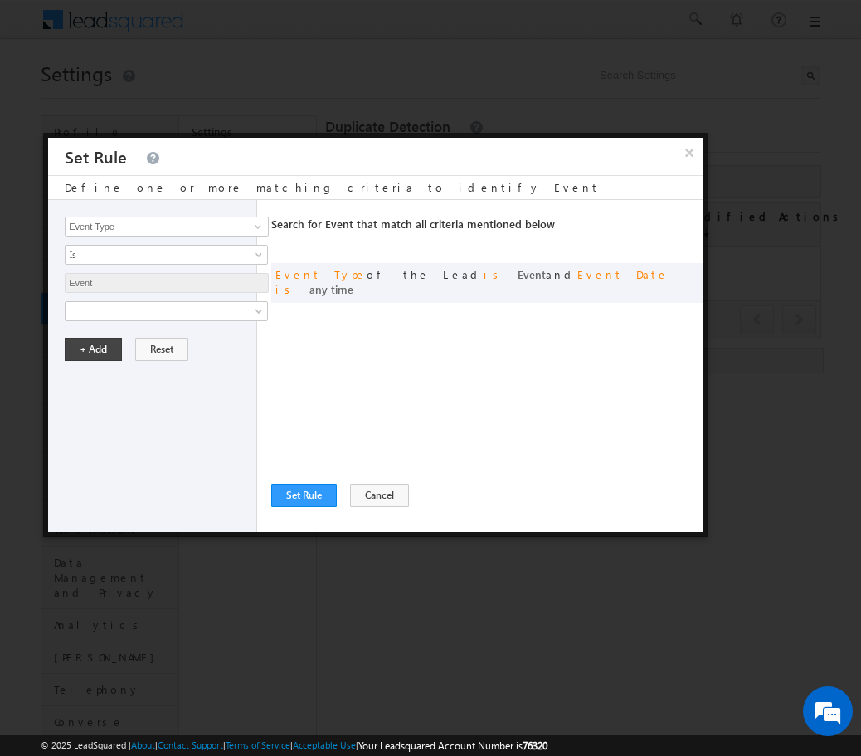
click at [387, 348] on div "Search for Event that match all criteria mentioned below Any Criteria All Crite…" at bounding box center [486, 366] width 431 height 332
click at [688, 157] on button "×" at bounding box center [688, 152] width 27 height 29
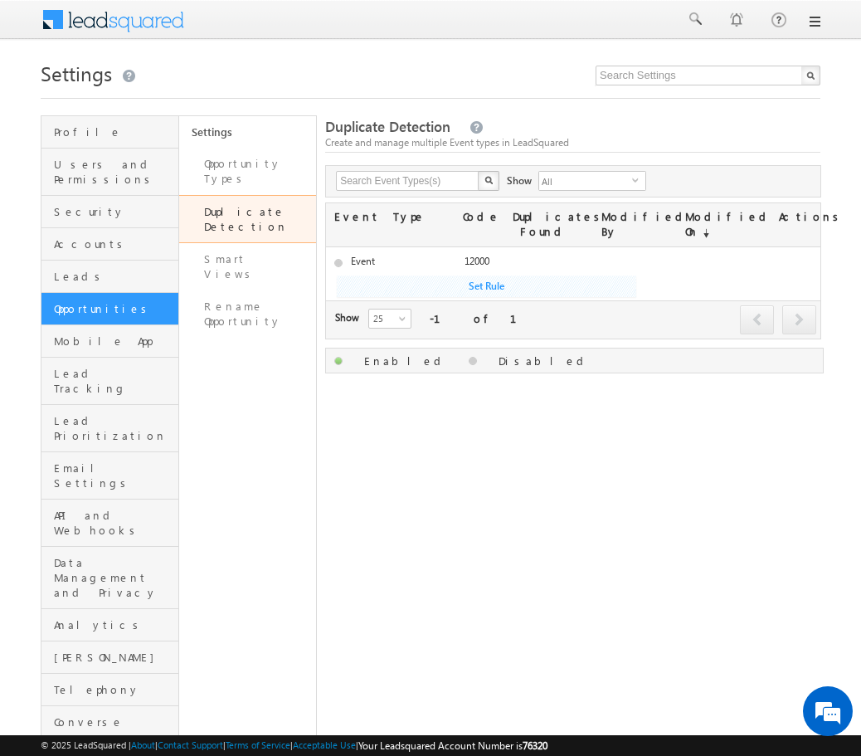
click at [270, 198] on link "Duplicate Detection" at bounding box center [248, 219] width 138 height 48
click at [469, 127] on link at bounding box center [475, 128] width 15 height 14
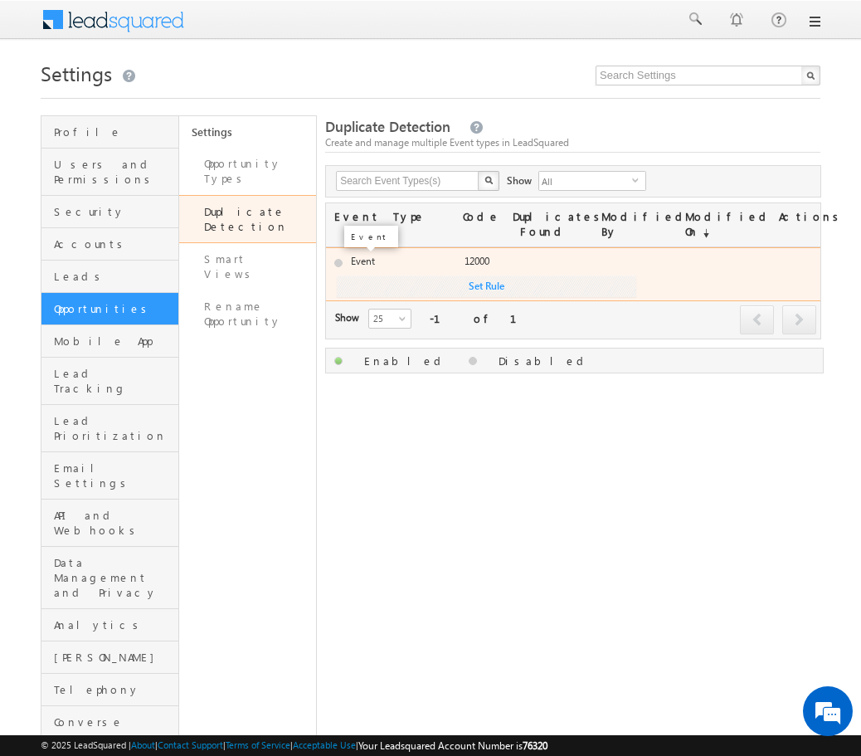
click at [363, 262] on label "Event" at bounding box center [363, 261] width 24 height 12
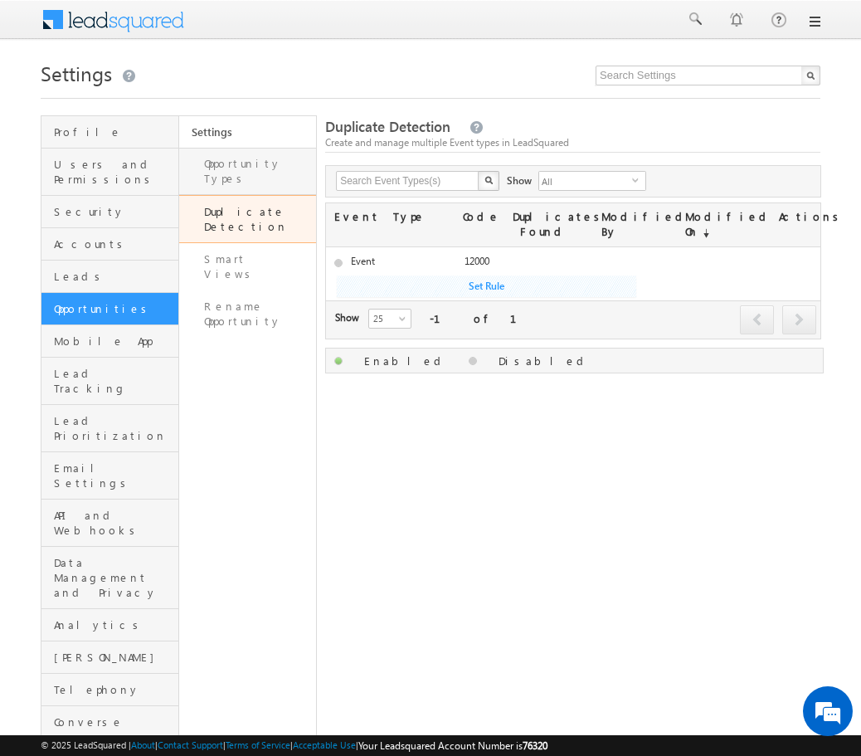
click at [266, 173] on link "Opportunity Types" at bounding box center [248, 171] width 138 height 47
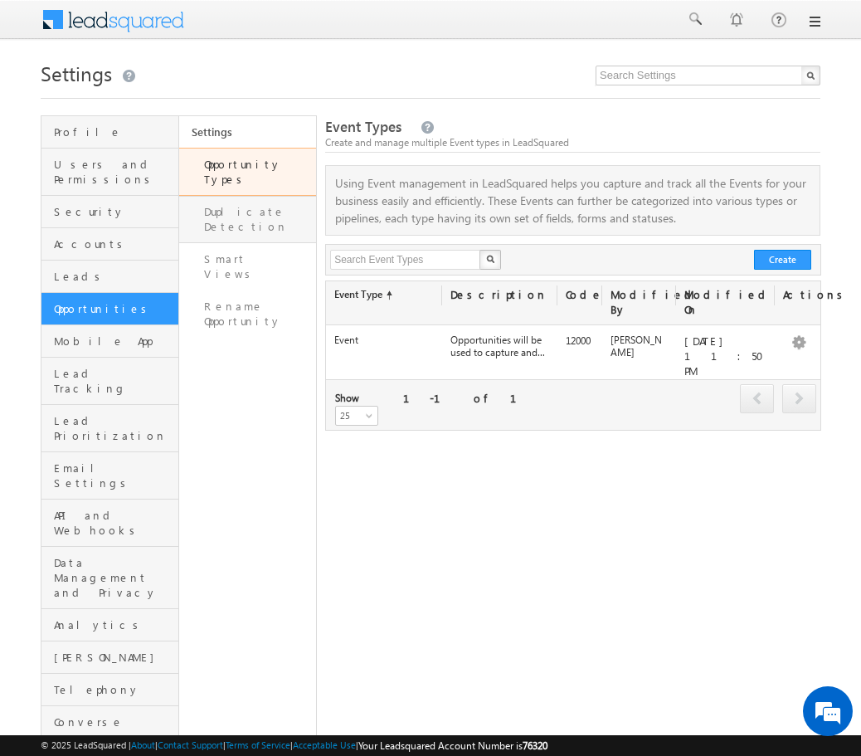
click at [256, 208] on link "Duplicate Detection" at bounding box center [248, 219] width 138 height 47
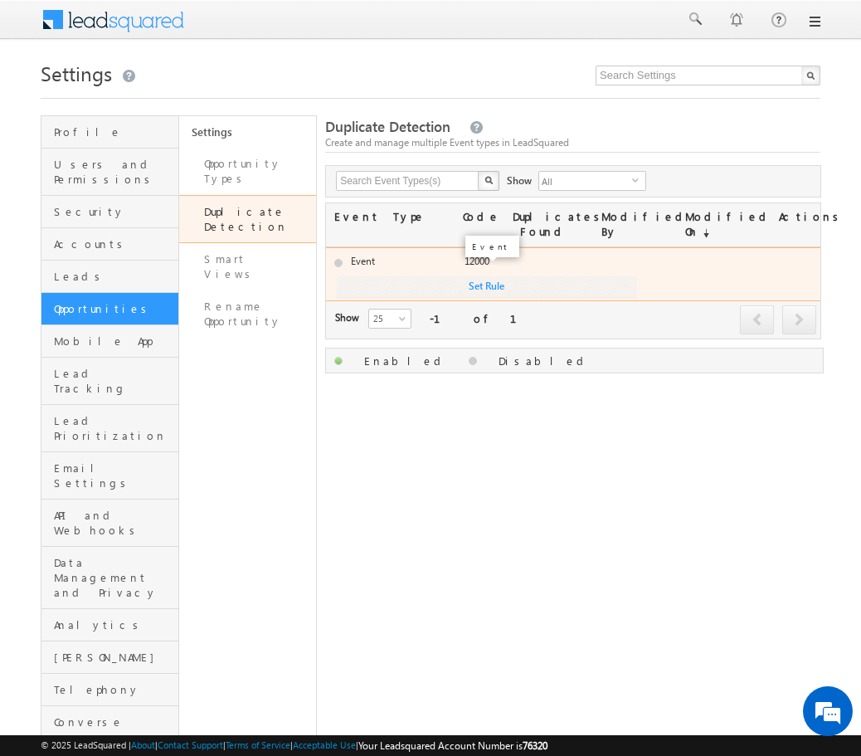
click at [481, 264] on label "12000" at bounding box center [477, 261] width 25 height 12
click at [739, 255] on div "Event 12000 Set Rule" at bounding box center [573, 274] width 494 height 54
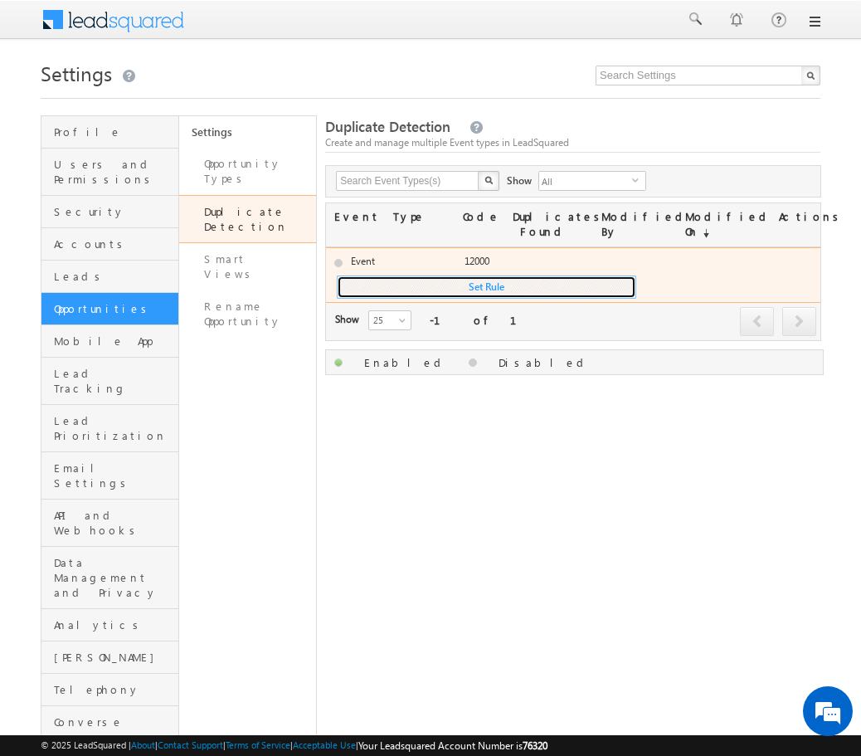
click at [568, 294] on button "Set Rule" at bounding box center [486, 286] width 299 height 23
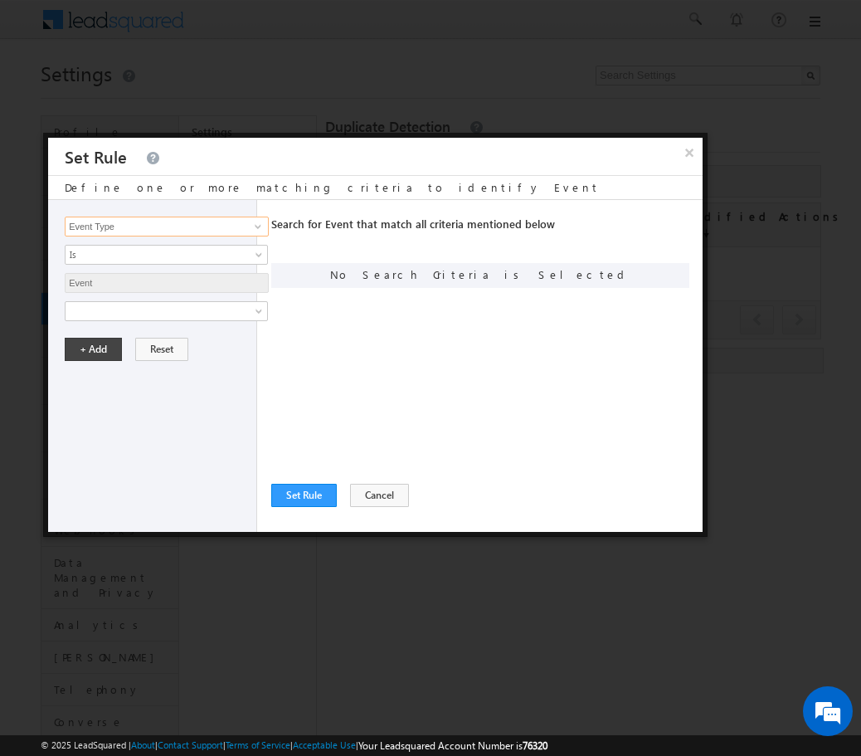
click at [202, 225] on input "Event Type" at bounding box center [167, 227] width 204 height 20
click at [260, 307] on link at bounding box center [166, 311] width 203 height 20
click at [348, 296] on div "Search for Event that match all criteria mentioned below Any Criteria All Crite…" at bounding box center [486, 366] width 431 height 332
click at [98, 355] on button "+ Add" at bounding box center [93, 349] width 57 height 23
click at [260, 317] on span at bounding box center [260, 314] width 13 height 13
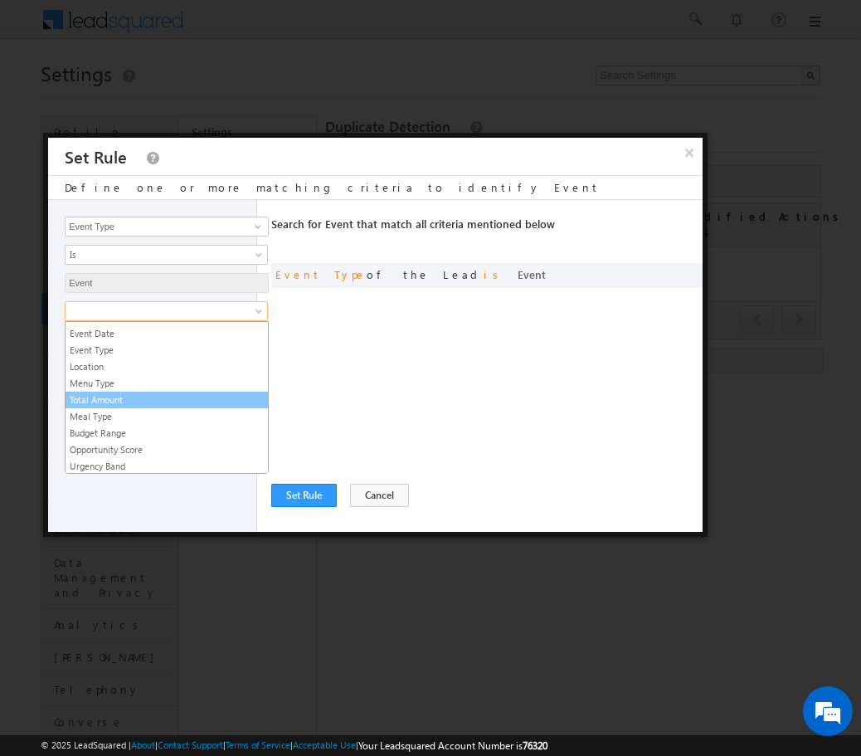
scroll to position [397, 0]
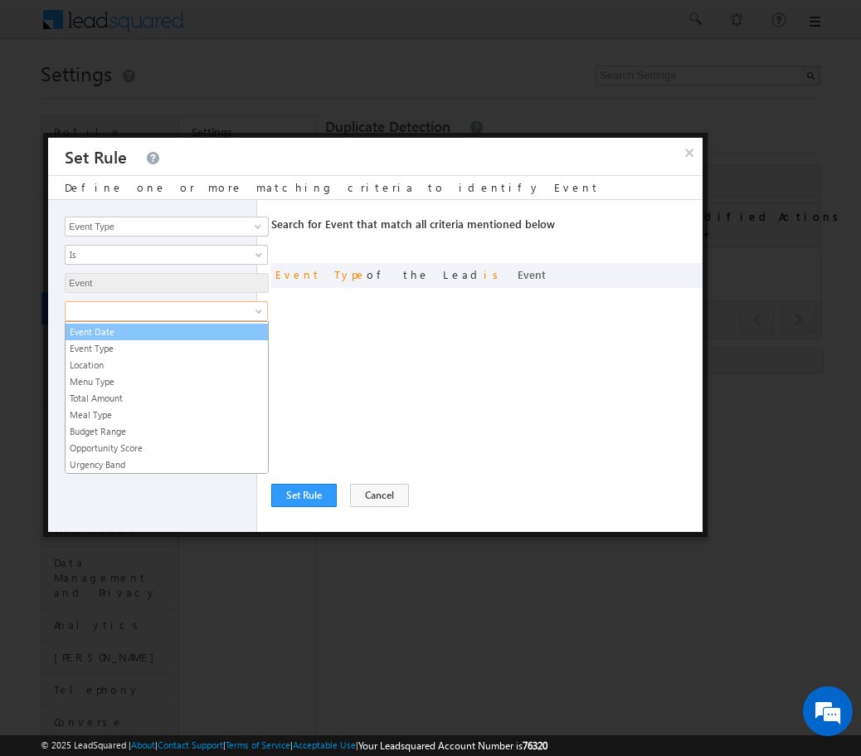
click at [150, 338] on link "Event Date" at bounding box center [167, 331] width 202 height 15
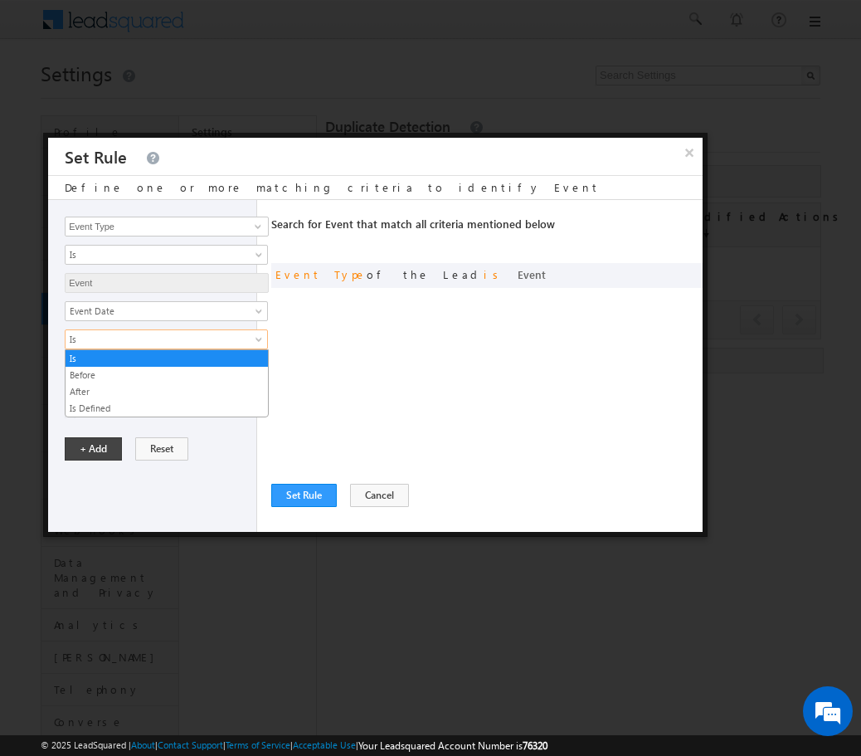
click at [146, 340] on span "Is" at bounding box center [156, 339] width 180 height 15
click at [168, 230] on input "Event Type" at bounding box center [167, 227] width 204 height 20
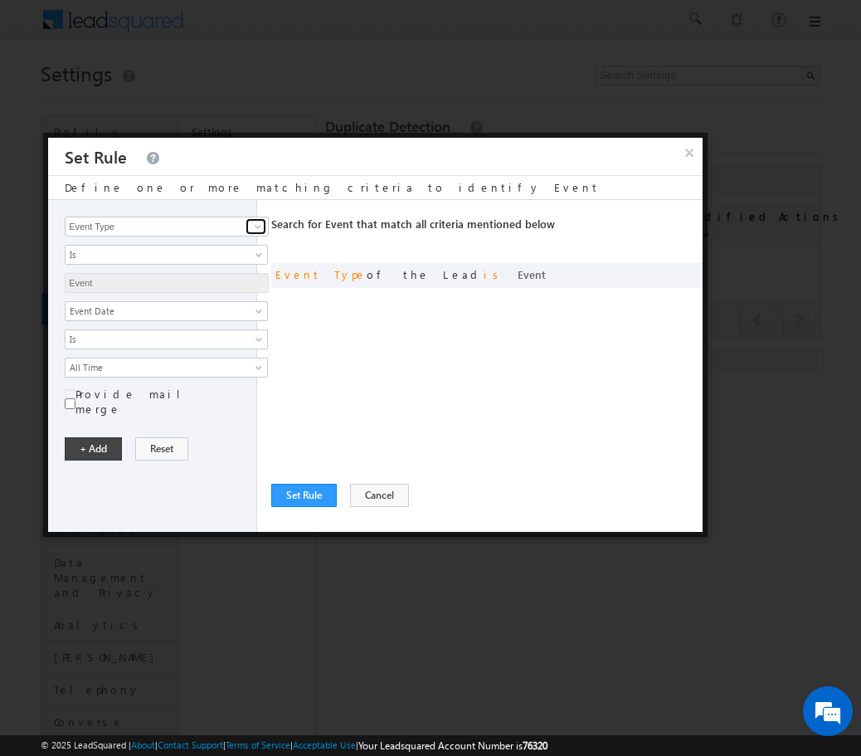
click at [260, 221] on span at bounding box center [257, 226] width 13 height 13
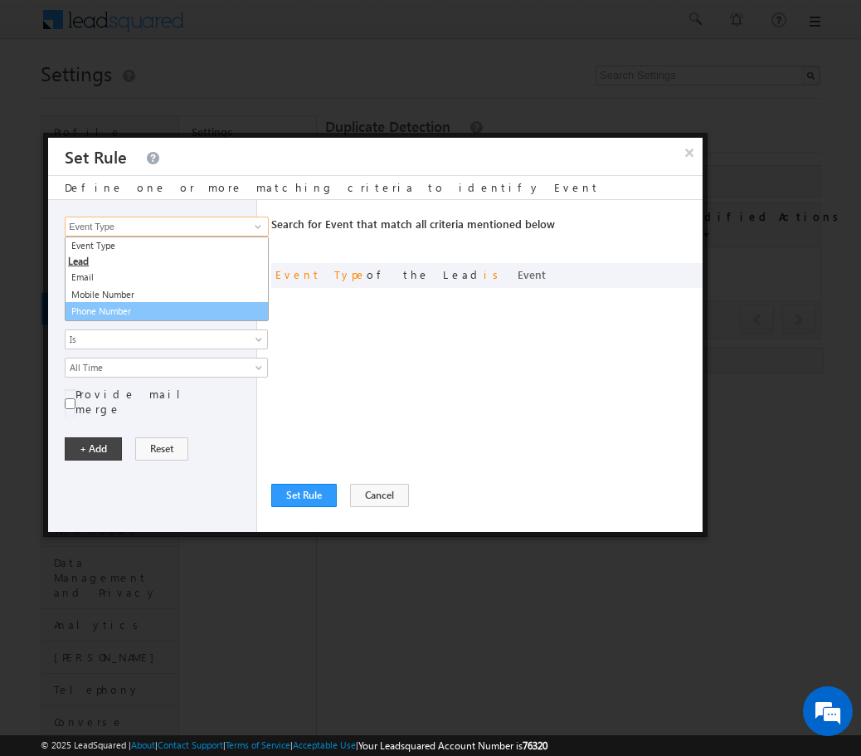
click at [167, 309] on link "Phone Number" at bounding box center [167, 311] width 204 height 19
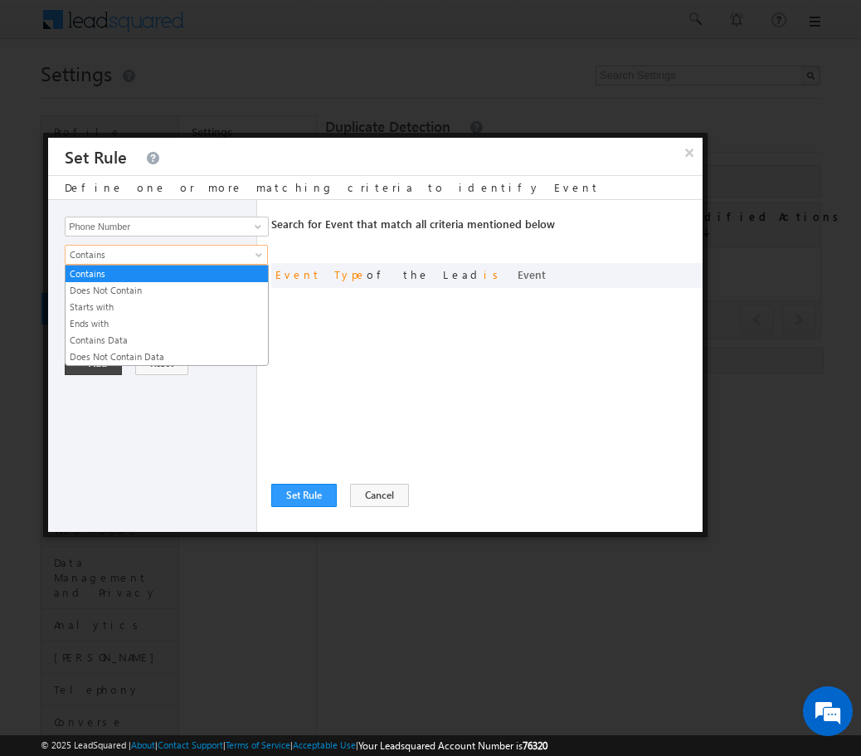
click at [187, 249] on span "Contains" at bounding box center [156, 254] width 180 height 15
click at [172, 273] on link "Contains" at bounding box center [167, 273] width 202 height 15
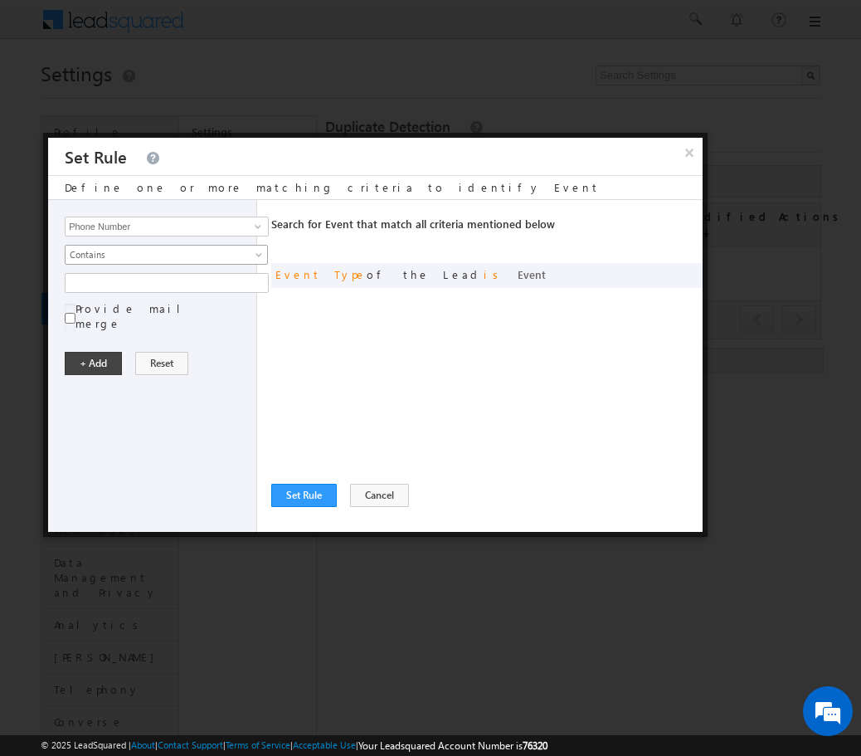
click at [202, 264] on link "Contains" at bounding box center [166, 255] width 203 height 20
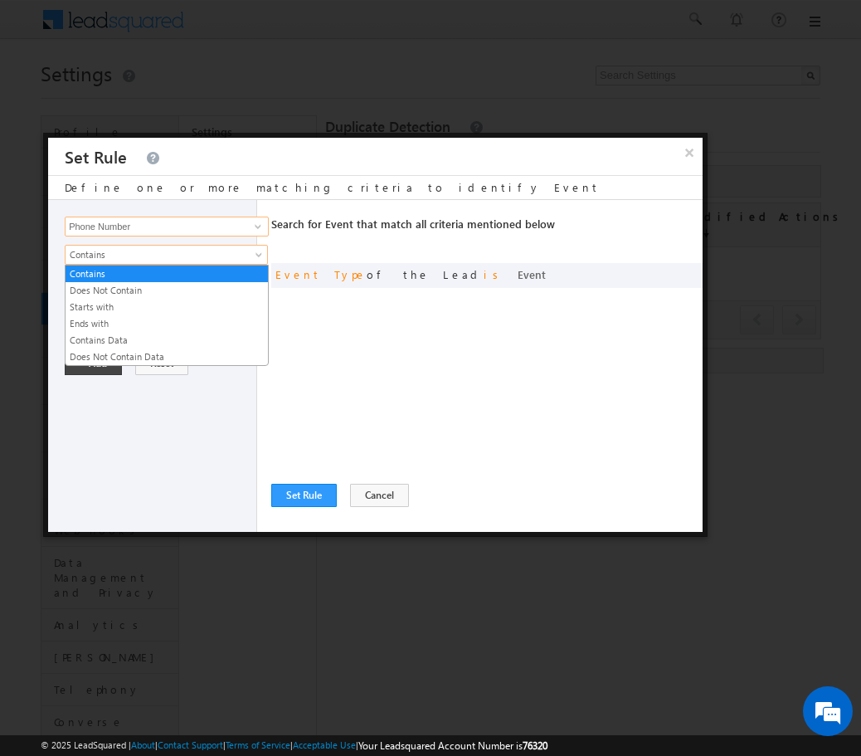
click at [173, 225] on input "Phone Number" at bounding box center [167, 227] width 204 height 20
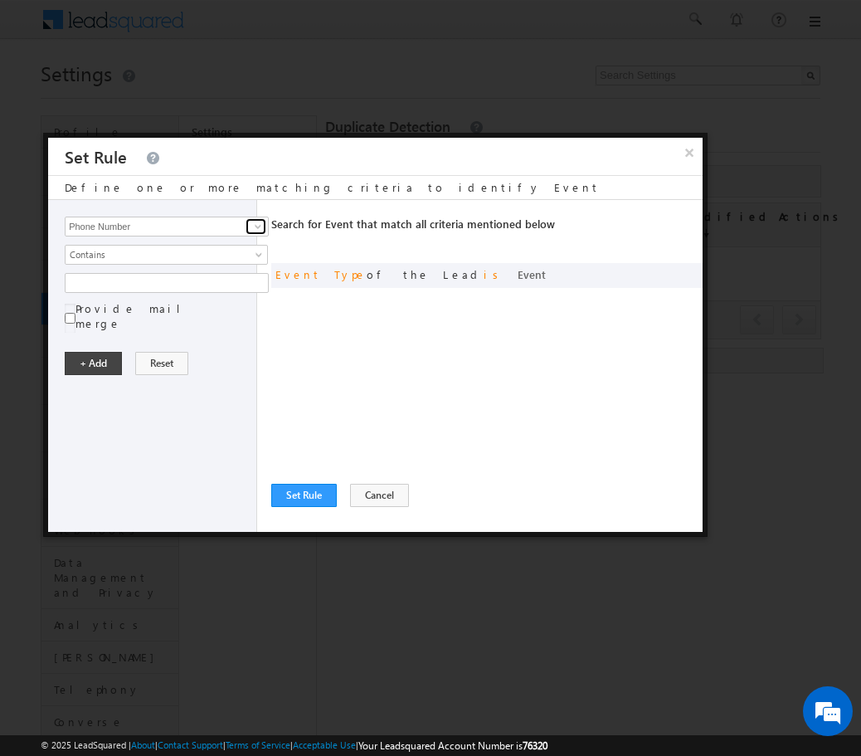
click at [260, 226] on span at bounding box center [257, 226] width 13 height 13
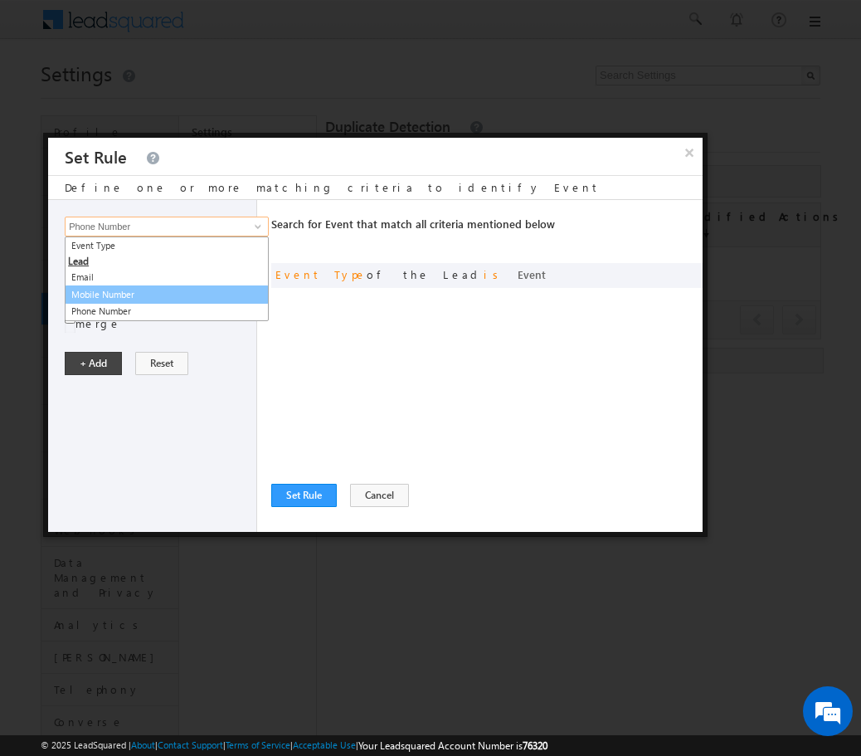
click at [207, 293] on link "Mobile Number" at bounding box center [167, 294] width 204 height 19
type input "Mobile Number"
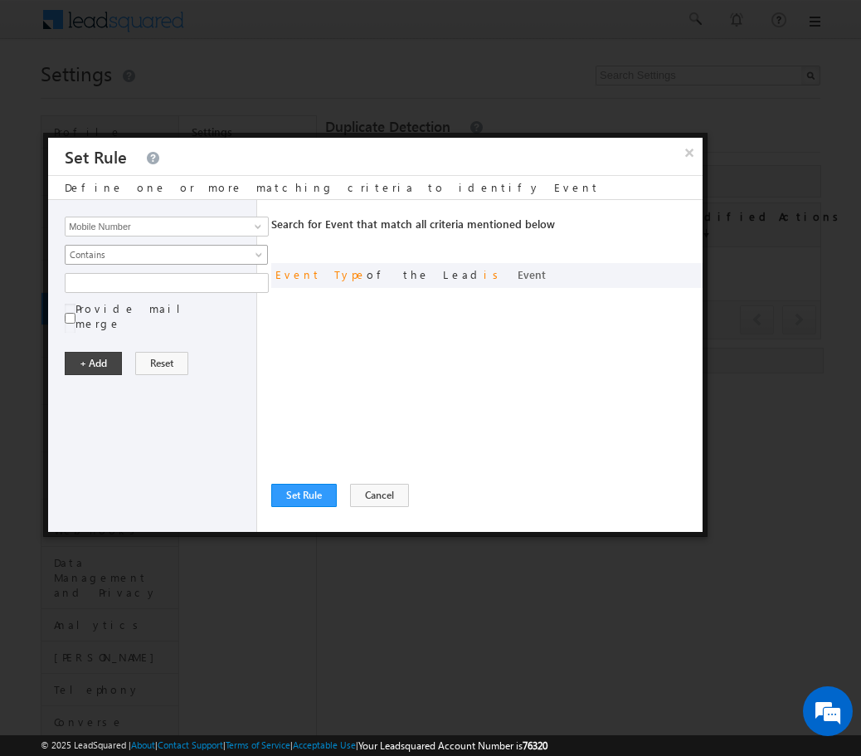
click at [207, 254] on span "Contains" at bounding box center [156, 254] width 180 height 15
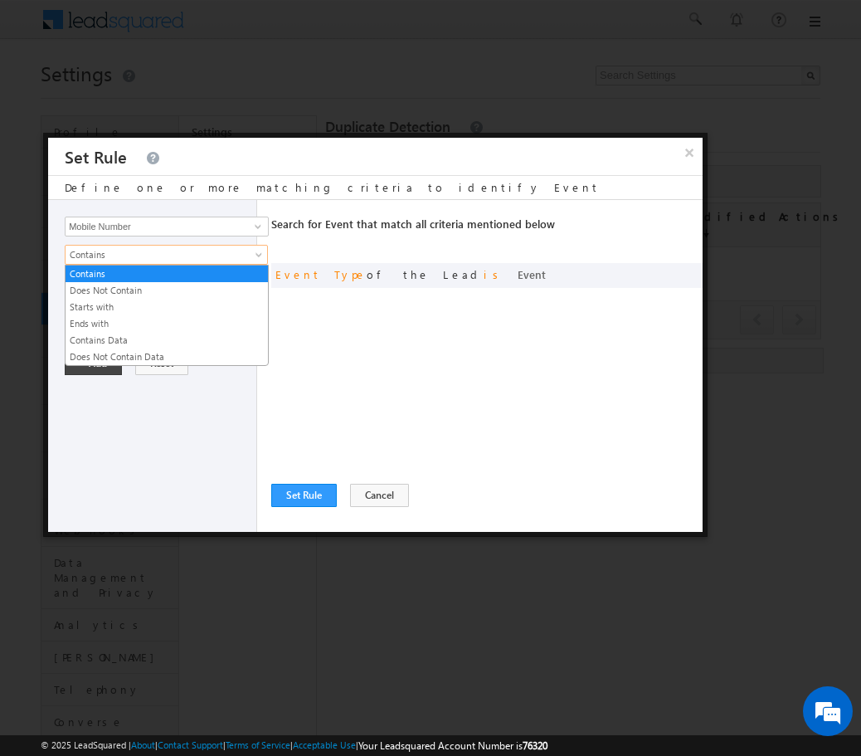
click at [174, 445] on div "Event Type Email Mobile Number Phone Number Mobile Number 4 results are availab…" at bounding box center [152, 366] width 209 height 332
click at [191, 258] on span "Contains" at bounding box center [156, 254] width 180 height 15
click at [145, 341] on link "Contains Data" at bounding box center [167, 340] width 202 height 15
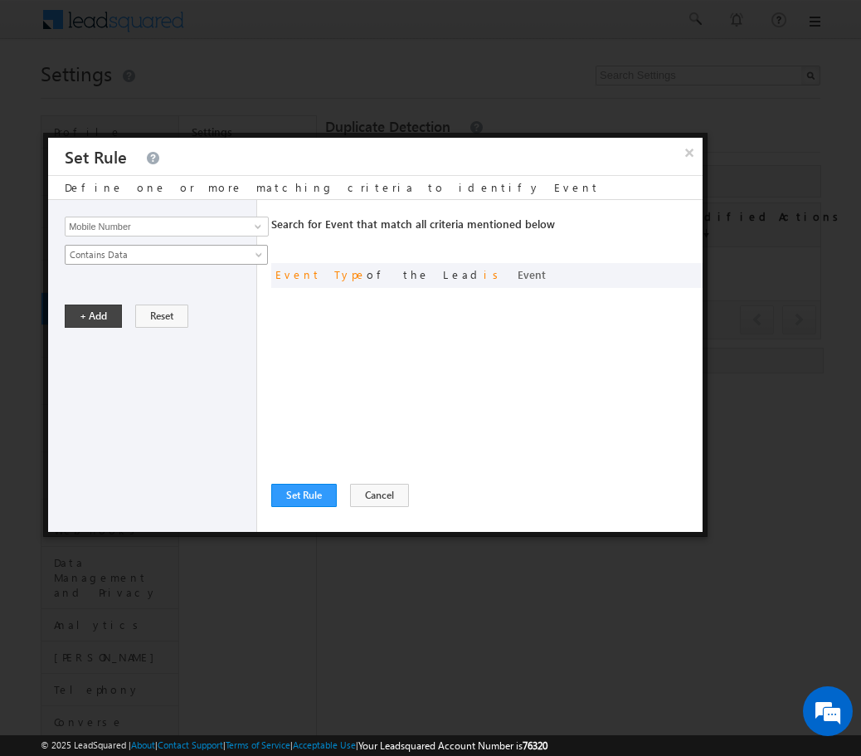
click at [166, 259] on span "Contains Data" at bounding box center [156, 254] width 180 height 15
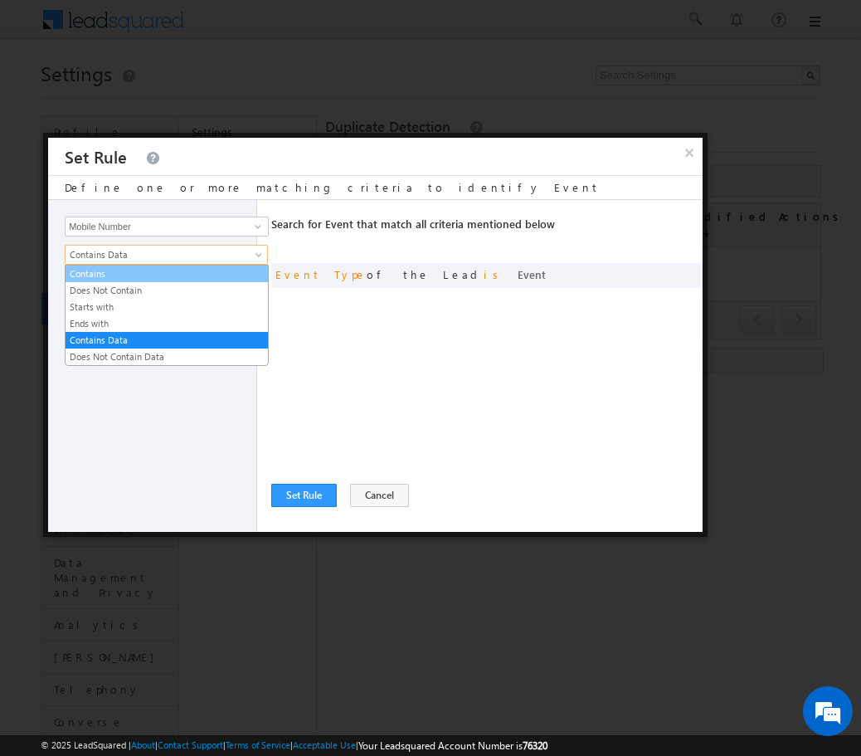
click at [175, 280] on link "Contains" at bounding box center [167, 273] width 202 height 15
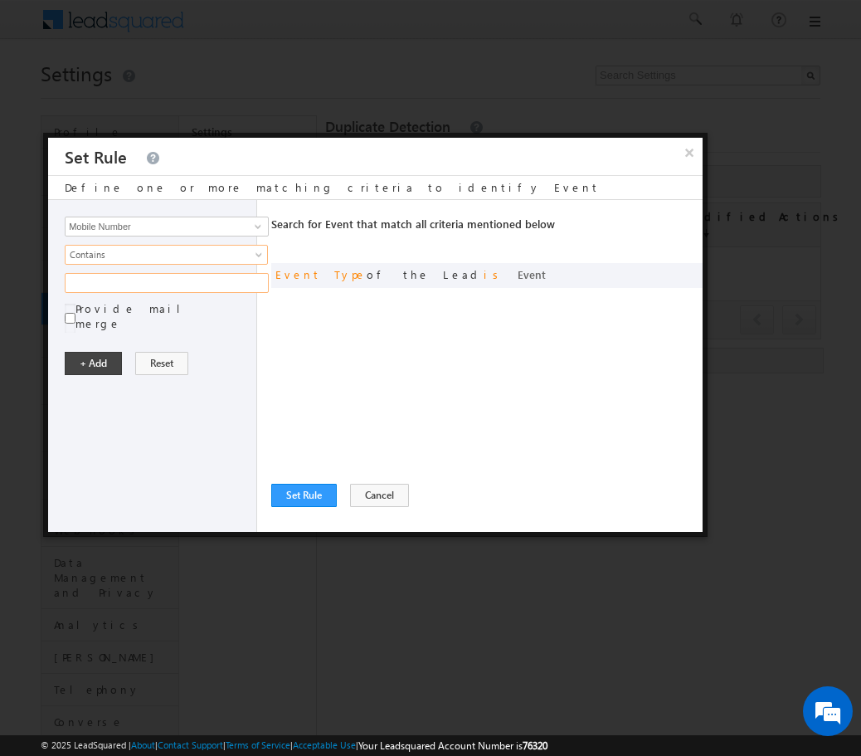
click at [144, 279] on input "text" at bounding box center [167, 283] width 204 height 20
type input "@"
click at [227, 227] on input "Mobile Number" at bounding box center [167, 227] width 204 height 20
click at [253, 224] on span at bounding box center [257, 226] width 13 height 13
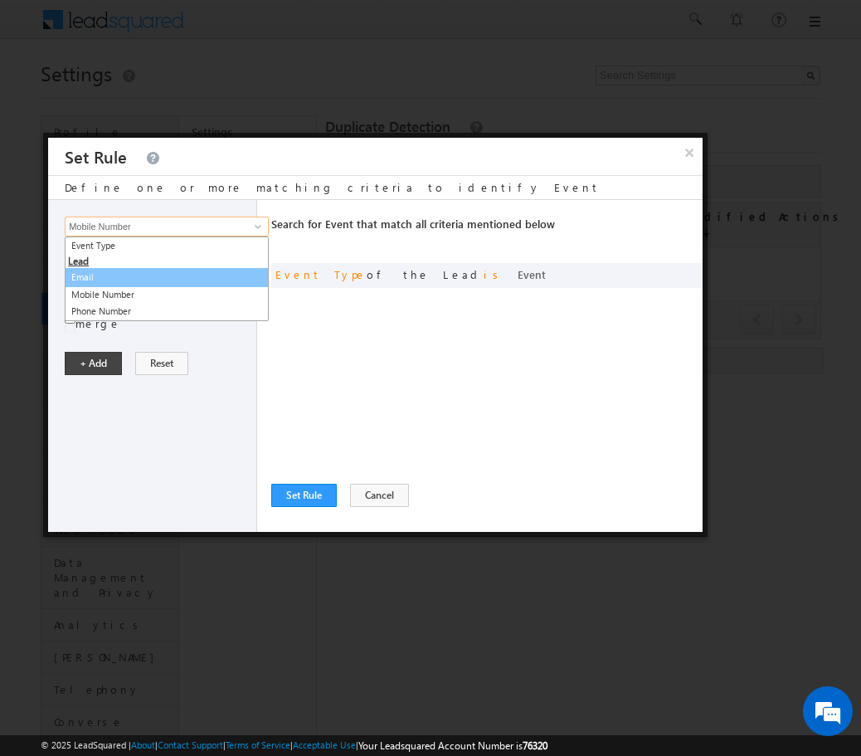
click at [171, 277] on link "Email" at bounding box center [167, 277] width 204 height 19
type input "Email"
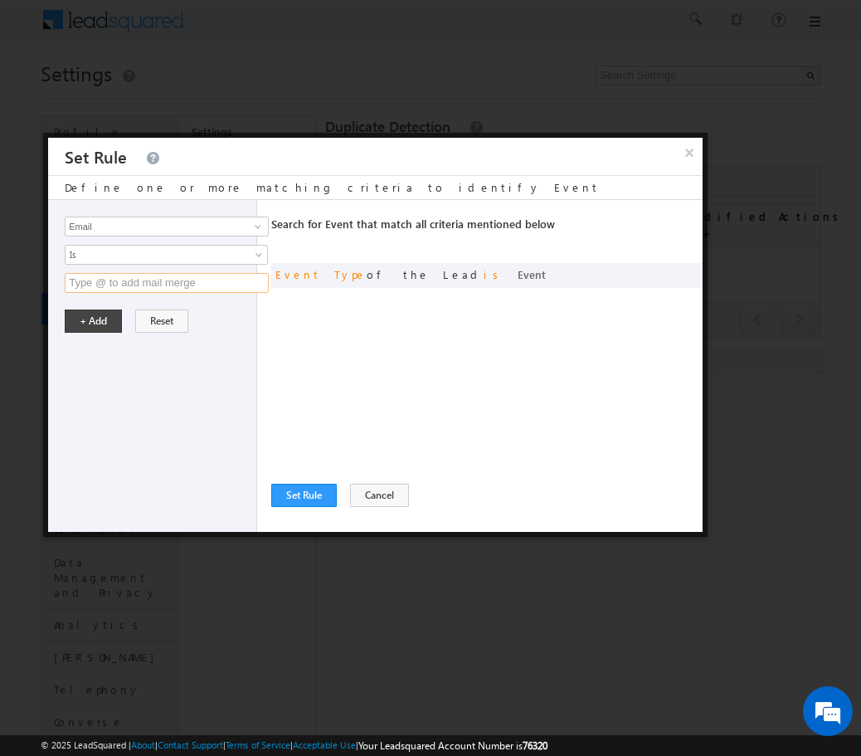
click at [198, 284] on input "text" at bounding box center [167, 283] width 204 height 20
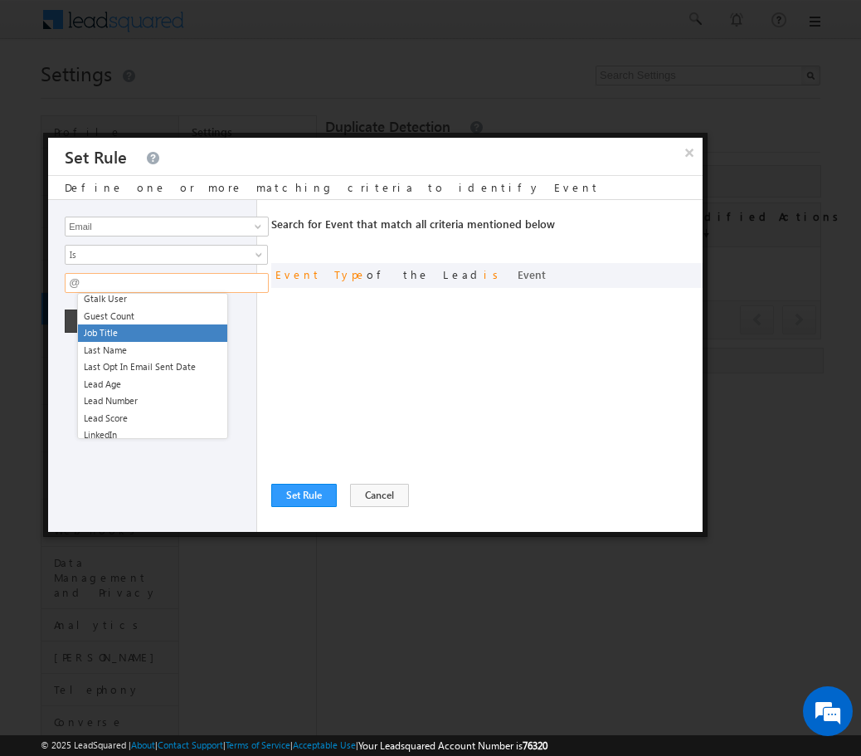
scroll to position [356, 0]
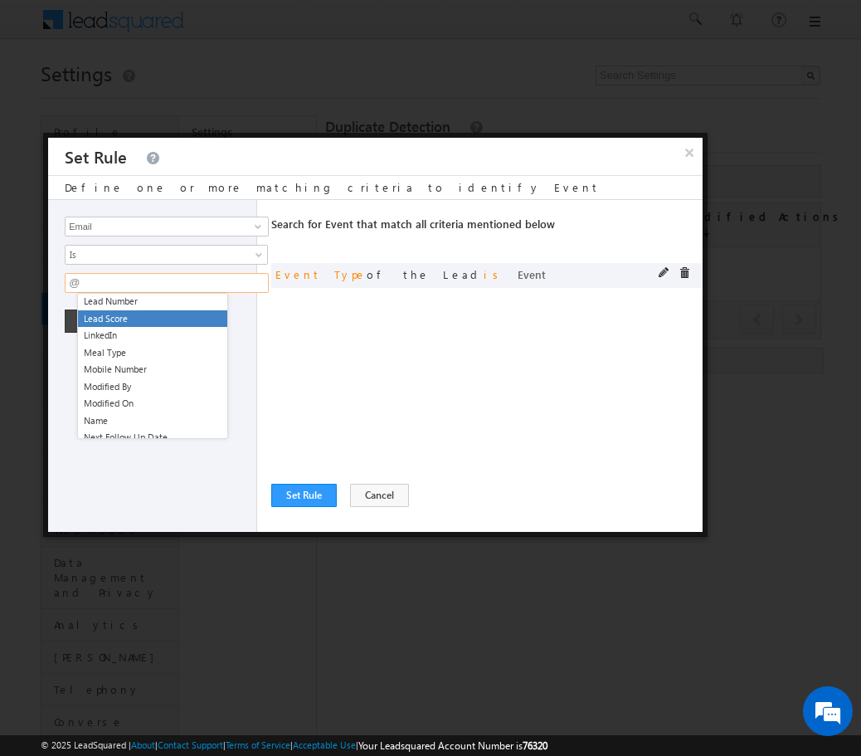
type input "@"
click at [290, 287] on div "and Event Type of the Lead is Event" at bounding box center [486, 275] width 431 height 25
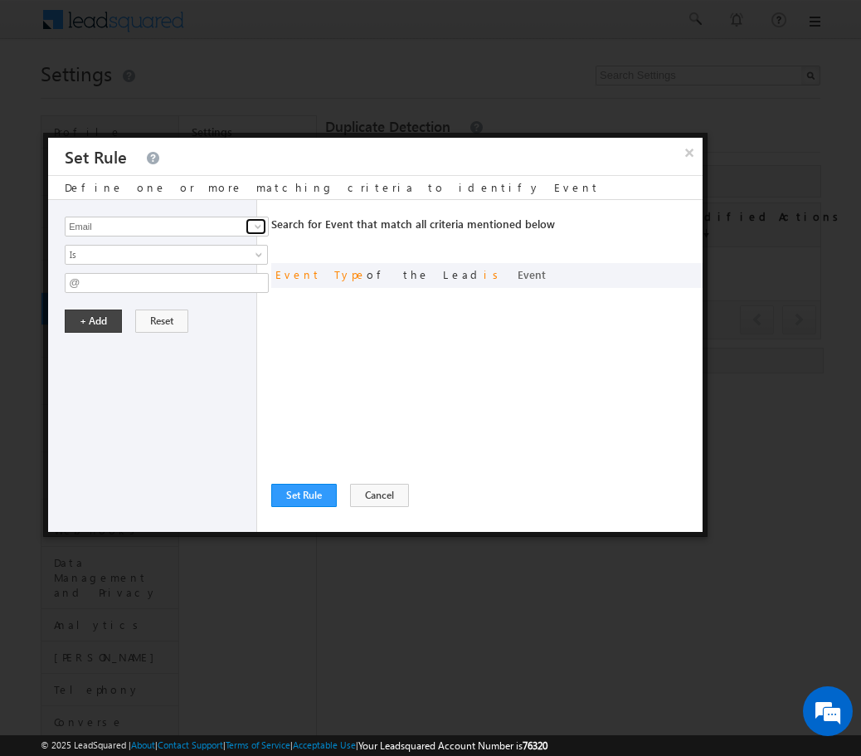
click at [261, 225] on span at bounding box center [257, 226] width 13 height 13
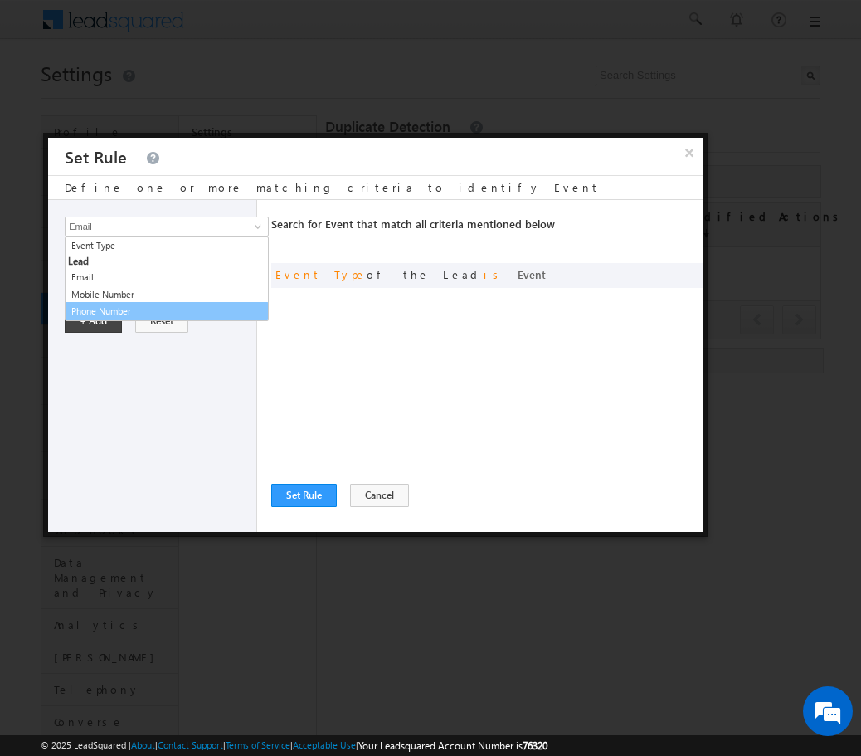
click at [308, 415] on div "Search for Event that match all criteria mentioned below Any Criteria All Crite…" at bounding box center [486, 366] width 431 height 332
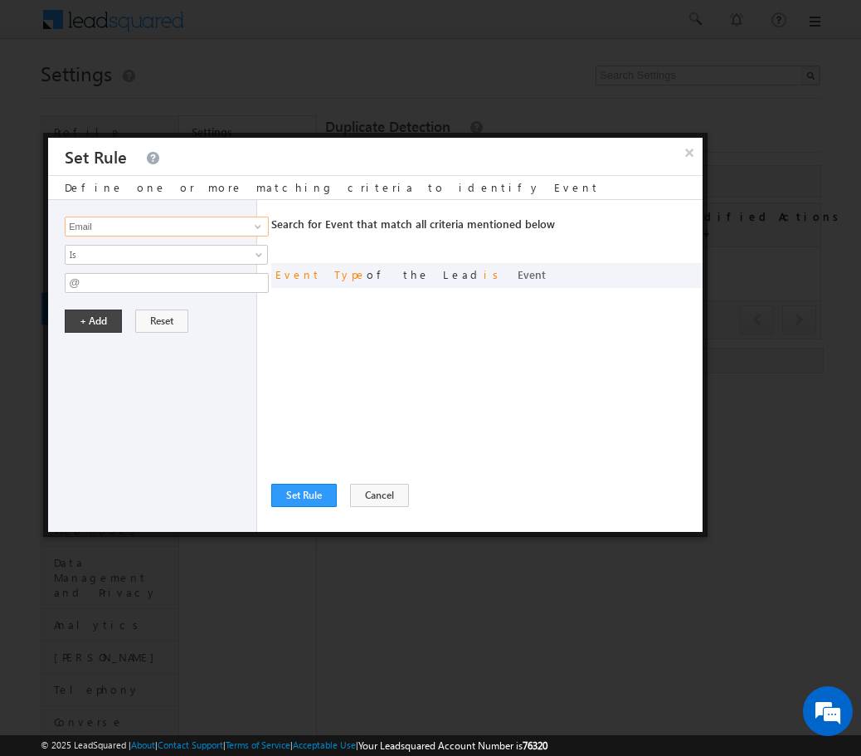
click at [197, 231] on input "Email" at bounding box center [167, 227] width 204 height 20
click at [260, 225] on span at bounding box center [257, 226] width 13 height 13
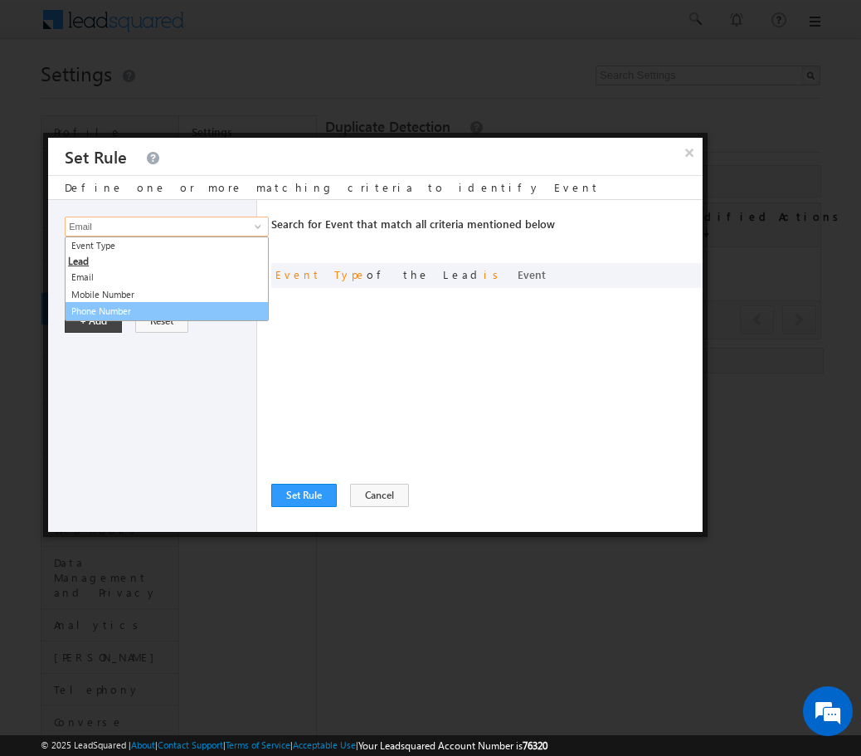
click at [173, 312] on link "Phone Number" at bounding box center [167, 311] width 204 height 19
type input "Phone Number"
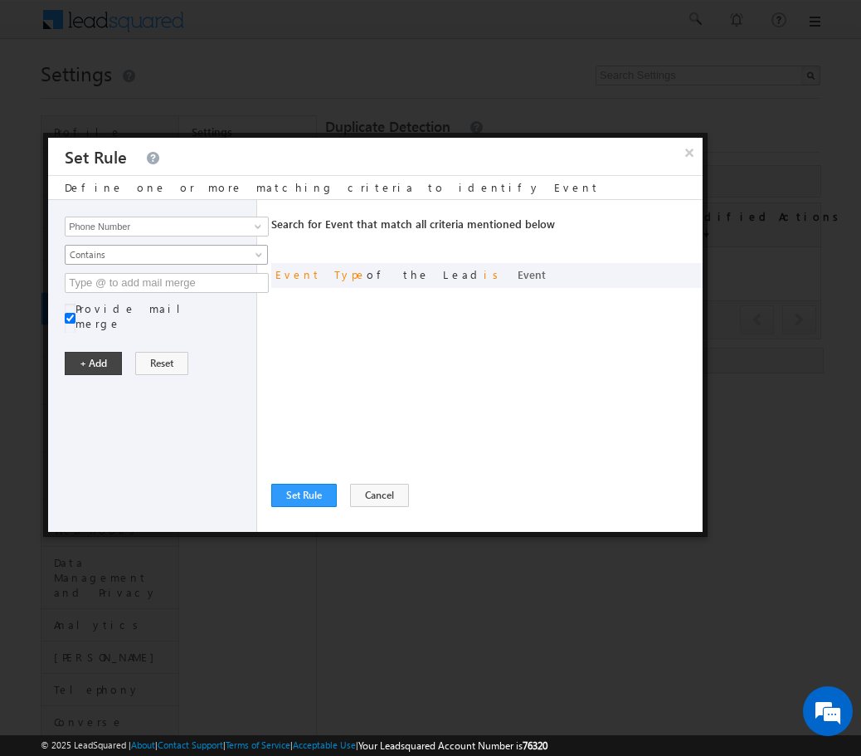
click at [196, 256] on span "Contains" at bounding box center [156, 254] width 180 height 15
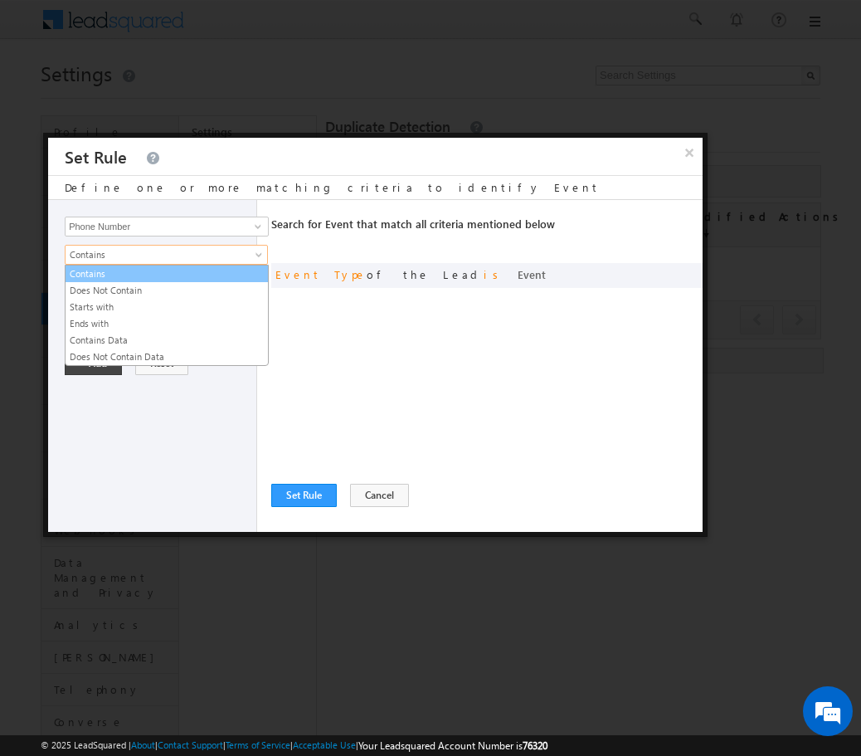
click at [165, 275] on link "Contains" at bounding box center [167, 273] width 202 height 15
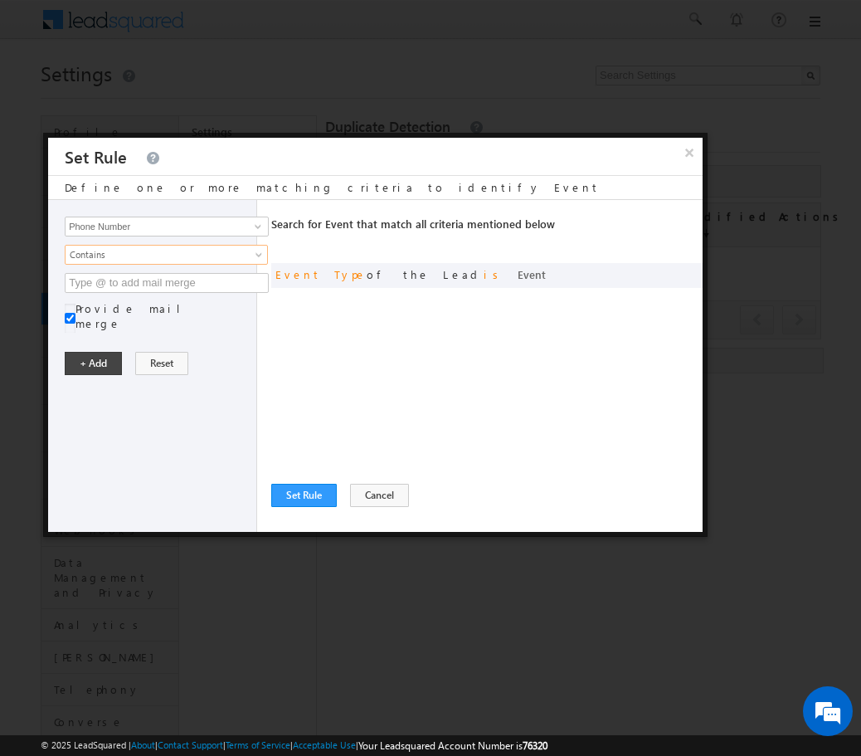
click at [139, 293] on div "Event Type Email Mobile Number Phone Number Phone Number 4 results are availabl…" at bounding box center [152, 366] width 209 height 332
click at [146, 288] on input "text" at bounding box center [167, 283] width 204 height 20
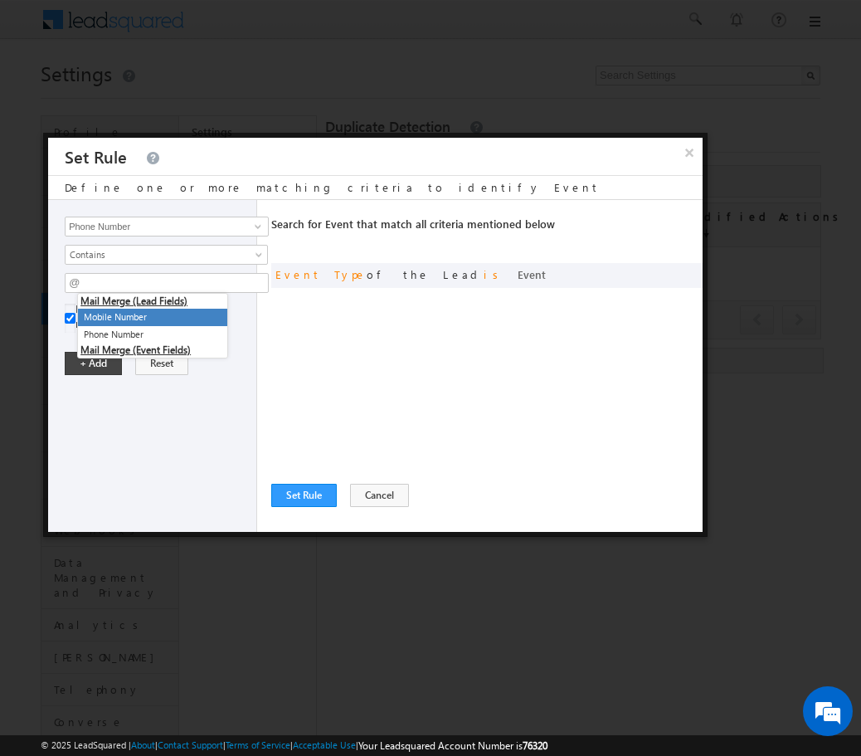
click at [158, 323] on li "Mobile Number" at bounding box center [152, 317] width 149 height 17
type input "@{Lead:Mobile,}"
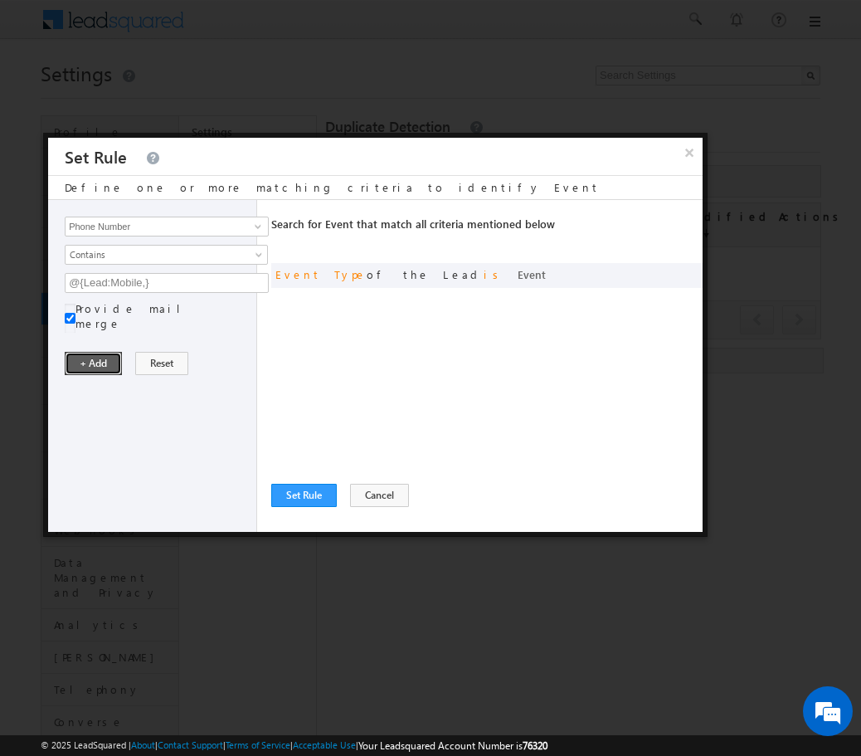
click at [94, 352] on button "+ Add" at bounding box center [93, 363] width 57 height 23
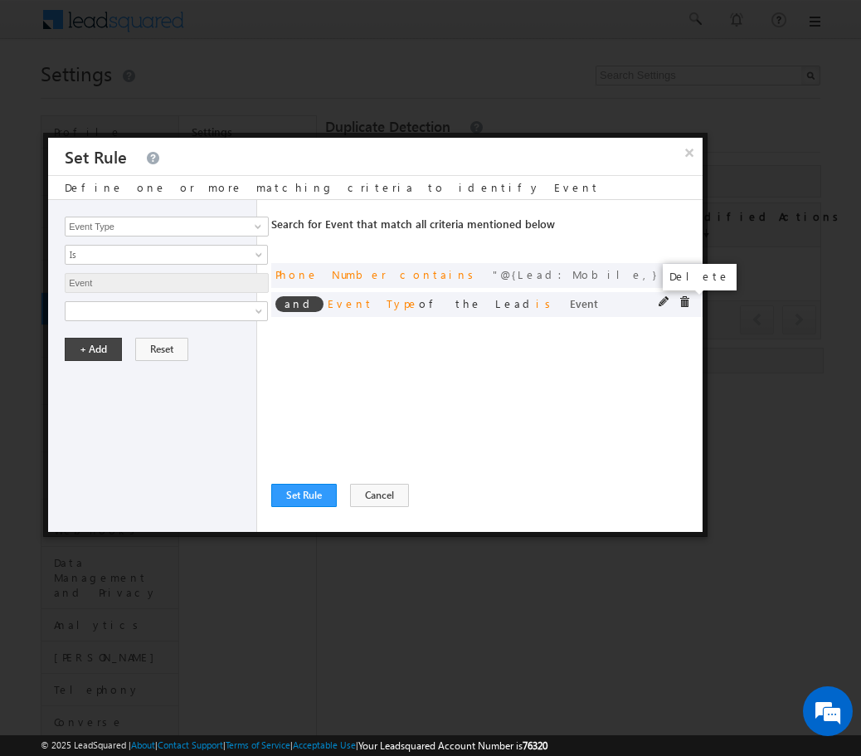
click at [681, 302] on span at bounding box center [685, 302] width 12 height 12
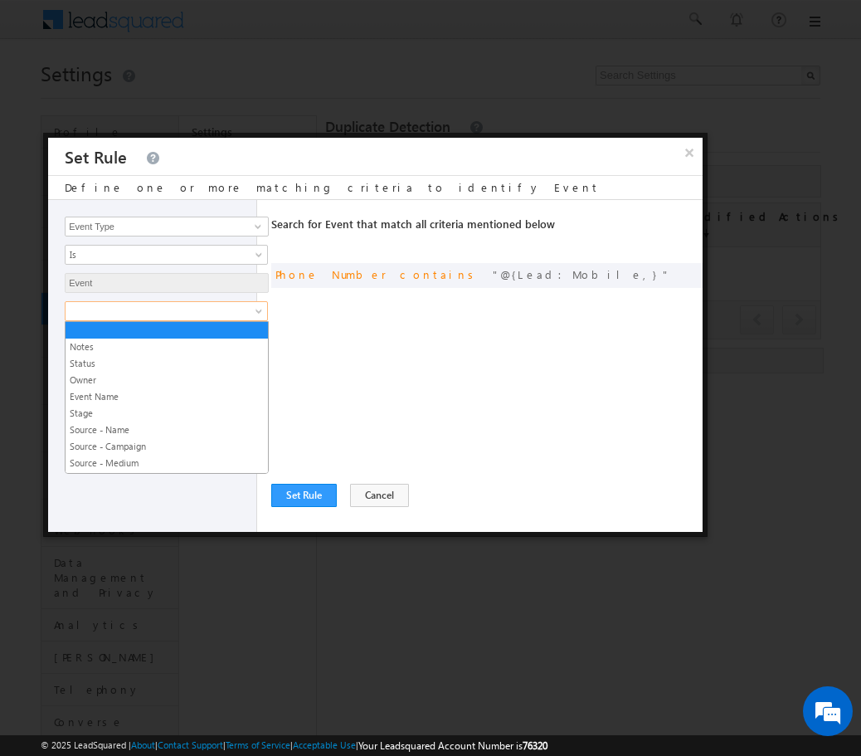
click at [200, 311] on span at bounding box center [156, 311] width 180 height 15
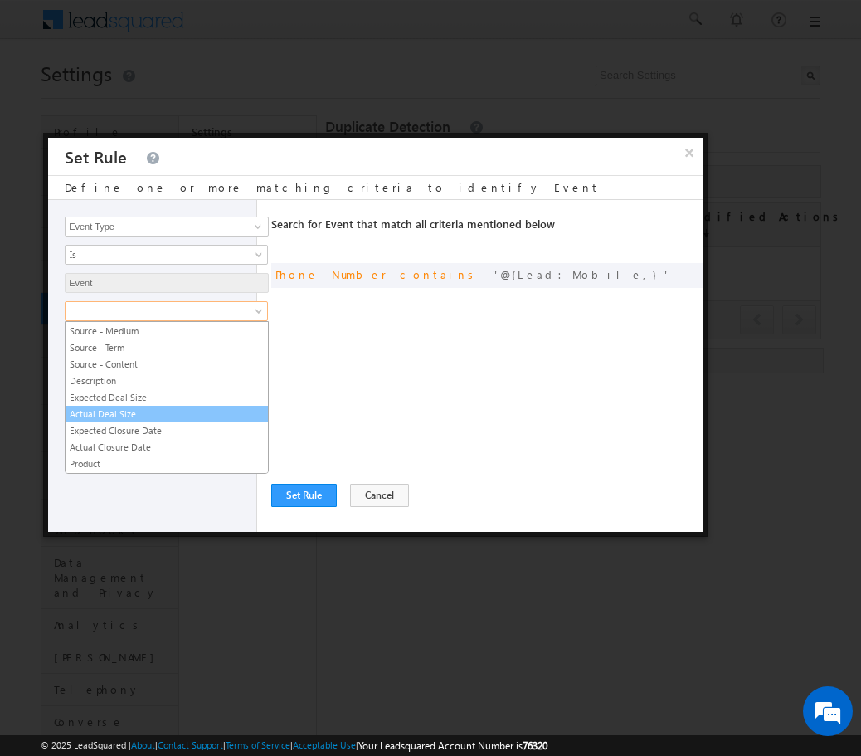
scroll to position [348, 0]
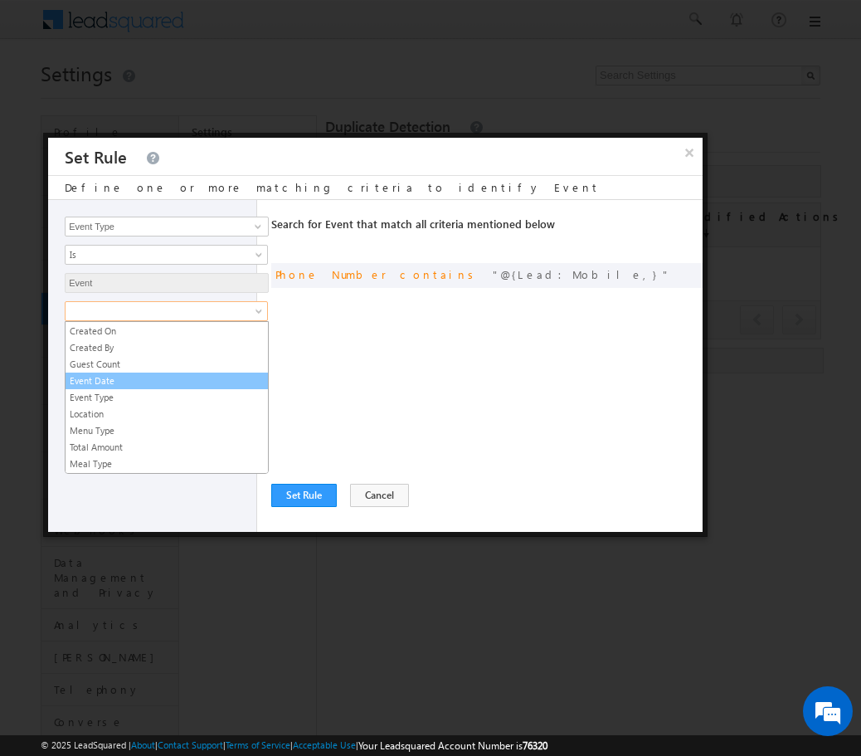
click at [160, 373] on link "Event Date" at bounding box center [167, 380] width 202 height 15
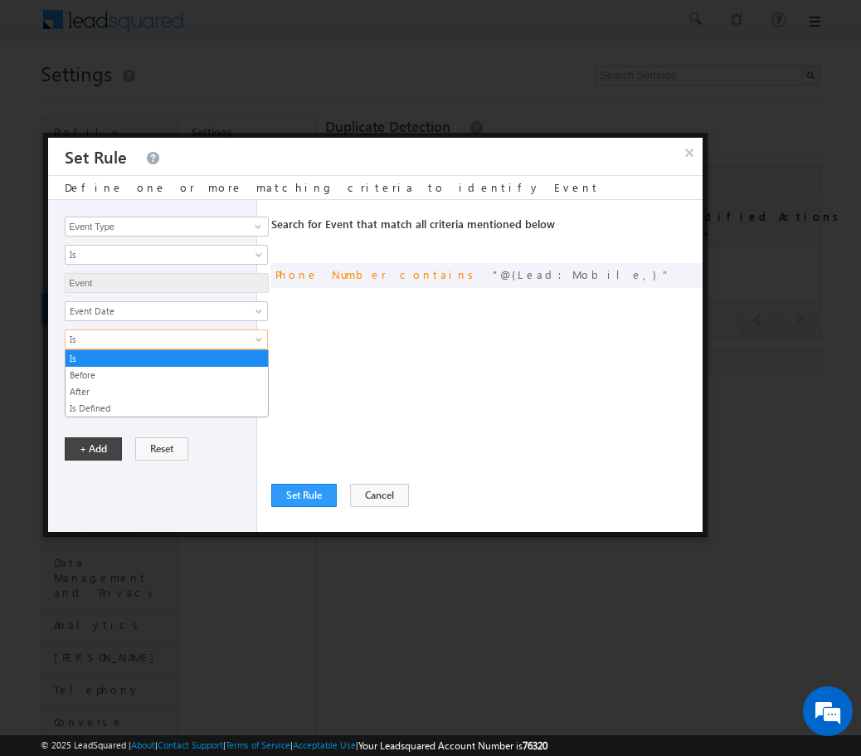
click at [176, 340] on span "Is" at bounding box center [156, 339] width 180 height 15
click at [190, 354] on link "Is" at bounding box center [167, 358] width 202 height 15
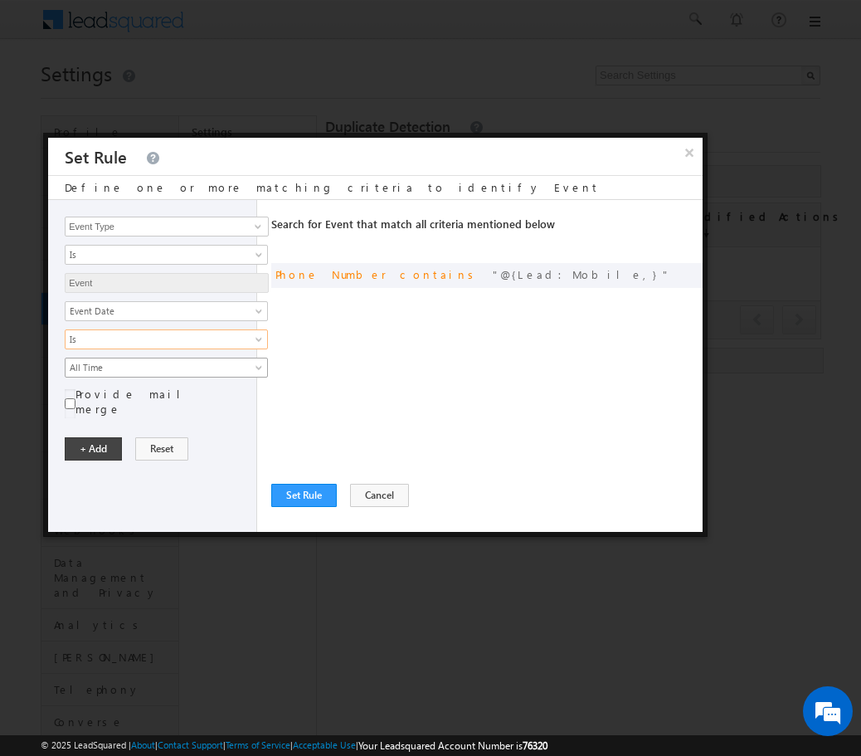
click at [165, 364] on span "All Time" at bounding box center [156, 367] width 180 height 15
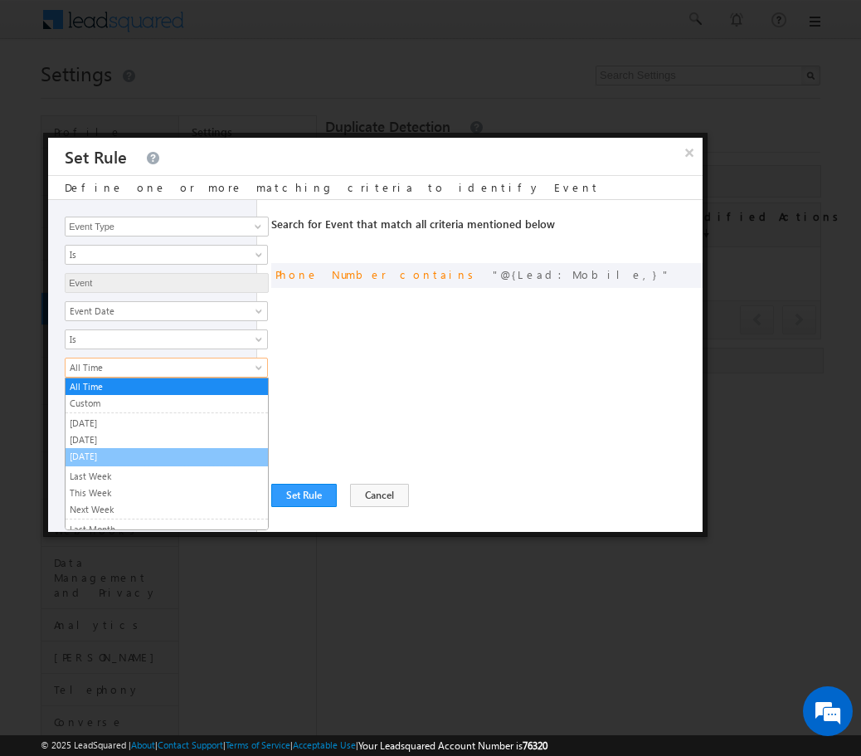
scroll to position [111, 0]
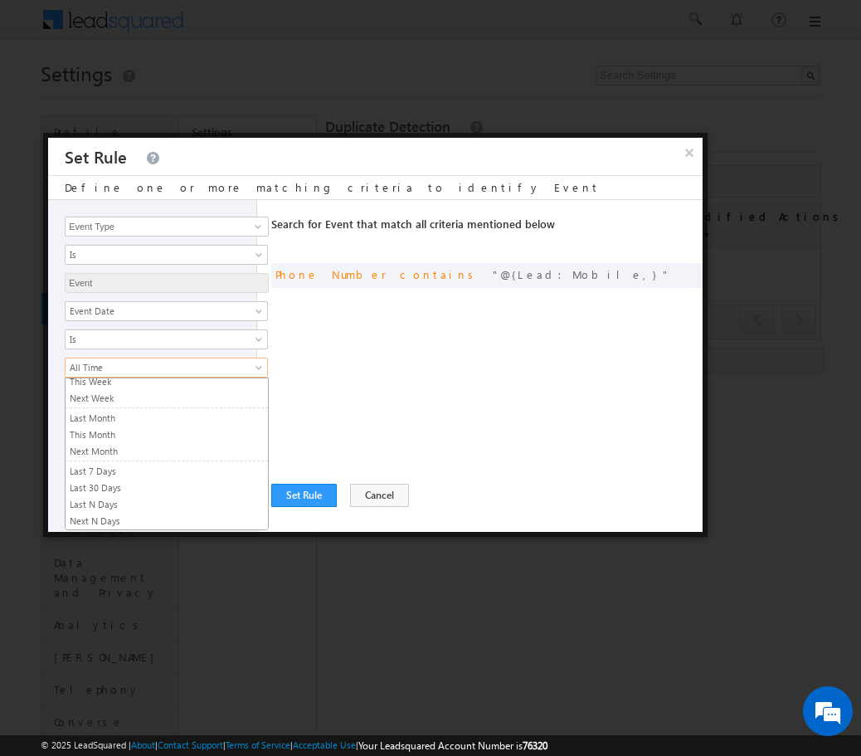
click at [348, 397] on div "Search for Event that match all criteria mentioned below Any Criteria All Crite…" at bounding box center [486, 366] width 431 height 332
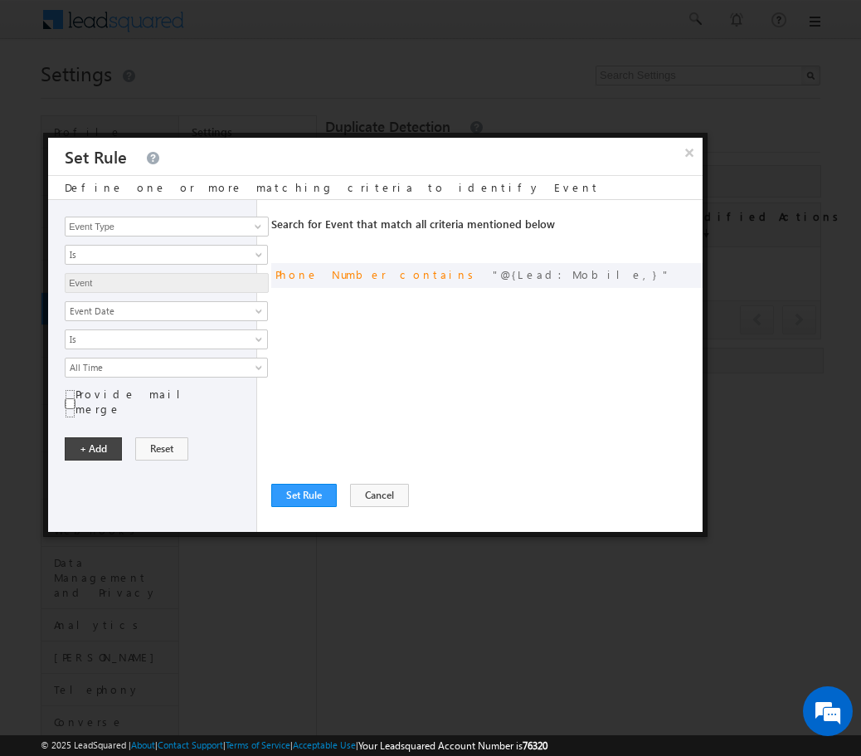
click at [70, 393] on input "Provide mail merge" at bounding box center [70, 403] width 11 height 29
click at [74, 395] on input "Provide mail merge" at bounding box center [70, 403] width 11 height 29
click at [131, 354] on div "Notes Status Owner Event Name Stage Source - Name Source - Campaign Source - Me…" at bounding box center [156, 339] width 183 height 76
click at [72, 392] on input "Provide mail merge" at bounding box center [70, 403] width 11 height 29
checkbox input "true"
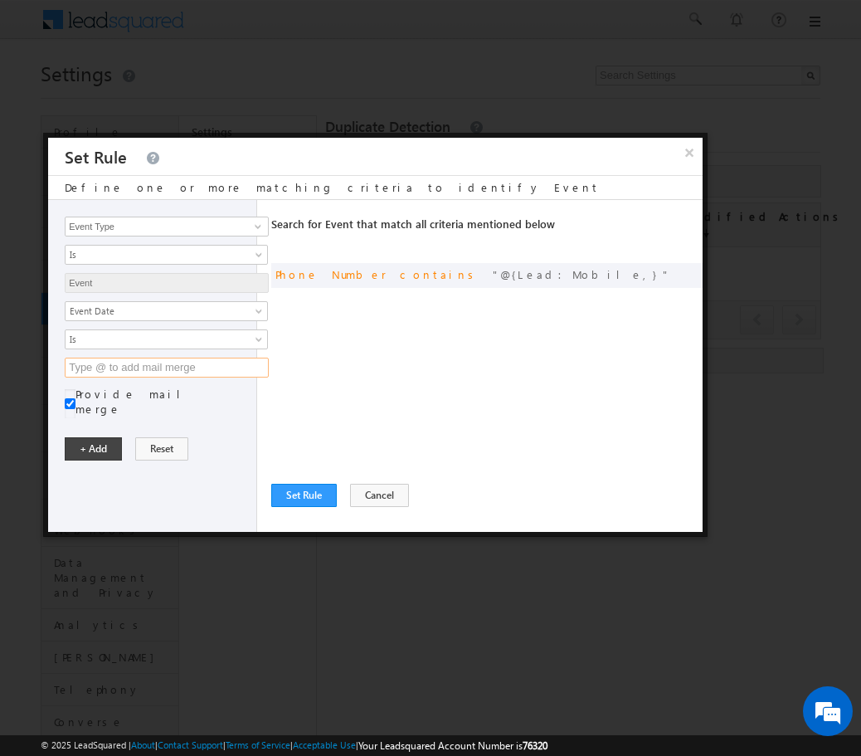
click at [89, 369] on input "text" at bounding box center [167, 368] width 204 height 20
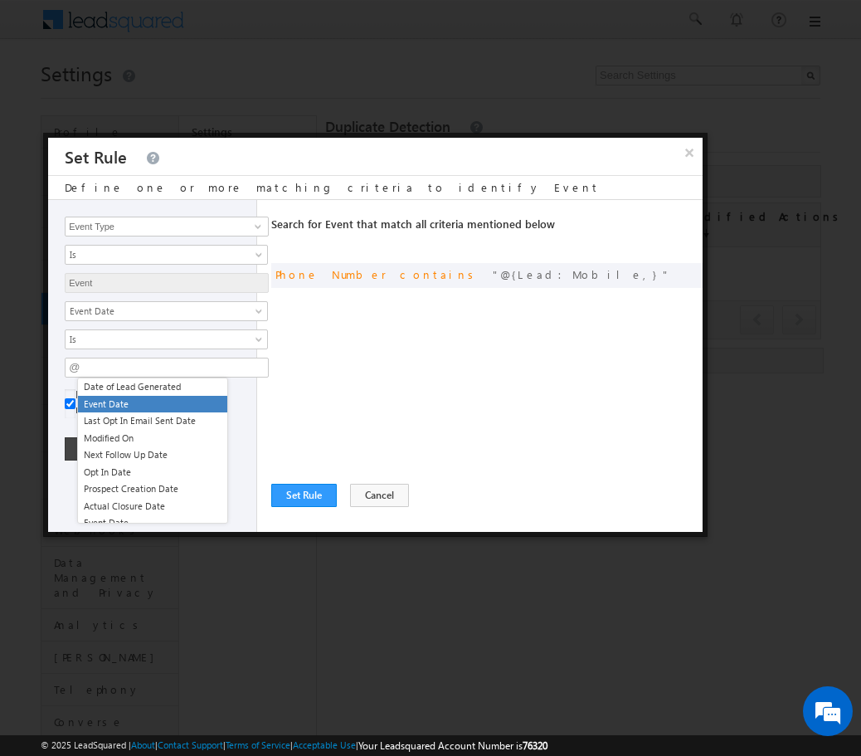
click at [129, 404] on li "Event Date" at bounding box center [152, 404] width 149 height 17
type input "@{Lead:mx_Event_Date,}"
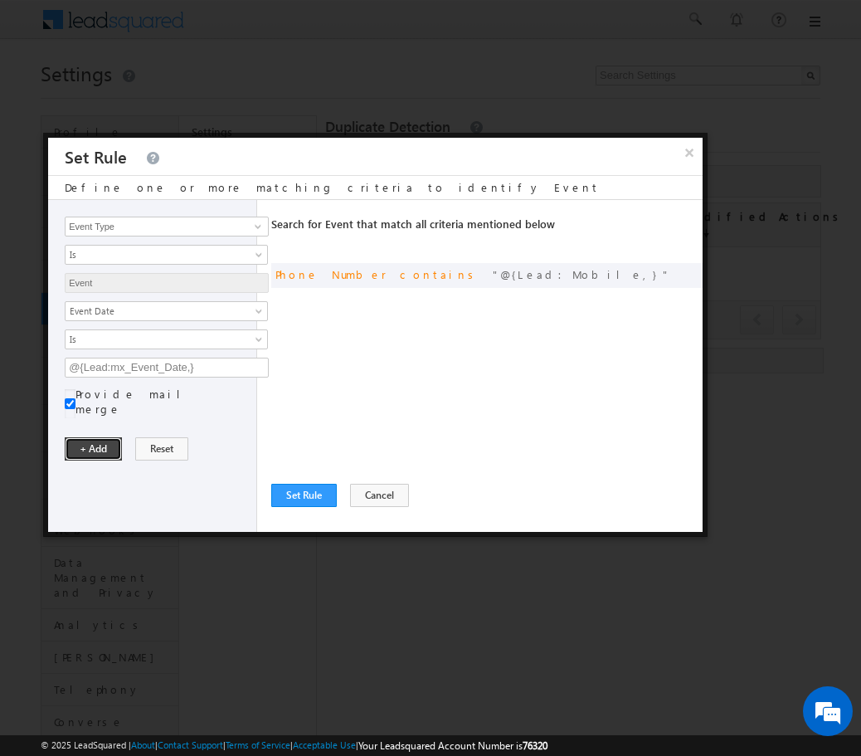
click at [99, 437] on button "+ Add" at bounding box center [93, 448] width 57 height 23
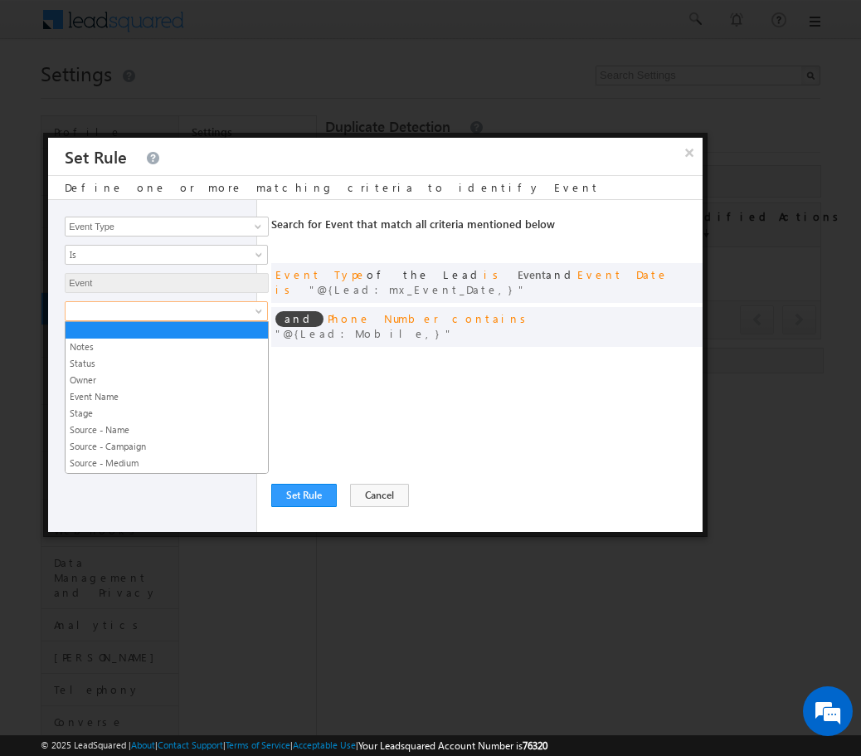
click at [166, 316] on span at bounding box center [156, 311] width 180 height 15
click at [152, 363] on link "Status" at bounding box center [167, 363] width 202 height 15
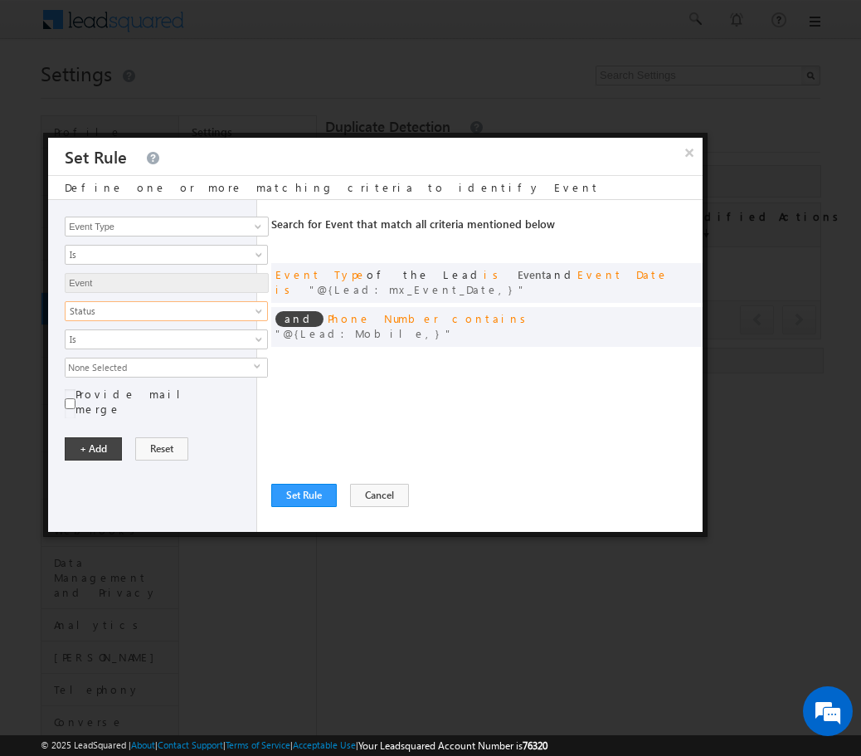
click at [152, 368] on span "None Selected" at bounding box center [160, 367] width 188 height 18
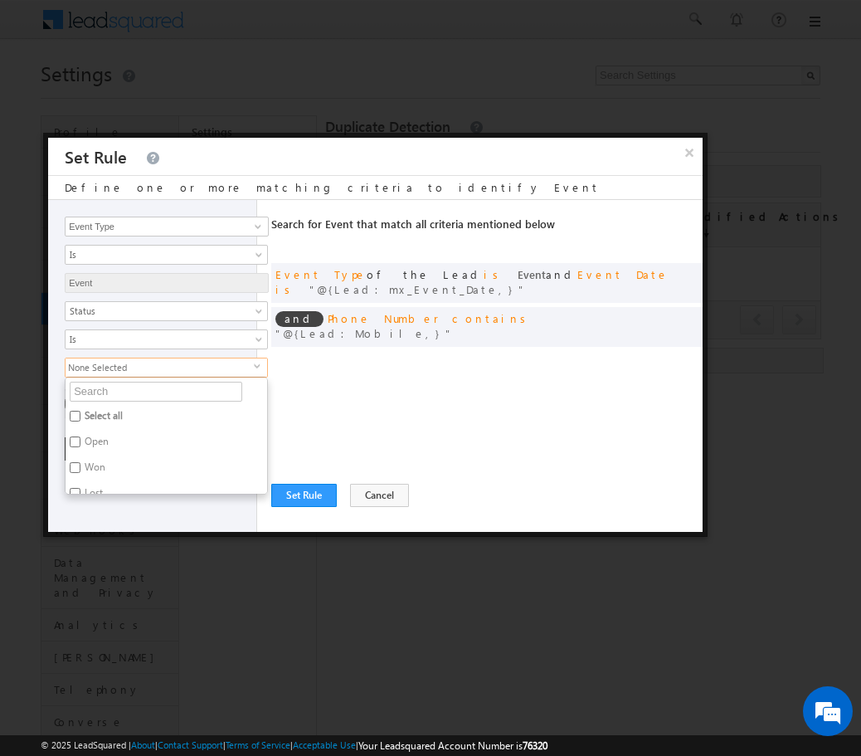
click at [100, 440] on label "Open" at bounding box center [96, 444] width 60 height 26
click at [80, 440] on input "Open" at bounding box center [75, 441] width 11 height 11
checkbox input "true"
click at [371, 432] on div "Search for Event that match all criteria mentioned below Any Criteria All Crite…" at bounding box center [486, 366] width 431 height 332
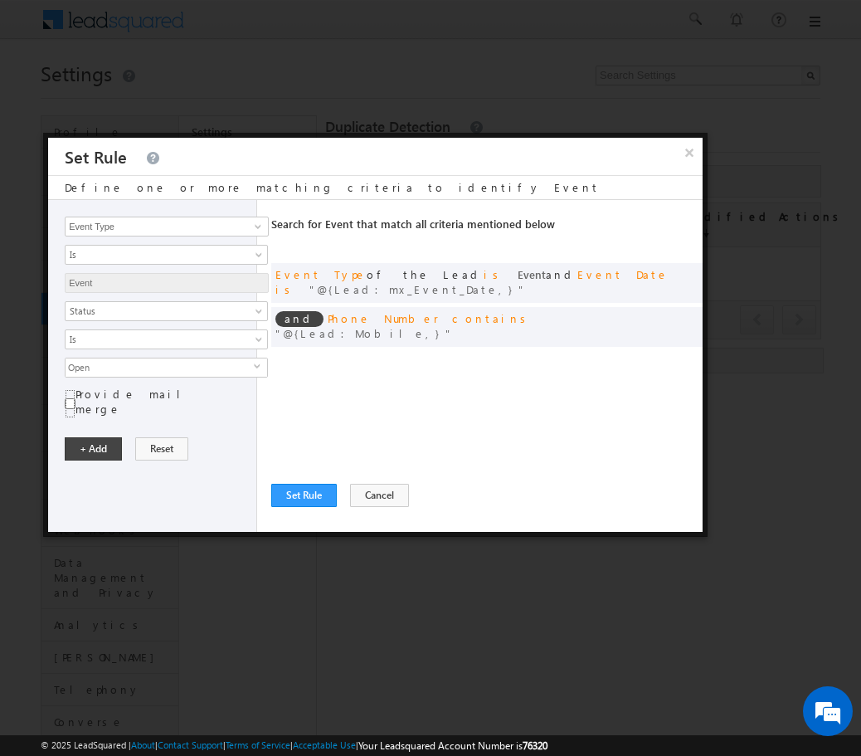
click at [68, 397] on input "Provide mail merge" at bounding box center [70, 403] width 11 height 29
click at [62, 391] on div "Event Type Email Mobile Number Phone Number Event Type Is Is Event Event Notes …" at bounding box center [152, 366] width 209 height 332
click at [71, 392] on input "Provide mail merge" at bounding box center [70, 403] width 11 height 29
checkbox input "false"
click at [92, 437] on button "+ Add" at bounding box center [93, 448] width 57 height 23
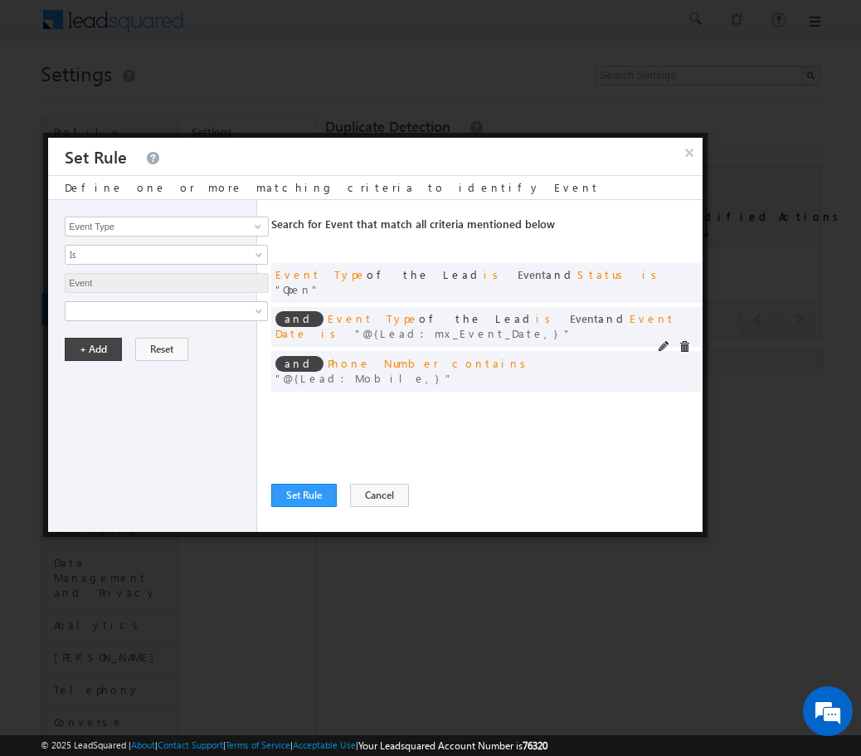
click at [536, 311] on span "is" at bounding box center [546, 318] width 21 height 14
click at [294, 494] on button "Set Rule" at bounding box center [304, 495] width 66 height 23
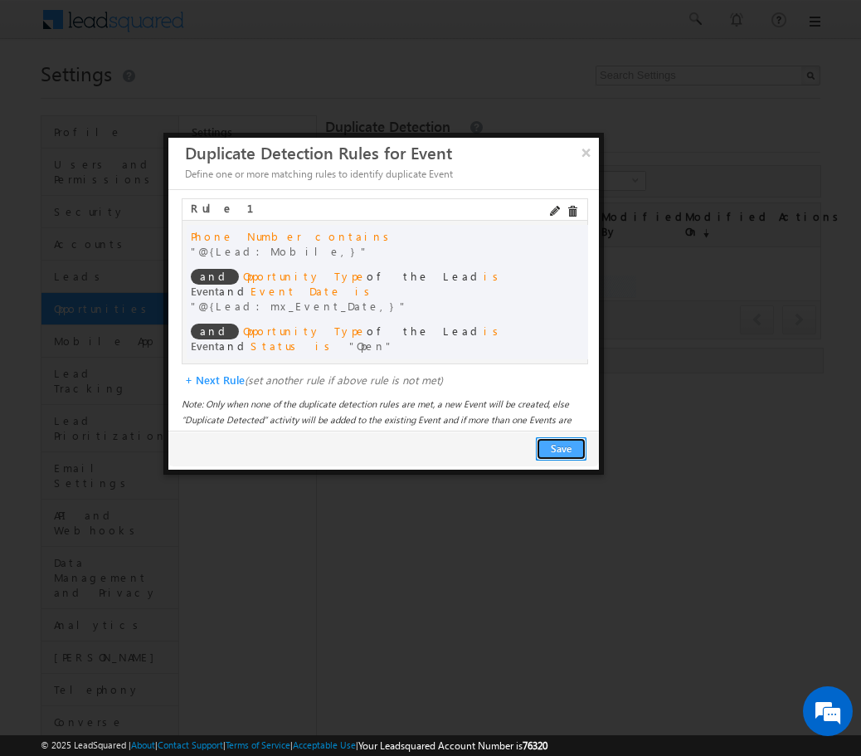
click at [551, 446] on button "Save" at bounding box center [561, 448] width 51 height 23
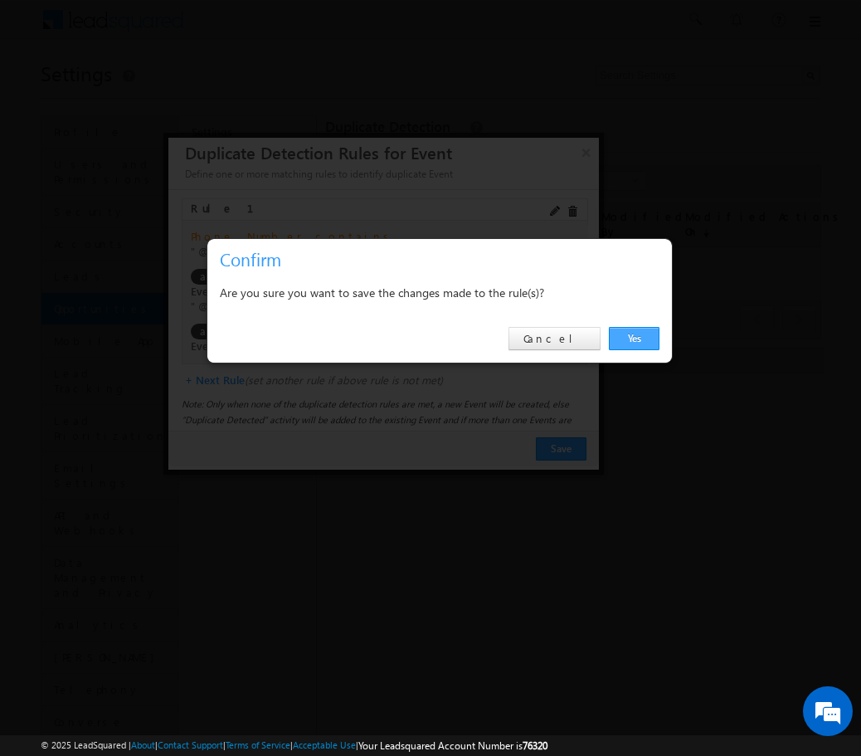
click at [642, 334] on link "Yes" at bounding box center [634, 338] width 51 height 23
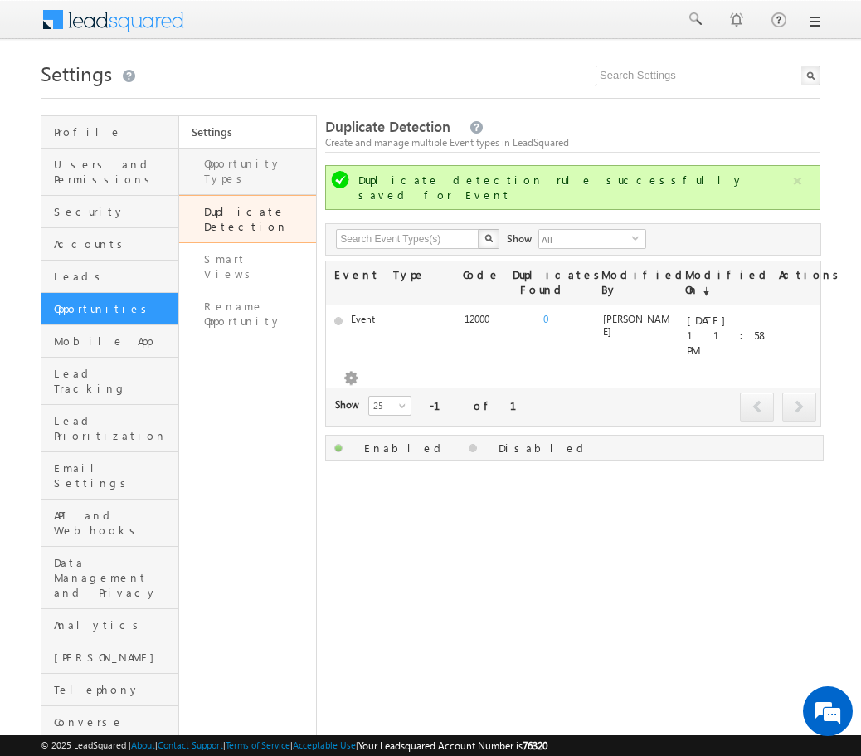
click at [250, 163] on link "Opportunity Types" at bounding box center [248, 171] width 138 height 47
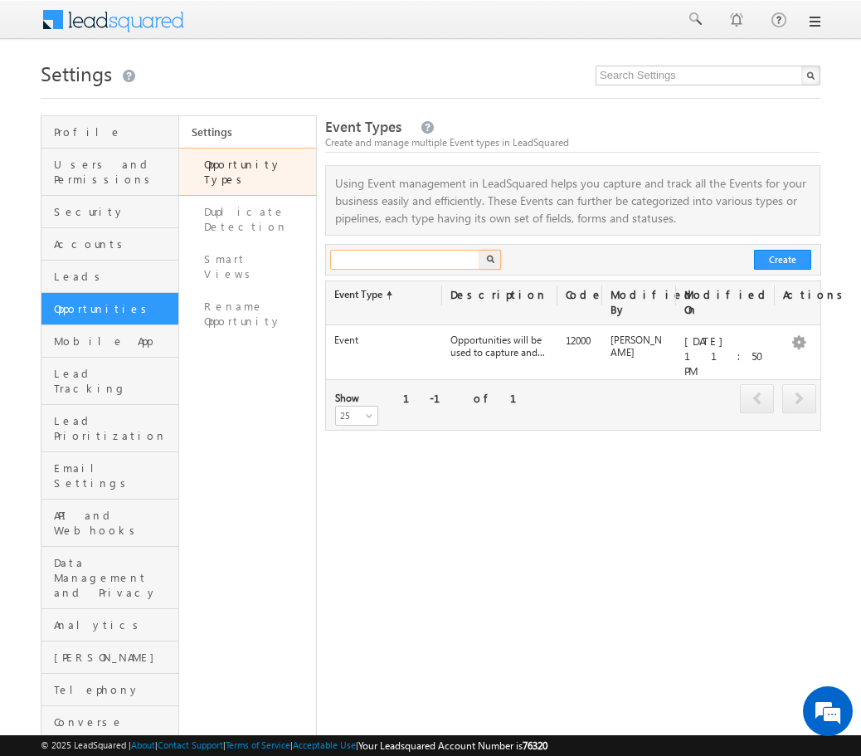
click at [442, 266] on input "text" at bounding box center [406, 260] width 152 height 20
click at [367, 129] on span "Event Types" at bounding box center [363, 126] width 76 height 19
click at [267, 202] on link "Duplicate Detection" at bounding box center [248, 219] width 138 height 47
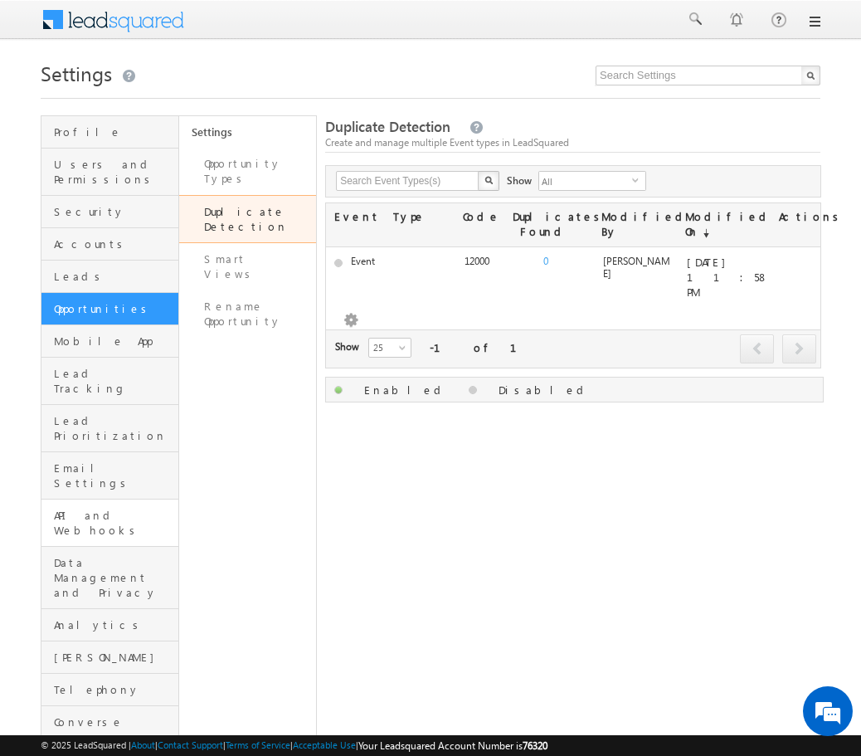
click at [125, 499] on link "API and Webhooks" at bounding box center [109, 522] width 137 height 47
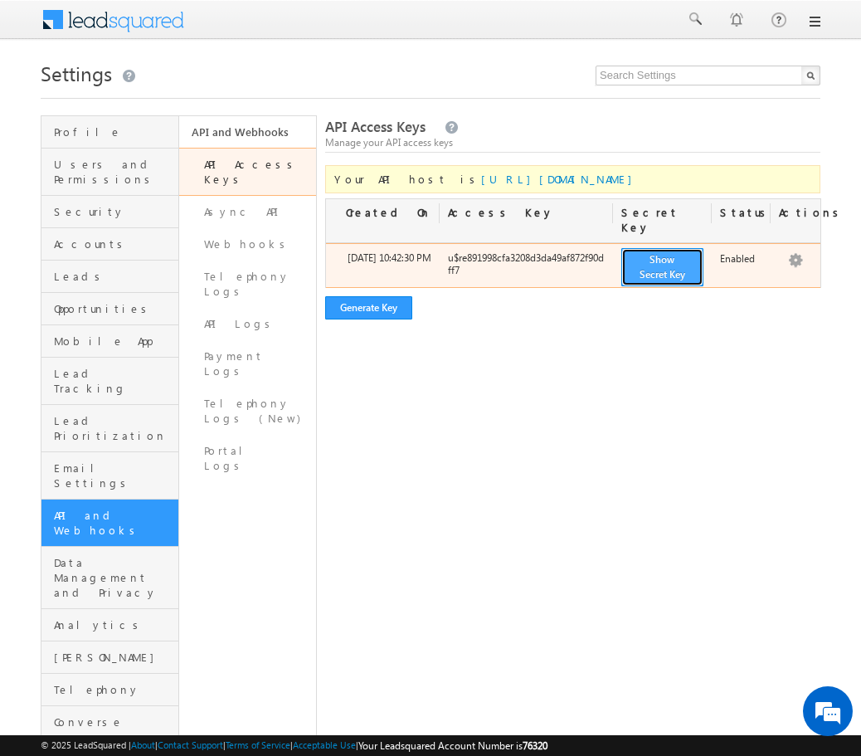
click at [648, 266] on button "Show Secret Key" at bounding box center [662, 267] width 82 height 38
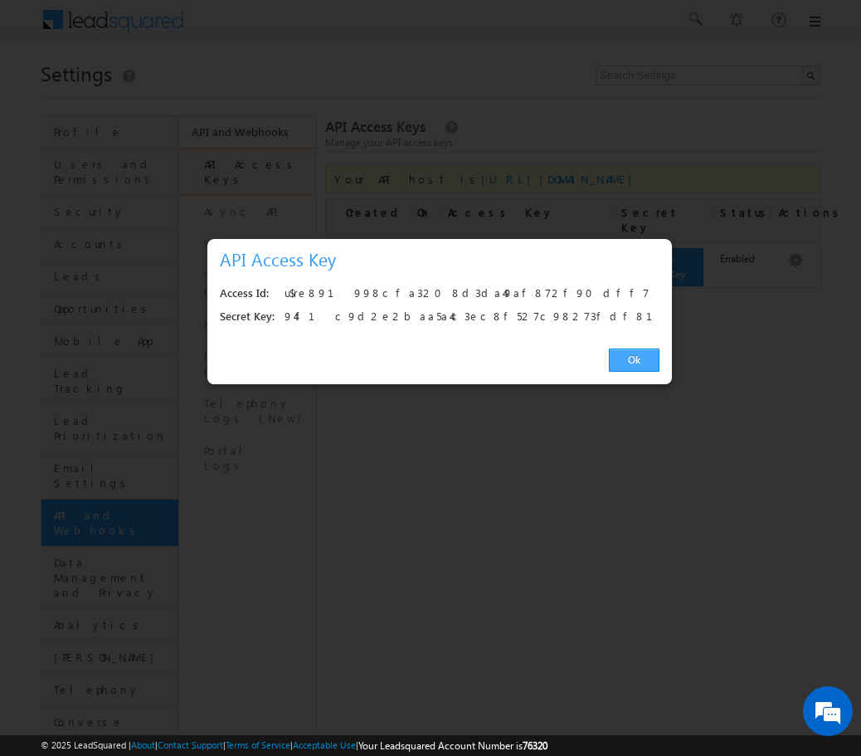
click at [635, 358] on link "Ok" at bounding box center [634, 359] width 51 height 23
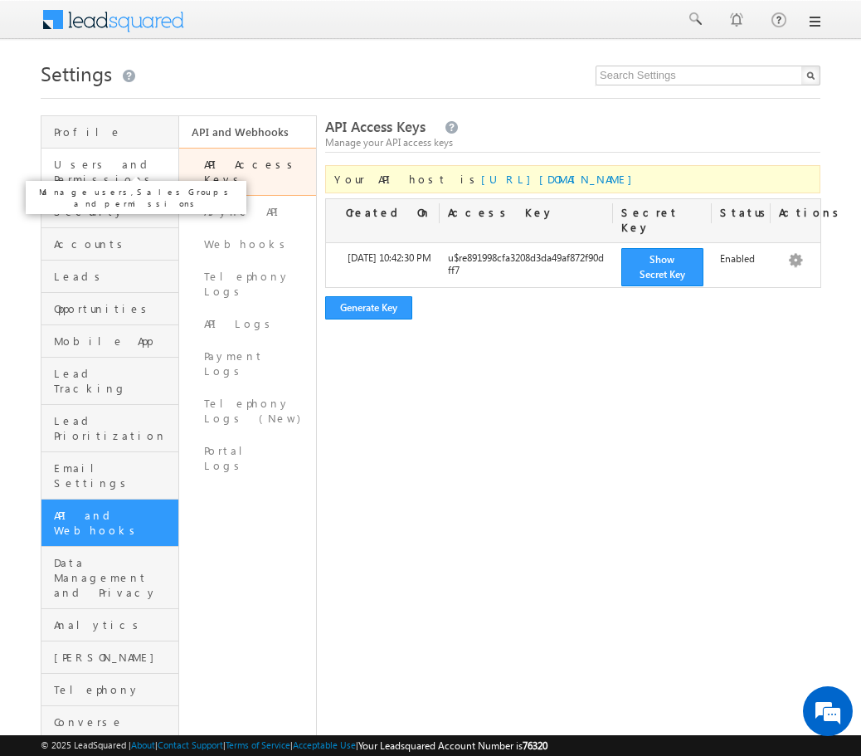
click at [104, 163] on span "Users and Permissions" at bounding box center [114, 172] width 120 height 30
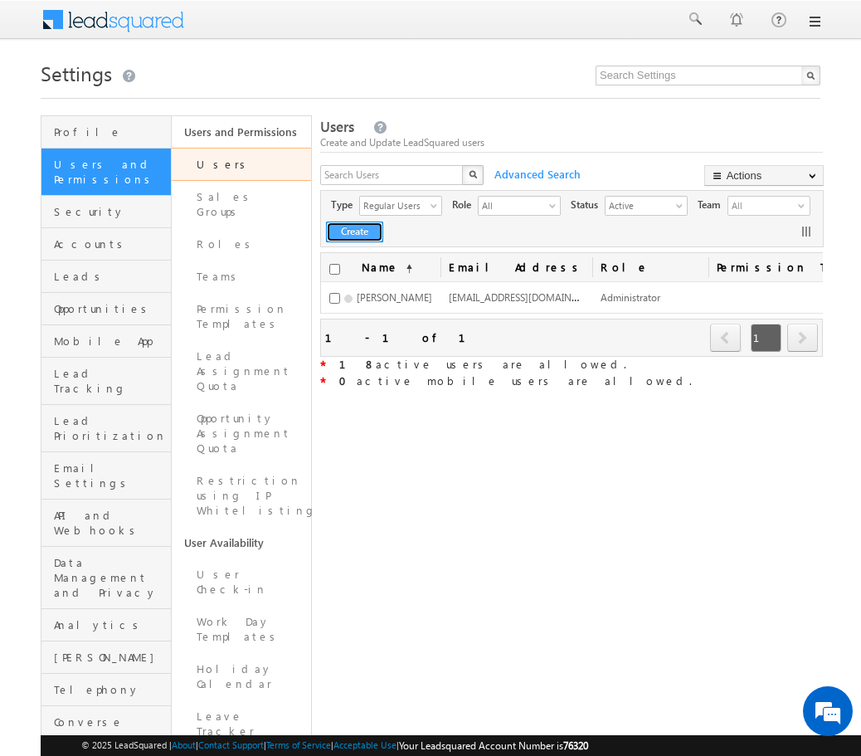
click at [373, 232] on button "Create" at bounding box center [354, 231] width 57 height 21
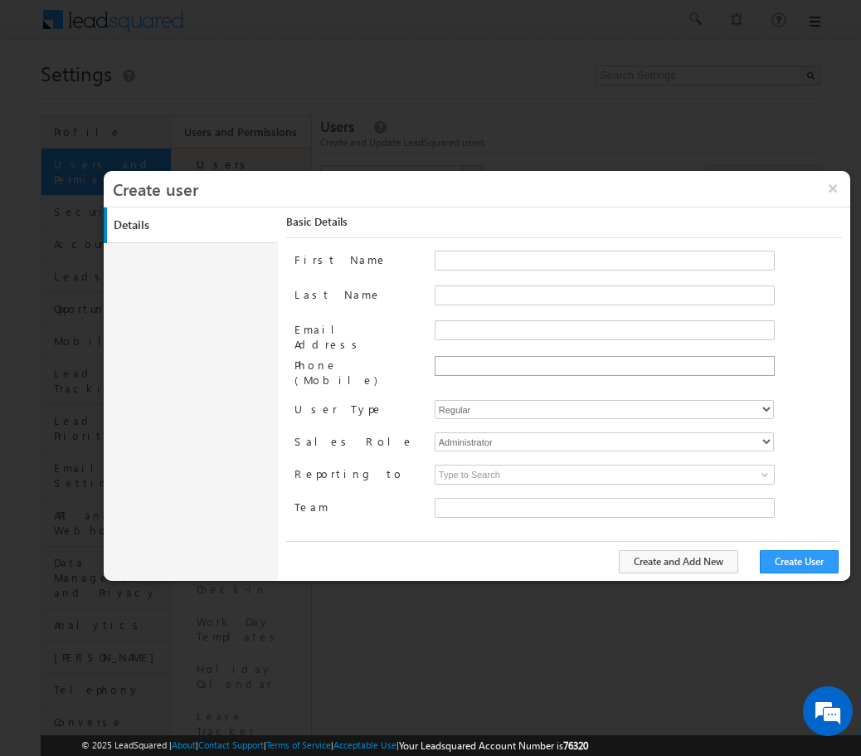
type input "8ff24750-168e-11ef-807d-02e22ea38447"
click at [544, 262] on input "First Name" at bounding box center [605, 261] width 340 height 20
click at [415, 666] on div at bounding box center [430, 378] width 861 height 756
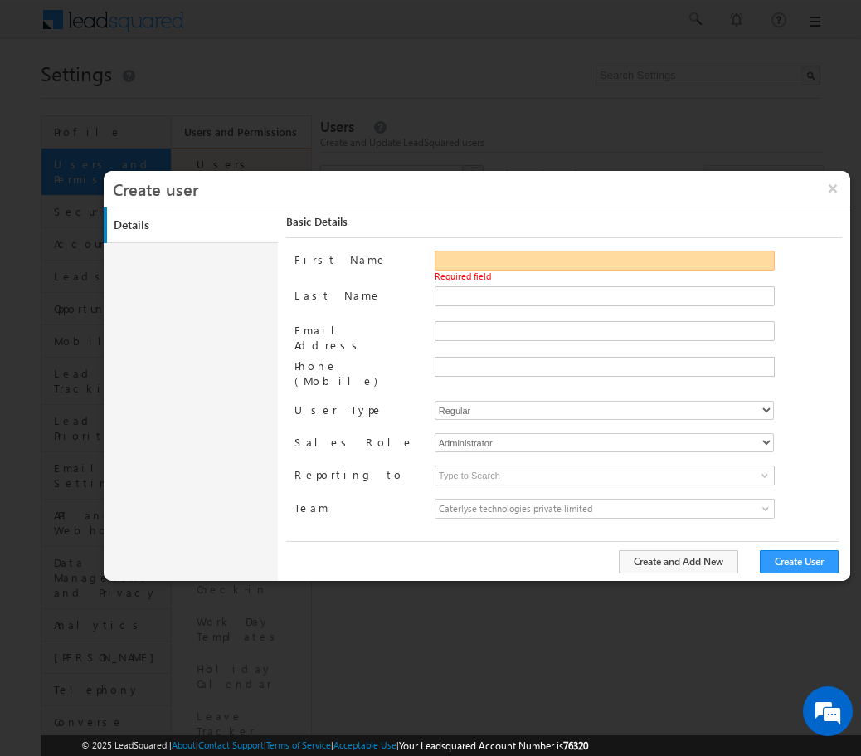
click at [493, 269] on input "First Name" at bounding box center [605, 261] width 340 height 20
type input "chaithaya"
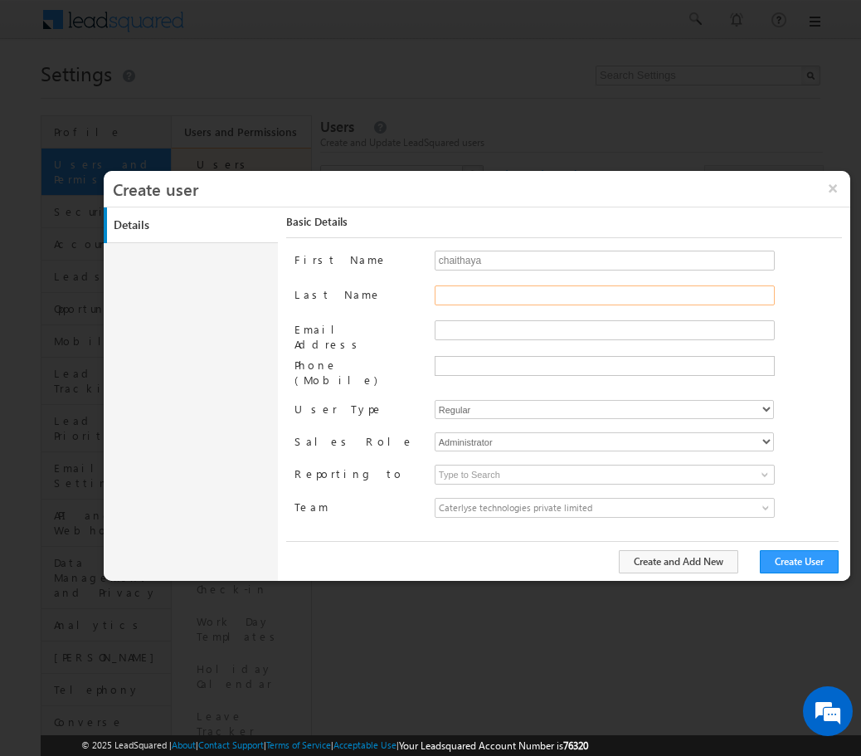
click at [497, 290] on input "Last Name" at bounding box center [605, 295] width 340 height 20
type input "R"
type input "Y"
click at [496, 330] on input "Email Address" at bounding box center [605, 330] width 340 height 20
type input "chaithanya@craftmyplate.com"
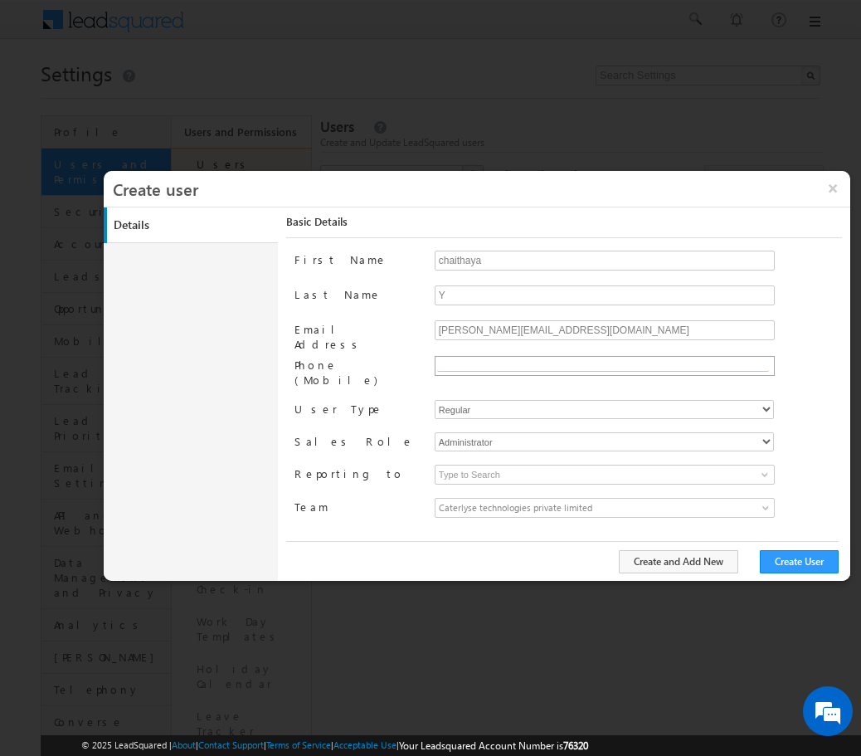
click at [484, 366] on input "text" at bounding box center [603, 364] width 332 height 13
click at [485, 432] on select "Administrator Marketing User Sales Manager Sales User" at bounding box center [604, 441] width 339 height 19
select select "Sales_Manager"
click at [435, 432] on select "Administrator Marketing User Sales Manager Sales User" at bounding box center [604, 441] width 339 height 19
type input "8ff24750-168e-11ef-807d-02e22ea38447"
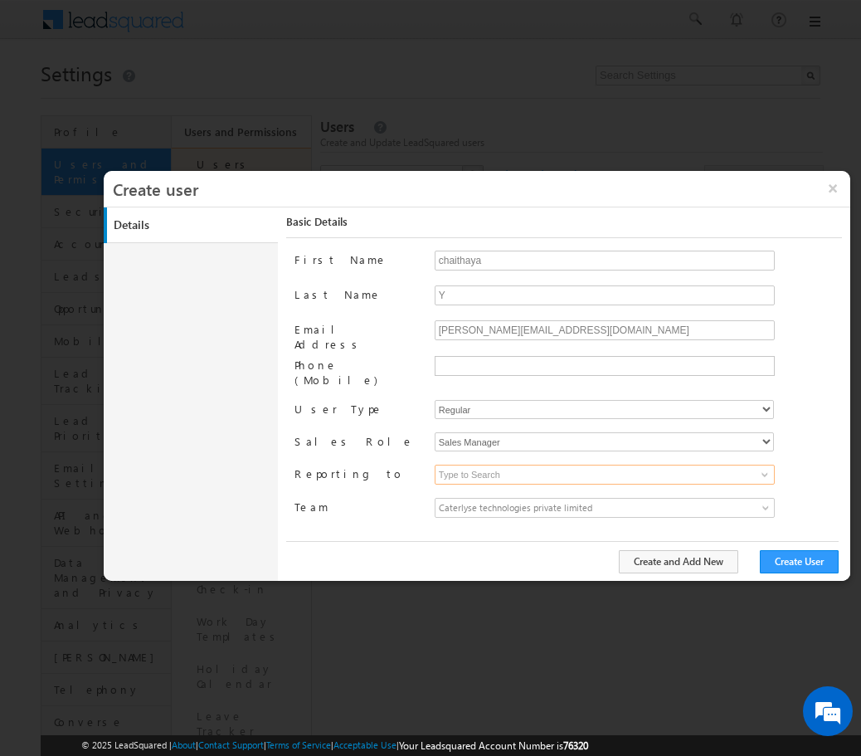
click at [492, 465] on input at bounding box center [605, 475] width 340 height 20
click at [523, 465] on input at bounding box center [605, 475] width 340 height 20
click at [765, 468] on span at bounding box center [764, 474] width 13 height 13
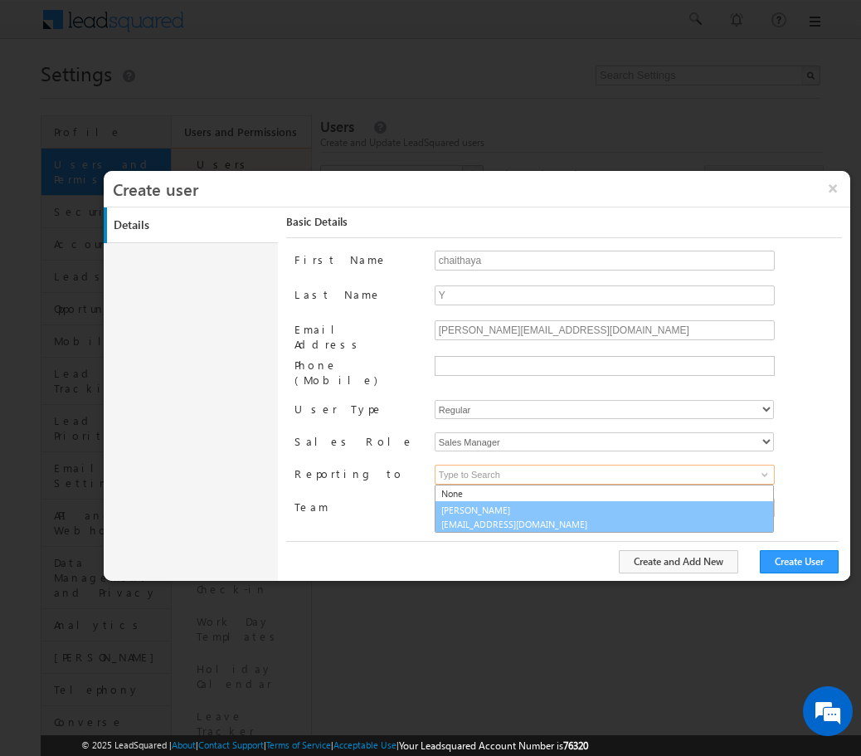
click at [648, 501] on link "YASHWANTH kalimi team@CRAFTMYPLATE.COM" at bounding box center [604, 517] width 339 height 32
type input "[PERSON_NAME]"
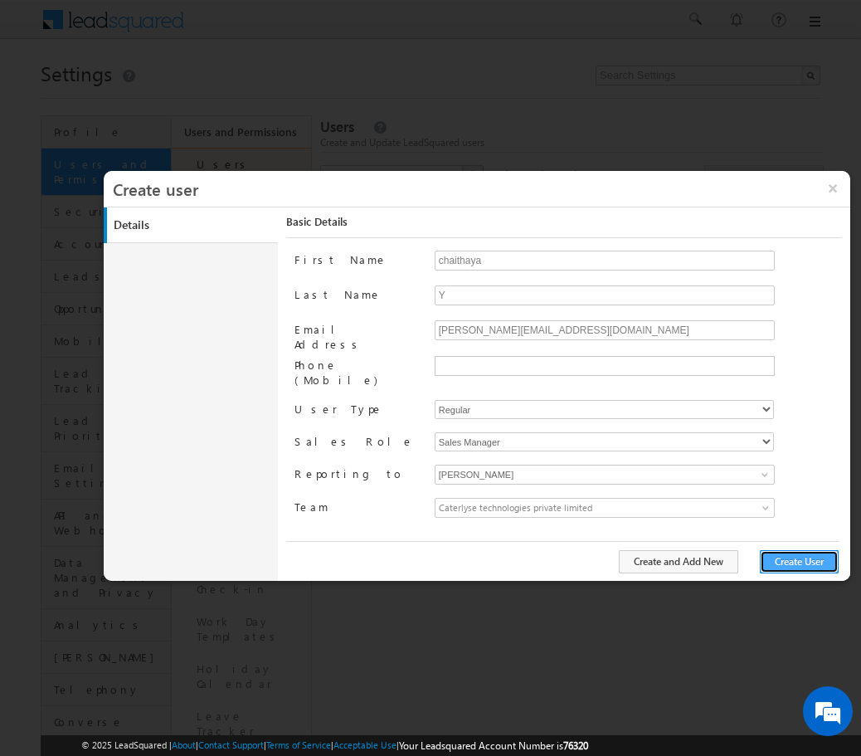
click at [812, 566] on button "Create User" at bounding box center [799, 561] width 79 height 23
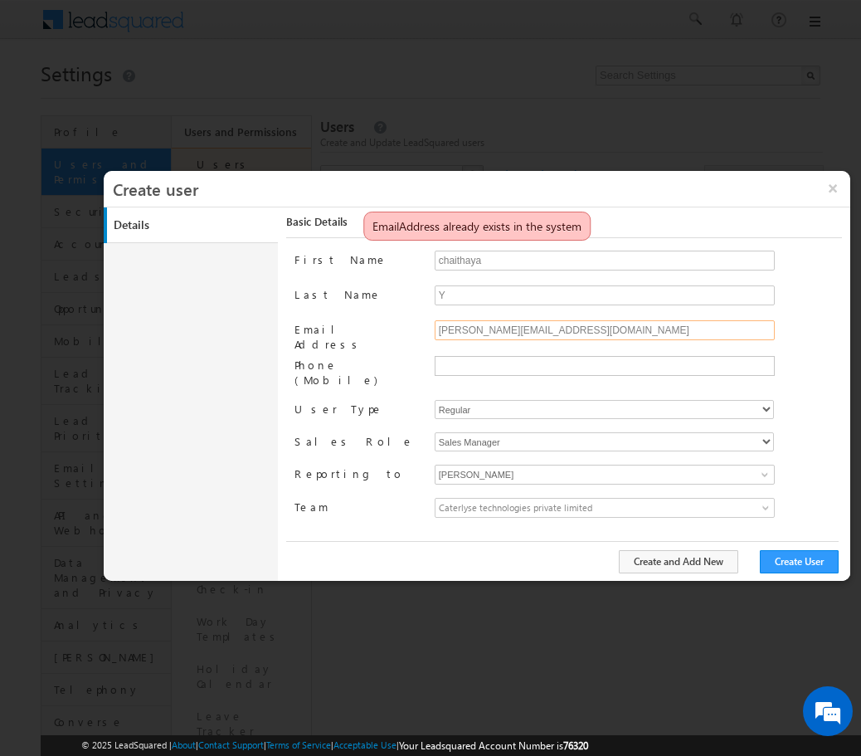
click at [486, 338] on input "chaithanya@craftmyplate.com" at bounding box center [605, 330] width 340 height 20
click at [486, 335] on input "chaithanya@craftmyplate.com" at bounding box center [605, 330] width 340 height 20
click at [577, 328] on input "chaithanya@craftmyplate.com" at bounding box center [605, 330] width 340 height 20
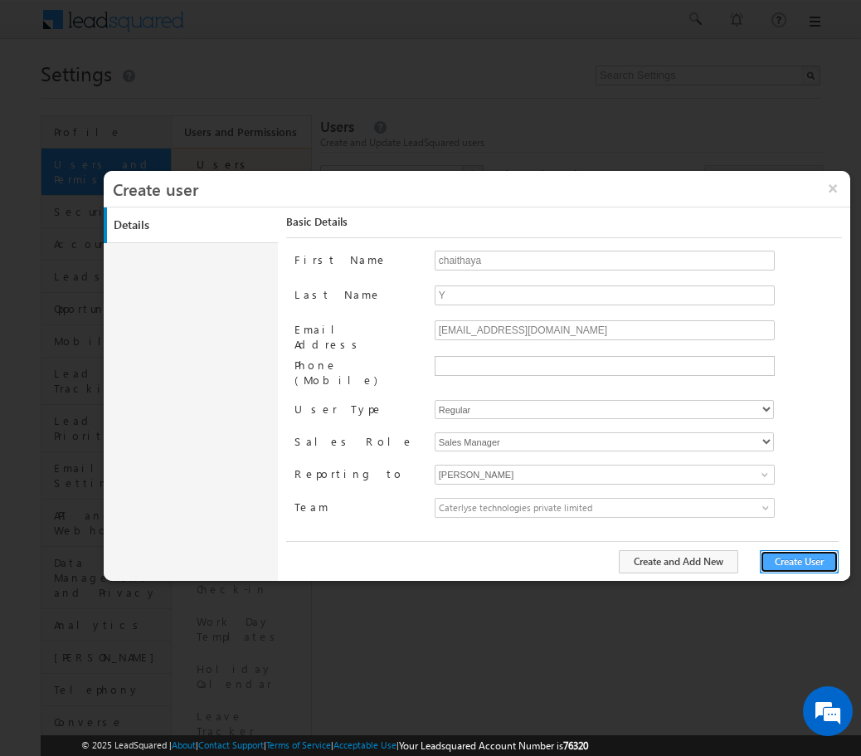
click at [799, 567] on button "Create User" at bounding box center [799, 561] width 79 height 23
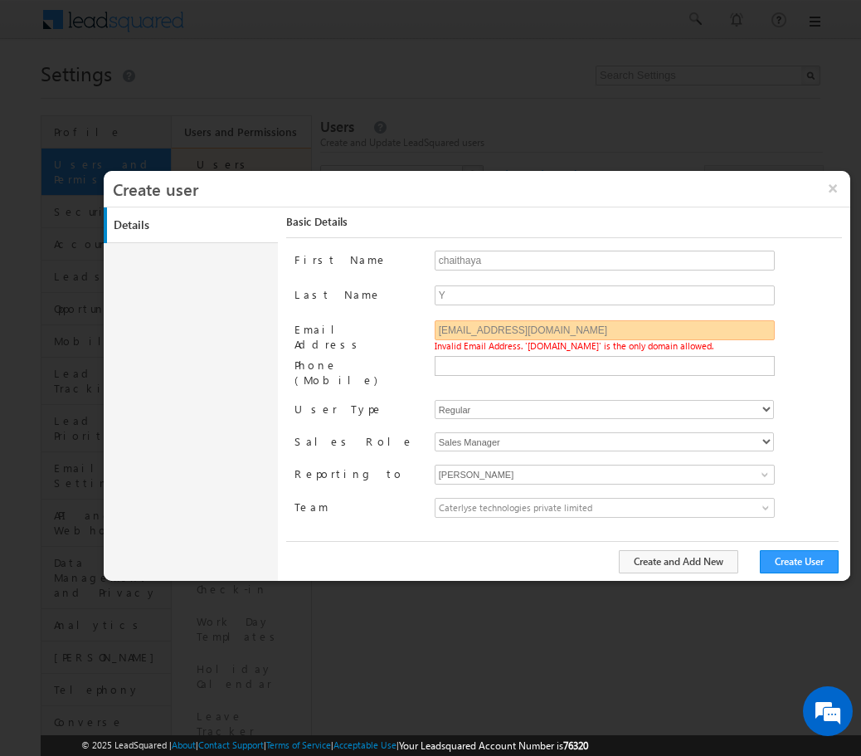
click at [546, 333] on input "yashkv100@gmail.com" at bounding box center [605, 330] width 340 height 20
type input "developer@craftmyplate.com"
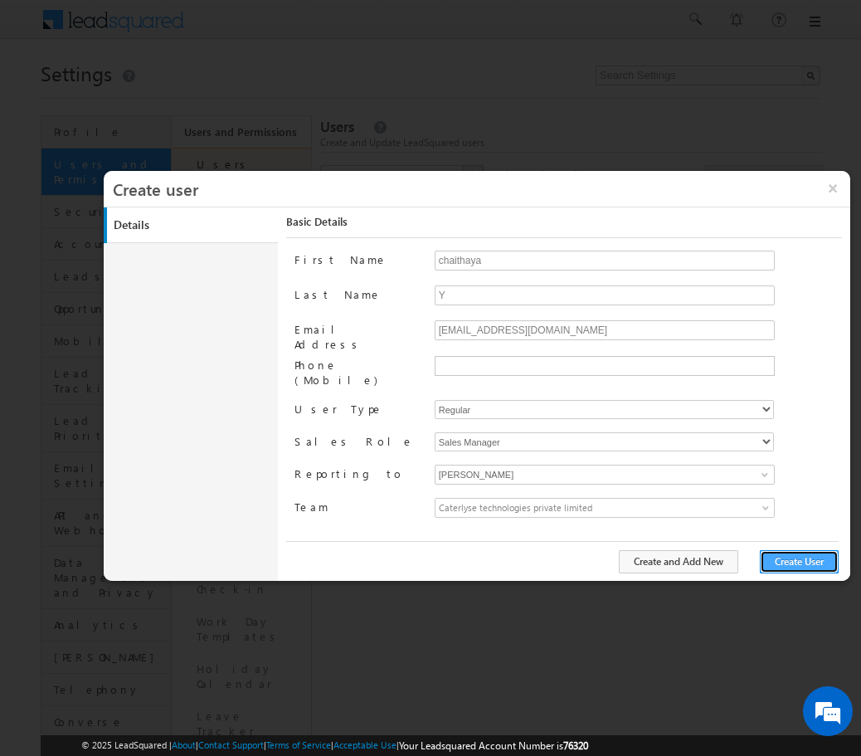
click at [790, 559] on button "Create User" at bounding box center [799, 561] width 79 height 23
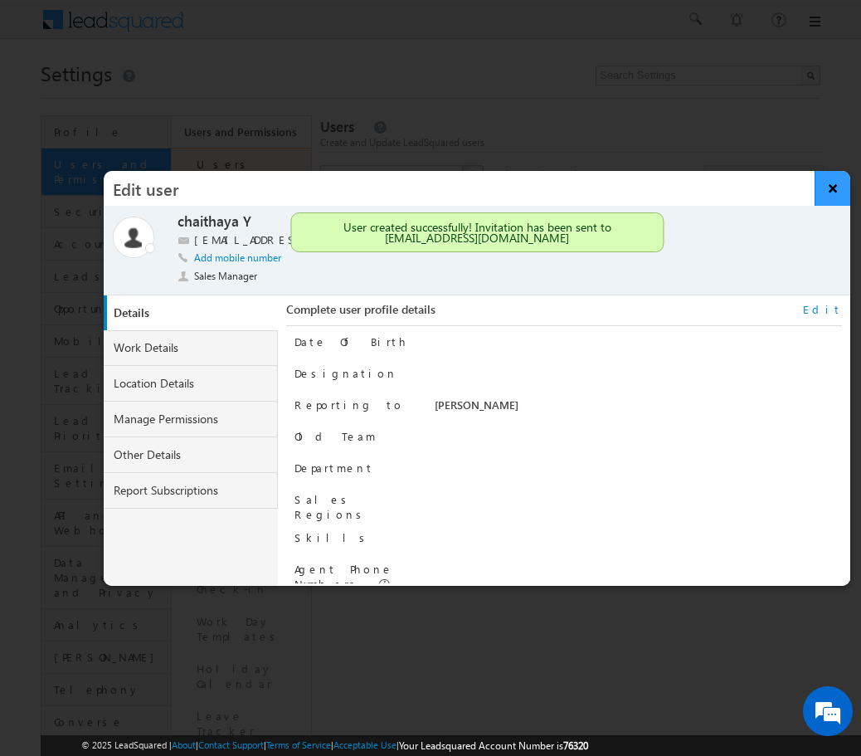
click at [826, 186] on button "×" at bounding box center [833, 188] width 36 height 35
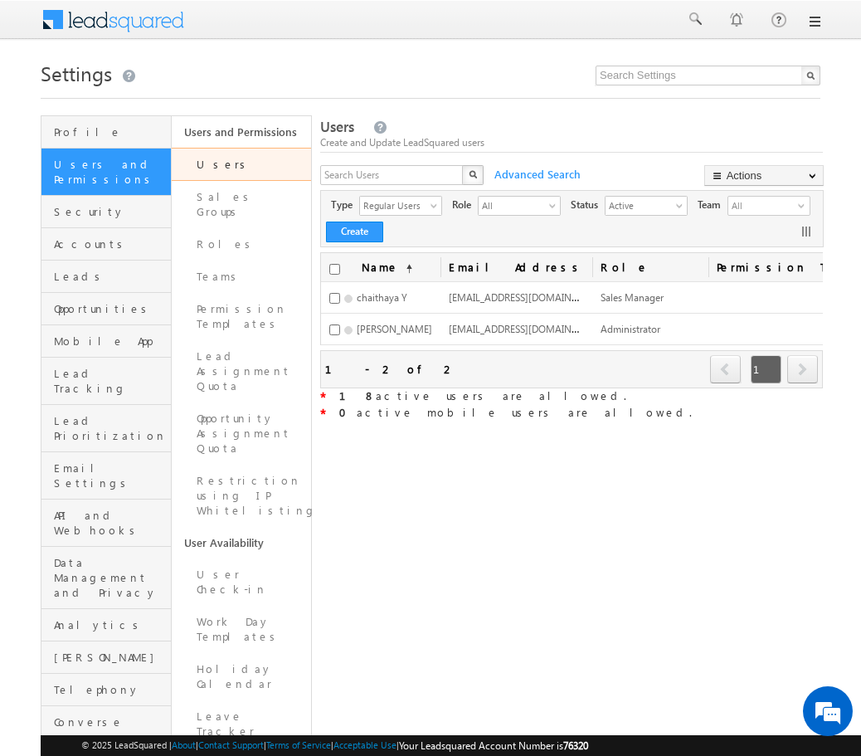
click at [816, 21] on link at bounding box center [813, 21] width 13 height 13
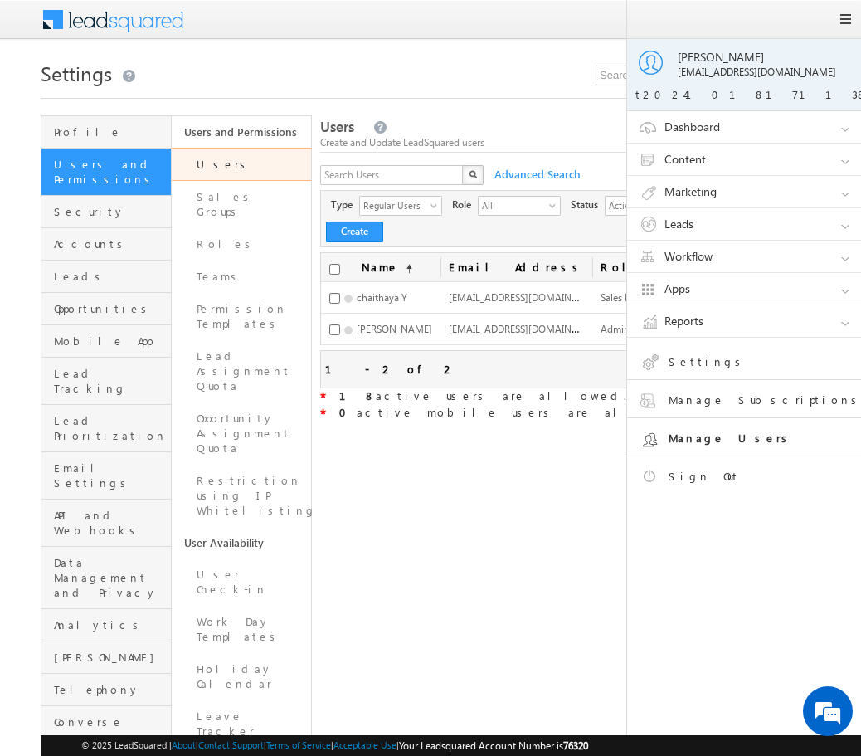
click at [699, 75] on div "[EMAIL_ADDRESS][DOMAIN_NAME]" at bounding box center [765, 72] width 174 height 15
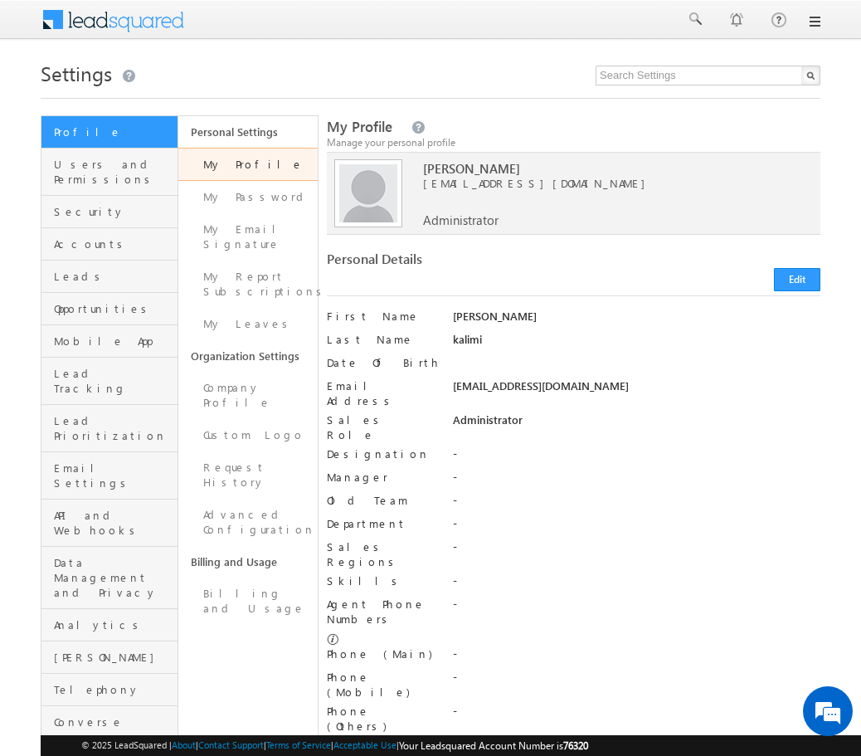
click at [276, 159] on link "My Profile" at bounding box center [247, 164] width 139 height 33
click at [813, 33] on div at bounding box center [431, 20] width 780 height 41
click at [815, 22] on link at bounding box center [813, 21] width 13 height 13
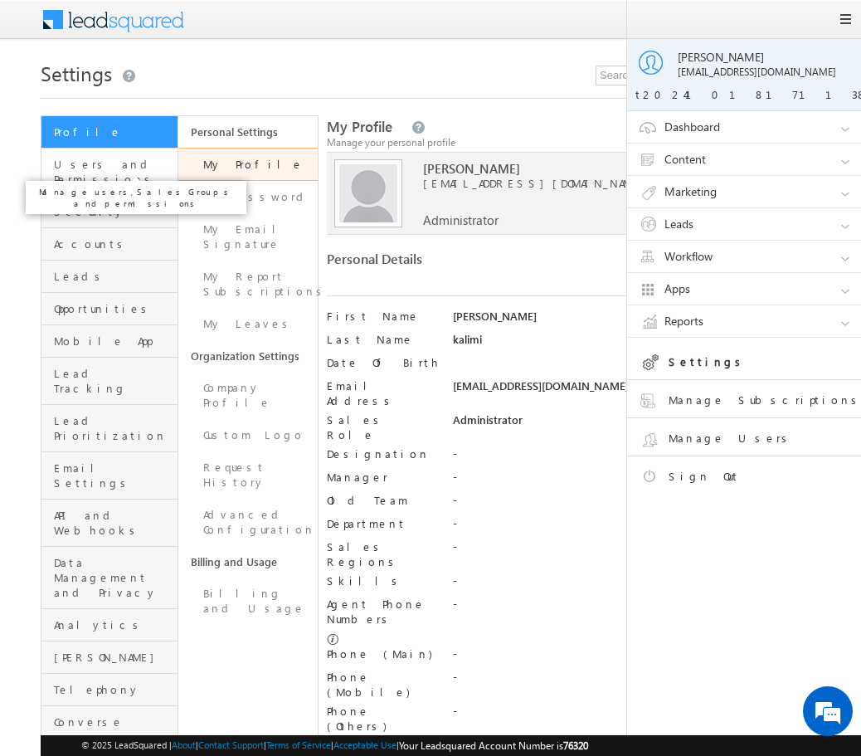
click at [93, 163] on span "Users and Permissions" at bounding box center [113, 172] width 119 height 30
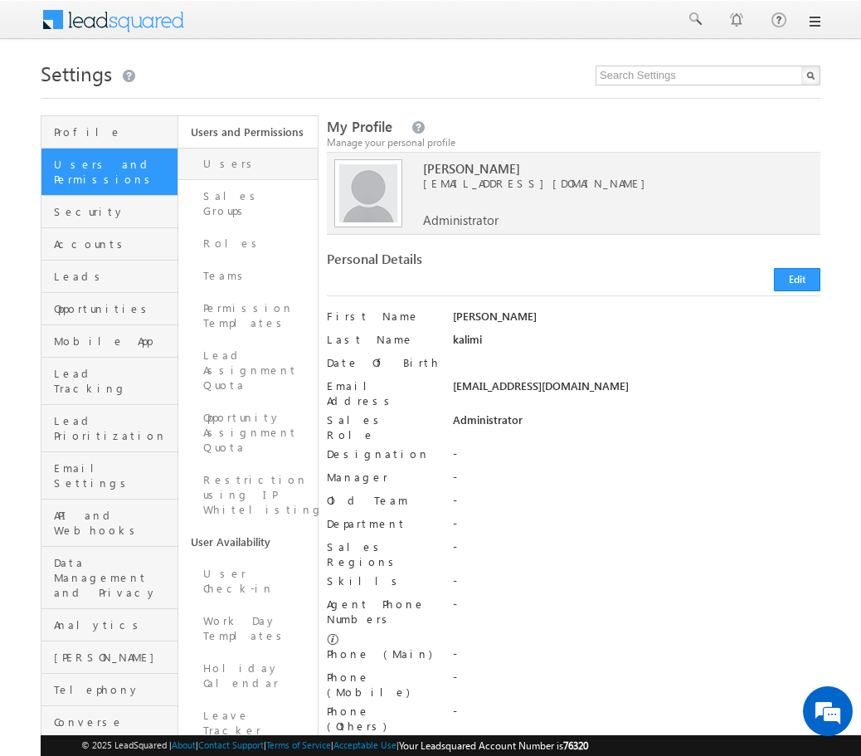
click at [243, 166] on link "Users" at bounding box center [247, 164] width 139 height 32
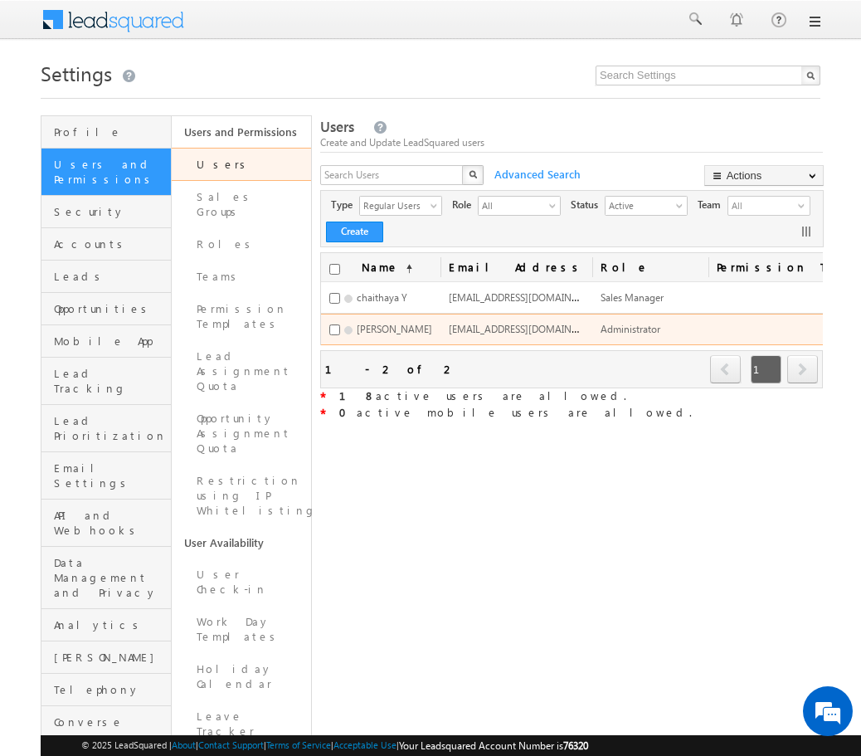
scroll to position [0, 25]
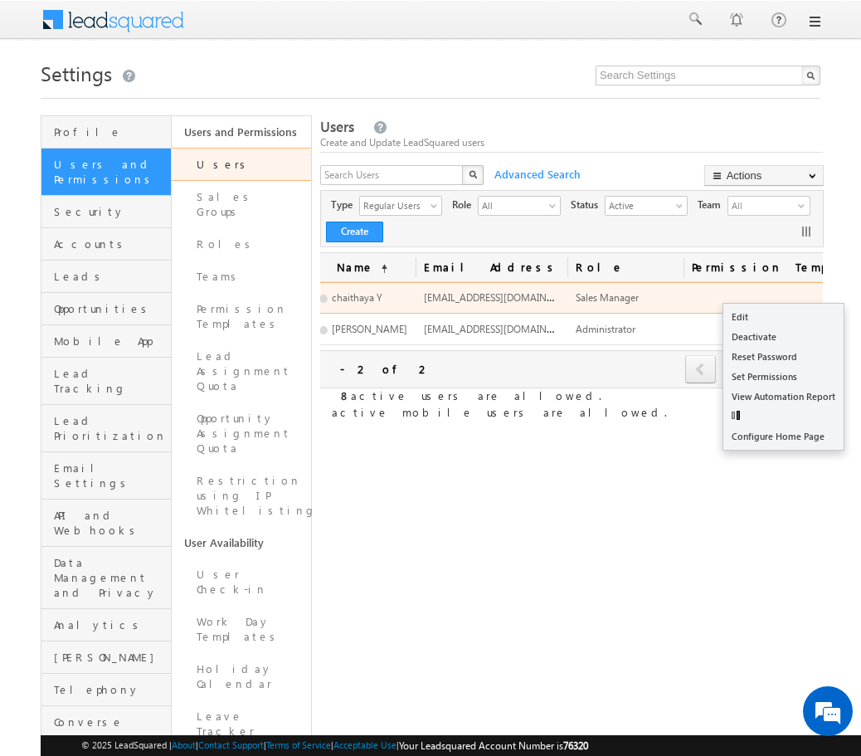
click at [779, 312] on link "Edit" at bounding box center [783, 317] width 120 height 20
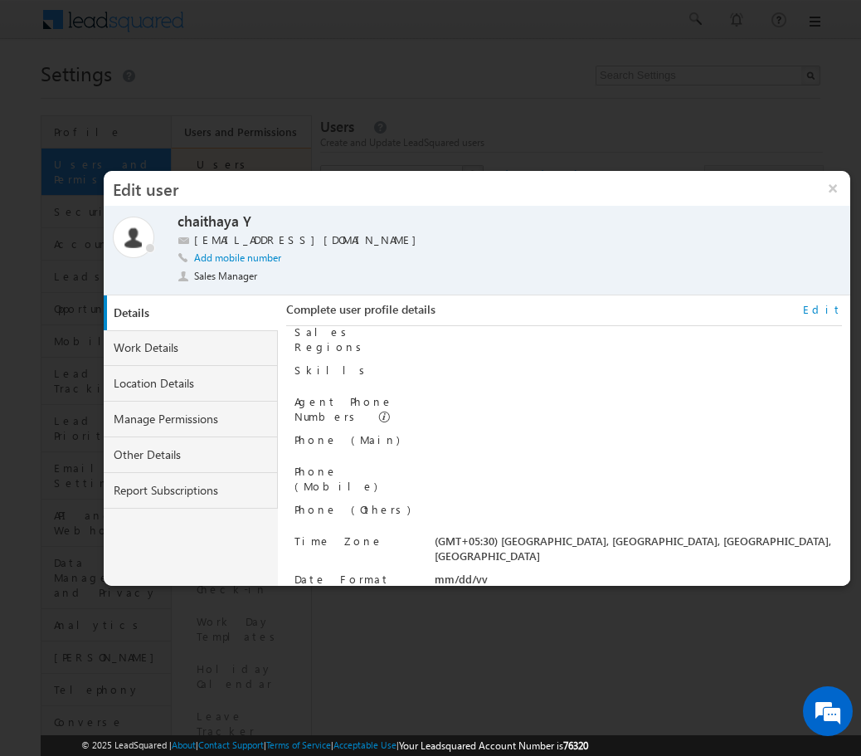
scroll to position [0, 0]
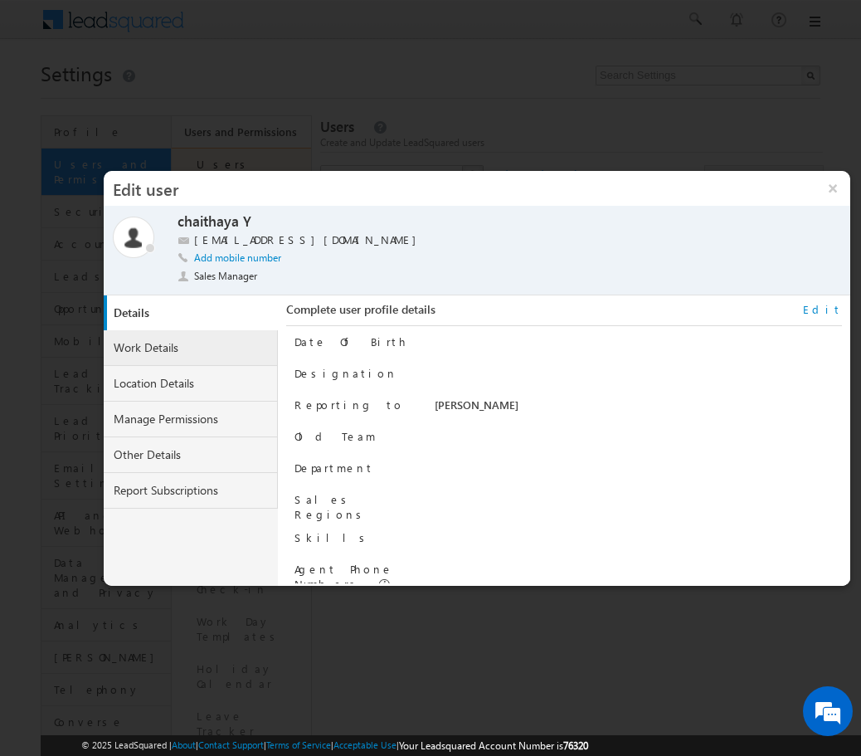
click at [179, 356] on link "Work Details" at bounding box center [191, 348] width 175 height 36
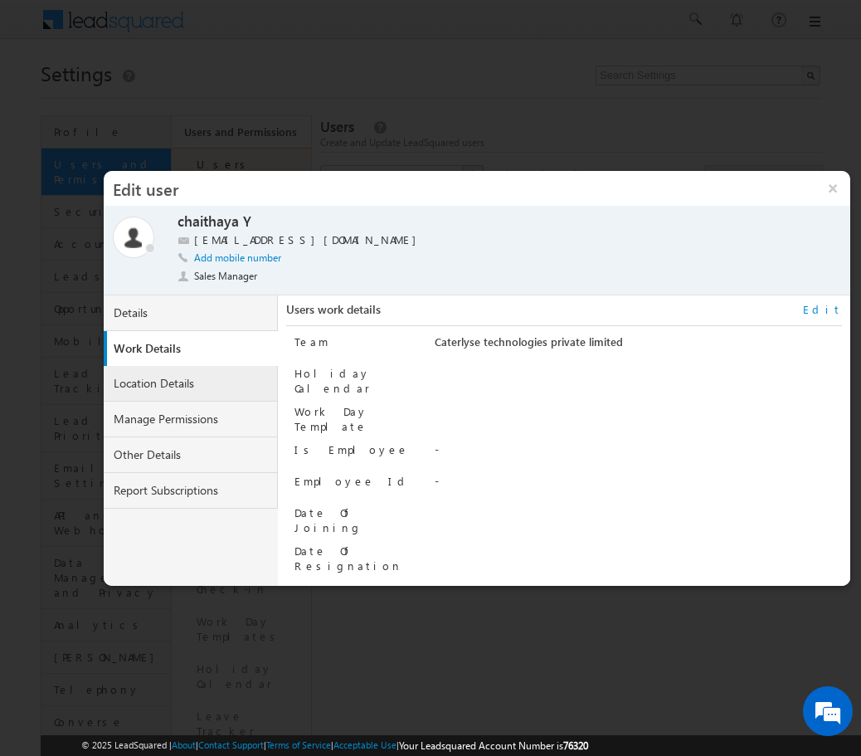
click at [185, 379] on link "Location Details" at bounding box center [191, 384] width 175 height 36
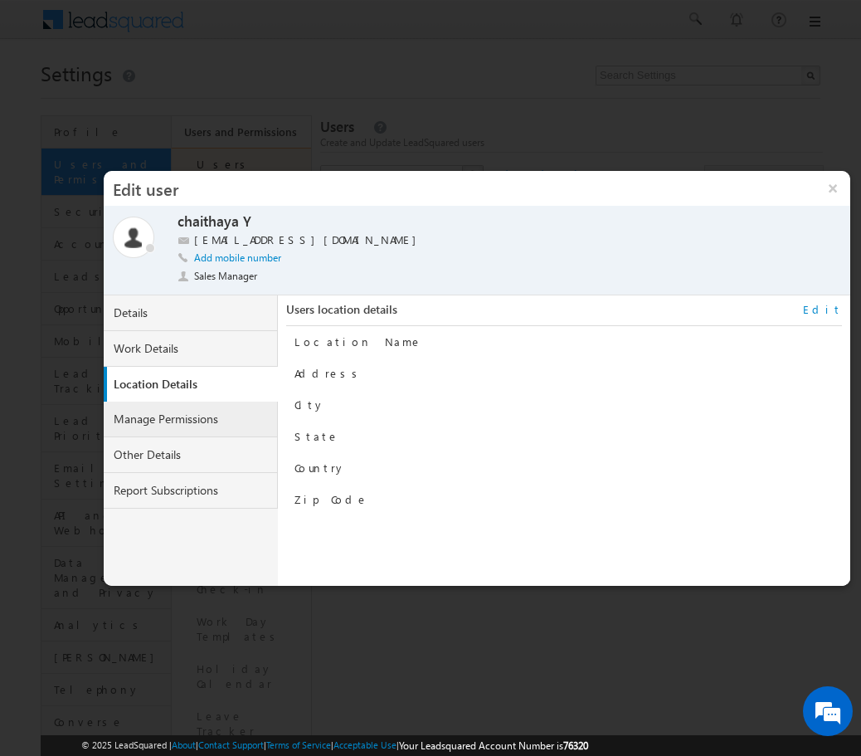
click at [216, 423] on link "Manage Permissions" at bounding box center [191, 419] width 175 height 36
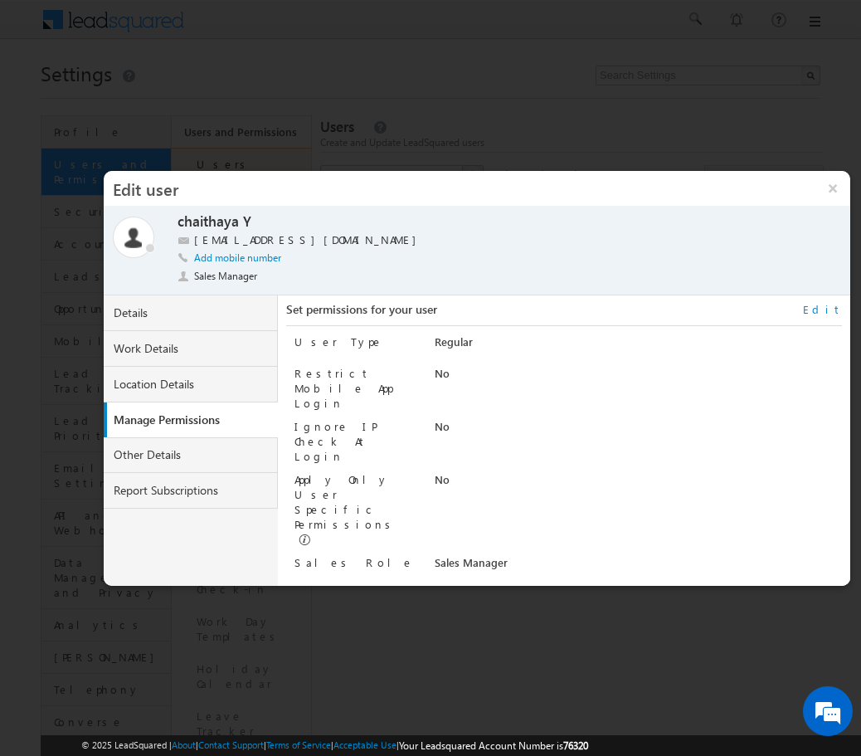
click at [462, 555] on div "Sales Manager" at bounding box center [638, 566] width 407 height 23
click at [392, 586] on div "Manage Users" at bounding box center [358, 597] width 128 height 23
click at [156, 450] on link "Other Details" at bounding box center [191, 455] width 175 height 36
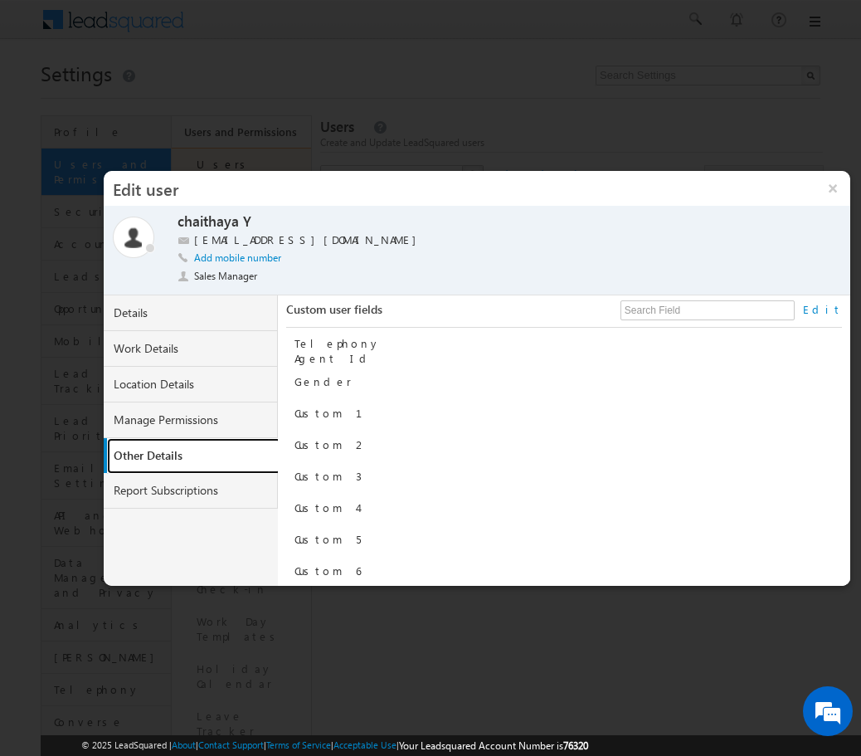
scroll to position [129, 0]
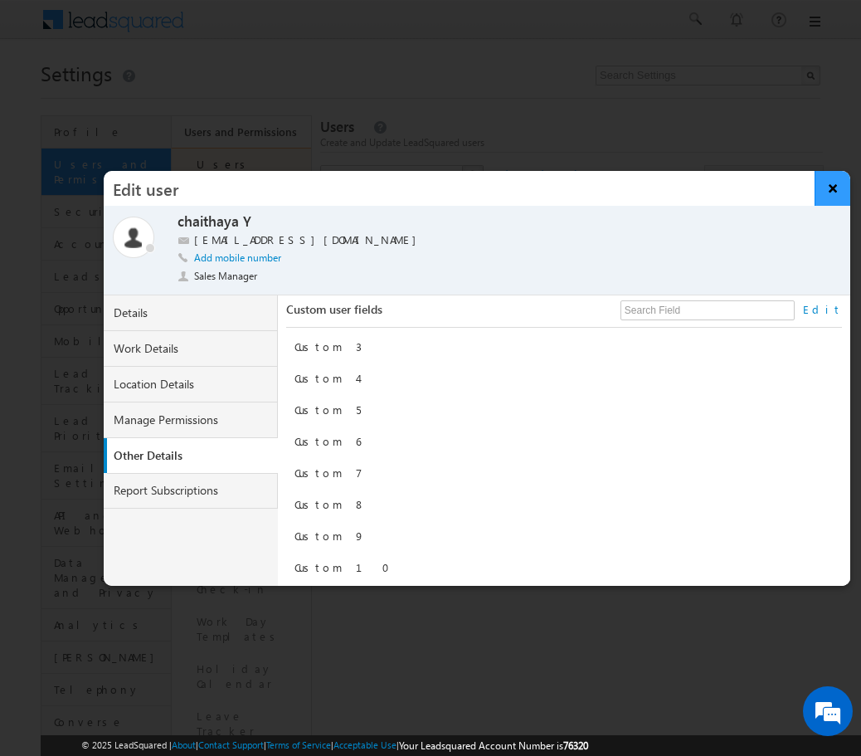
click at [830, 193] on button "×" at bounding box center [833, 188] width 36 height 35
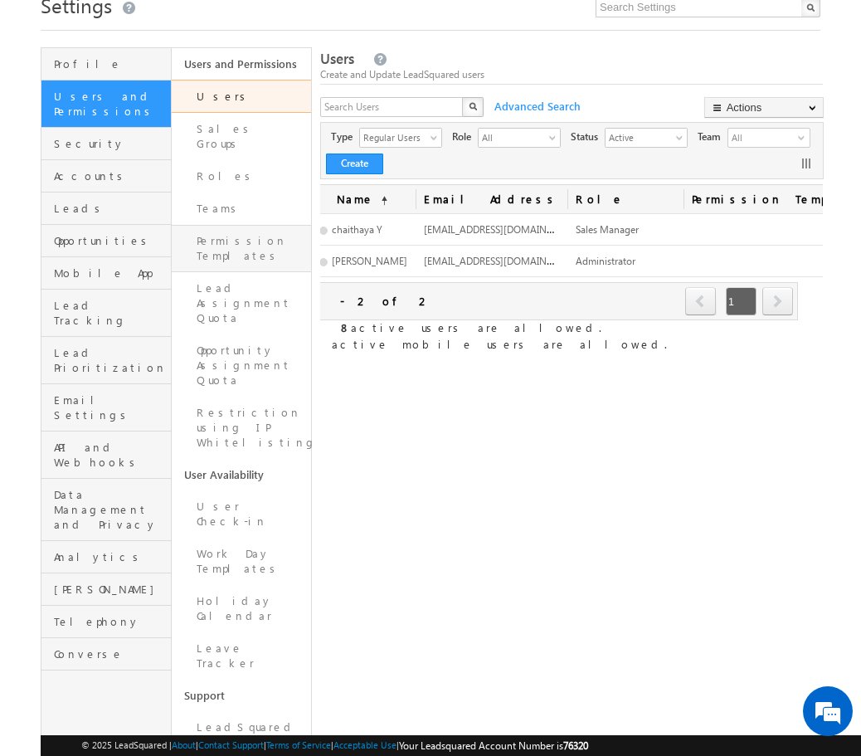
scroll to position [0, 0]
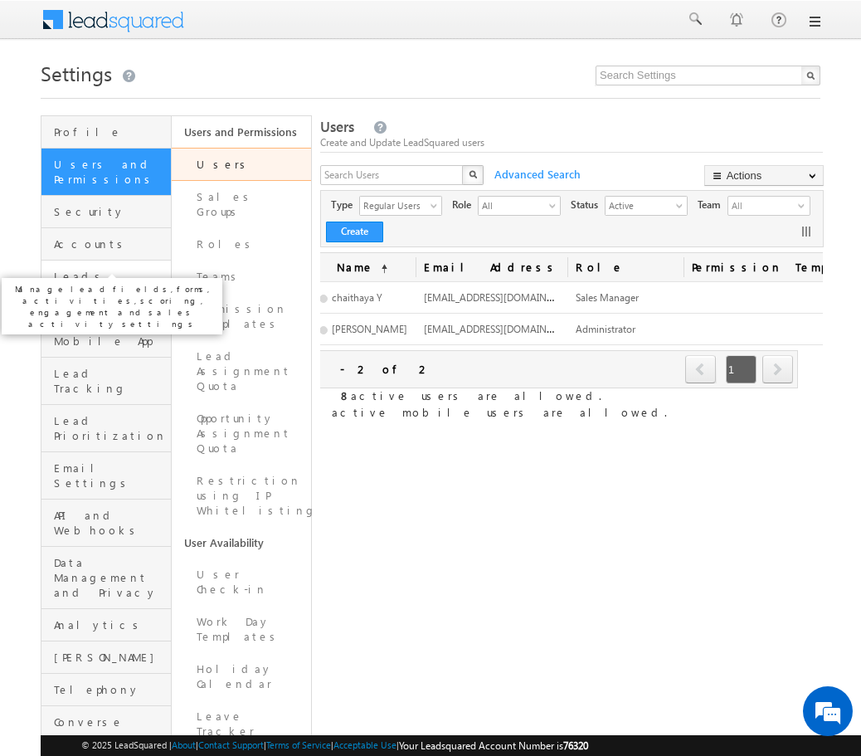
click at [117, 269] on span "Leads" at bounding box center [110, 276] width 113 height 15
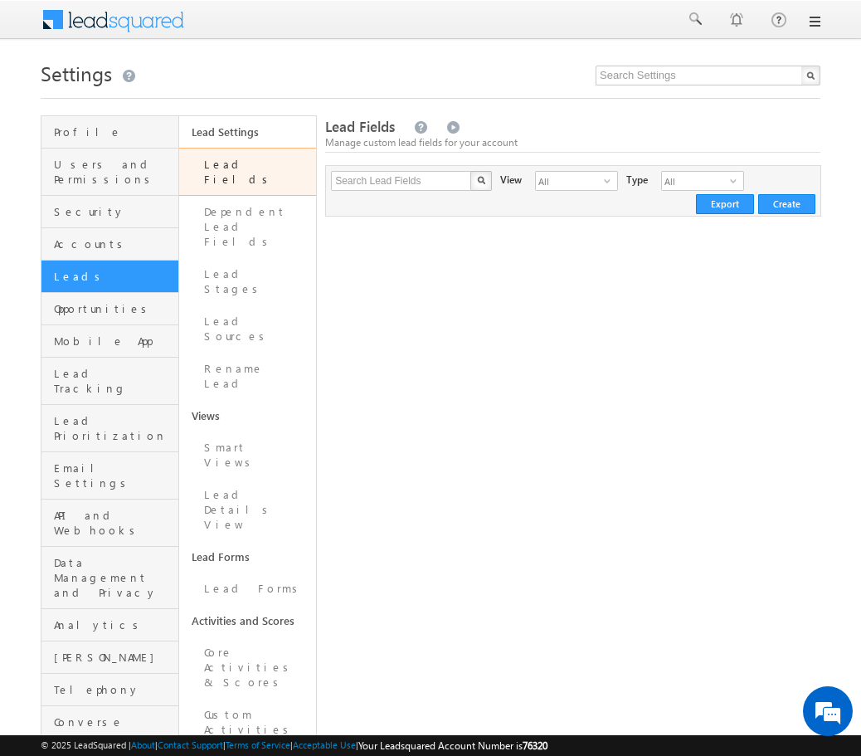
click at [241, 168] on link "Lead Fields" at bounding box center [248, 172] width 138 height 48
click at [241, 205] on link "Dependent Lead Fields" at bounding box center [248, 227] width 138 height 62
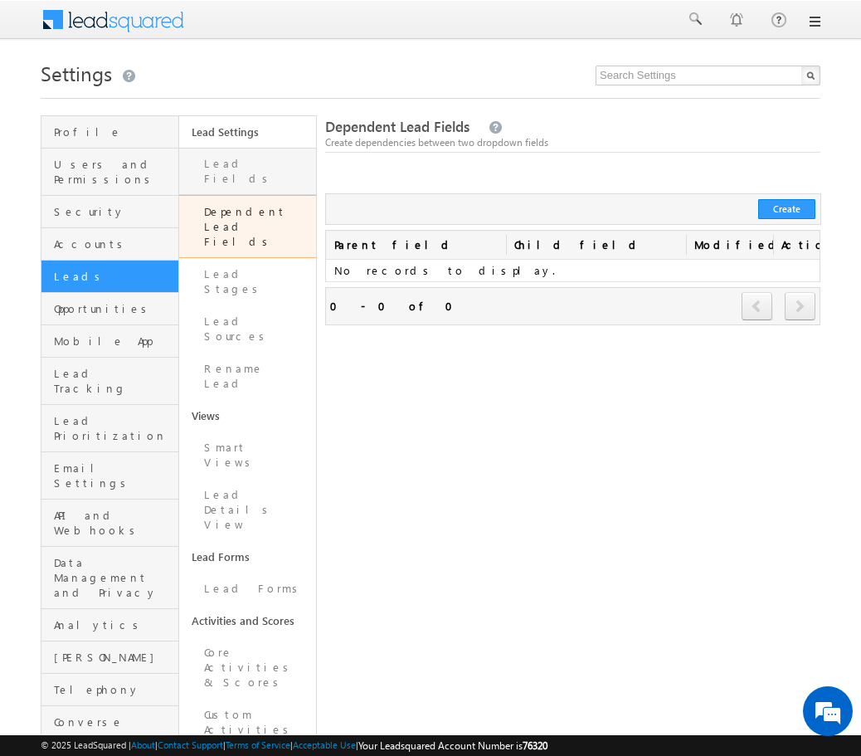
click at [273, 169] on link "Lead Fields" at bounding box center [248, 171] width 138 height 47
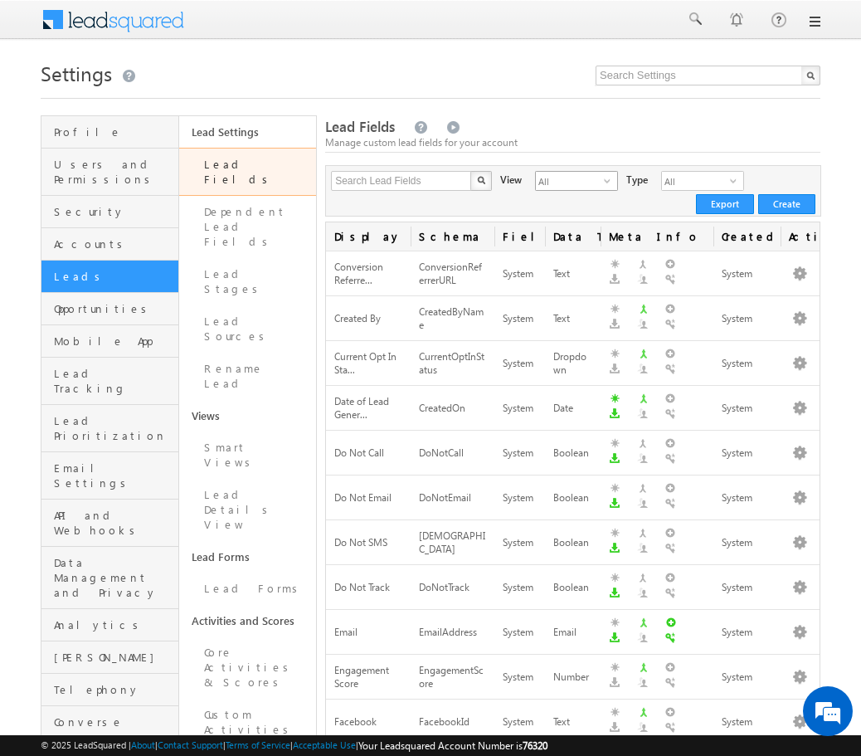
click at [572, 185] on span "All" at bounding box center [570, 181] width 68 height 18
click at [566, 215] on li "System Fields" at bounding box center [566, 217] width 81 height 17
click at [567, 178] on span "System Fields" at bounding box center [570, 181] width 68 height 18
click at [566, 235] on li "Custom Fields" at bounding box center [566, 234] width 81 height 17
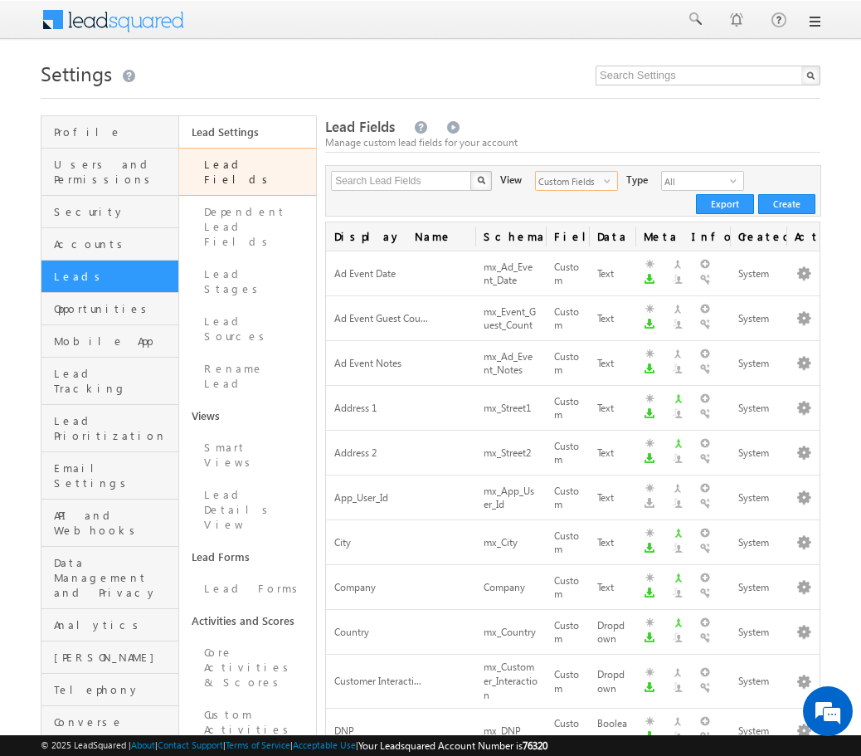
drag, startPoint x: 408, startPoint y: 231, endPoint x: 474, endPoint y: 231, distance: 66.4
click at [474, 231] on div at bounding box center [474, 231] width 5 height 21
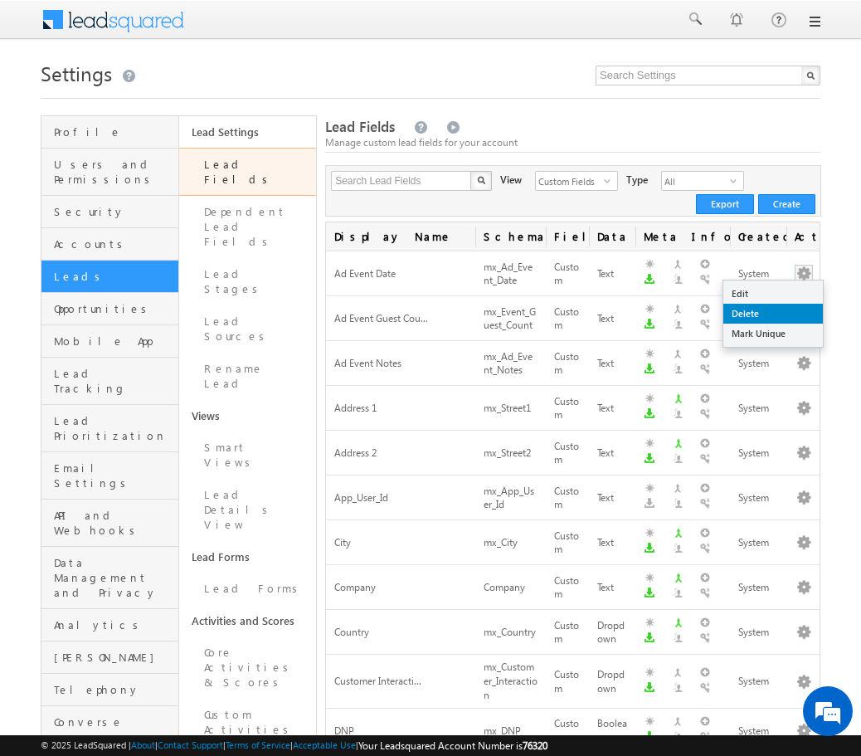
click at [790, 314] on link "Delete" at bounding box center [773, 314] width 100 height 20
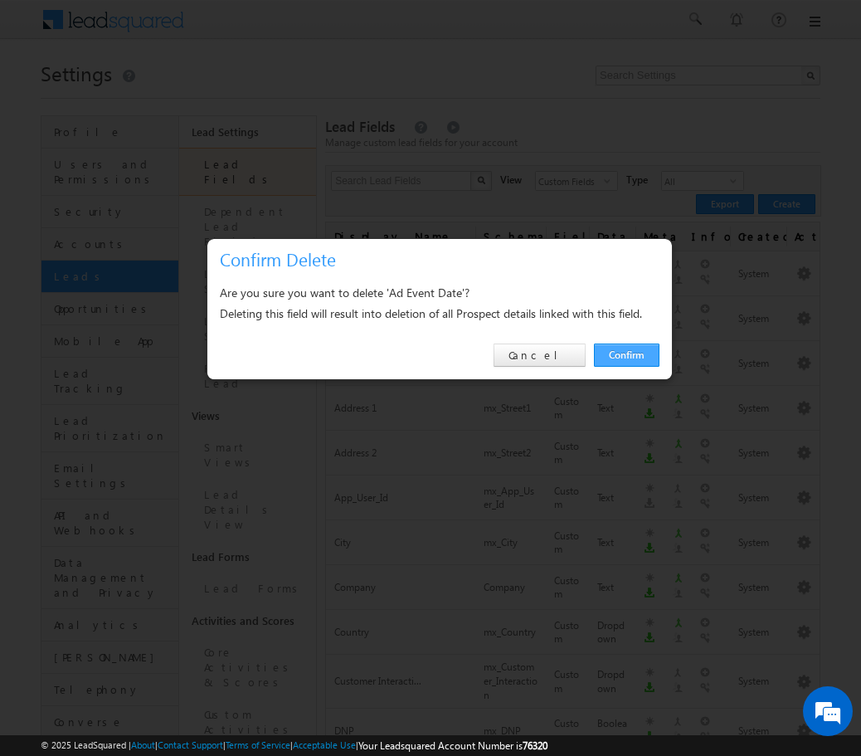
click at [632, 351] on link "Confirm" at bounding box center [627, 354] width 66 height 23
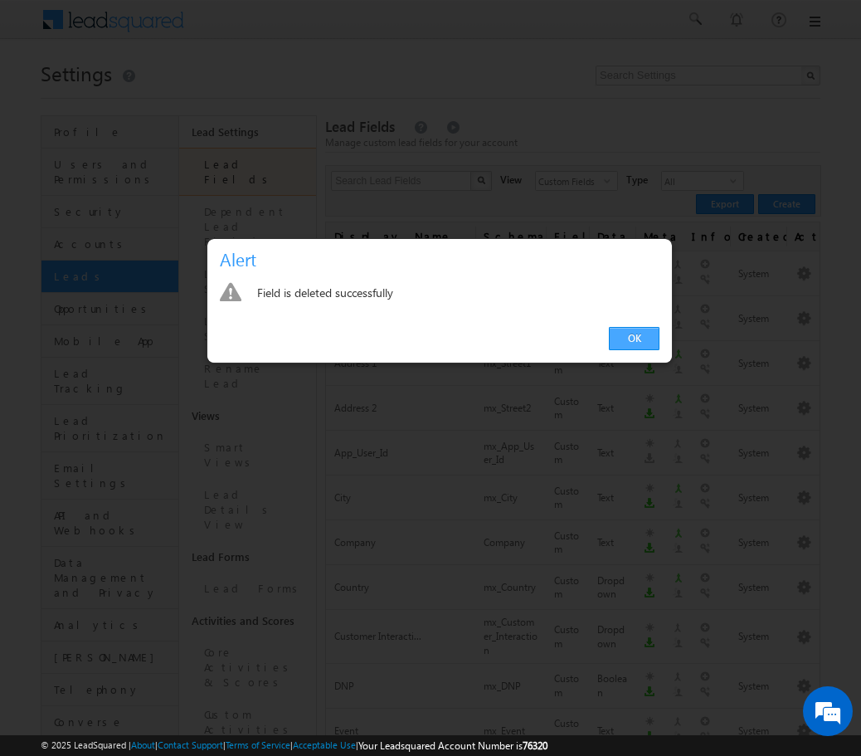
click at [640, 336] on link "OK" at bounding box center [634, 338] width 51 height 23
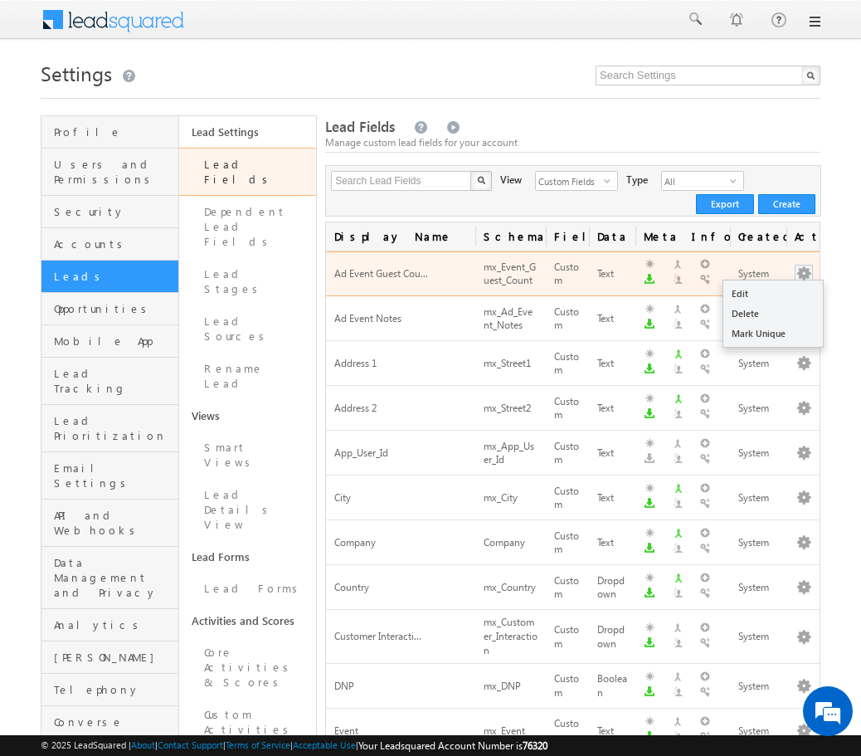
click at [807, 275] on button "button" at bounding box center [804, 273] width 17 height 17
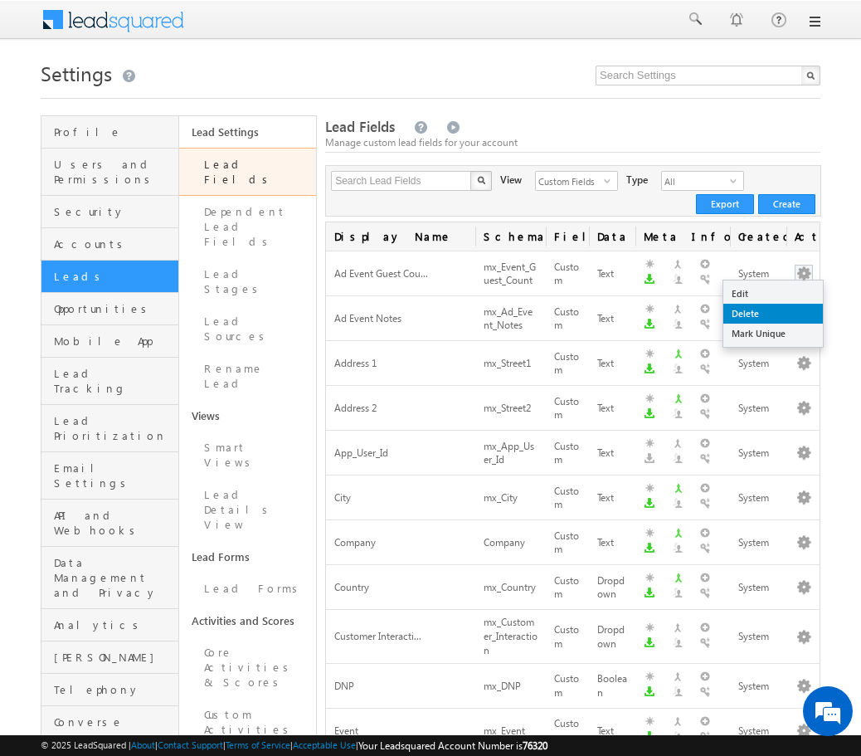
click at [770, 313] on link "Delete" at bounding box center [773, 314] width 100 height 20
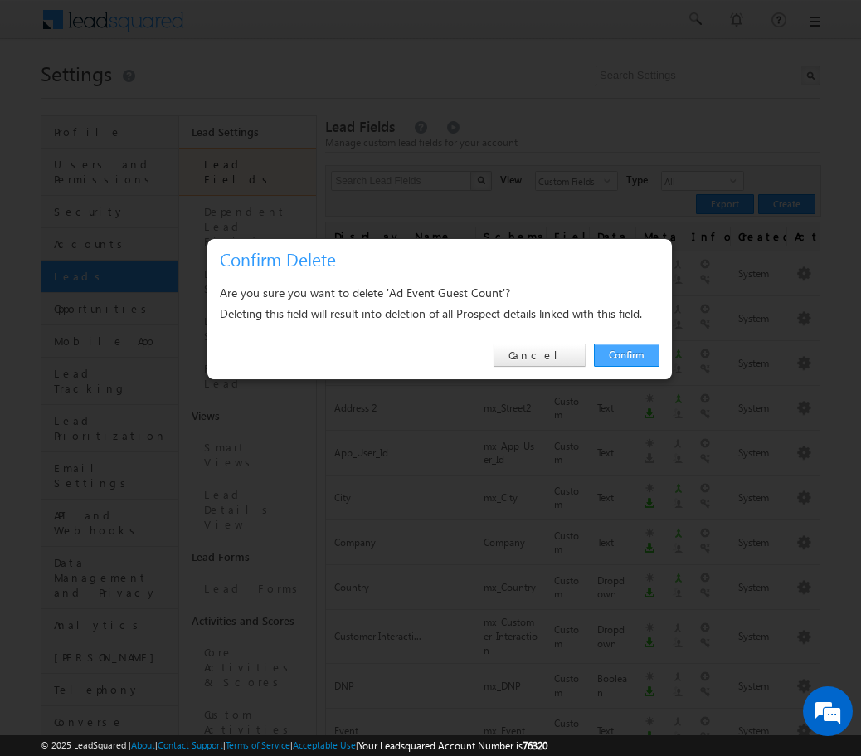
click at [629, 360] on link "Confirm" at bounding box center [627, 354] width 66 height 23
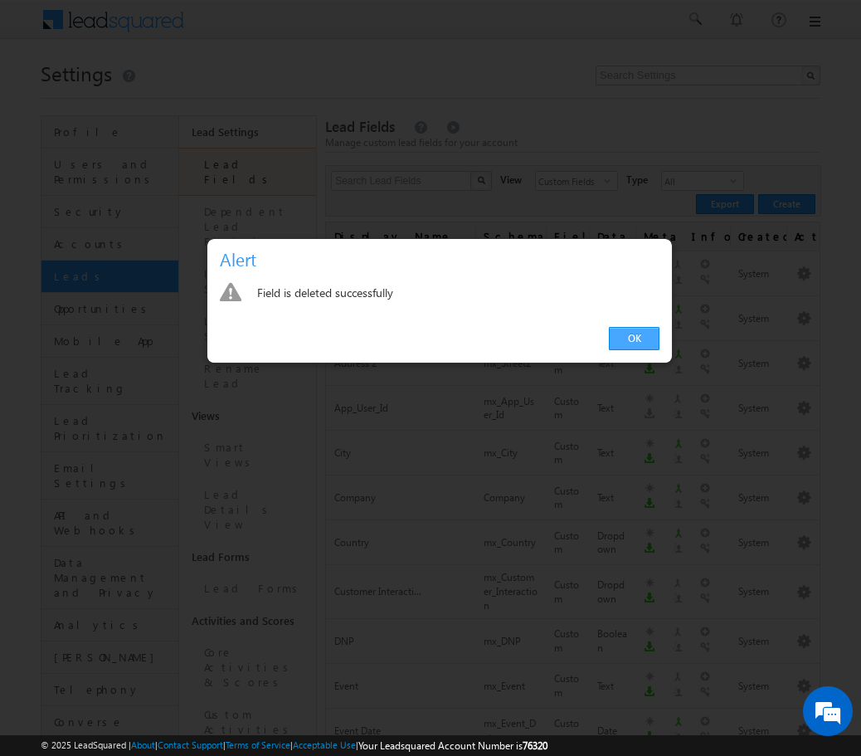
click at [647, 338] on link "OK" at bounding box center [634, 338] width 51 height 23
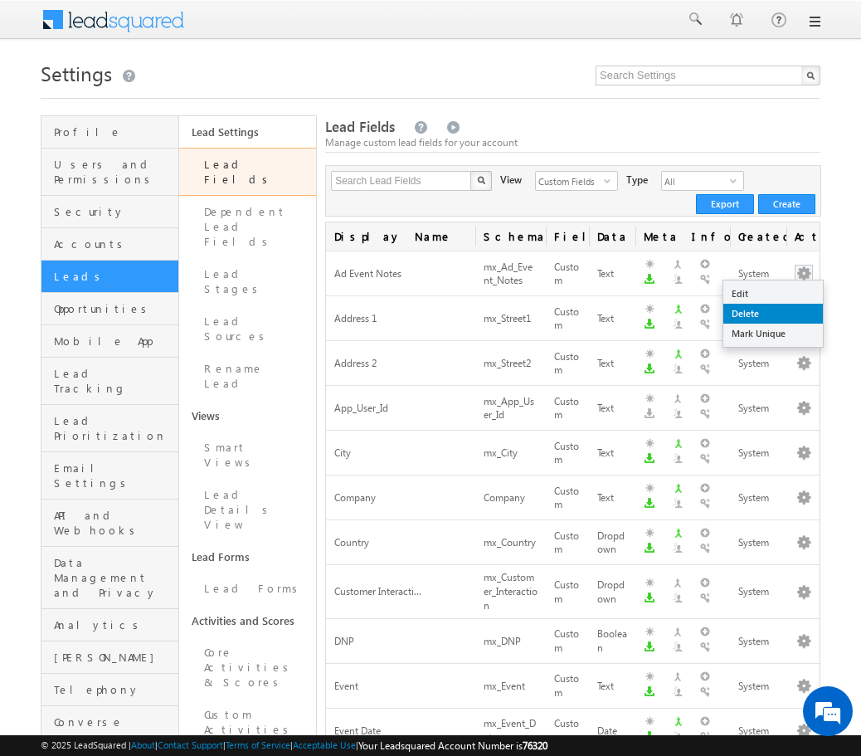
click at [784, 306] on link "Delete" at bounding box center [773, 314] width 100 height 20
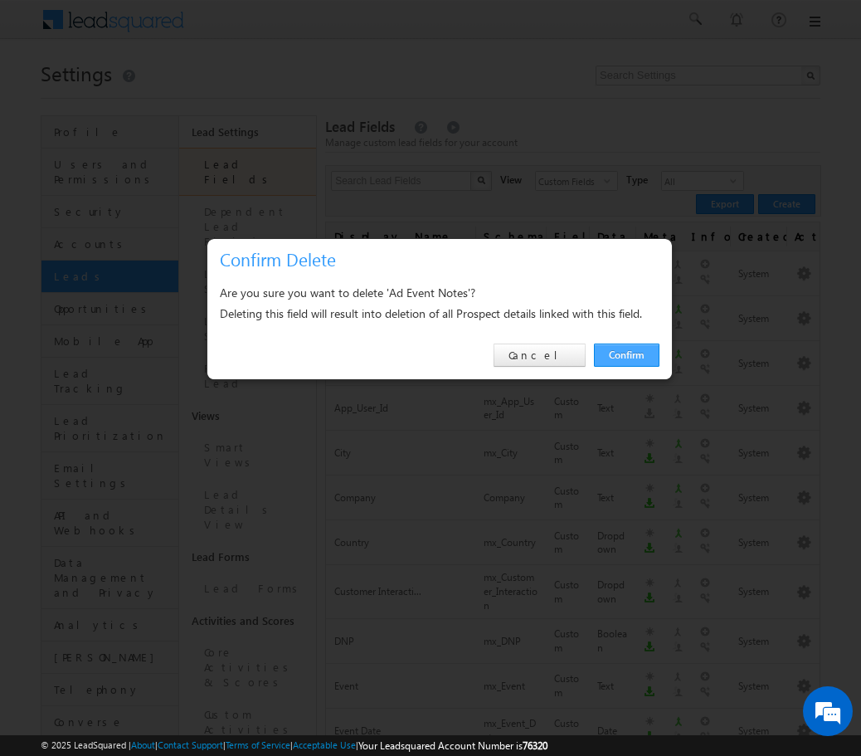
click at [625, 353] on link "Confirm" at bounding box center [627, 354] width 66 height 23
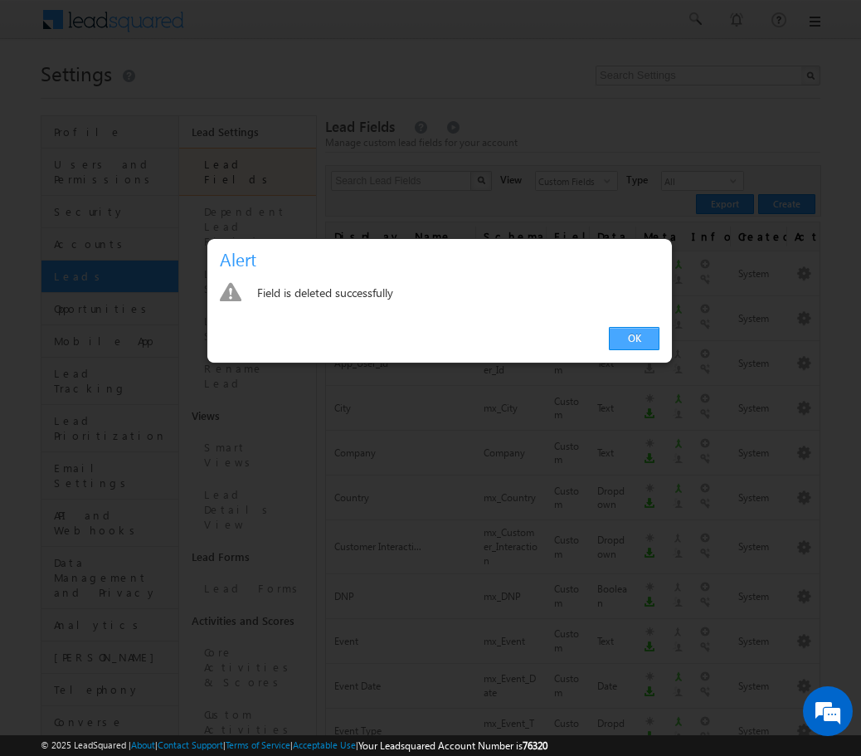
click at [642, 338] on link "OK" at bounding box center [634, 338] width 51 height 23
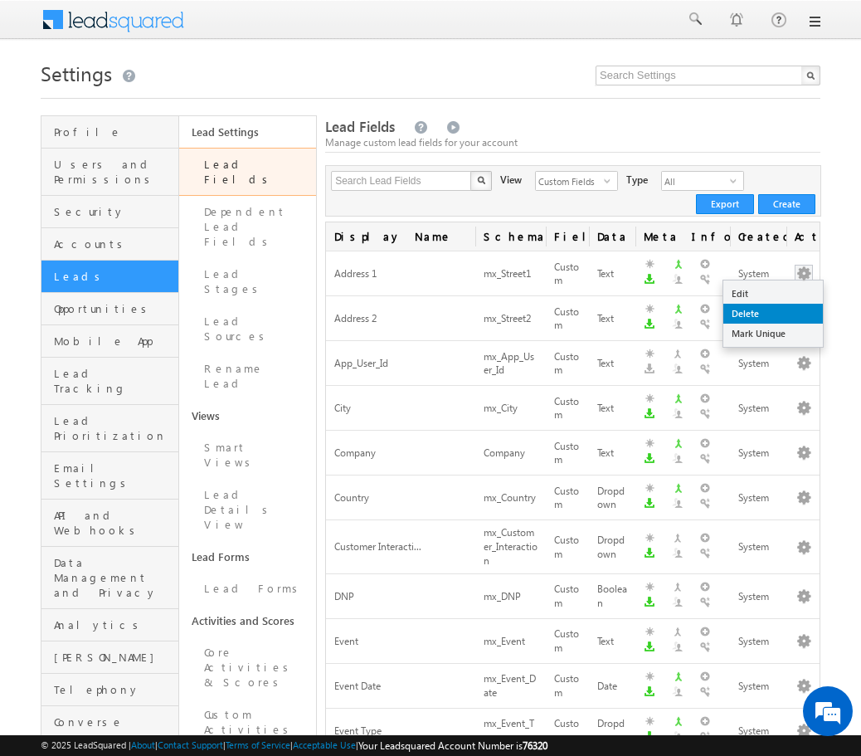
click at [771, 312] on link "Delete" at bounding box center [773, 314] width 100 height 20
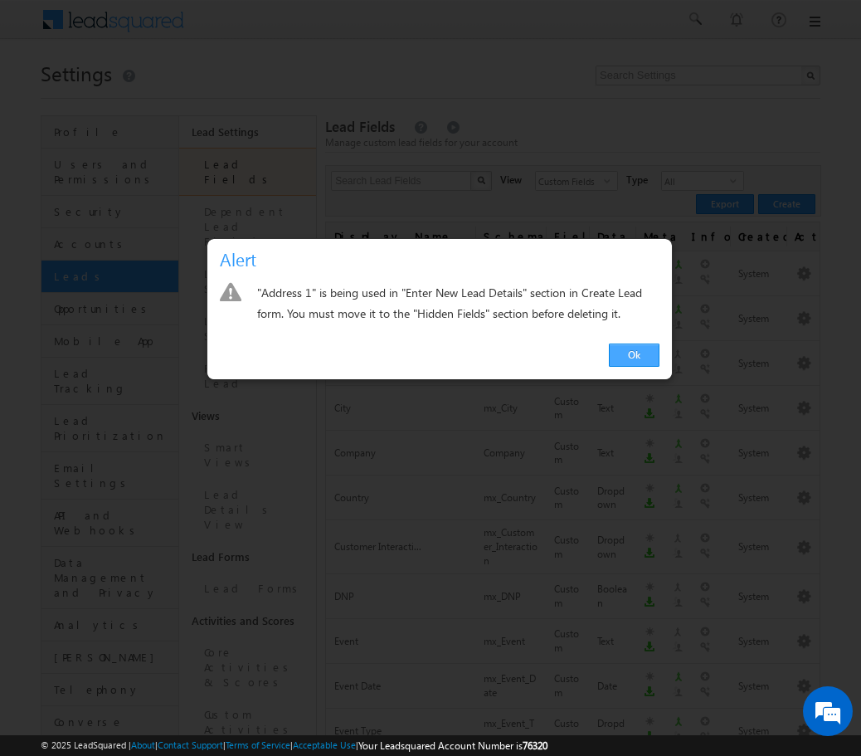
click at [627, 353] on link "Ok" at bounding box center [634, 354] width 51 height 23
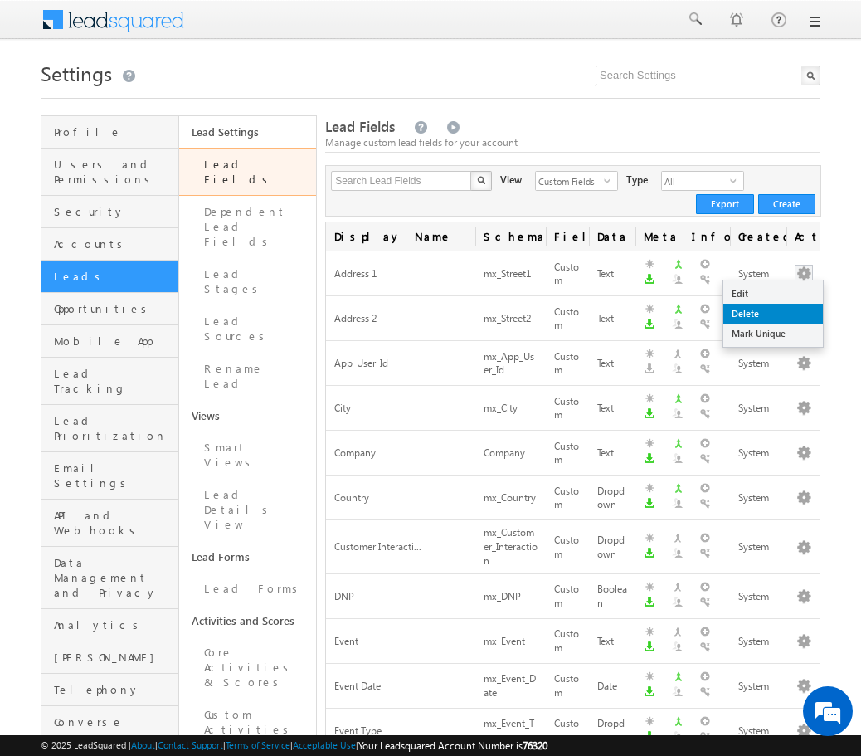
click at [783, 309] on link "Delete" at bounding box center [773, 314] width 100 height 20
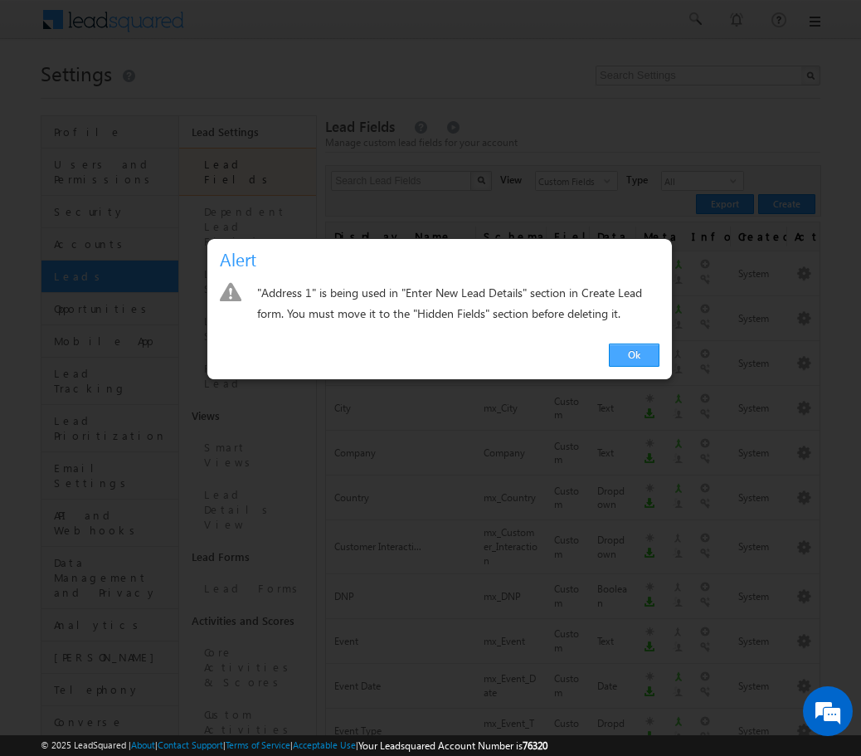
click at [635, 358] on link "Ok" at bounding box center [634, 354] width 51 height 23
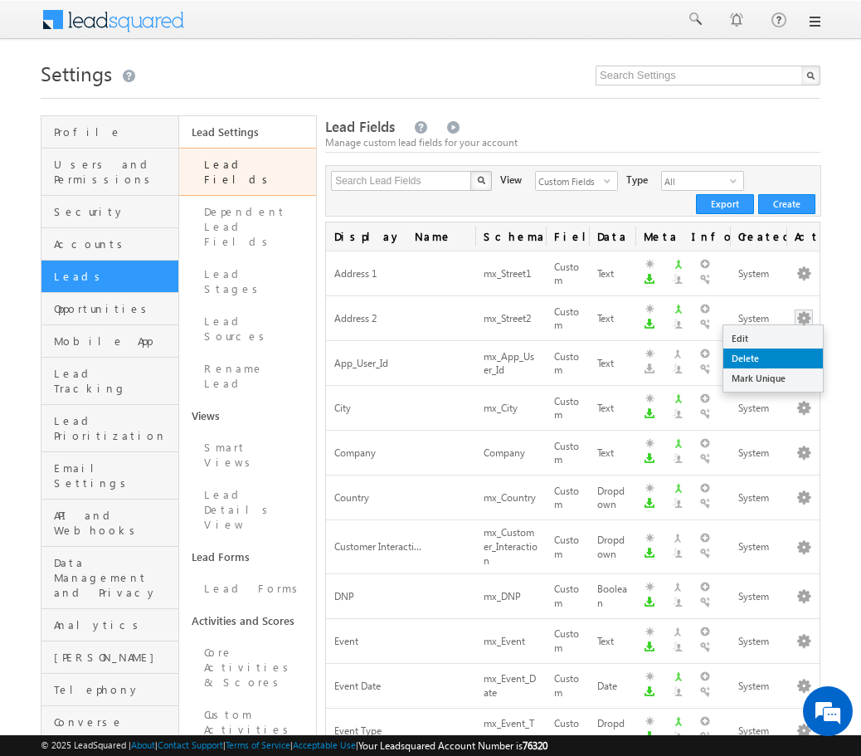
click at [776, 361] on link "Delete" at bounding box center [773, 358] width 100 height 20
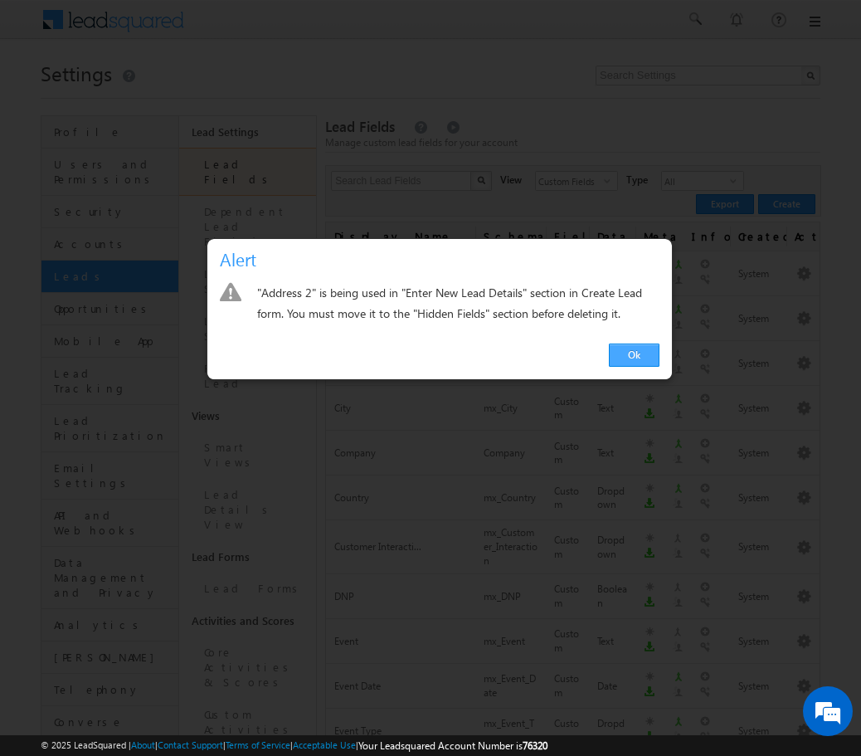
click at [623, 353] on link "Ok" at bounding box center [634, 354] width 51 height 23
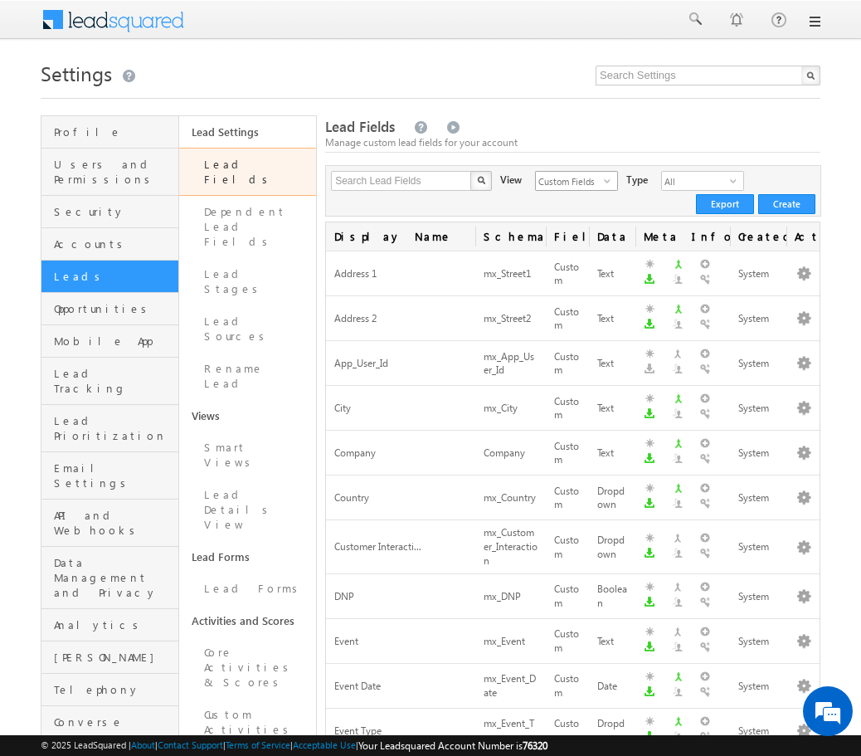
click at [562, 182] on span "Custom Fields" at bounding box center [570, 181] width 68 height 18
click at [551, 217] on li "System Fields" at bounding box center [566, 217] width 81 height 17
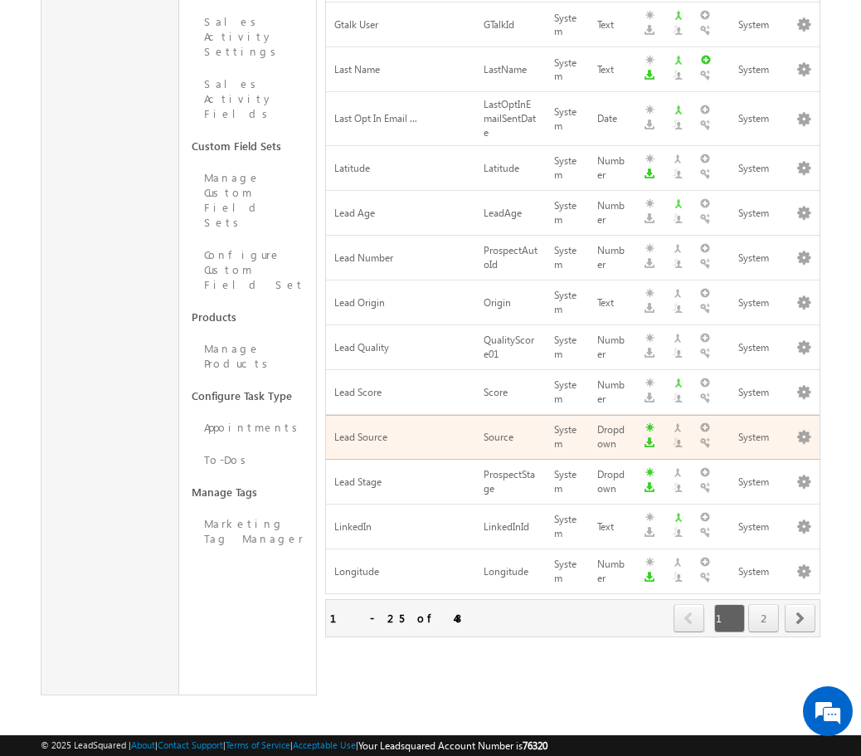
scroll to position [793, 0]
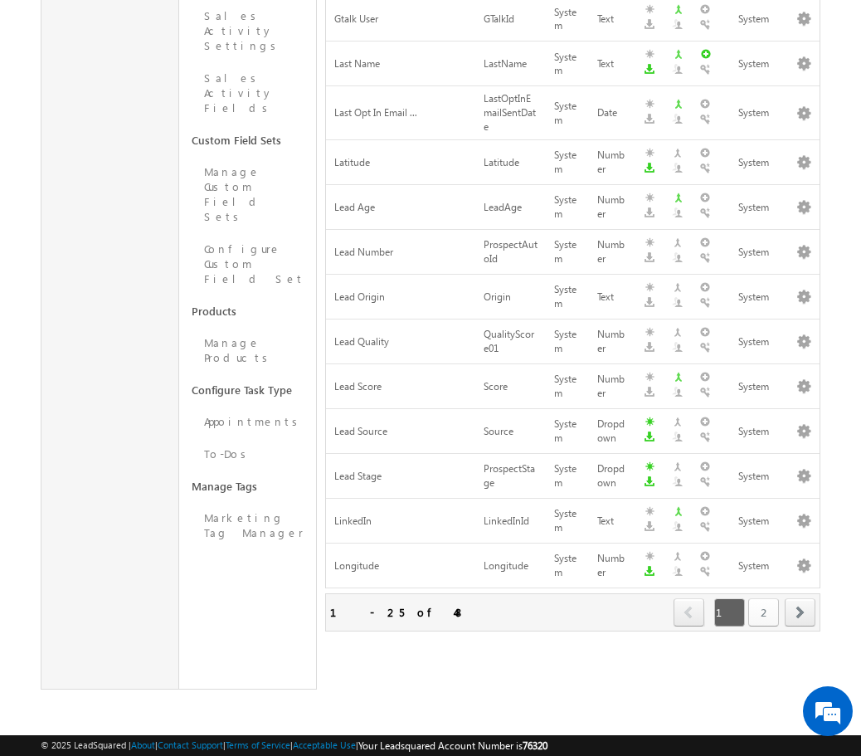
click at [766, 606] on link "2" at bounding box center [763, 612] width 31 height 28
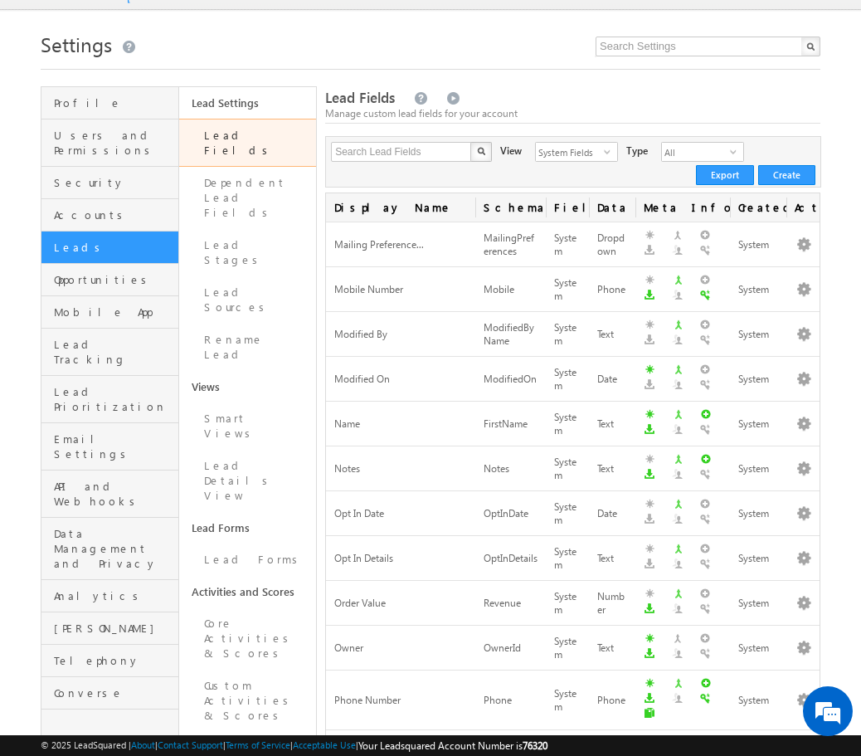
scroll to position [54, 0]
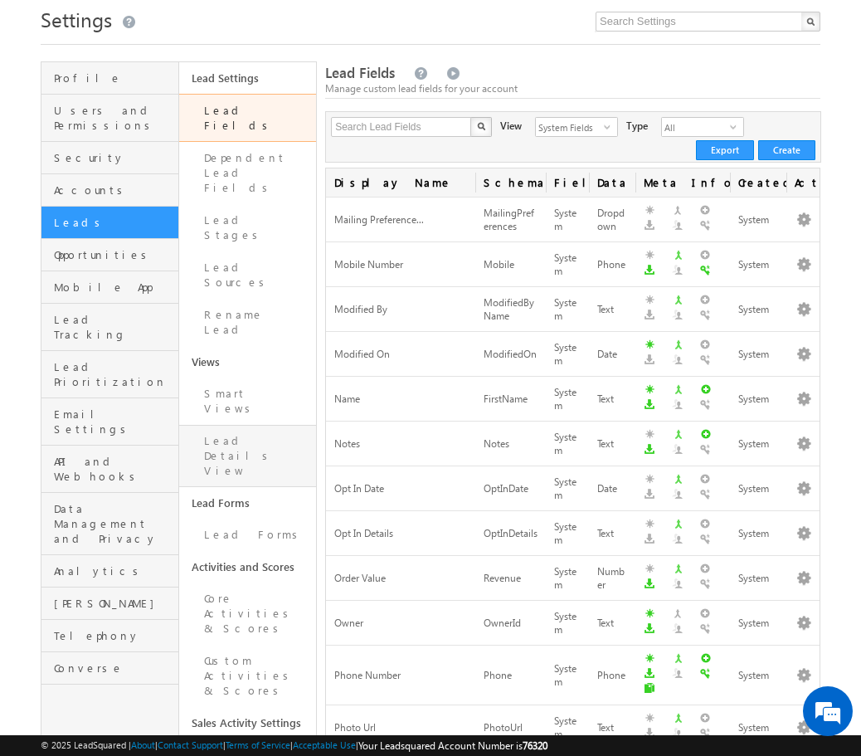
click at [252, 425] on link "Lead Details View" at bounding box center [248, 456] width 138 height 62
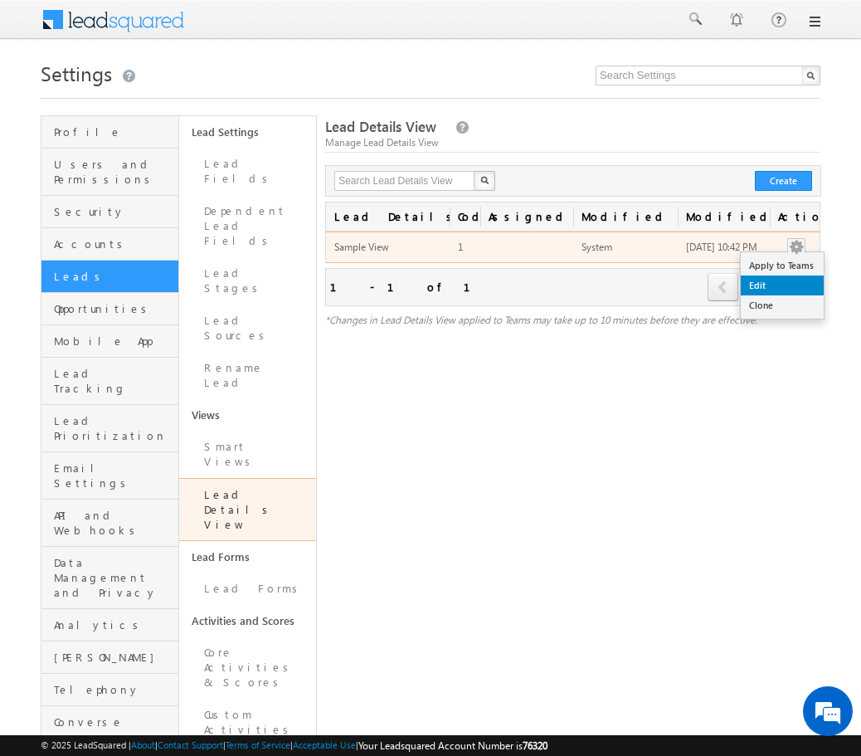
click at [779, 290] on link "Edit" at bounding box center [782, 285] width 83 height 20
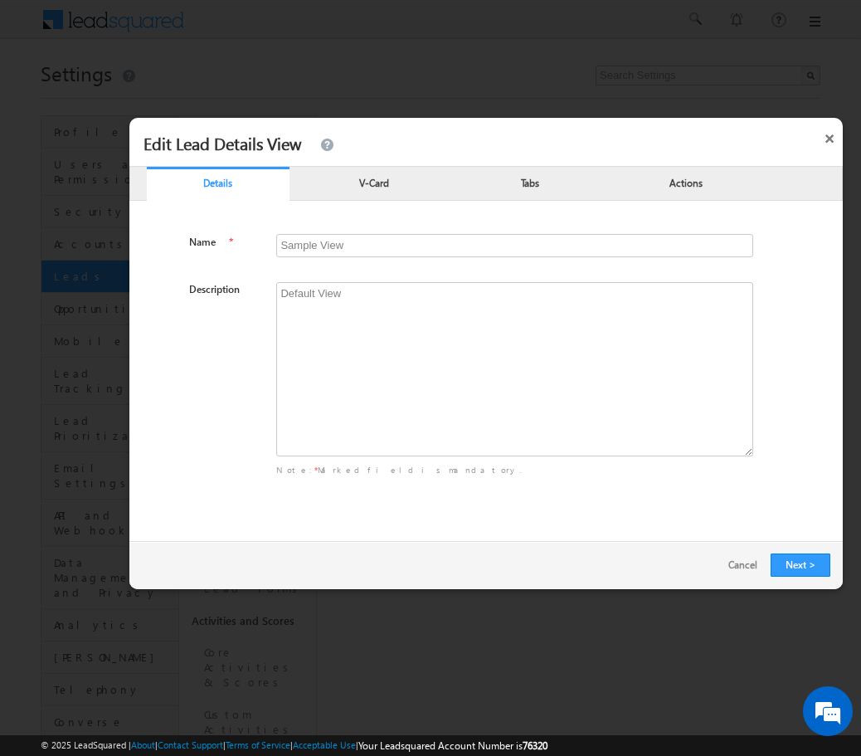
click at [374, 184] on p "V-Card" at bounding box center [374, 182] width 143 height 16
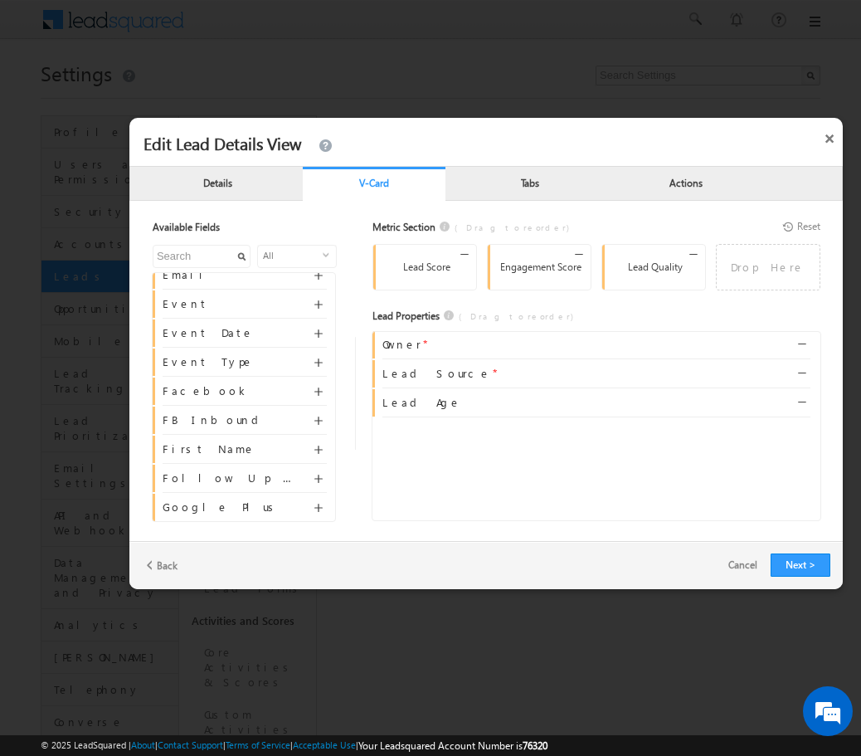
scroll to position [498, 0]
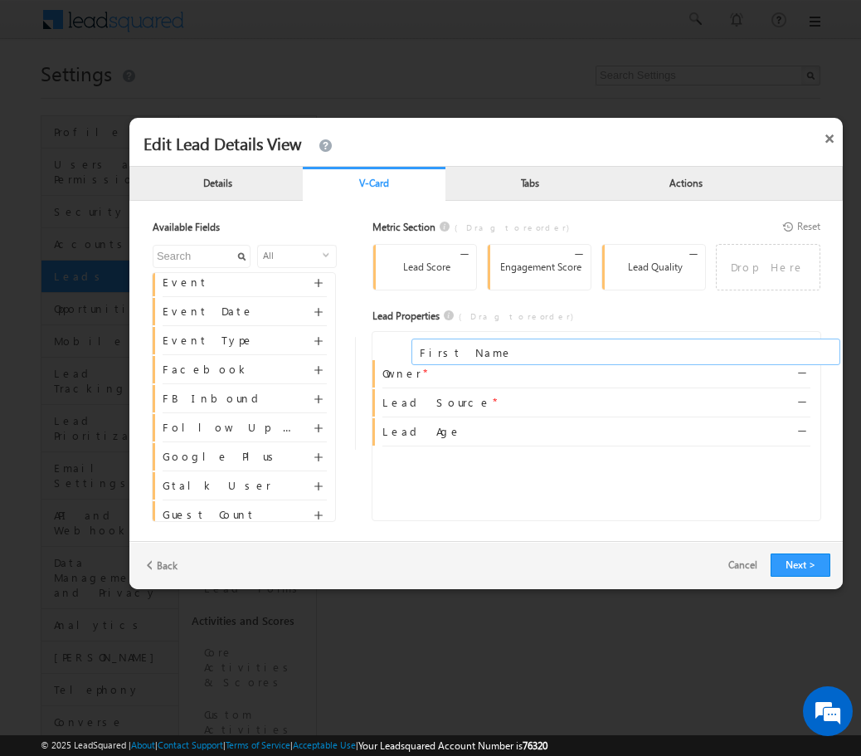
drag, startPoint x: 198, startPoint y: 429, endPoint x: 461, endPoint y: 353, distance: 273.6
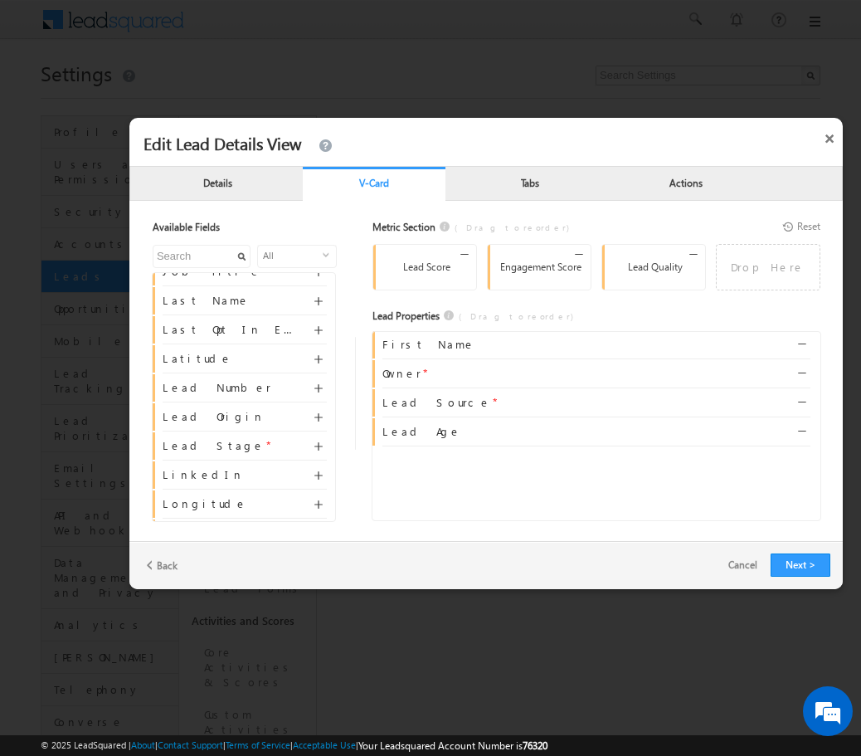
scroll to position [778, 0]
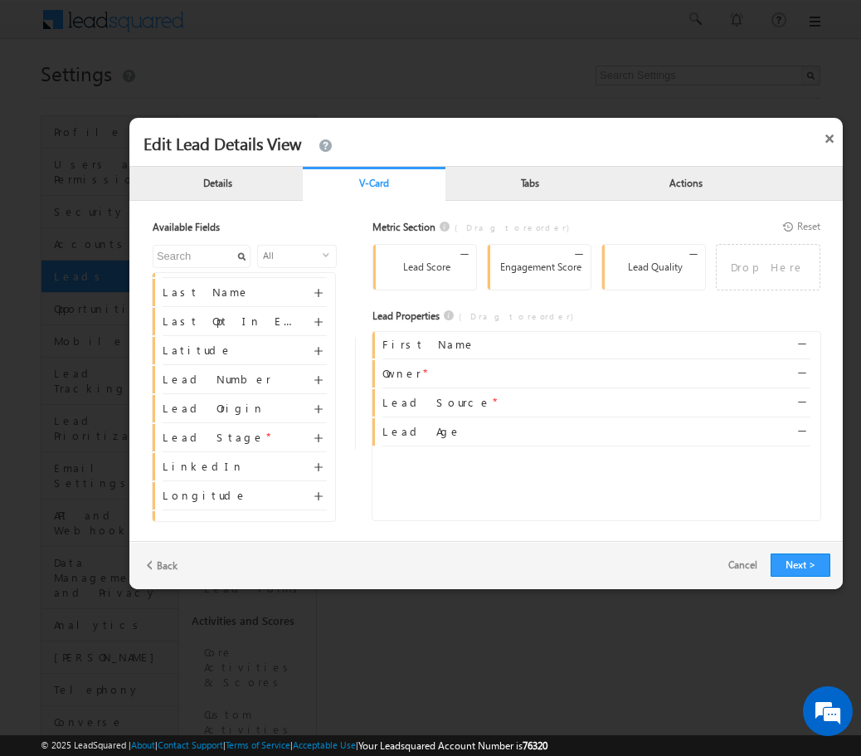
click at [204, 259] on input "text" at bounding box center [202, 256] width 98 height 23
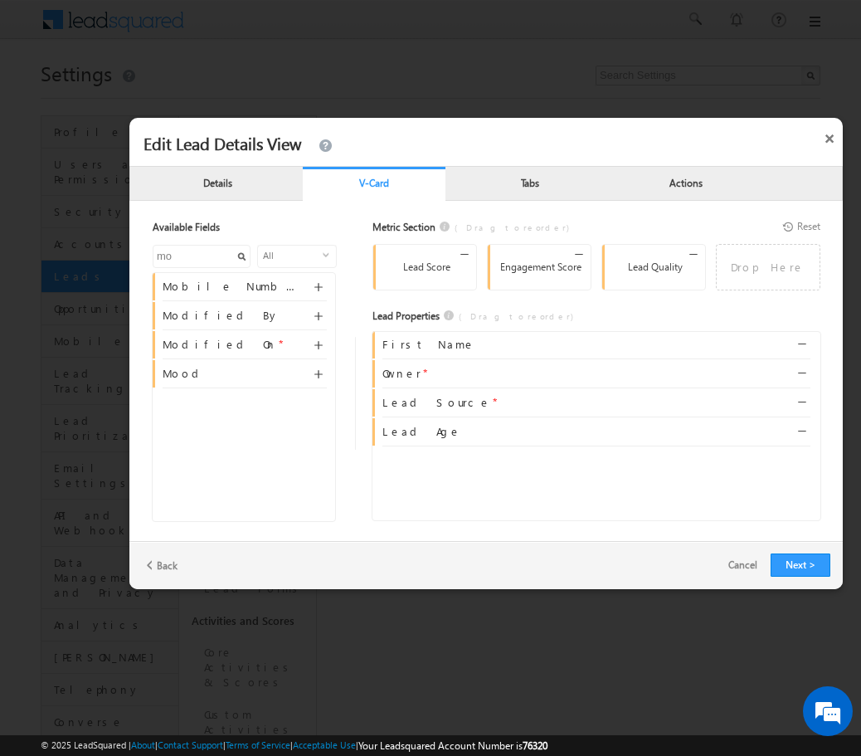
scroll to position [0, 0]
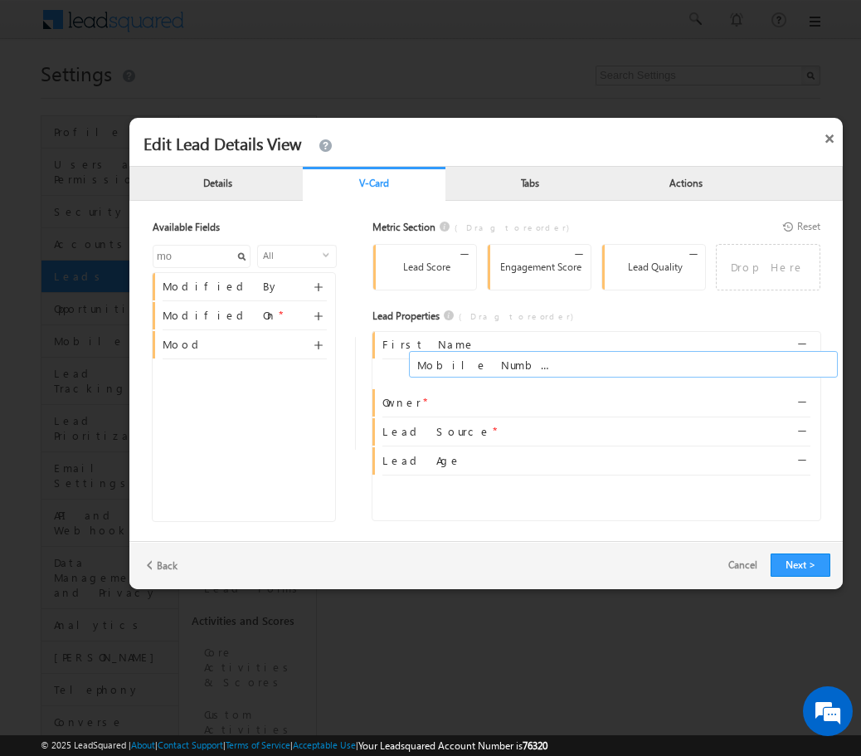
drag, startPoint x: 194, startPoint y: 288, endPoint x: 459, endPoint y: 366, distance: 275.9
click at [221, 263] on input "mo" at bounding box center [202, 256] width 98 height 23
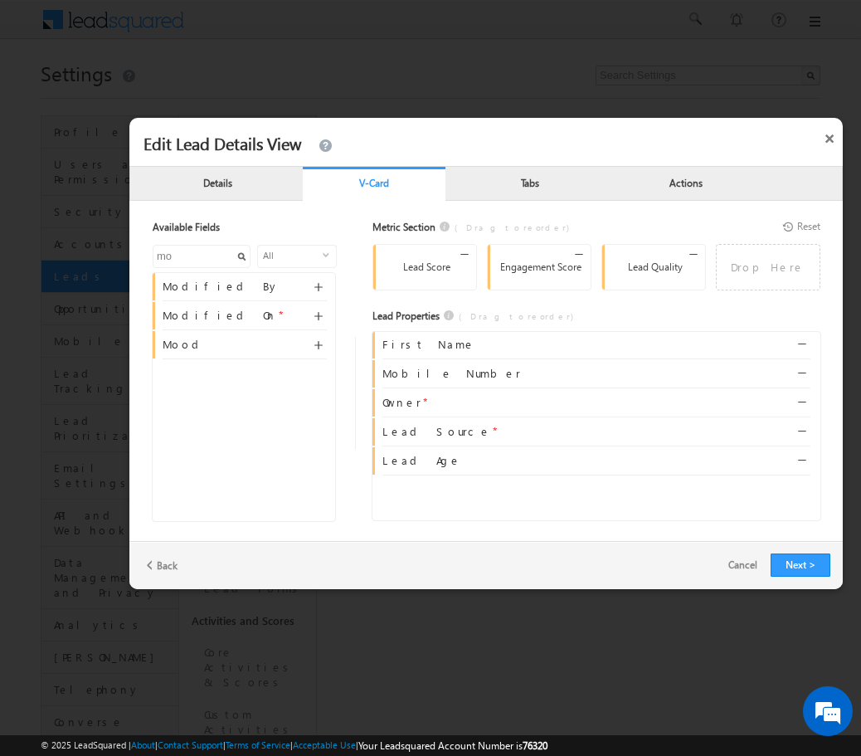
click at [221, 263] on input "mo" at bounding box center [202, 256] width 98 height 23
type input "v"
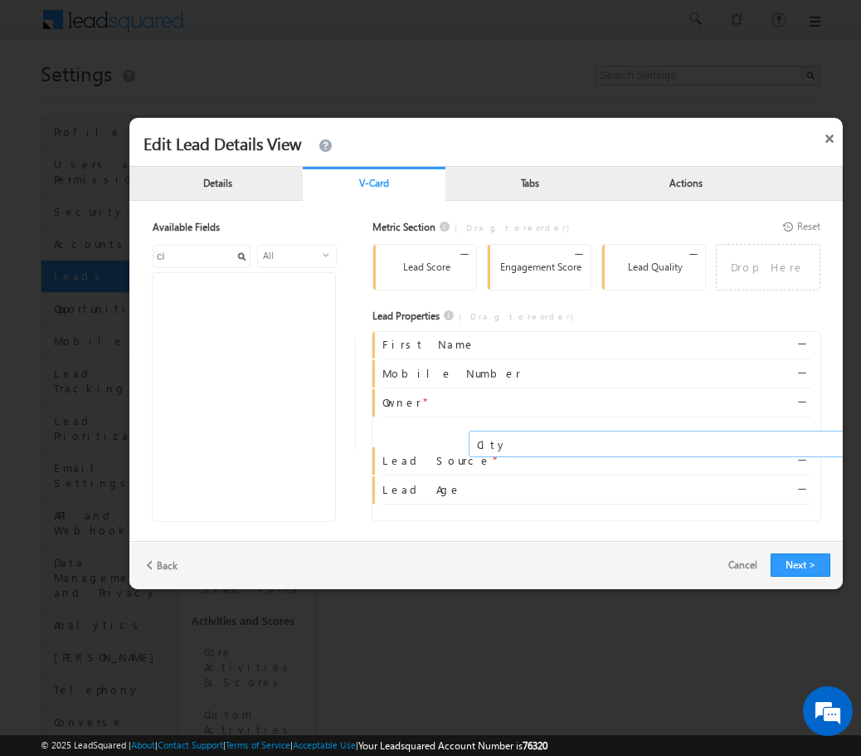
drag, startPoint x: 307, startPoint y: 291, endPoint x: 519, endPoint y: 440, distance: 259.1
type input "ci"
click at [267, 371] on div at bounding box center [244, 397] width 184 height 250
click at [799, 563] on button "Next >" at bounding box center [801, 564] width 60 height 23
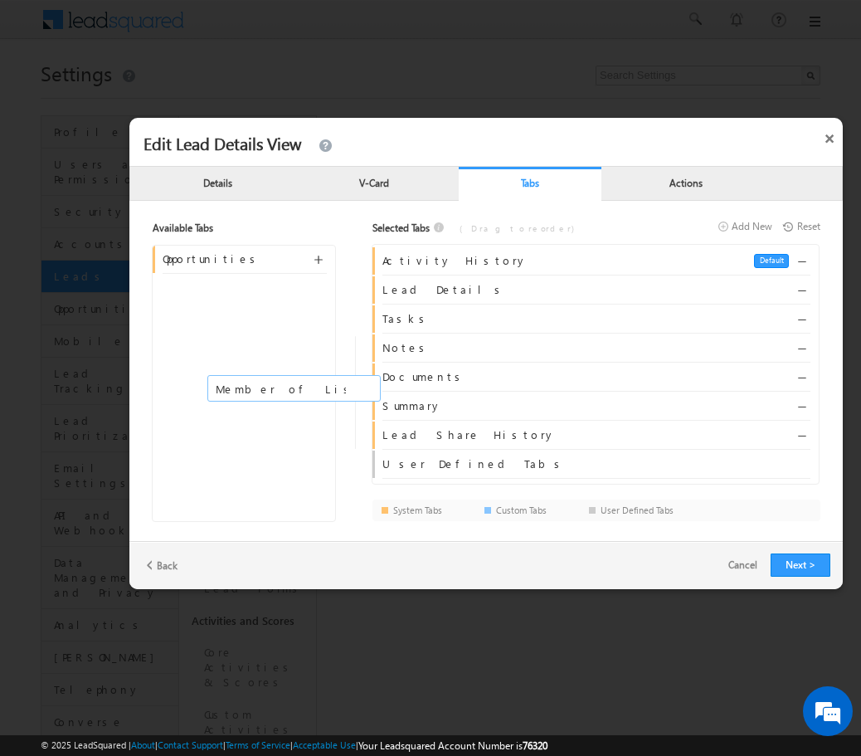
drag, startPoint x: 433, startPoint y: 384, endPoint x: 246, endPoint y: 391, distance: 186.8
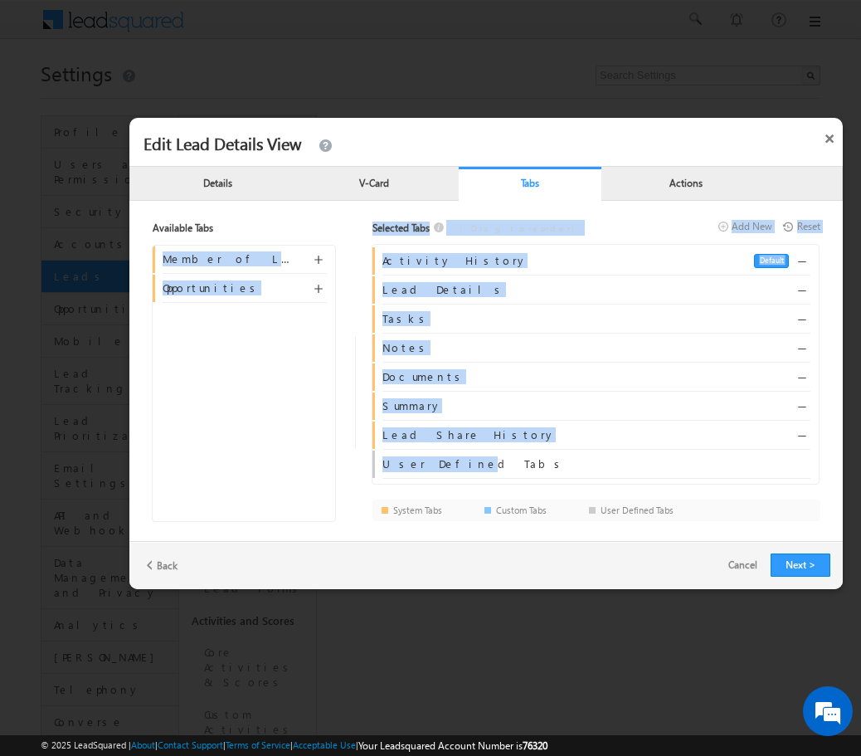
drag, startPoint x: 438, startPoint y: 465, endPoint x: 285, endPoint y: 459, distance: 152.8
click at [285, 459] on div "Available Tabs Member of Lists Opportunities Selected Tabs (Drag to reorder) Ad…" at bounding box center [485, 386] width 713 height 332
click at [430, 466] on span "User Defined Tabs" at bounding box center [473, 463] width 183 height 14
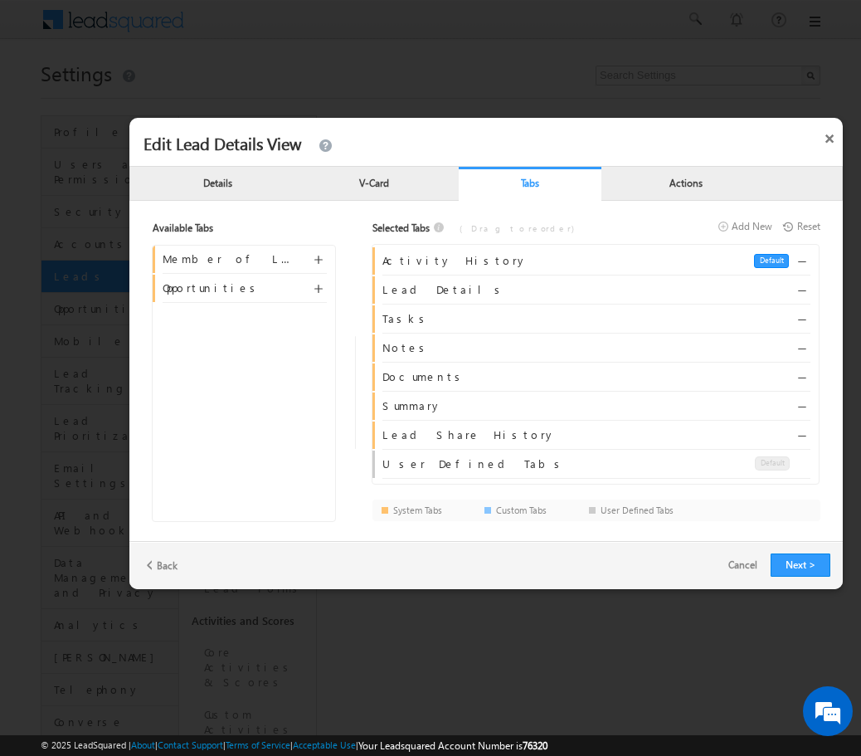
click at [473, 463] on span "User Defined Tabs Default" at bounding box center [581, 466] width 398 height 20
click at [408, 462] on span "User Defined Tabs" at bounding box center [473, 463] width 183 height 14
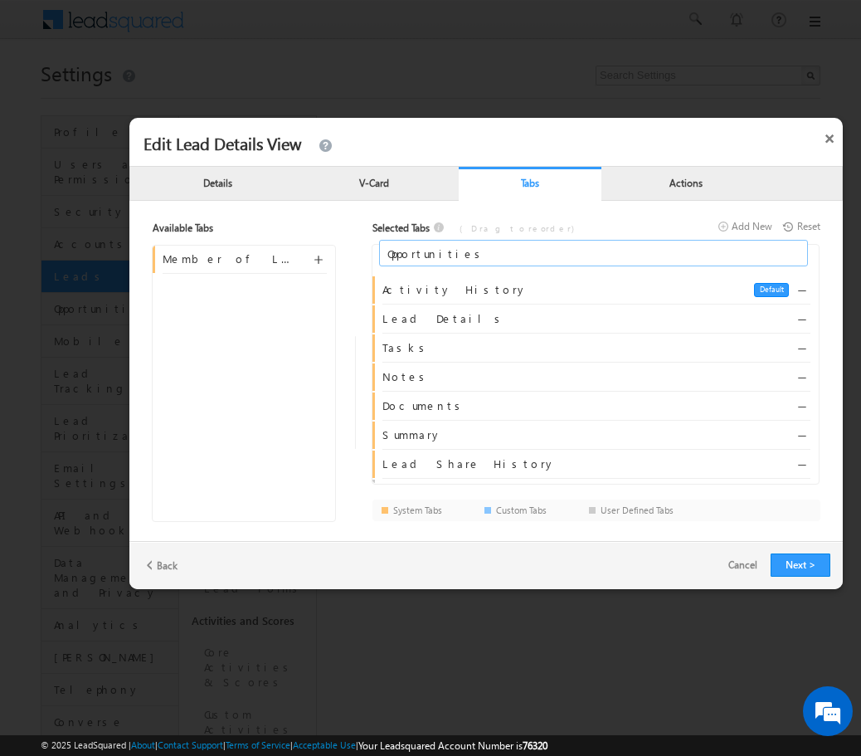
drag, startPoint x: 206, startPoint y: 286, endPoint x: 433, endPoint y: 249, distance: 230.3
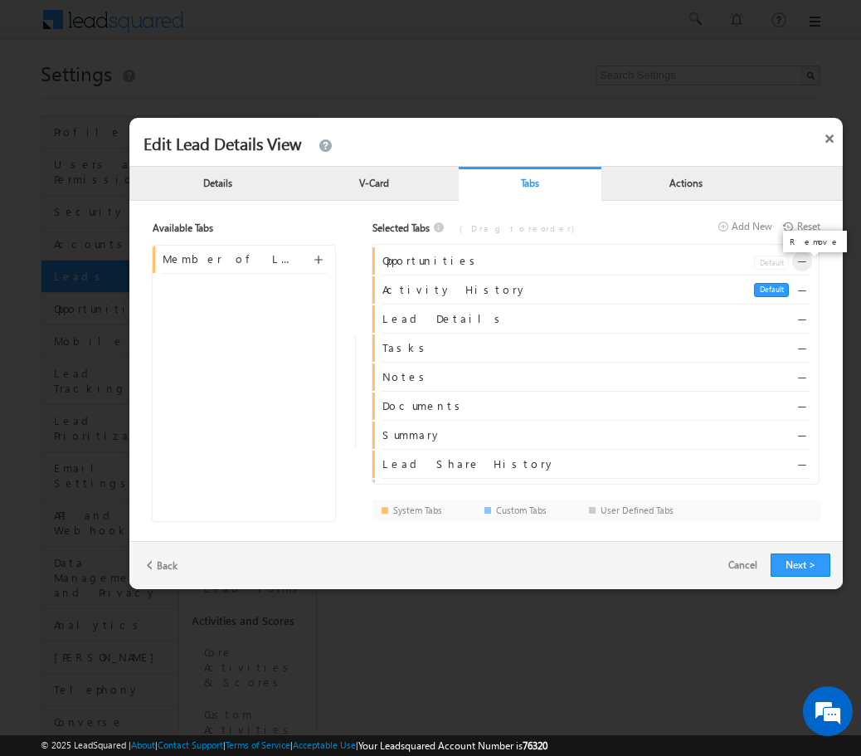
click at [802, 261] on span at bounding box center [804, 267] width 12 height 12
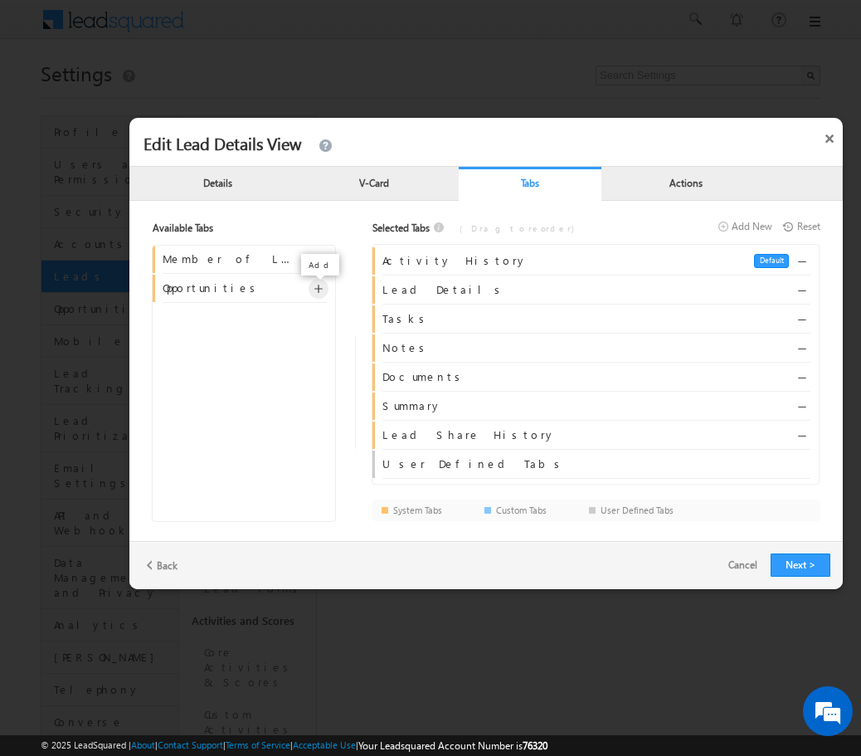
click at [319, 290] on span at bounding box center [320, 291] width 12 height 12
click at [769, 462] on p "Default" at bounding box center [771, 465] width 33 height 9
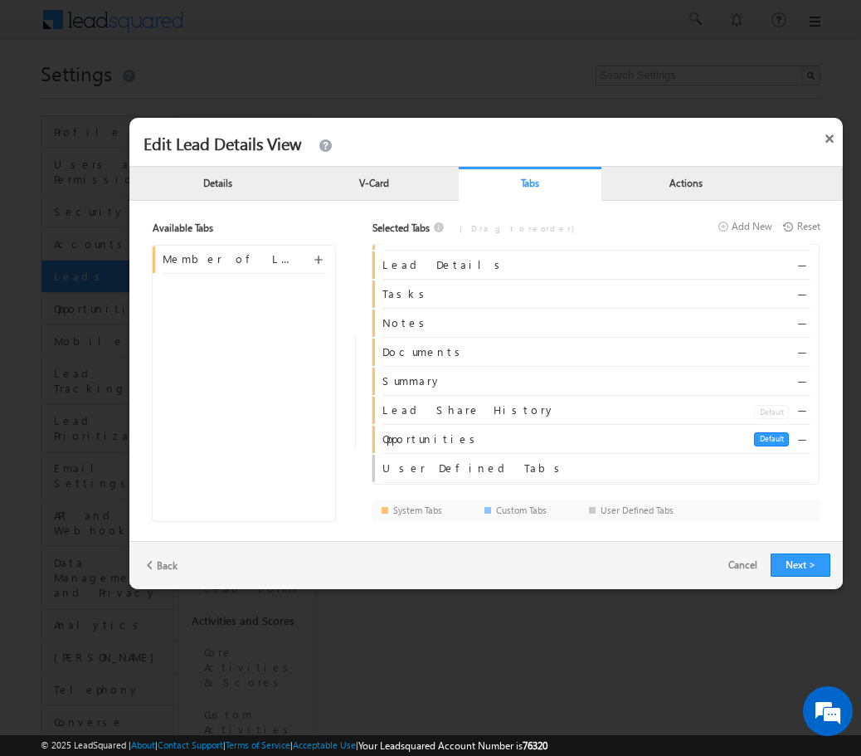
scroll to position [26, 0]
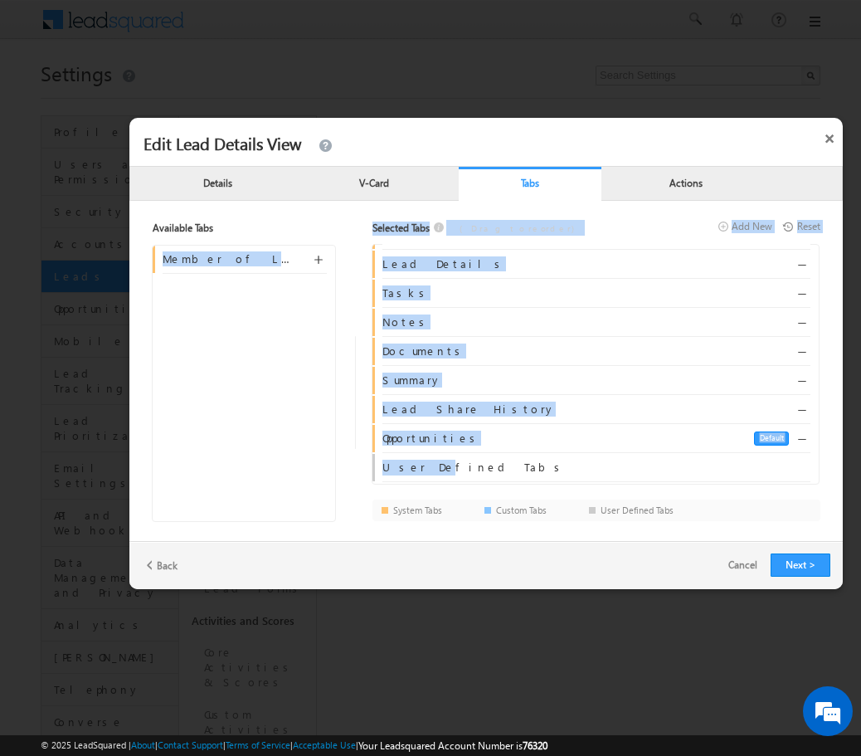
drag, startPoint x: 418, startPoint y: 468, endPoint x: 449, endPoint y: 471, distance: 30.9
click at [326, 468] on div "Available Tabs Member of Lists Selected Tabs (Drag to reorder) Add New Add New …" at bounding box center [485, 386] width 713 height 332
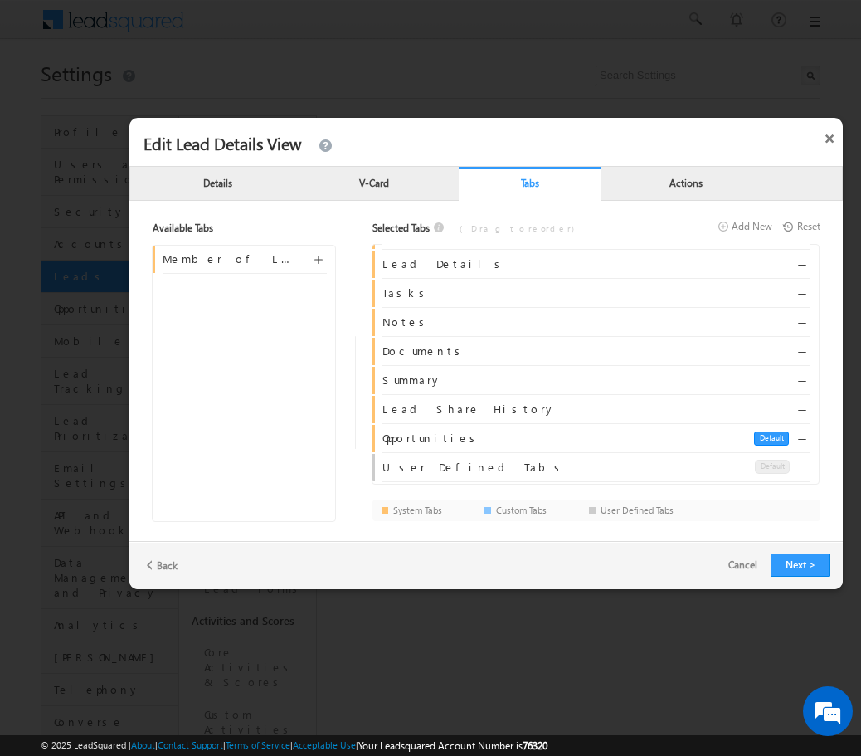
click at [463, 470] on span "User Defined Tabs" at bounding box center [473, 467] width 183 height 14
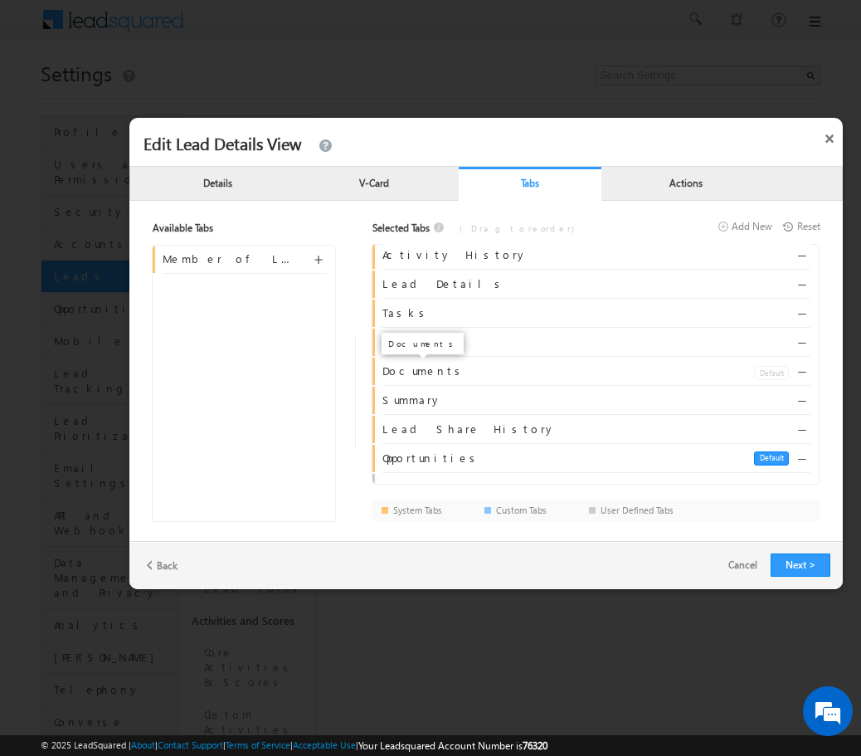
scroll to position [0, 0]
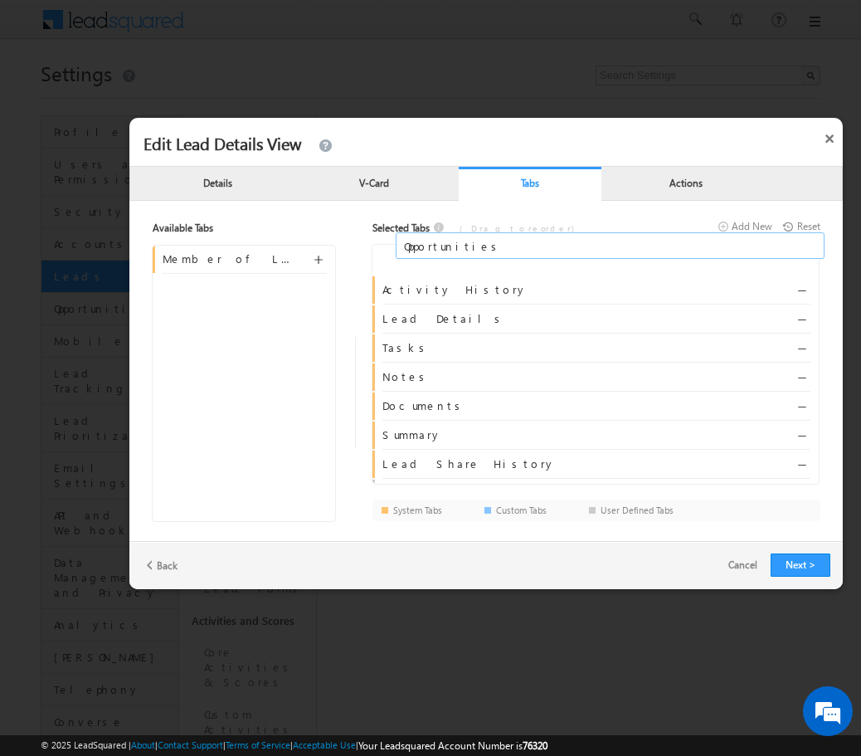
drag, startPoint x: 441, startPoint y: 462, endPoint x: 445, endPoint y: 244, distance: 218.2
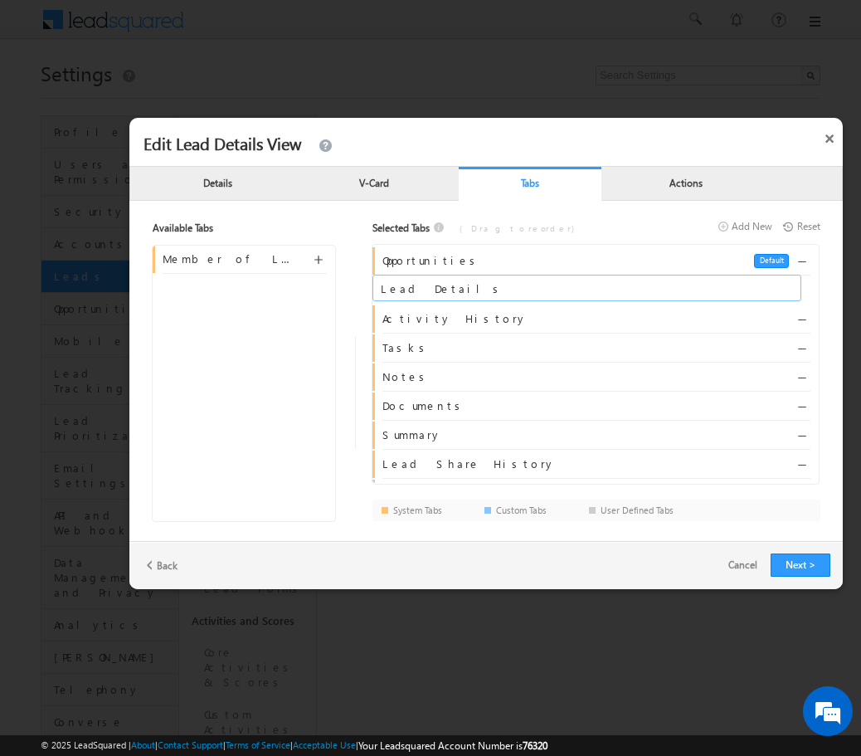
drag, startPoint x: 421, startPoint y: 319, endPoint x: 422, endPoint y: 288, distance: 30.7
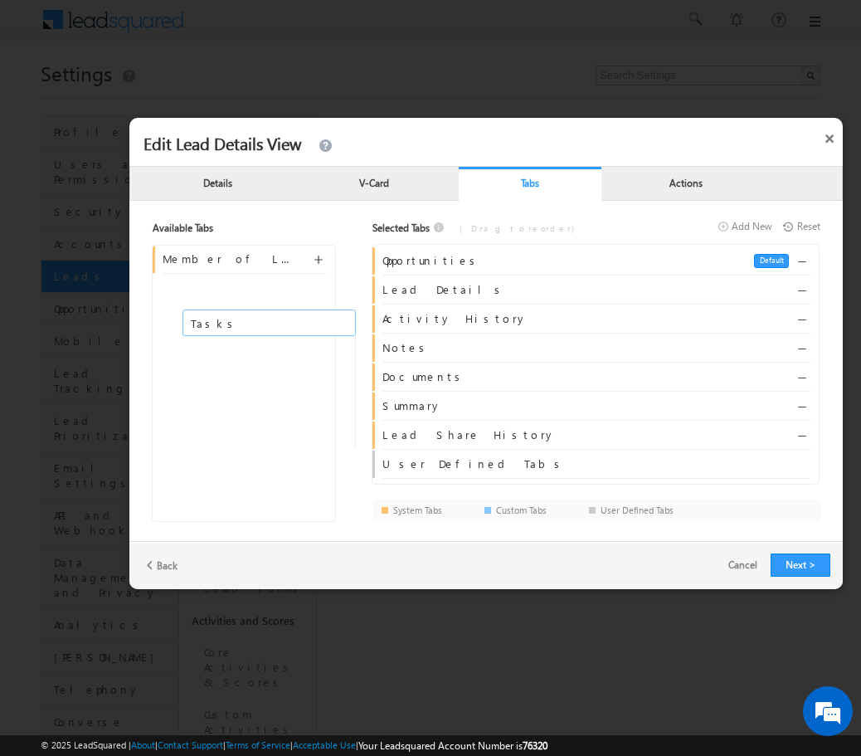
drag, startPoint x: 709, startPoint y: 347, endPoint x: 232, endPoint y: 322, distance: 477.6
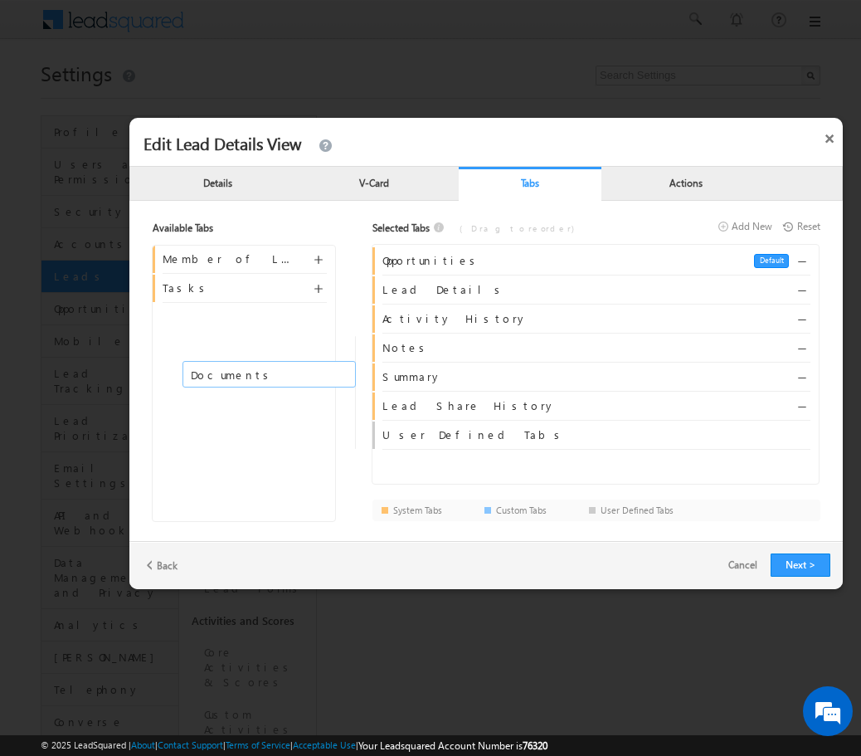
drag, startPoint x: 467, startPoint y: 382, endPoint x: 231, endPoint y: 379, distance: 235.6
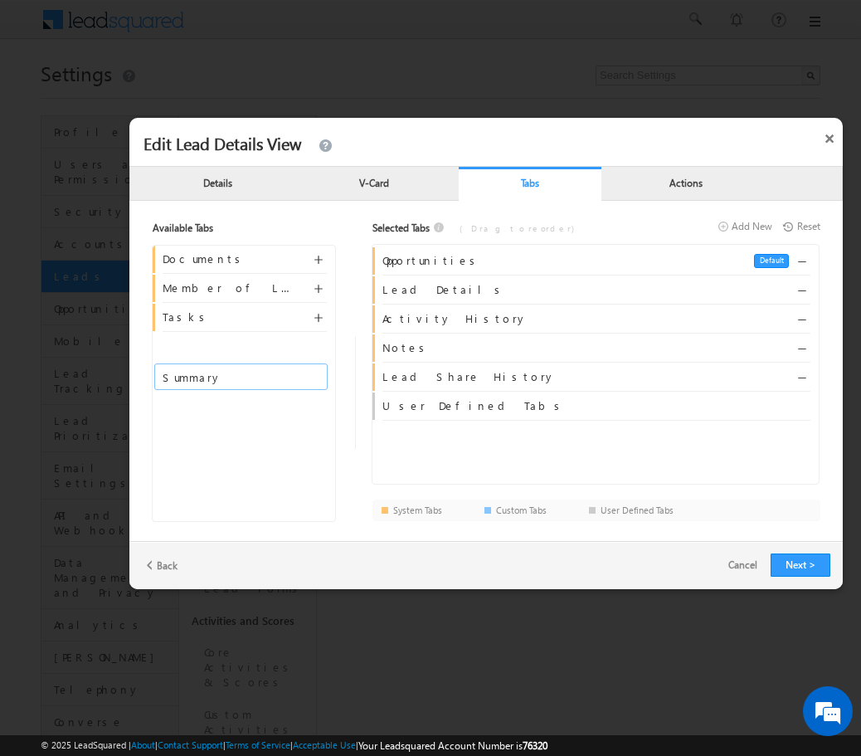
drag, startPoint x: 414, startPoint y: 380, endPoint x: 199, endPoint y: 380, distance: 214.8
click at [799, 561] on button "Next >" at bounding box center [801, 564] width 60 height 23
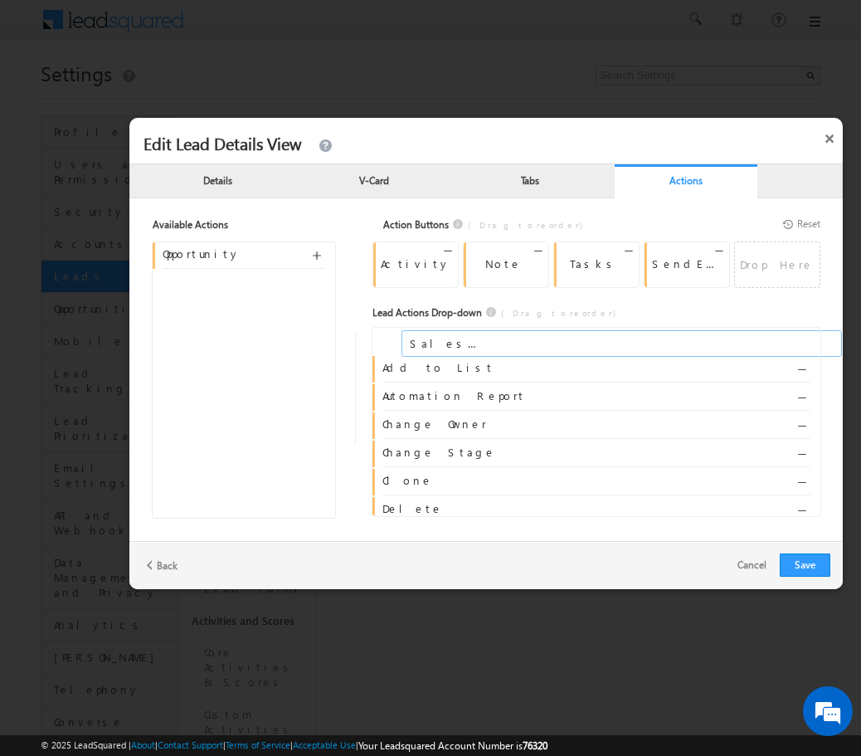
drag, startPoint x: 199, startPoint y: 285, endPoint x: 451, endPoint y: 344, distance: 259.2
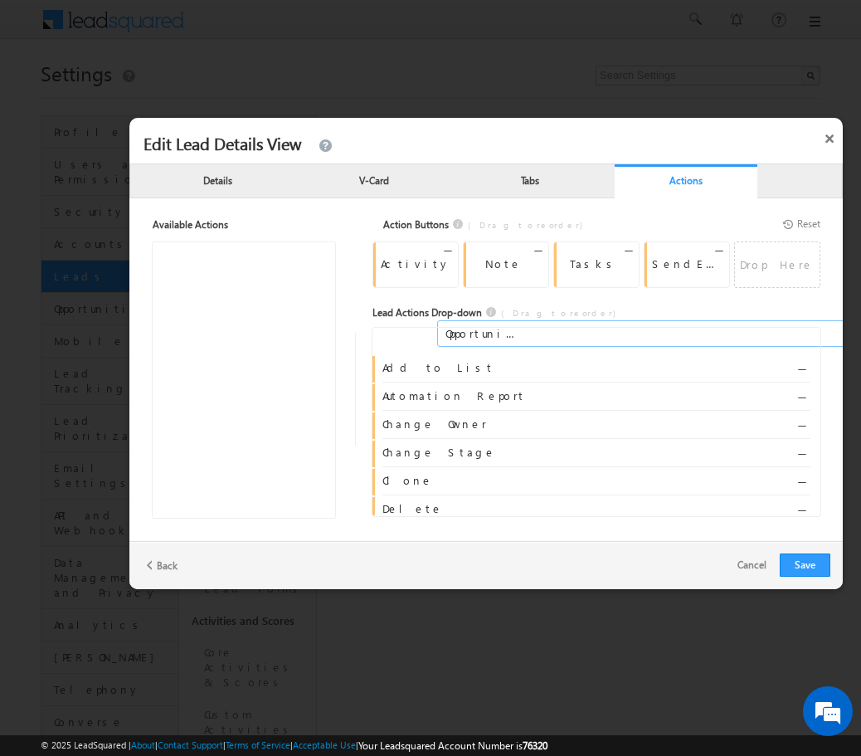
drag, startPoint x: 209, startPoint y: 255, endPoint x: 487, endPoint y: 333, distance: 288.9
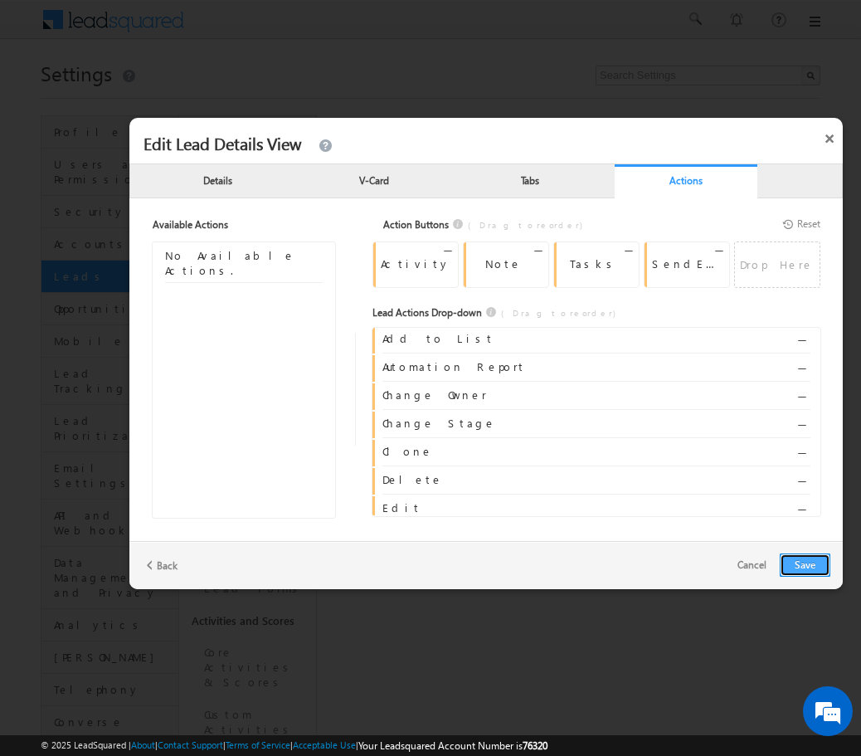
click at [797, 569] on button "Save" at bounding box center [805, 564] width 51 height 23
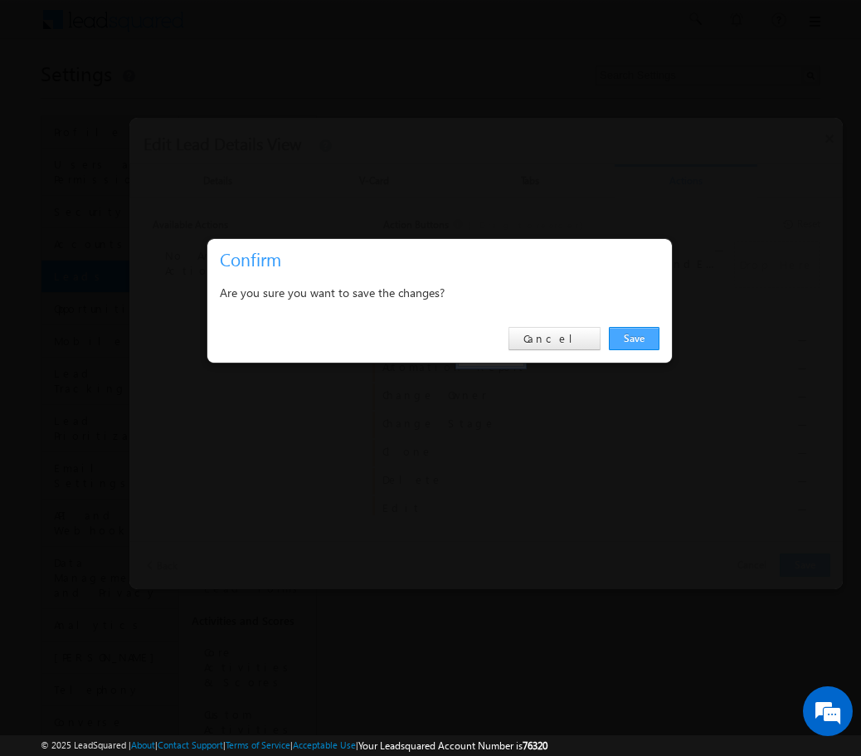
click at [648, 343] on link "Save" at bounding box center [634, 338] width 51 height 23
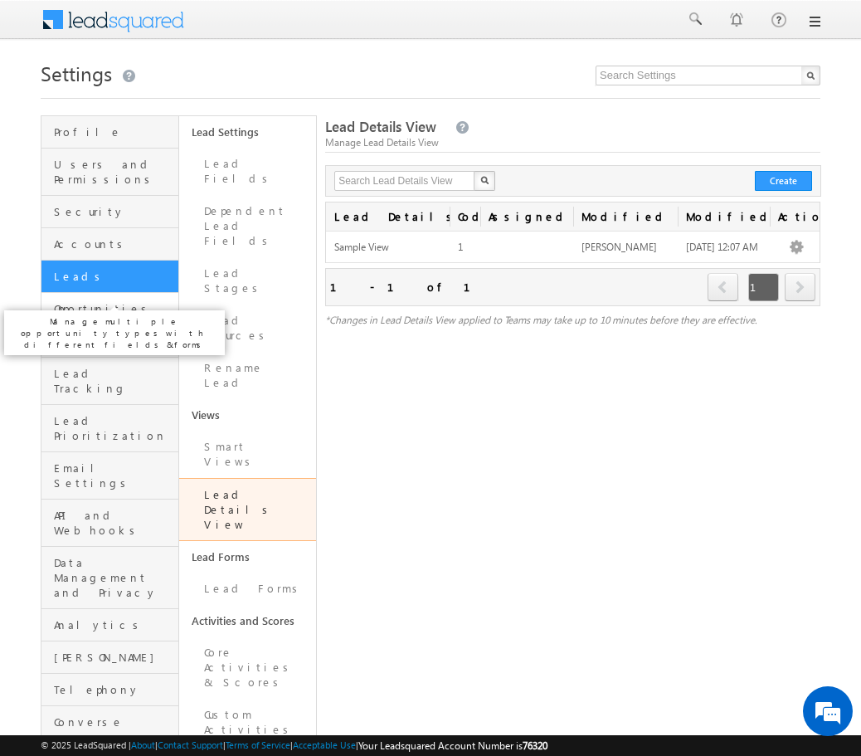
click at [130, 301] on span "Opportunities" at bounding box center [114, 308] width 120 height 15
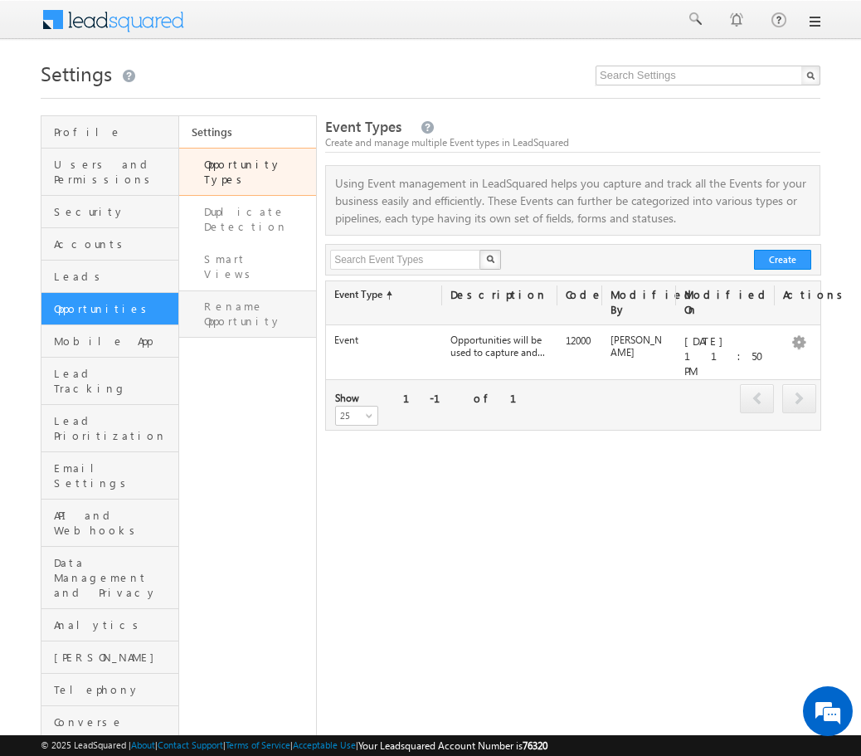
click at [262, 290] on link "Rename Opportunity" at bounding box center [248, 313] width 138 height 47
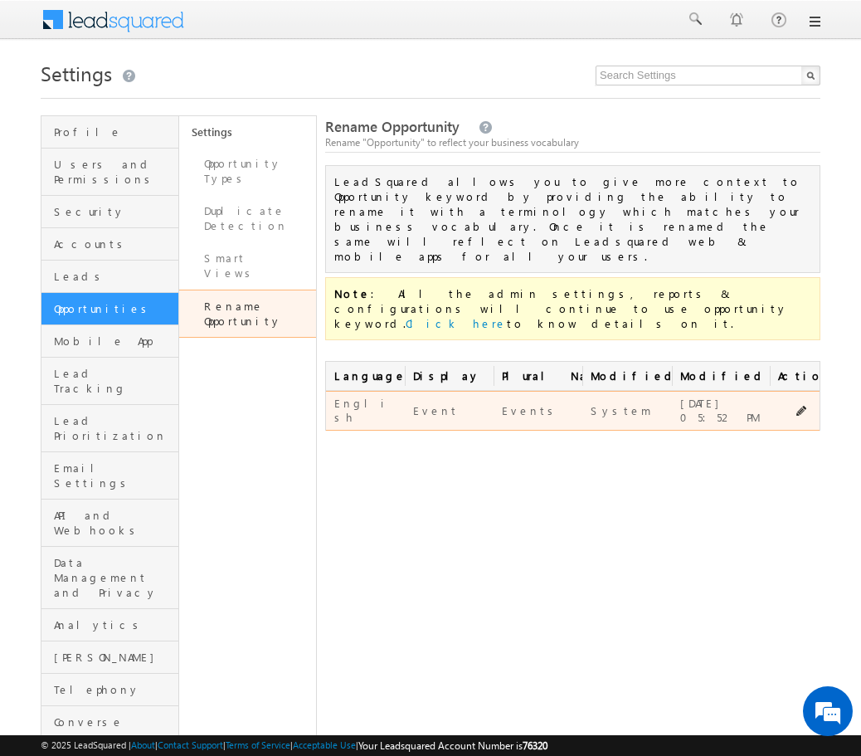
click at [426, 402] on div "Event" at bounding box center [449, 410] width 72 height 17
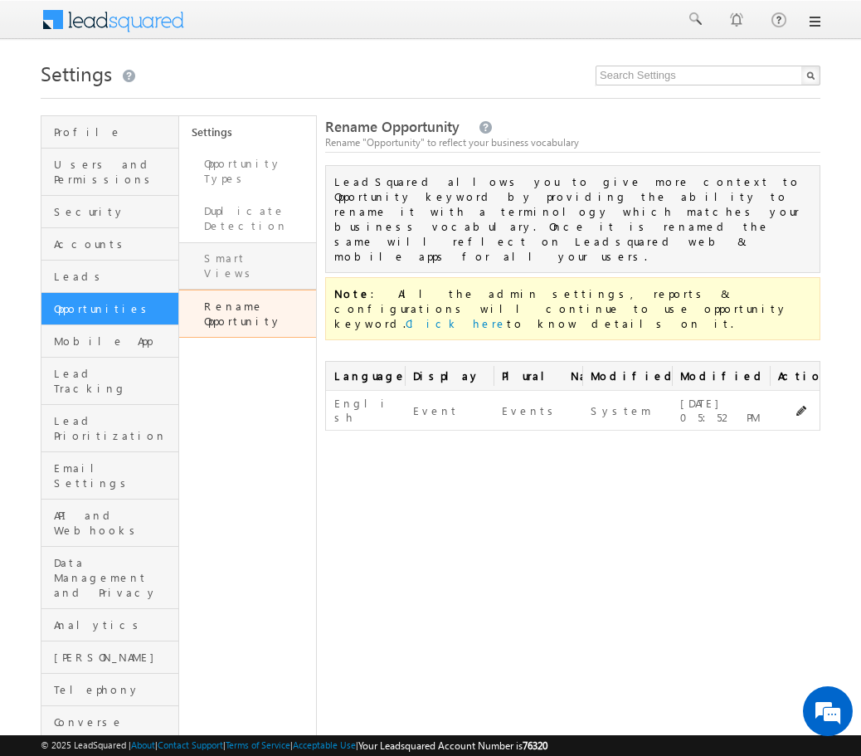
click at [253, 242] on link "Smart Views" at bounding box center [248, 265] width 138 height 47
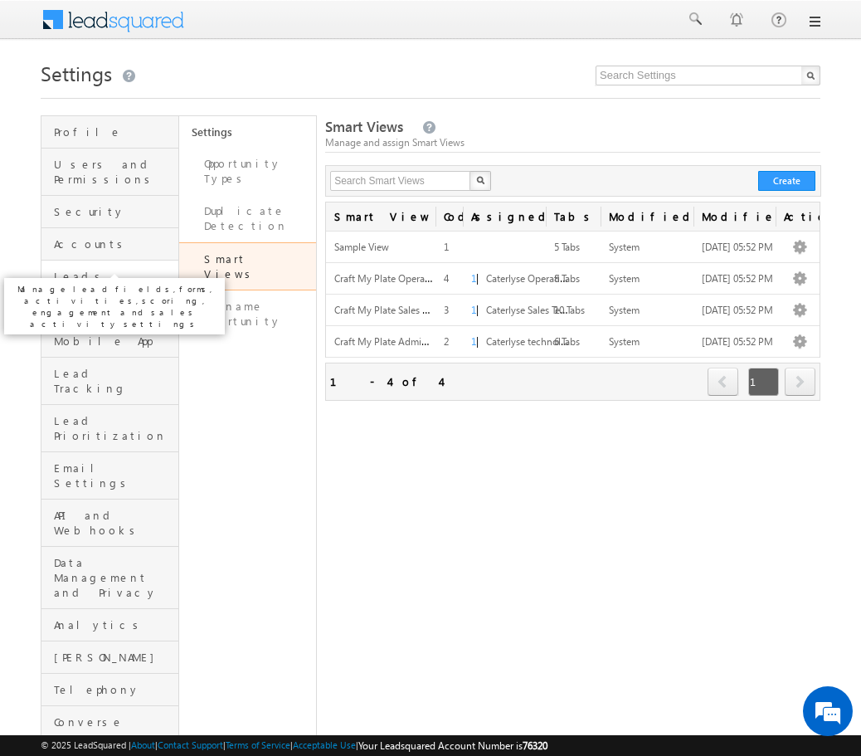
click at [121, 269] on span "Leads" at bounding box center [114, 276] width 120 height 15
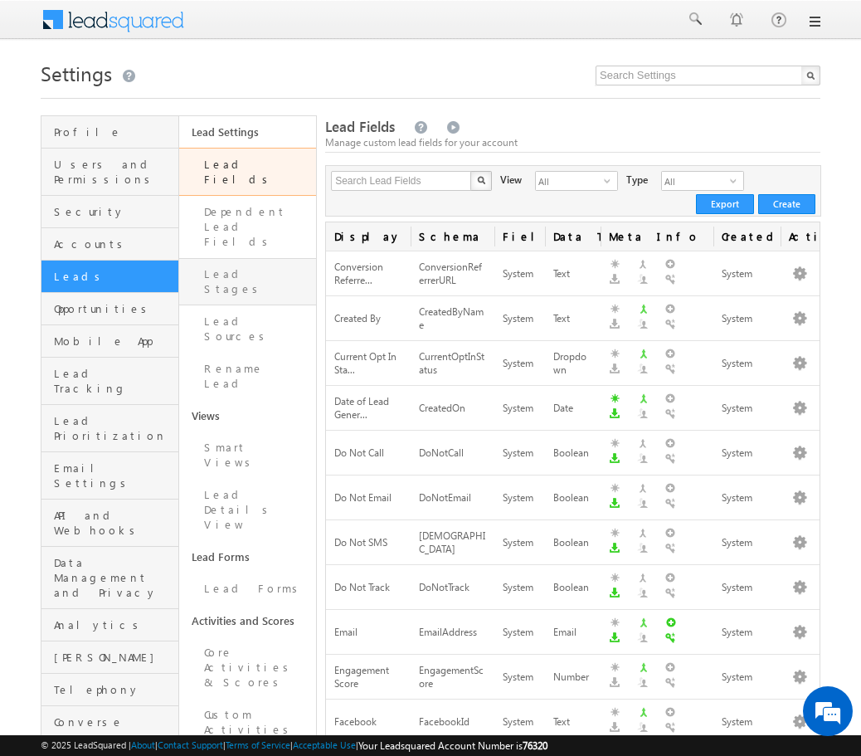
click at [252, 258] on link "Lead Stages" at bounding box center [248, 281] width 138 height 47
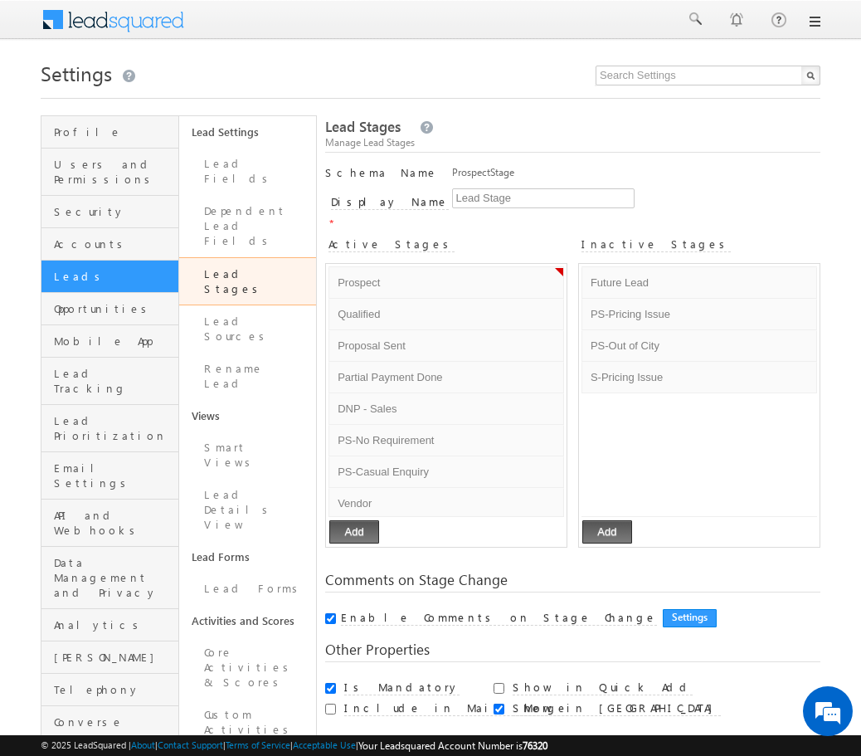
click at [557, 172] on div "ProspectStage" at bounding box center [636, 176] width 368 height 23
click at [539, 194] on input "Lead Stage" at bounding box center [543, 198] width 182 height 20
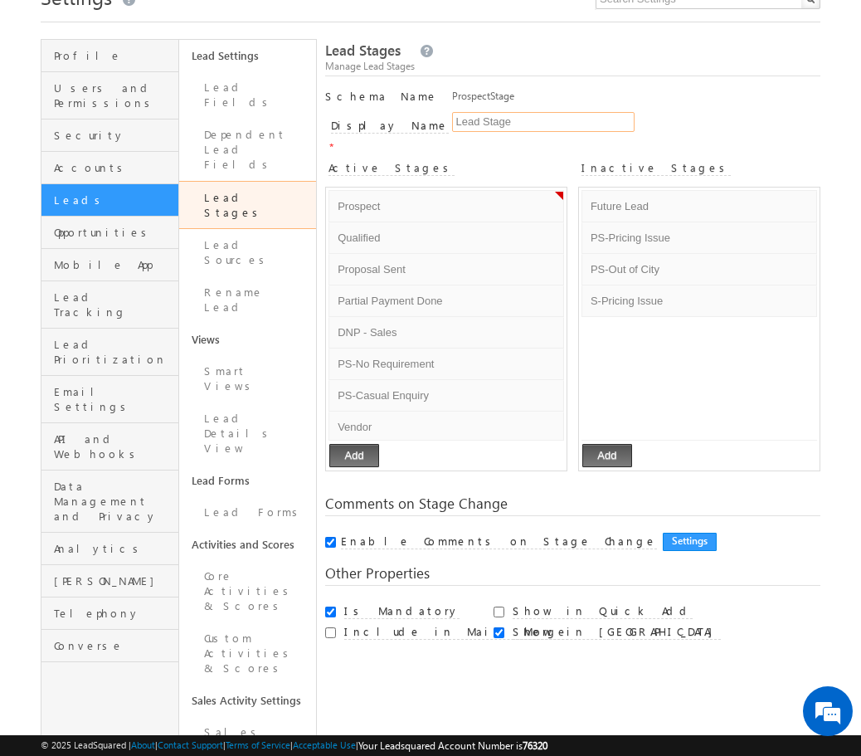
scroll to position [104, 0]
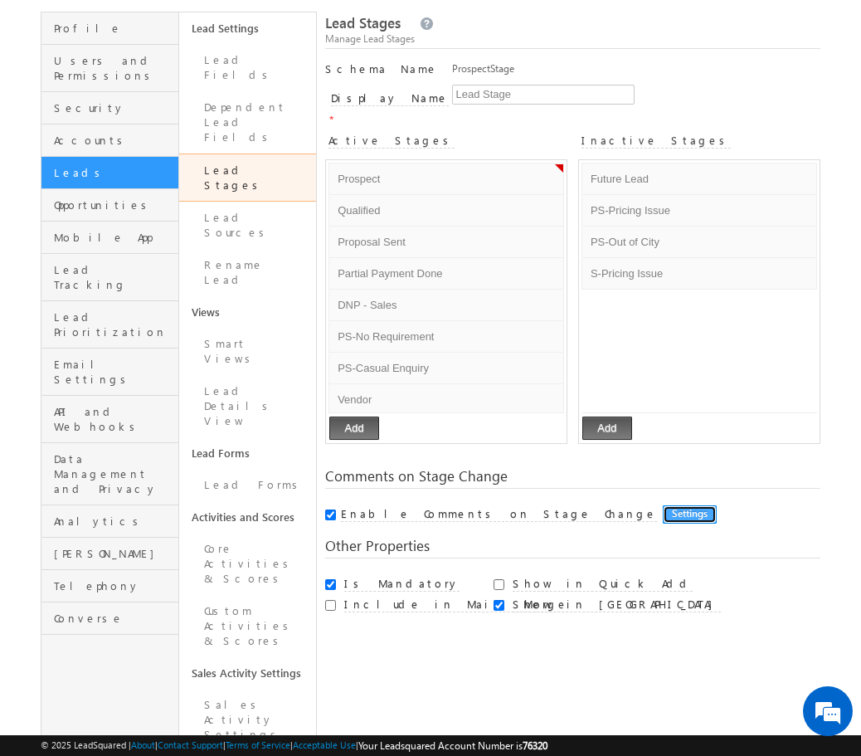
click at [663, 505] on button "Settings" at bounding box center [690, 514] width 54 height 18
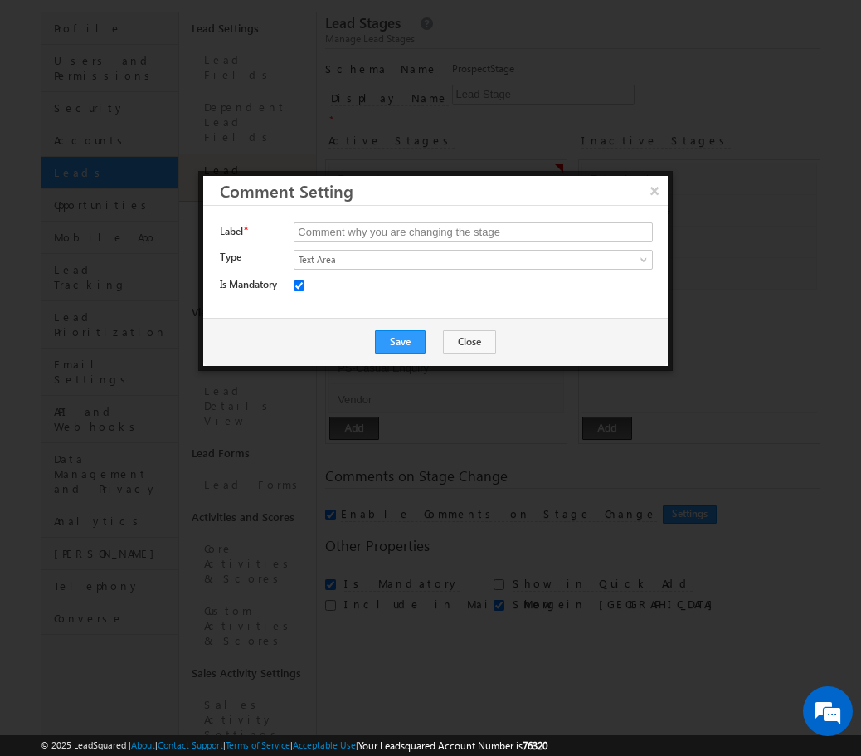
click at [391, 280] on div at bounding box center [475, 288] width 362 height 23
click at [424, 230] on input "Comment why you are changing the stage" at bounding box center [473, 232] width 359 height 20
click at [425, 255] on span "Text Area" at bounding box center [450, 259] width 312 height 15
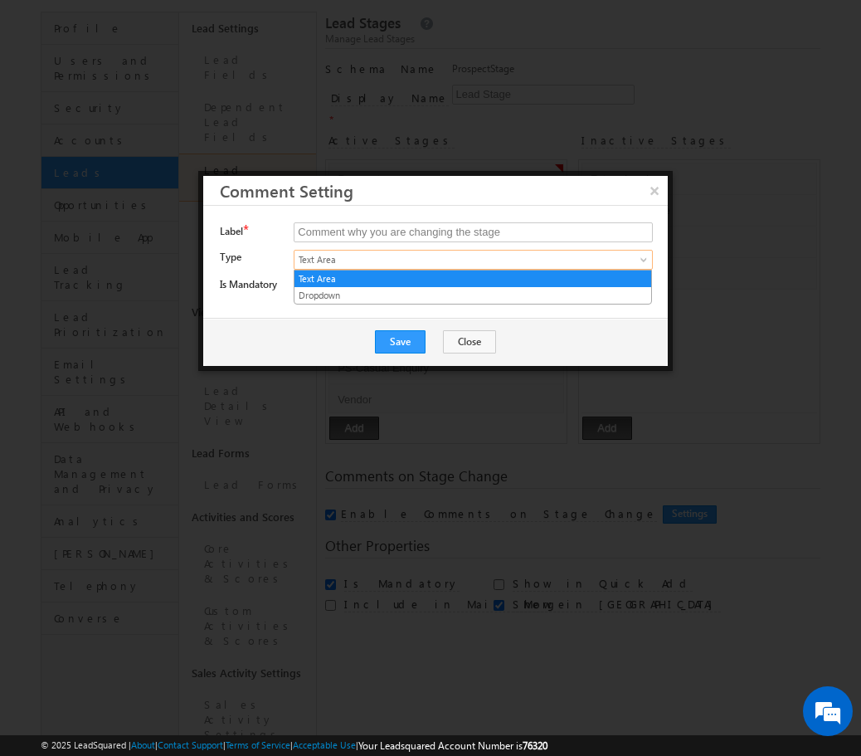
click at [557, 343] on div "Save Close" at bounding box center [435, 342] width 465 height 48
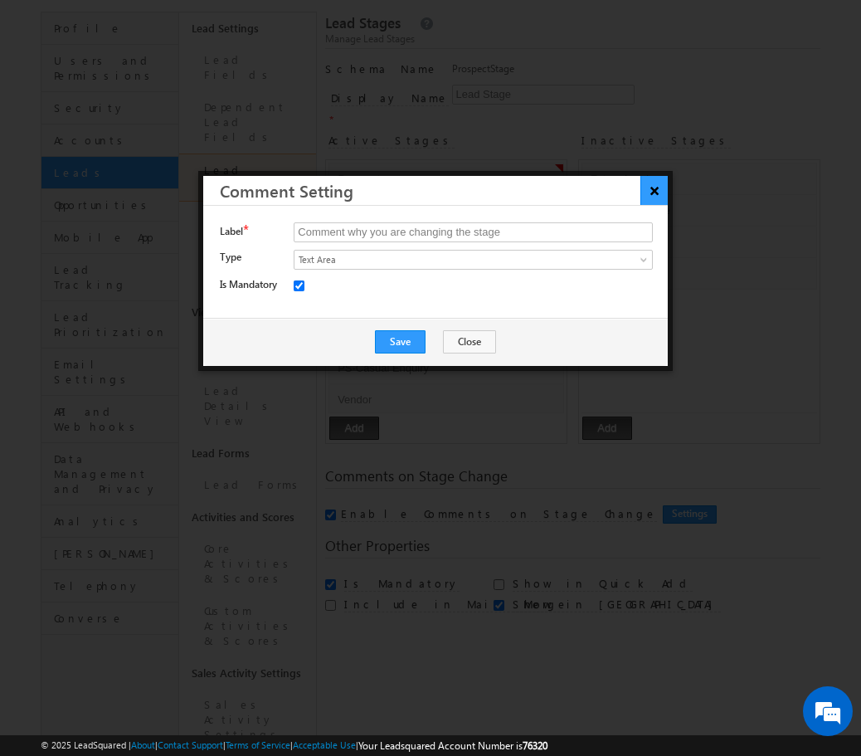
click at [654, 197] on button "×" at bounding box center [653, 190] width 27 height 29
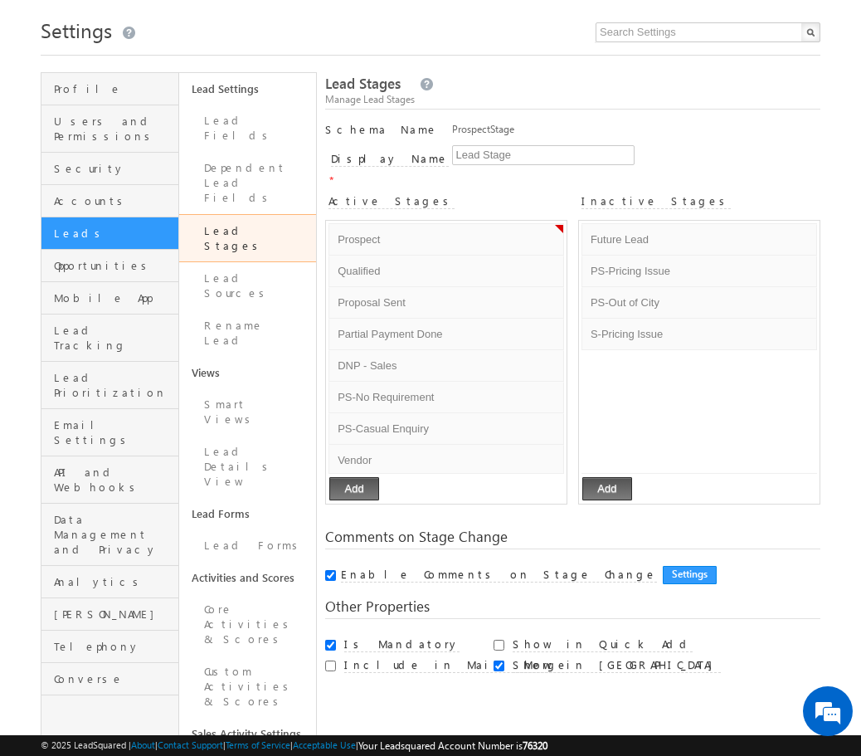
scroll to position [0, 0]
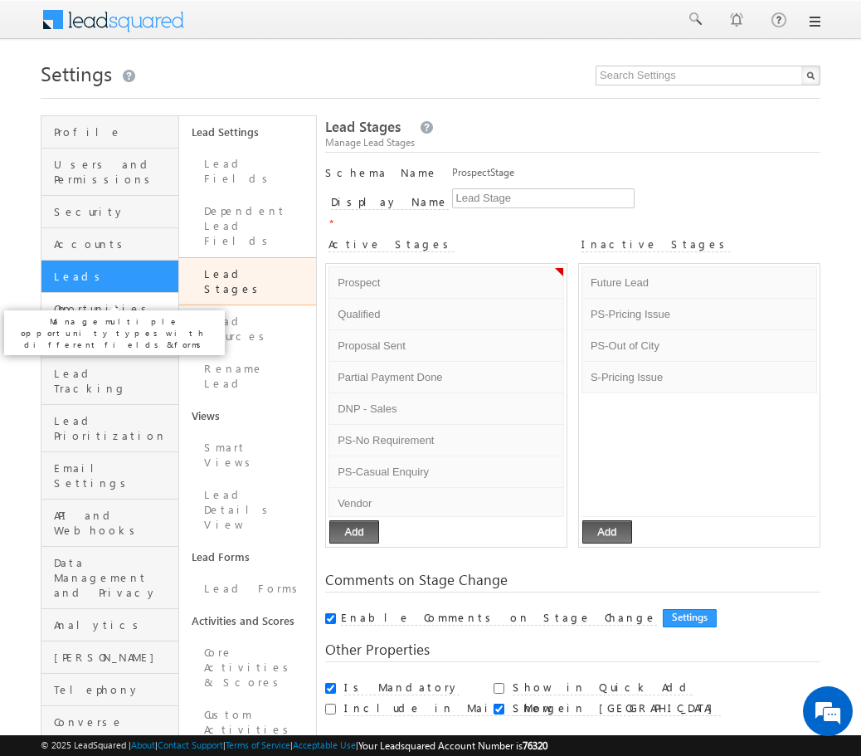
click at [108, 301] on span "Opportunities" at bounding box center [114, 308] width 120 height 15
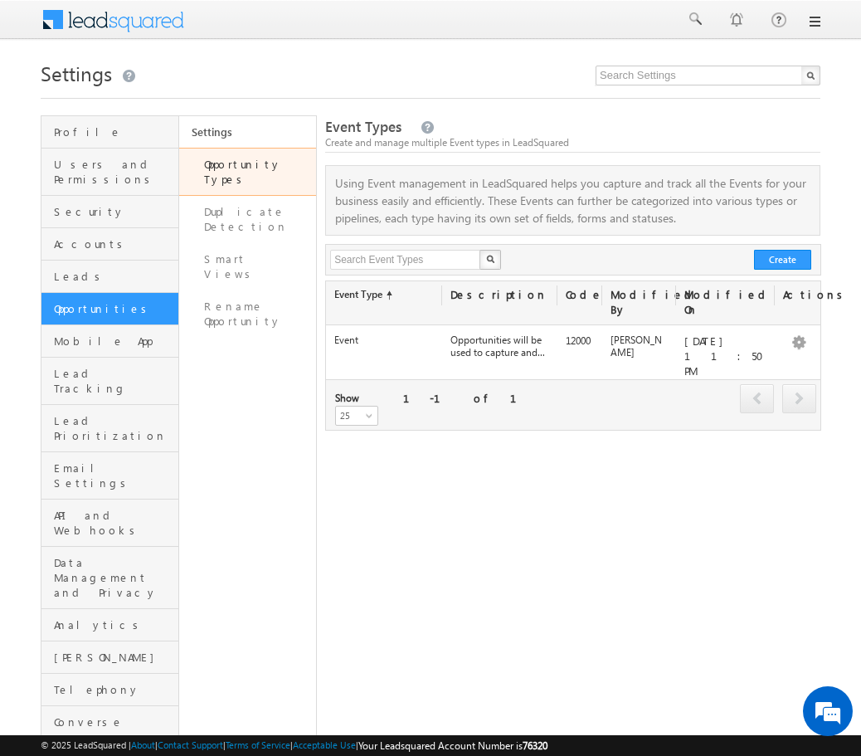
click at [260, 165] on link "Opportunity Types" at bounding box center [248, 172] width 138 height 48
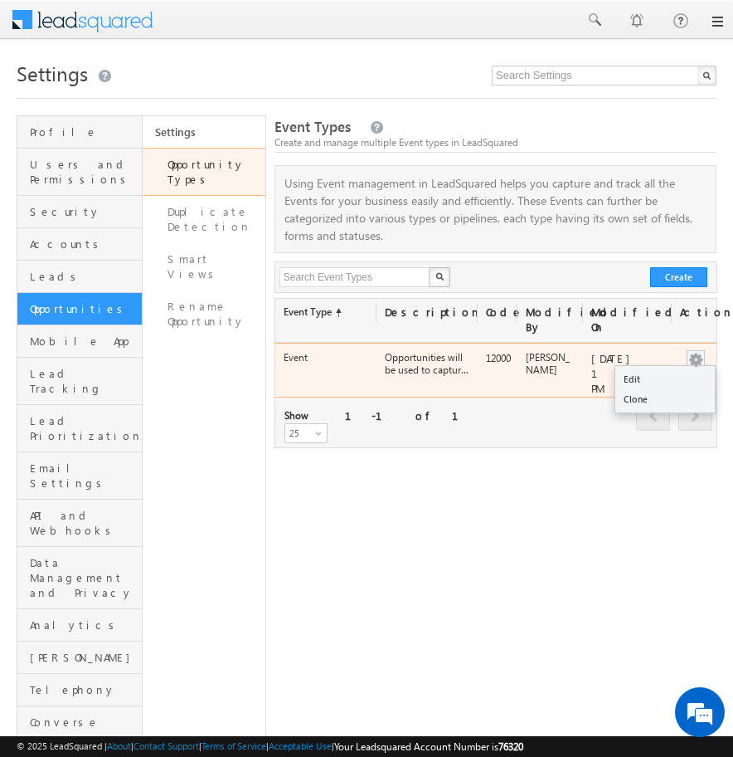
click at [696, 361] on button "button" at bounding box center [696, 360] width 17 height 17
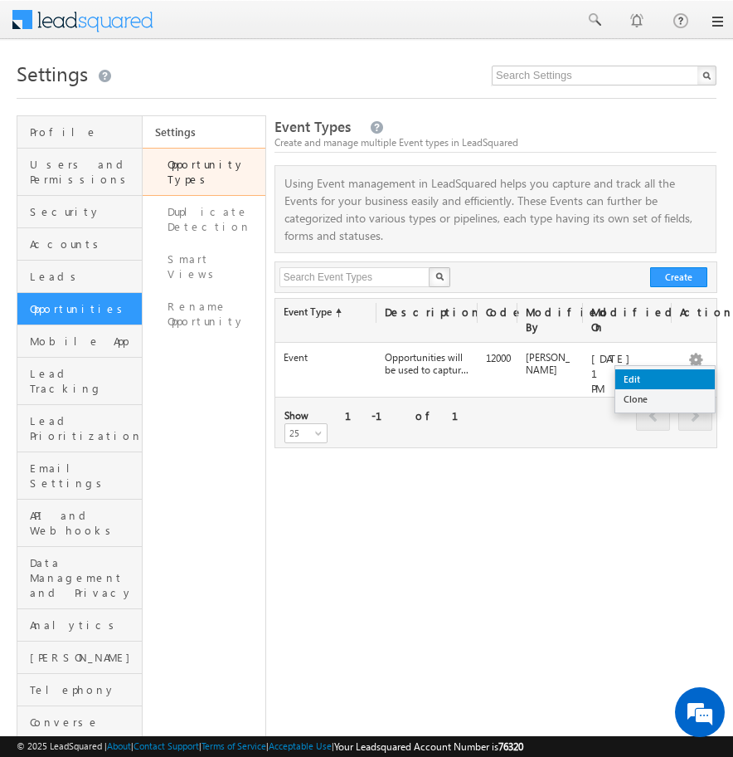
click at [672, 380] on link "Edit" at bounding box center [666, 379] width 100 height 20
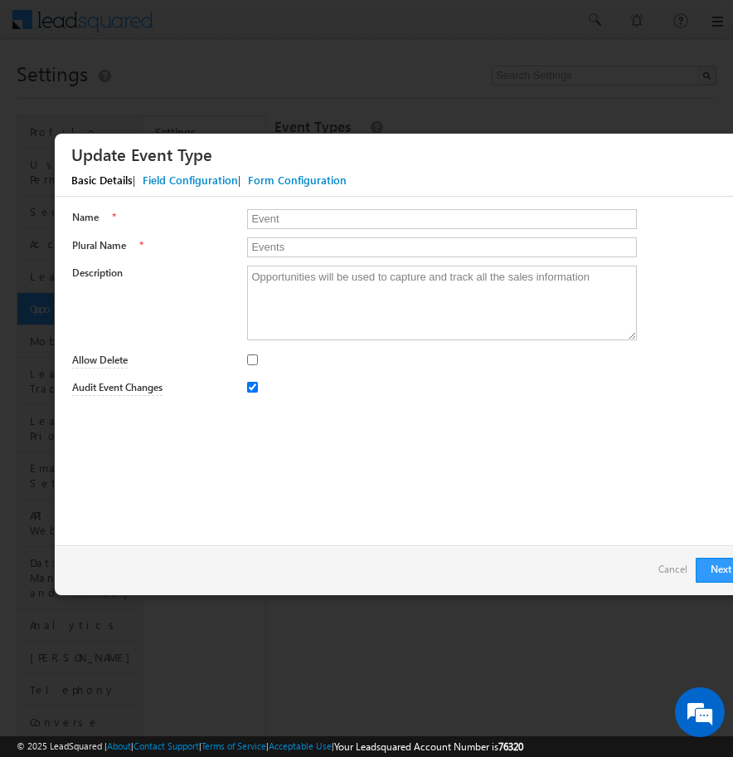
click at [262, 179] on div "Form Configuration" at bounding box center [297, 180] width 99 height 15
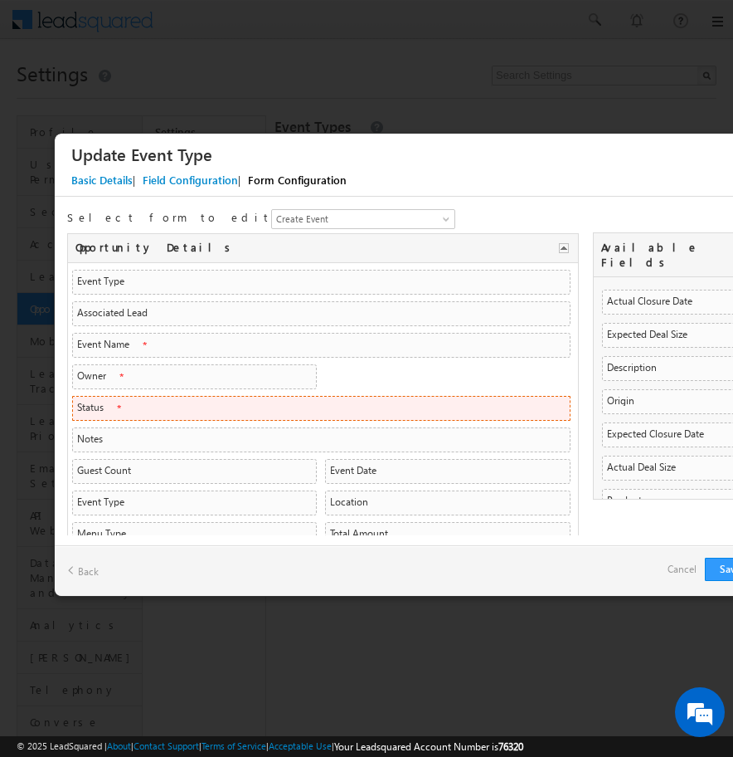
click at [178, 404] on li "Status Status SearchableDropdown SearchableDropdown" at bounding box center [321, 408] width 499 height 25
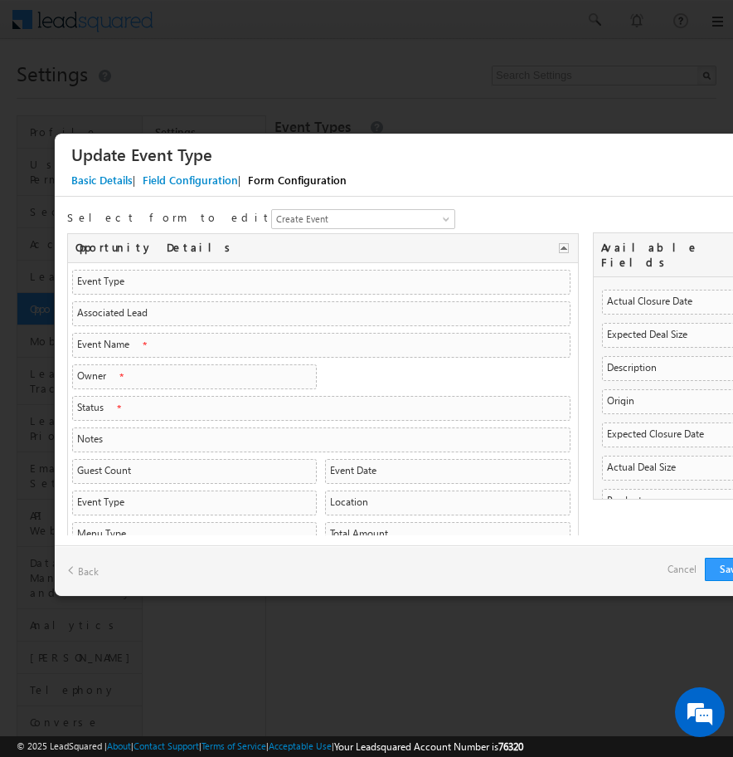
click at [186, 176] on div "Field Configuration" at bounding box center [190, 180] width 95 height 15
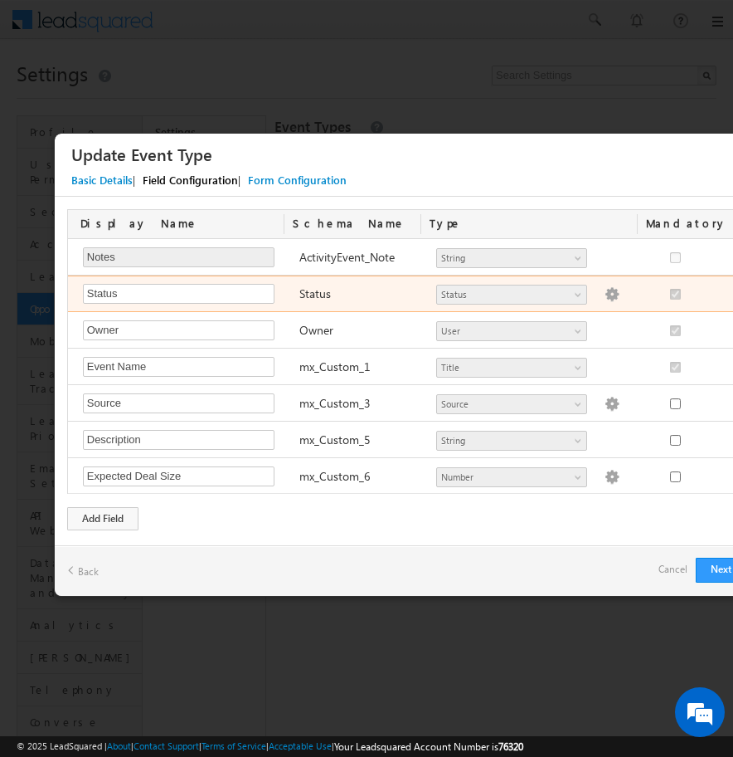
click at [605, 294] on img at bounding box center [612, 294] width 15 height 15
select select "Open"
select select "New Event Enquiry"
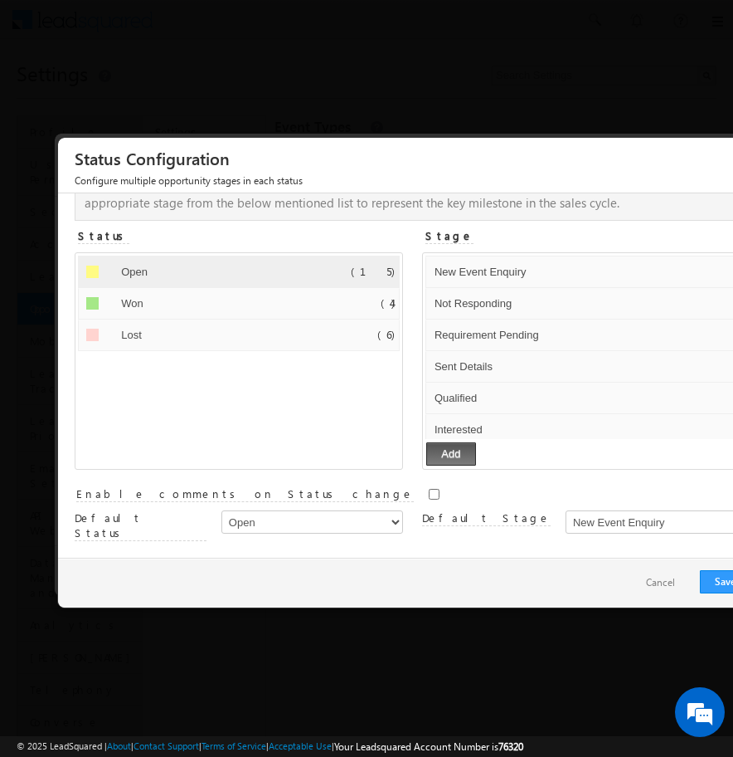
click at [650, 577] on button "Cancel" at bounding box center [661, 583] width 62 height 24
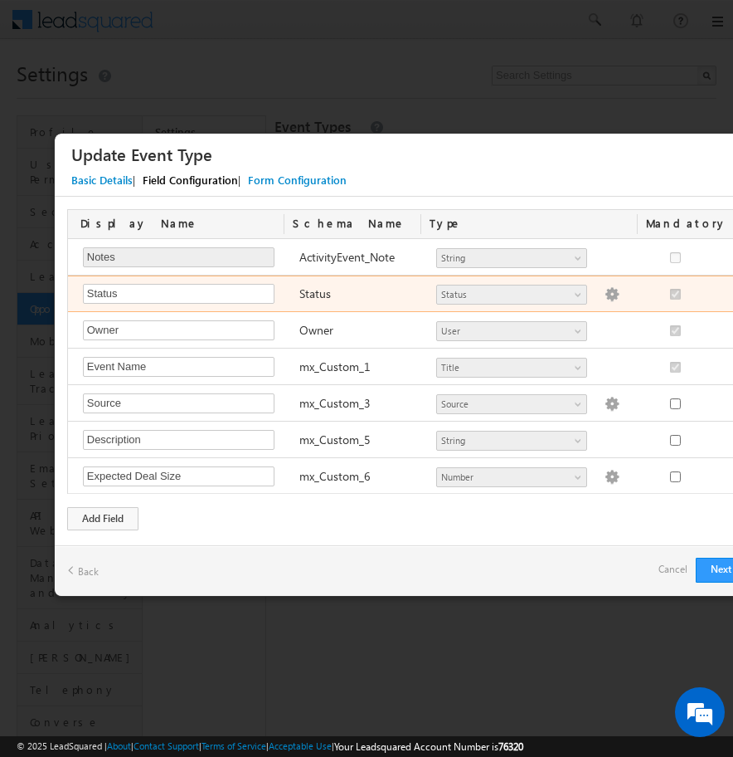
click at [605, 293] on img at bounding box center [612, 294] width 15 height 15
select select "Open"
select select "New Event Enquiry"
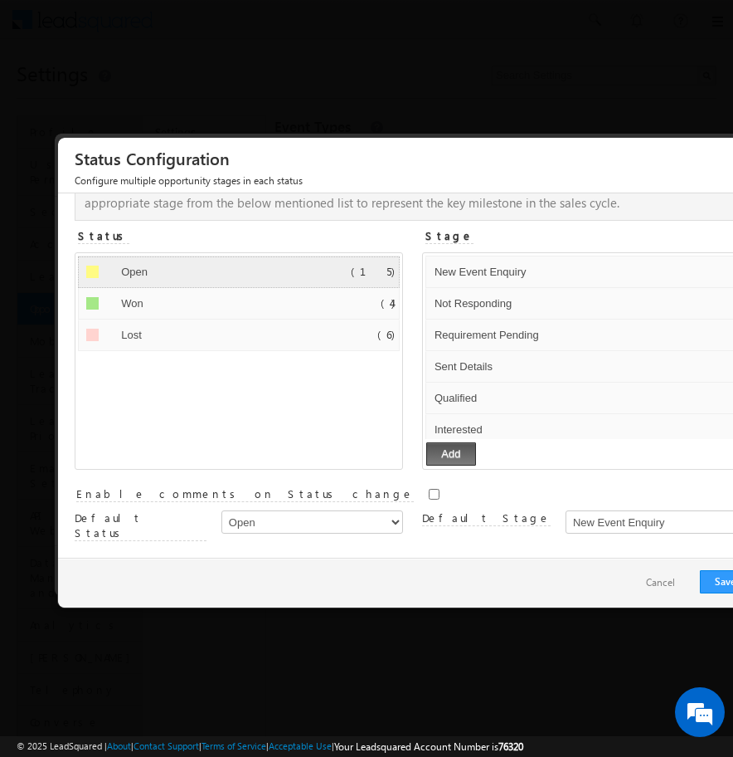
click at [365, 276] on li "Open Default Error processing! (15)" at bounding box center [239, 272] width 322 height 32
click at [357, 303] on li "Won Default Error processing! (4)" at bounding box center [239, 304] width 322 height 32
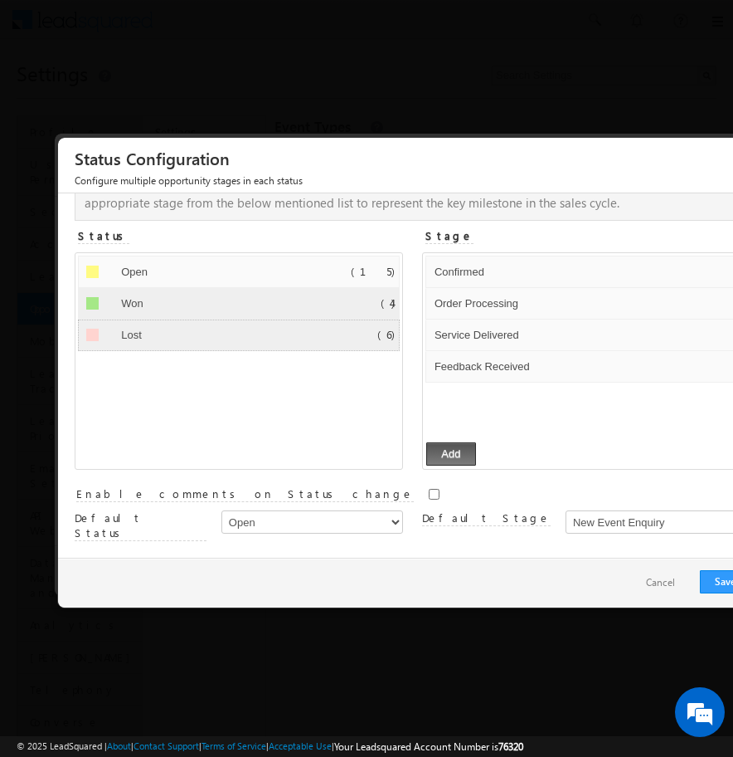
click at [365, 332] on li "Lost Default Error processing! (6)" at bounding box center [239, 335] width 322 height 32
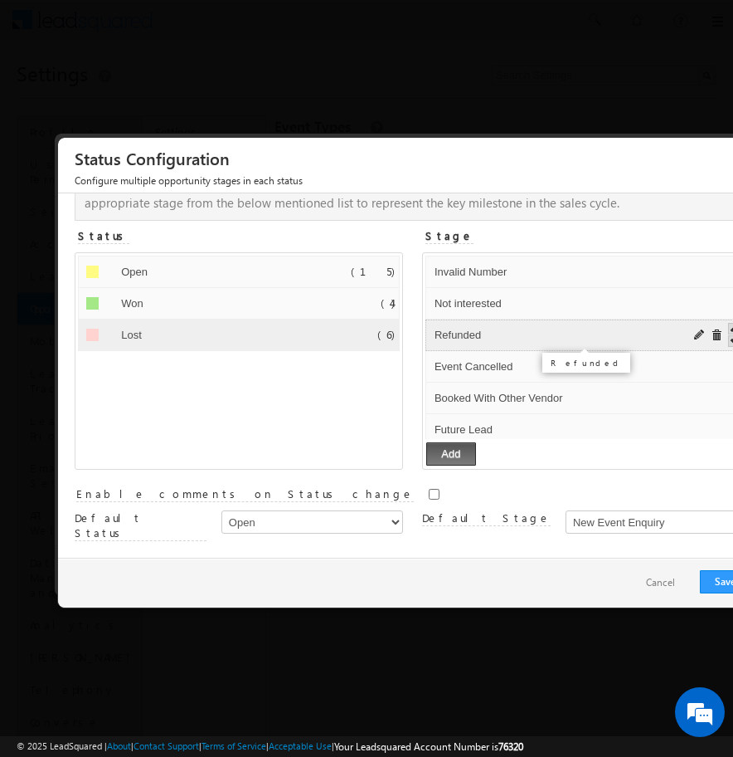
scroll to position [7, 0]
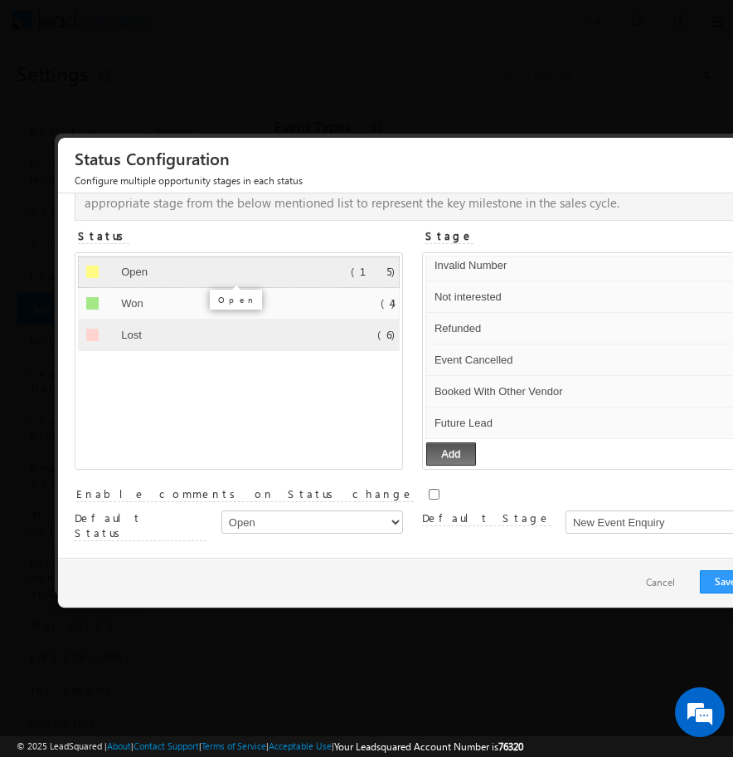
click at [309, 269] on input "Open" at bounding box center [222, 272] width 211 height 20
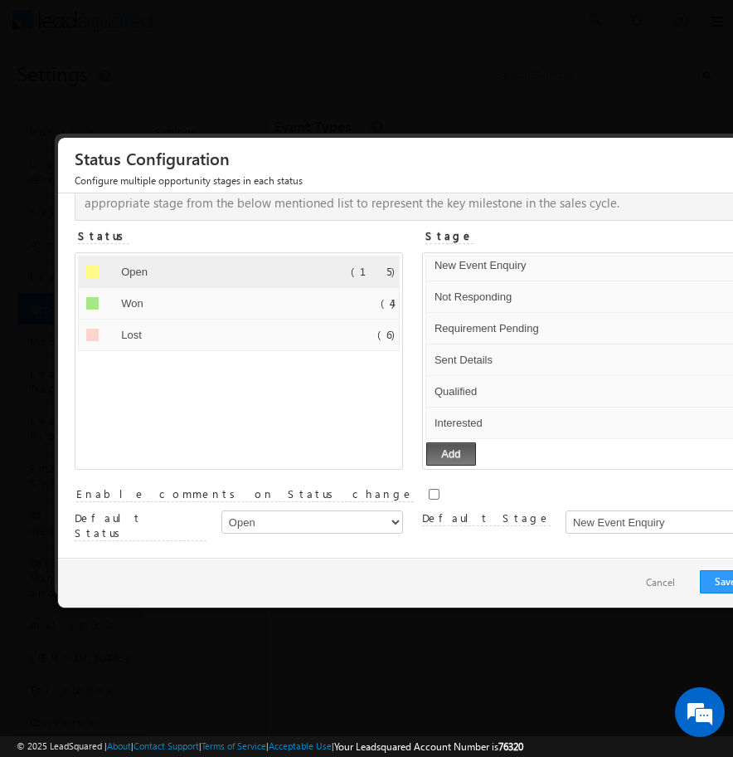
scroll to position [15, 0]
